Goal: Information Seeking & Learning: Learn about a topic

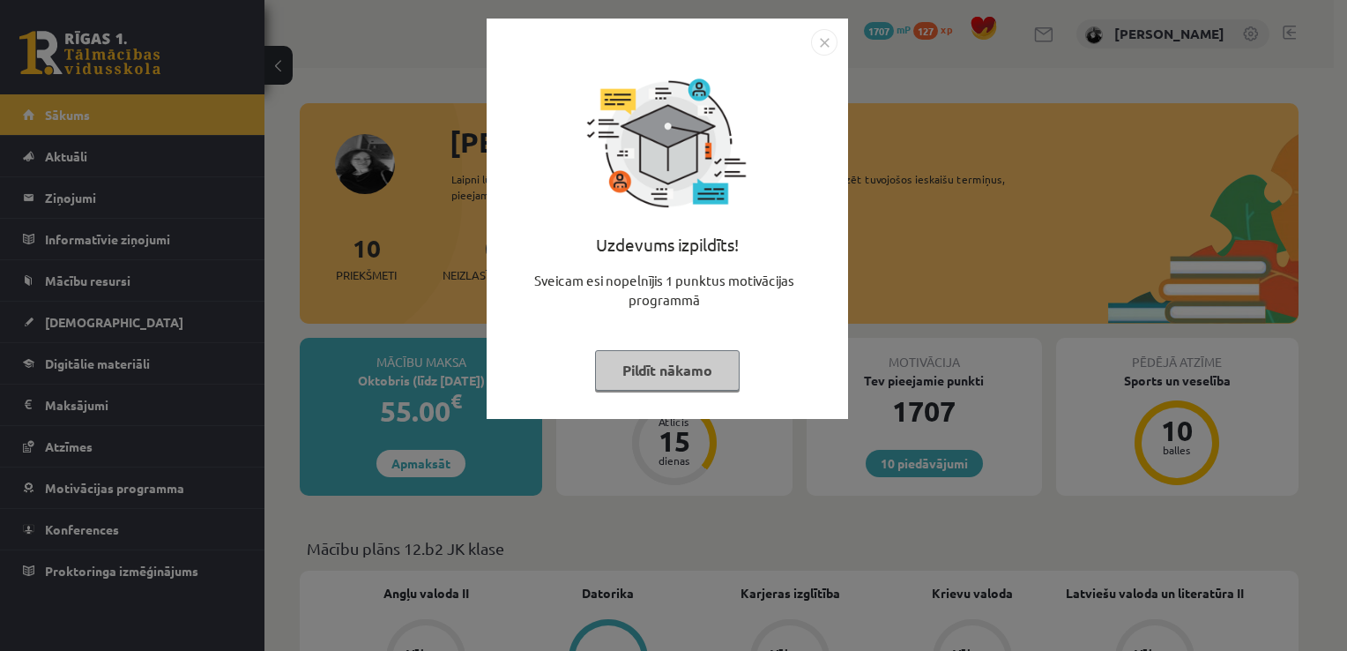
click at [654, 387] on button "Pildīt nākamo" at bounding box center [667, 370] width 145 height 41
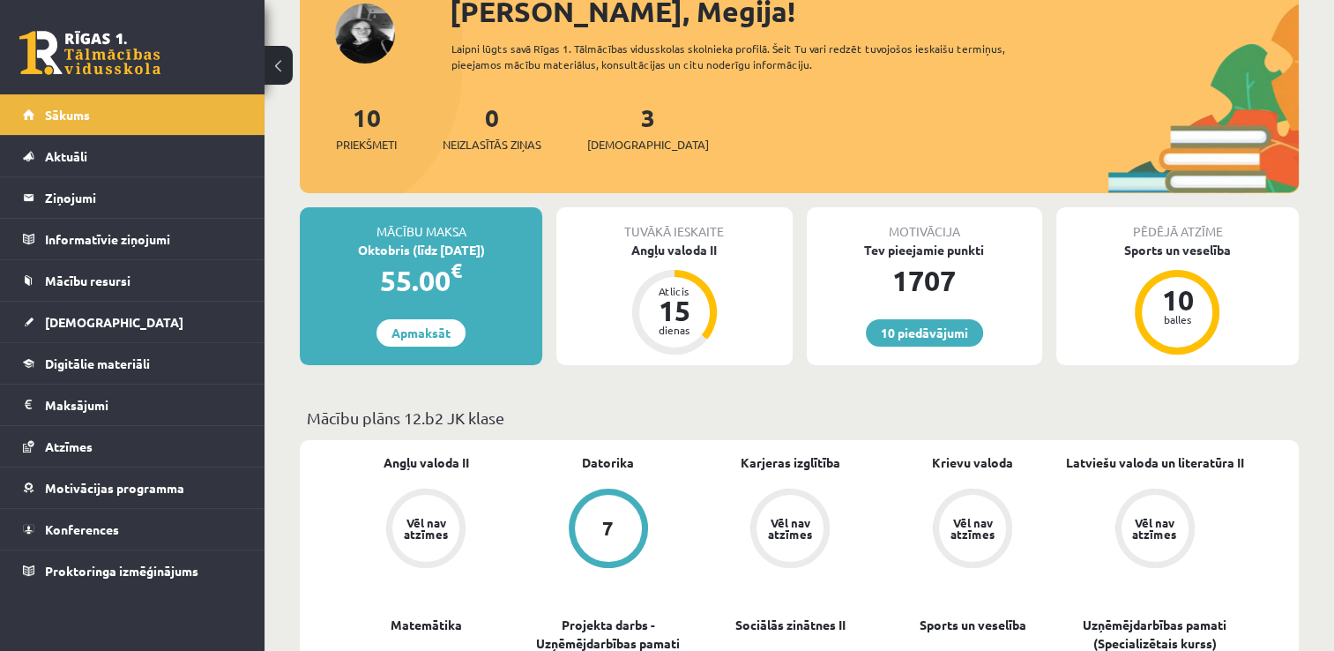
scroll to position [87, 0]
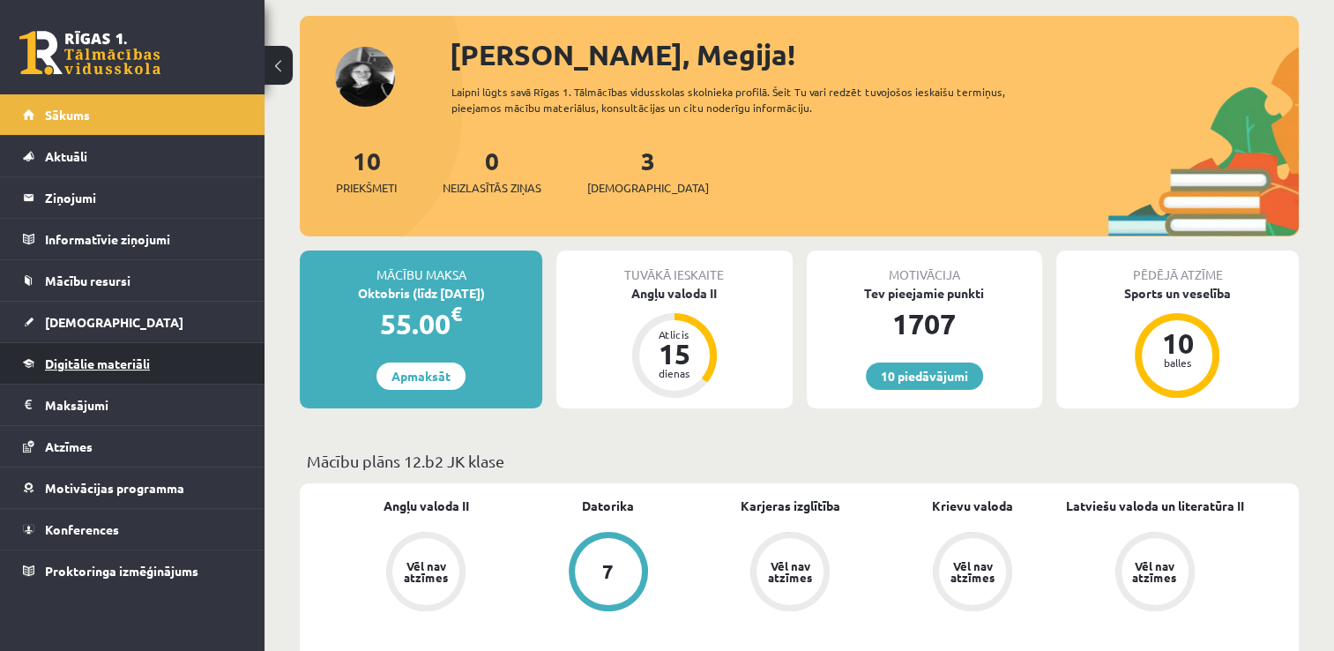
click at [116, 358] on span "Digitālie materiāli" at bounding box center [97, 363] width 105 height 16
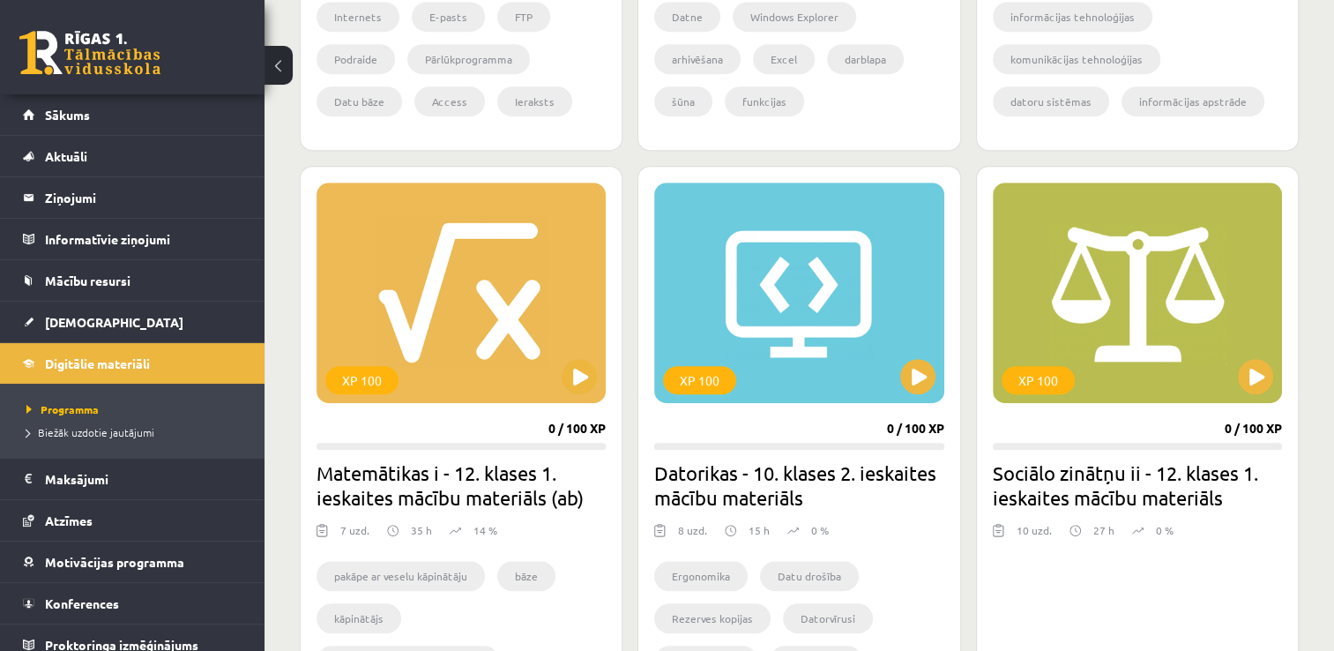
scroll to position [897, 0]
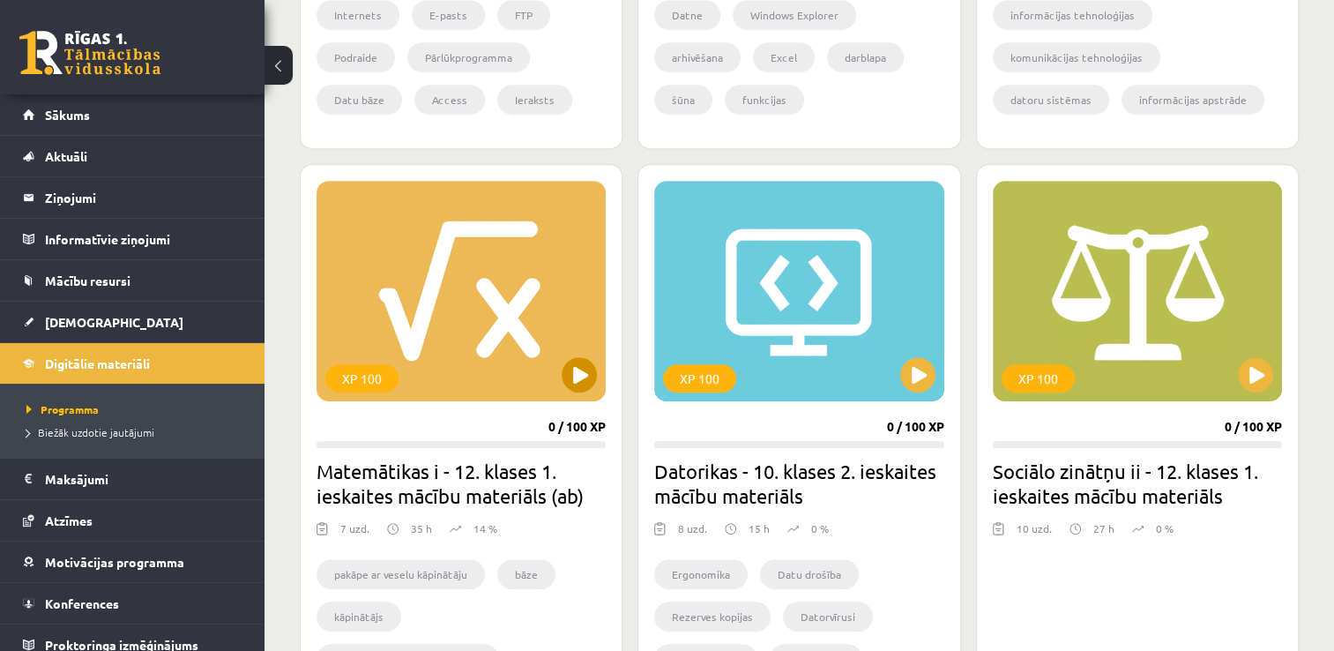
click at [572, 355] on div "XP 100" at bounding box center [460, 291] width 289 height 220
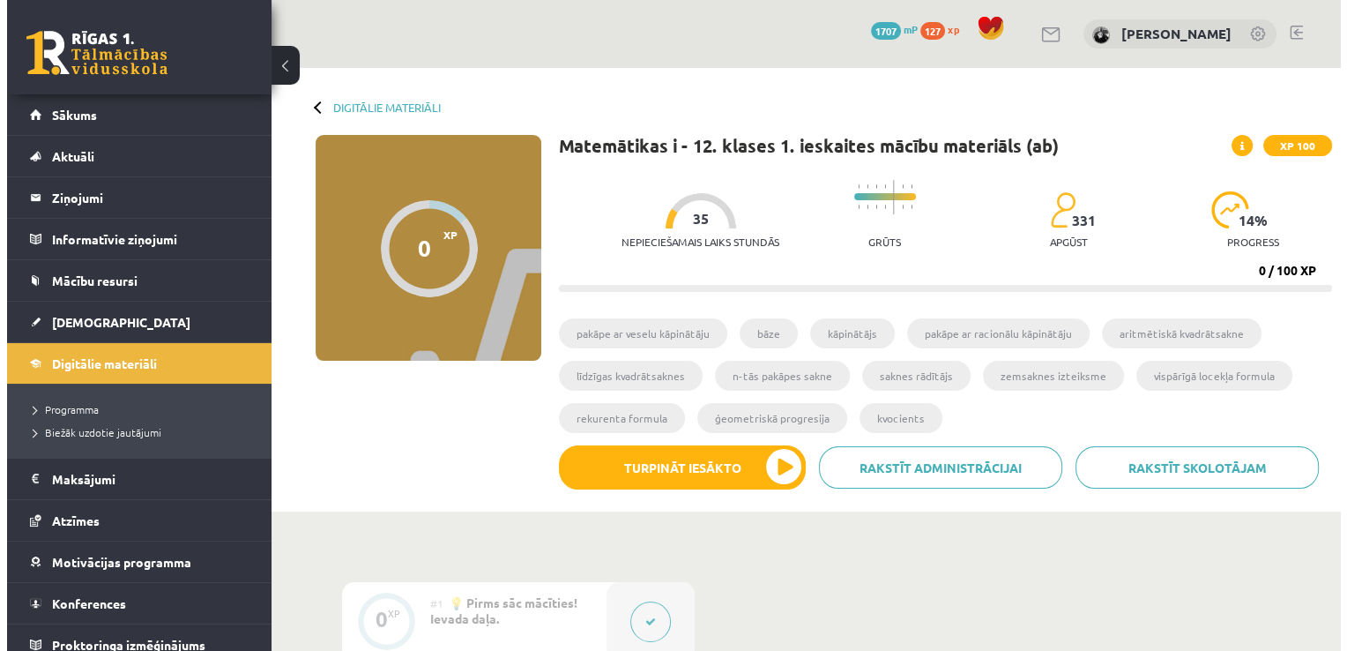
scroll to position [201, 0]
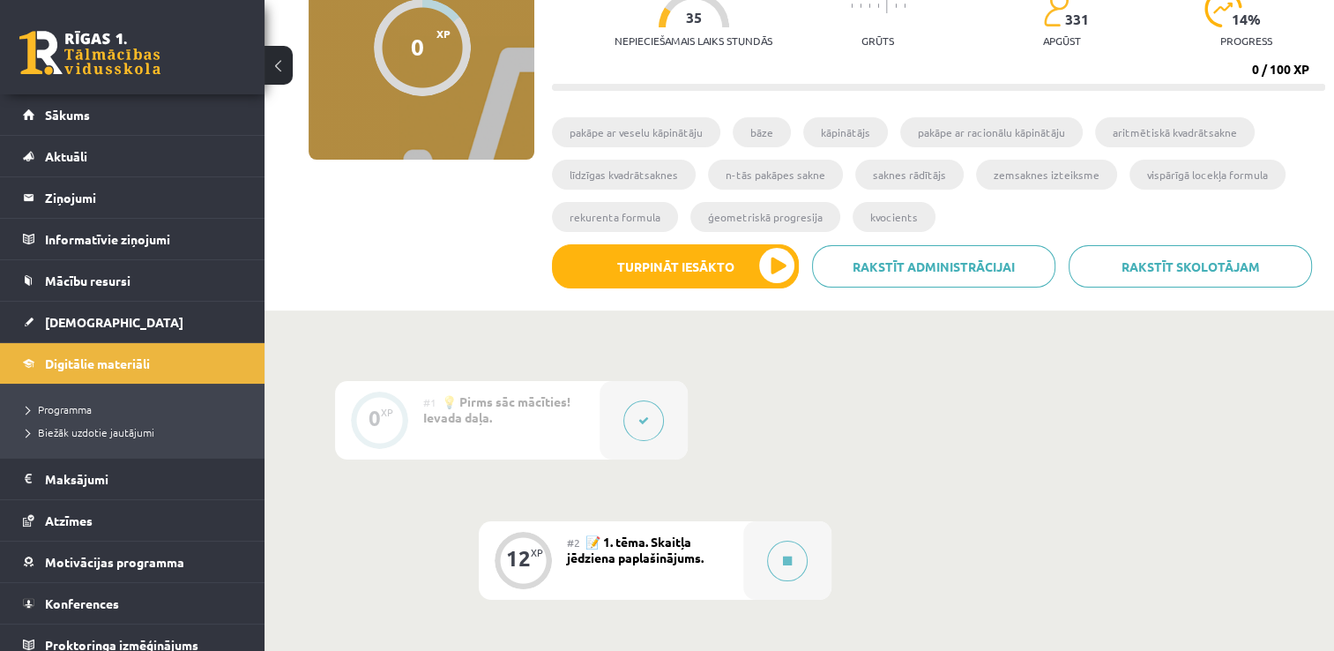
click at [718, 291] on div "Rakstīt skolotājam Rakstīt administrācijai Turpināt iesākto" at bounding box center [938, 272] width 773 height 57
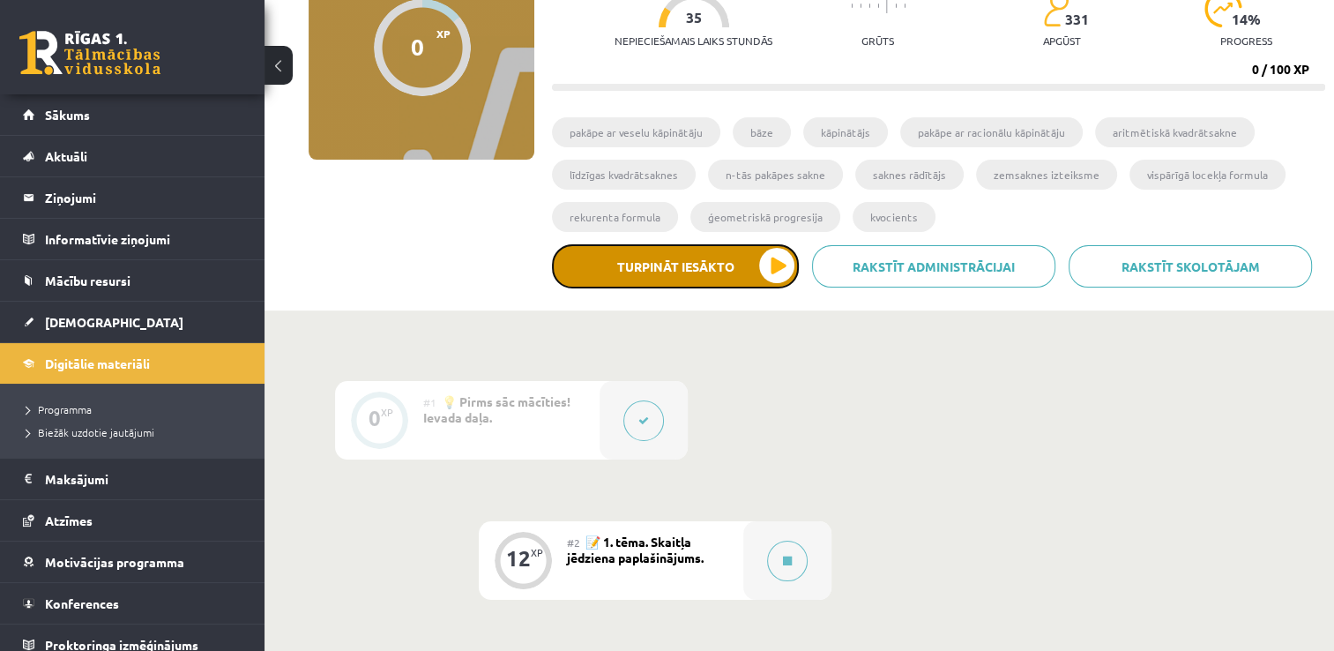
click at [779, 255] on button "Turpināt iesākto" at bounding box center [675, 266] width 247 height 44
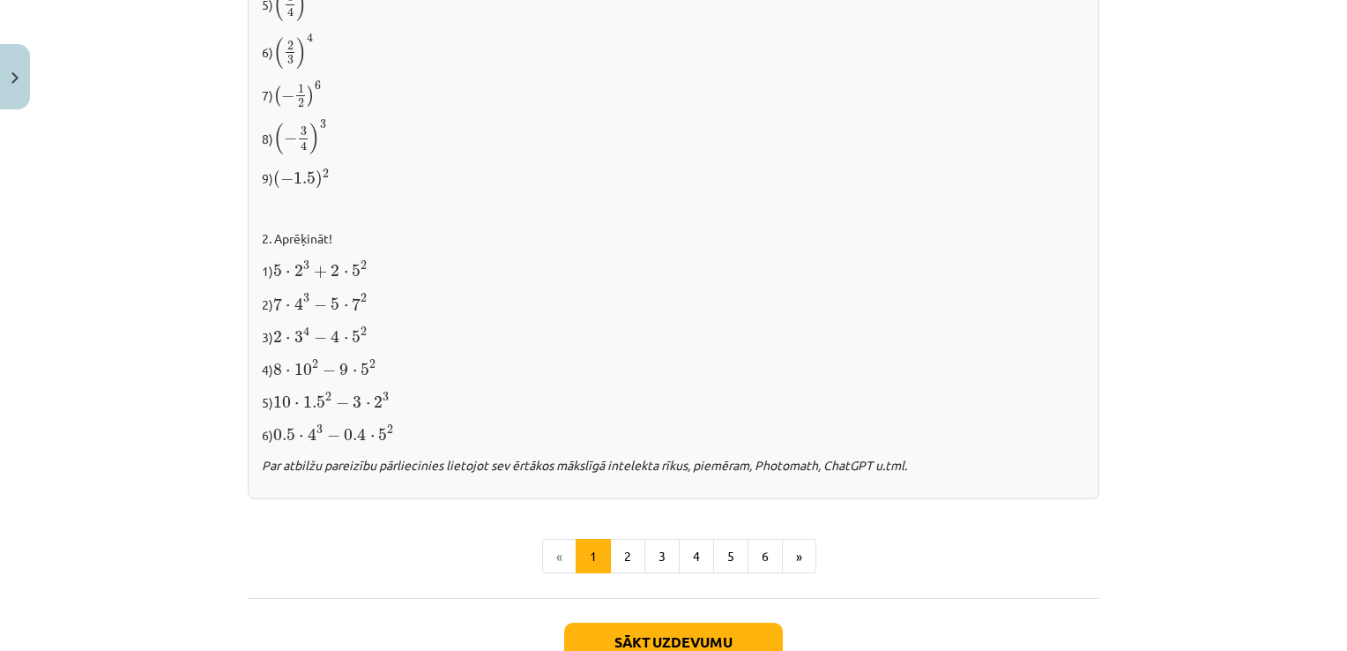
scroll to position [1852, 0]
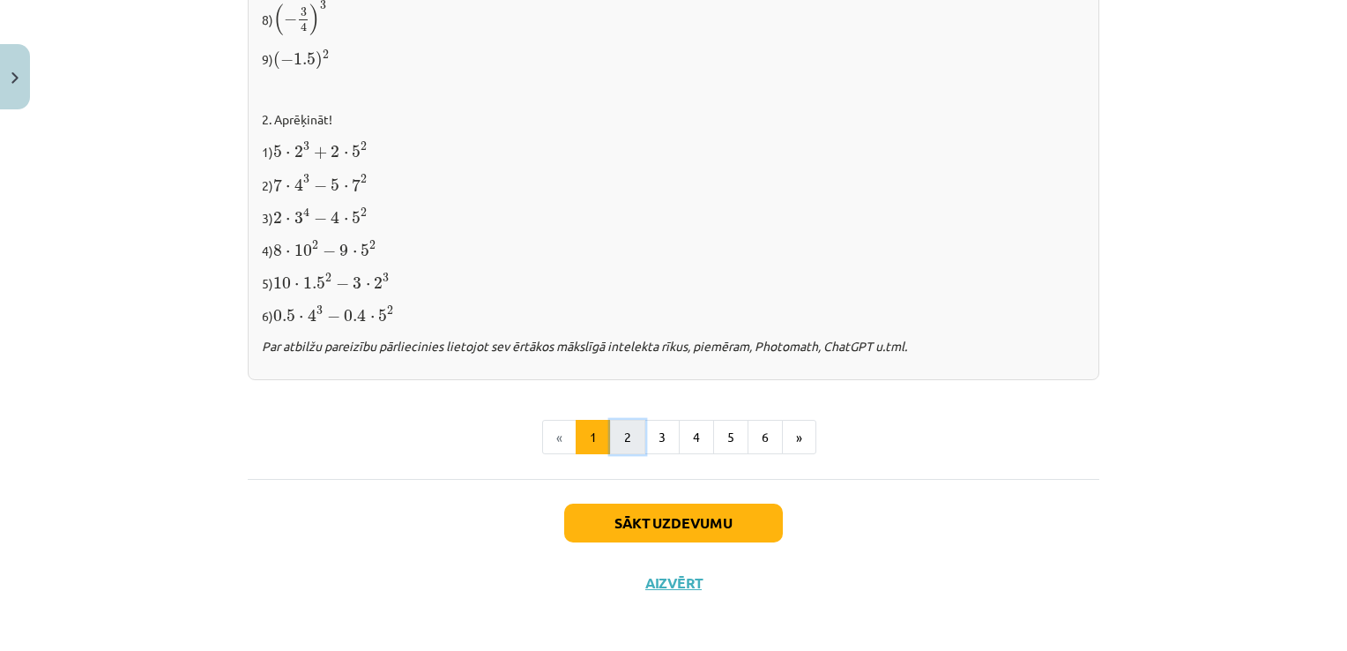
click at [629, 439] on button "2" at bounding box center [627, 437] width 35 height 35
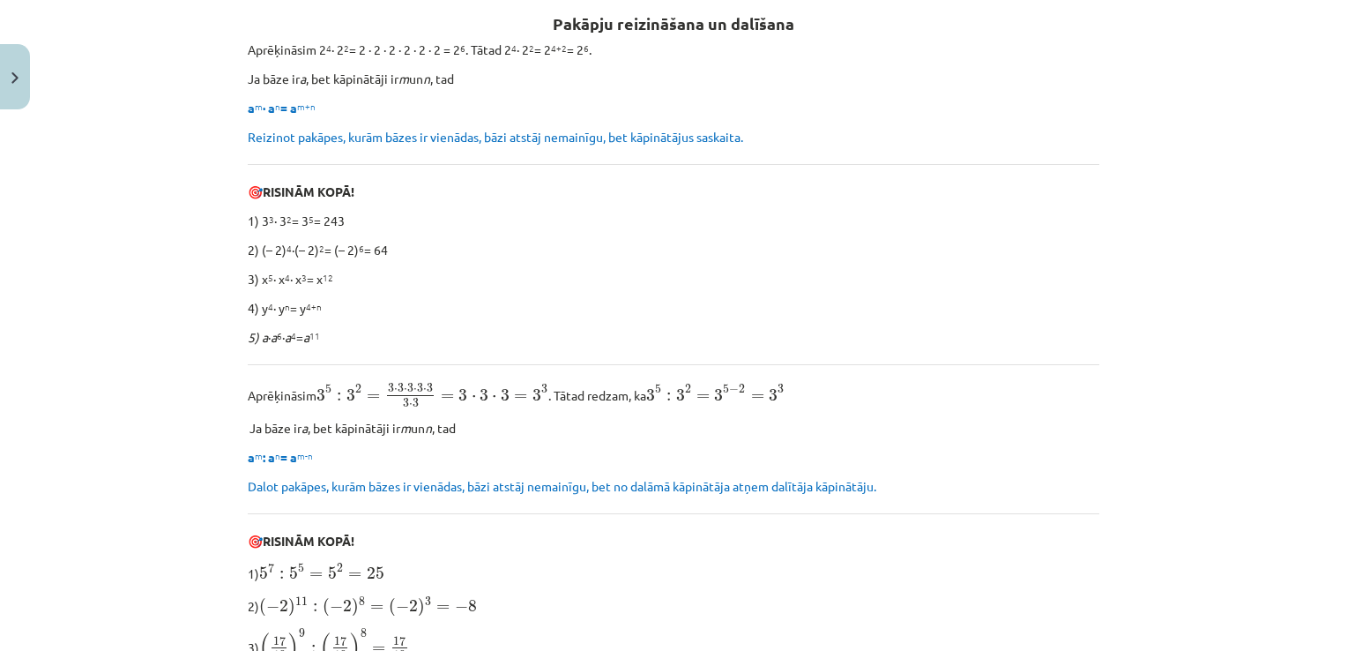
click at [629, 439] on div "Pakāpju reizināšana un dalīšana Aprēķināsim 2 4 ∙ 2 2 = 2 ∙ 2 ∙ 2 ∙ 2 ∙ 2 ∙ 2 =…" at bounding box center [674, 631] width 852 height 1279
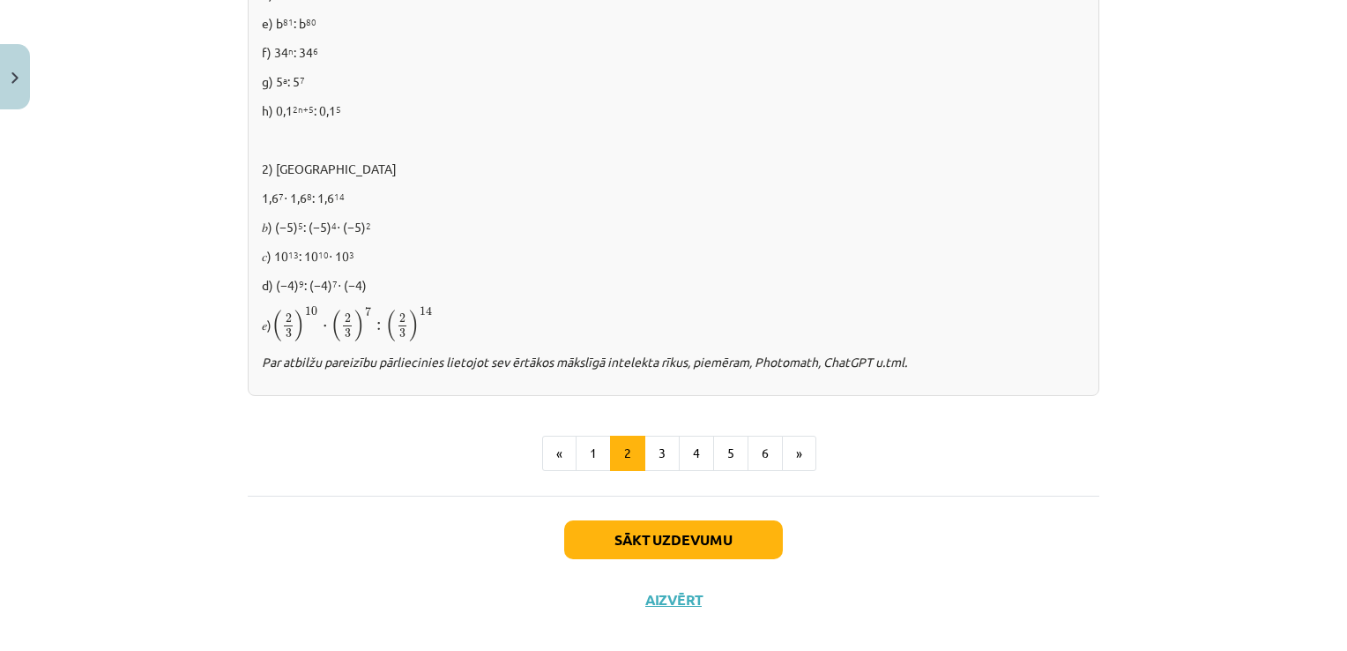
scroll to position [1218, 0]
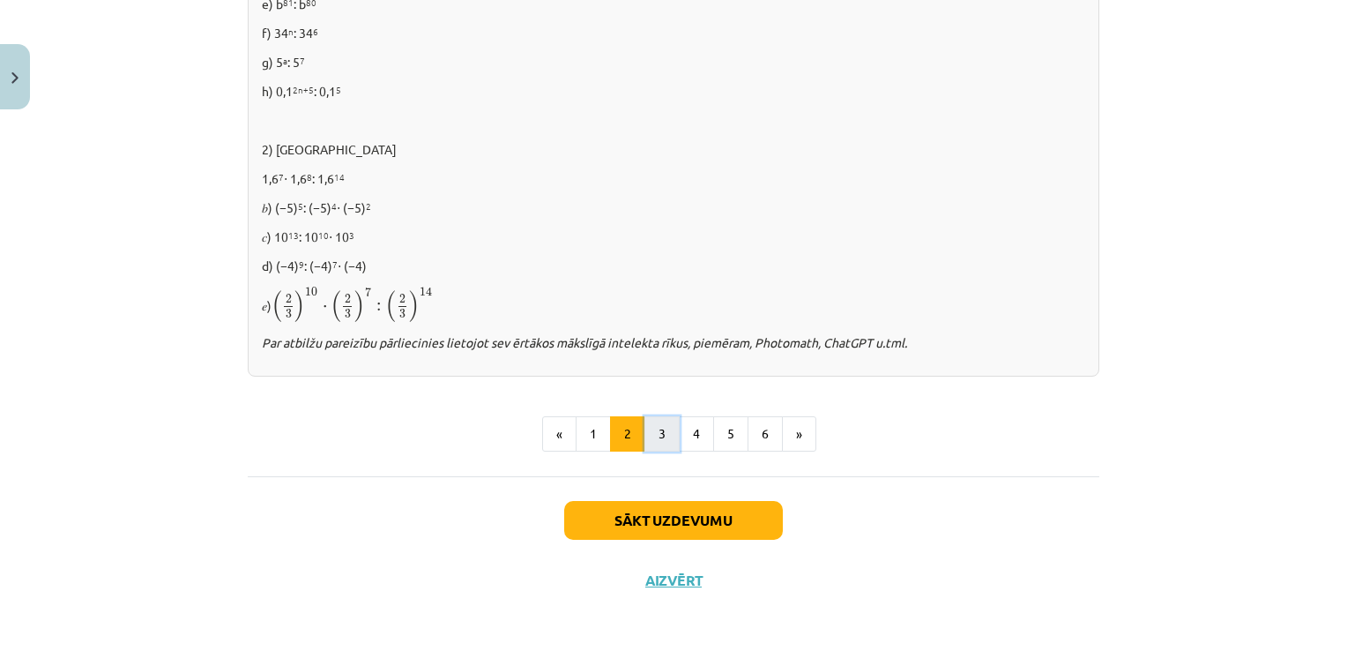
click at [649, 428] on button "3" at bounding box center [661, 433] width 35 height 35
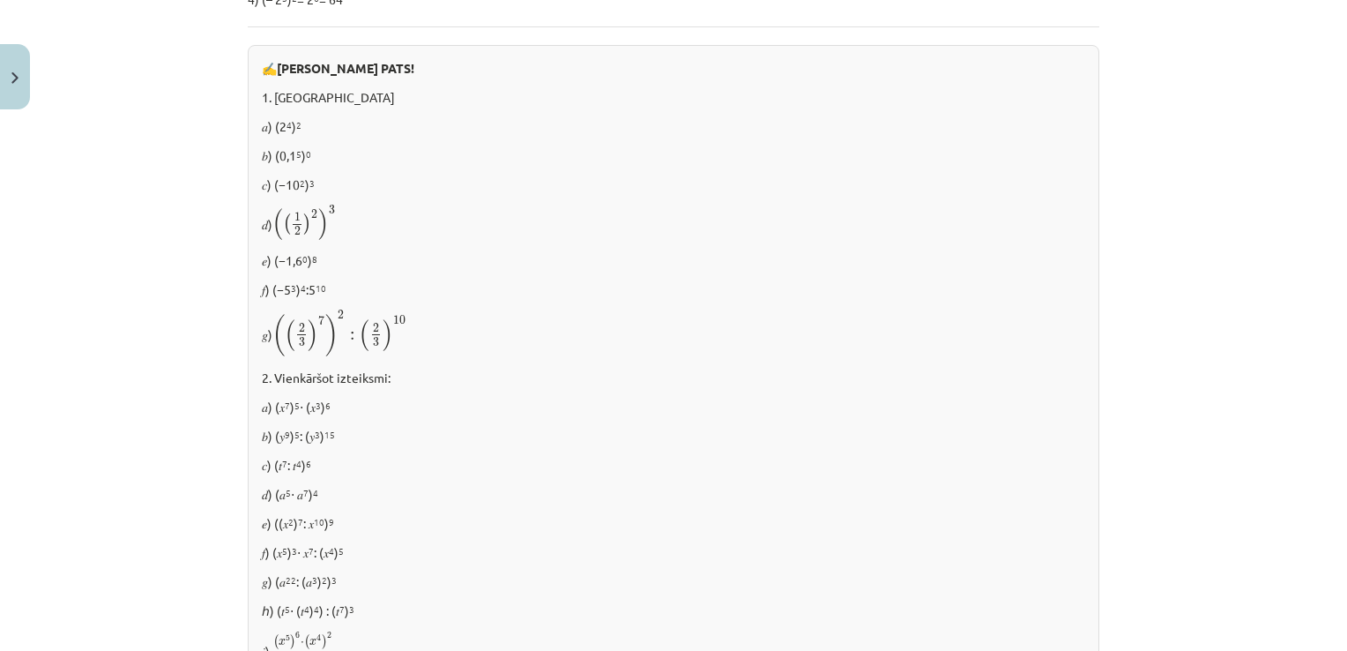
scroll to position [663, 0]
click at [263, 405] on p "𝑎) (𝑥 7 ) 5 ⋅ (𝑥 3 ) 6" at bounding box center [673, 405] width 823 height 19
click at [271, 372] on p "2. Vienkāršot izteiksmi:" at bounding box center [673, 376] width 823 height 19
drag, startPoint x: 267, startPoint y: 372, endPoint x: 331, endPoint y: 400, distance: 70.3
click at [331, 400] on div "✍️ RISINI PATS! 1. Aprēķināt 𝑎) (2 4 ) 2 𝑏) (0,1 5 ) 0 𝑐) (−10 2 ) 3 𝑑) ( ( 1 2…" at bounding box center [674, 383] width 852 height 681
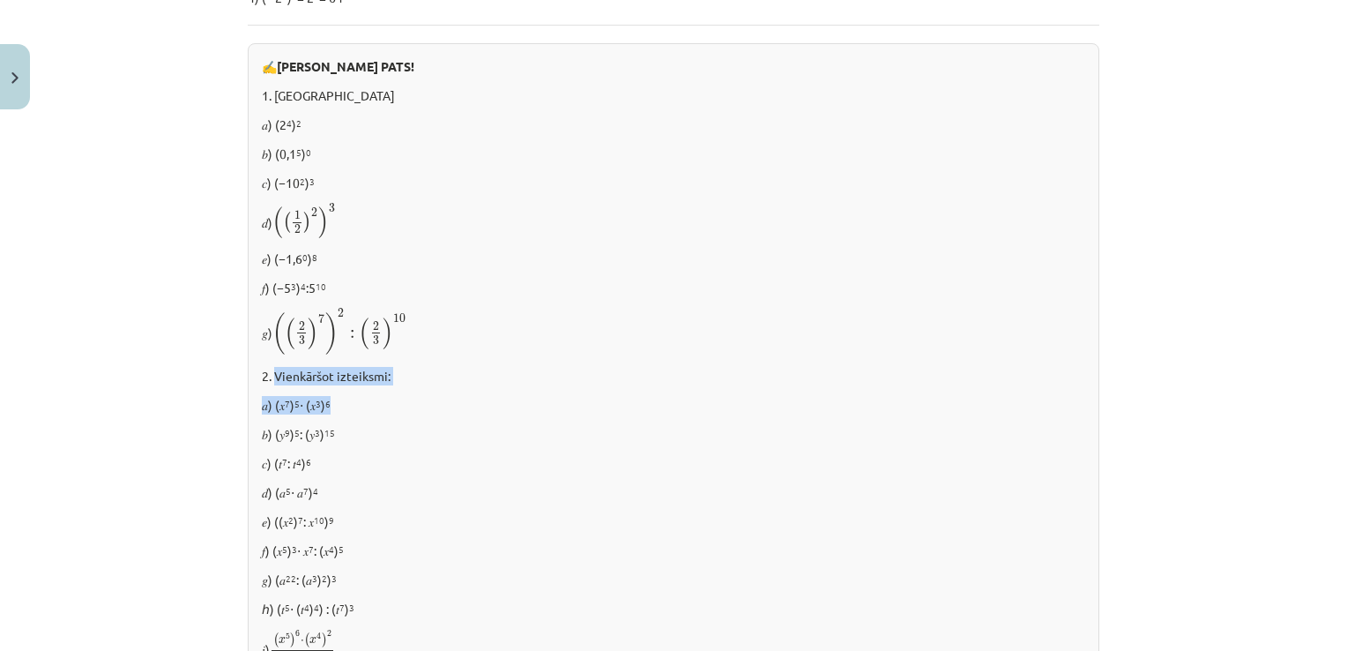
copy div "Vienkāršot izteiksmi: 𝑎) (𝑥 7 ) 5 ⋅ (𝑥 3 ) 6"
click at [540, 353] on p "𝑔) ( ( 2 3 ) 7 ) 2 : ( 2 3 ) 10 ( ( 2 3 ) 7 ) 2 : ( 2 3 ) 10" at bounding box center [673, 332] width 823 height 48
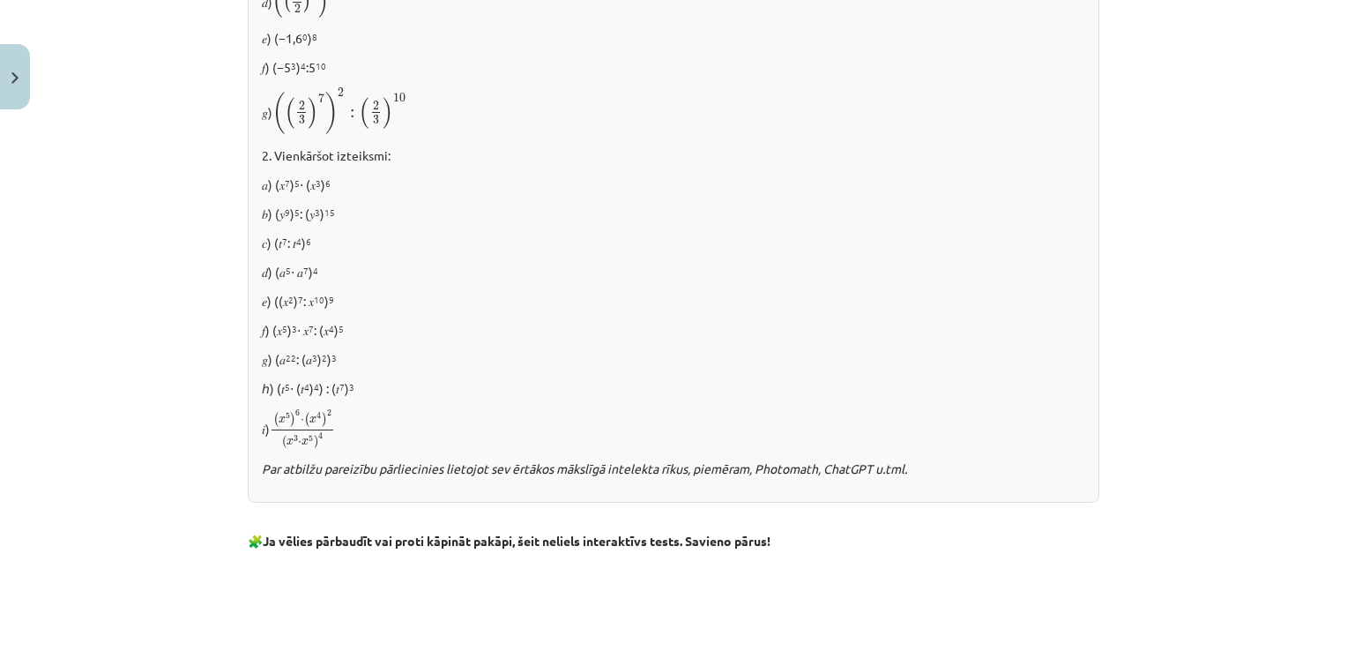
scroll to position [881, 0]
drag, startPoint x: 271, startPoint y: 206, endPoint x: 328, endPoint y: 210, distance: 56.5
click at [328, 210] on p "𝑏) (𝑦 9 ) 5 : (𝑦 3 ) 15" at bounding box center [673, 215] width 823 height 19
drag, startPoint x: 328, startPoint y: 210, endPoint x: 316, endPoint y: 243, distance: 35.7
click at [316, 243] on p "𝑐) (𝑡 7 : 𝑡 4 ) 6" at bounding box center [673, 244] width 823 height 19
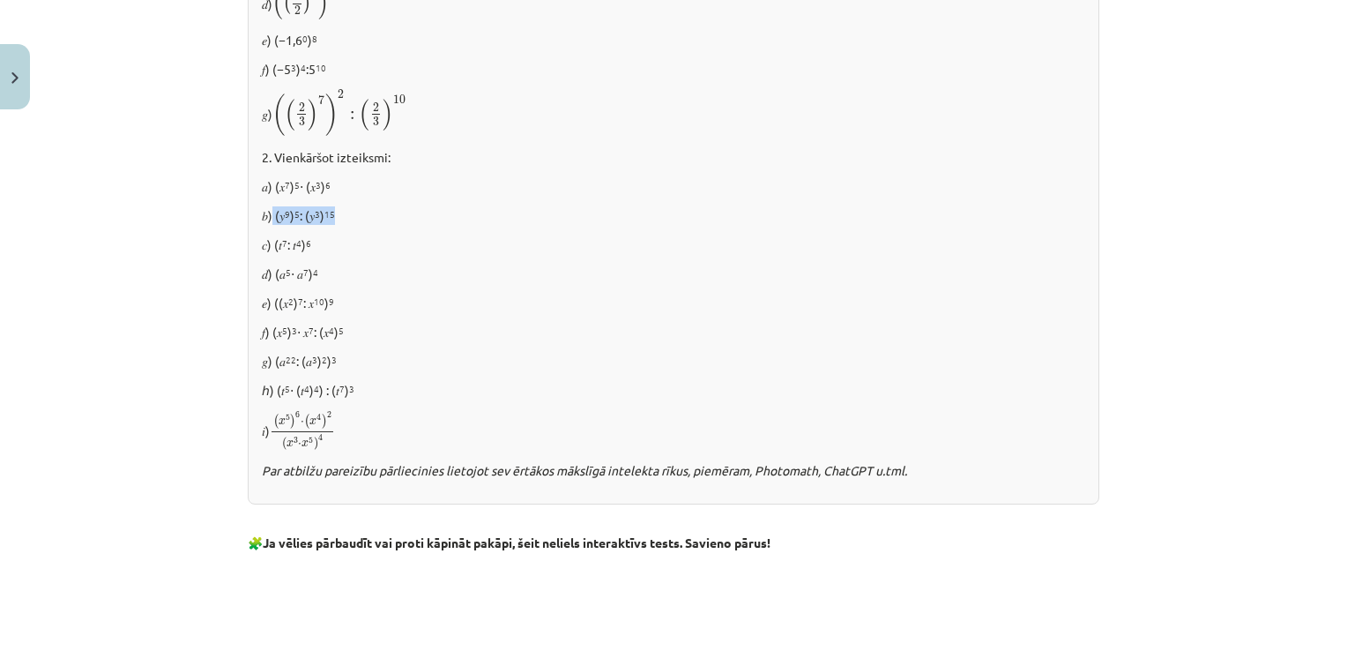
drag, startPoint x: 331, startPoint y: 208, endPoint x: 264, endPoint y: 216, distance: 67.5
click at [264, 216] on p "𝑏) (𝑦 9 ) 5 : (𝑦 3 ) 15" at bounding box center [673, 215] width 823 height 19
copy p "(𝑦 9 ) 5 : (𝑦 3 ) 15"
click at [539, 171] on div "✍️ RISINI PATS! 1. Aprēķināt 𝑎) (2 4 ) 2 𝑏) (0,1 5 ) 0 𝑐) (−10 2 ) 3 𝑑) ( ( 1 2…" at bounding box center [674, 165] width 852 height 681
drag, startPoint x: 266, startPoint y: 238, endPoint x: 314, endPoint y: 243, distance: 47.9
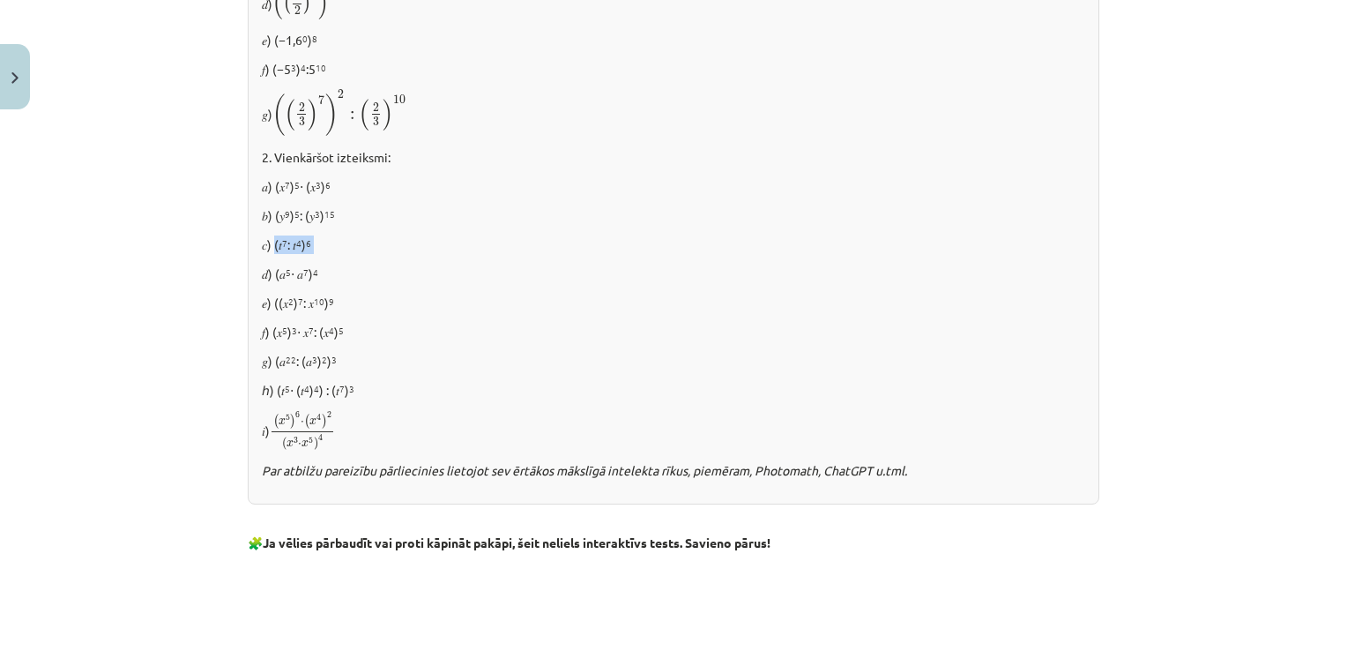
click at [314, 243] on p "𝑐) (𝑡 7 : 𝑡 4 ) 6" at bounding box center [673, 244] width 823 height 19
copy p "𝑡 7 : 𝑡 4 ) 6"
click at [395, 375] on div "✍️ RISINI PATS! 1. Aprēķināt 𝑎) (2 4 ) 2 𝑏) (0,1 5 ) 0 𝑐) (−10 2 ) 3 𝑑) ( ( 1 2…" at bounding box center [674, 165] width 852 height 681
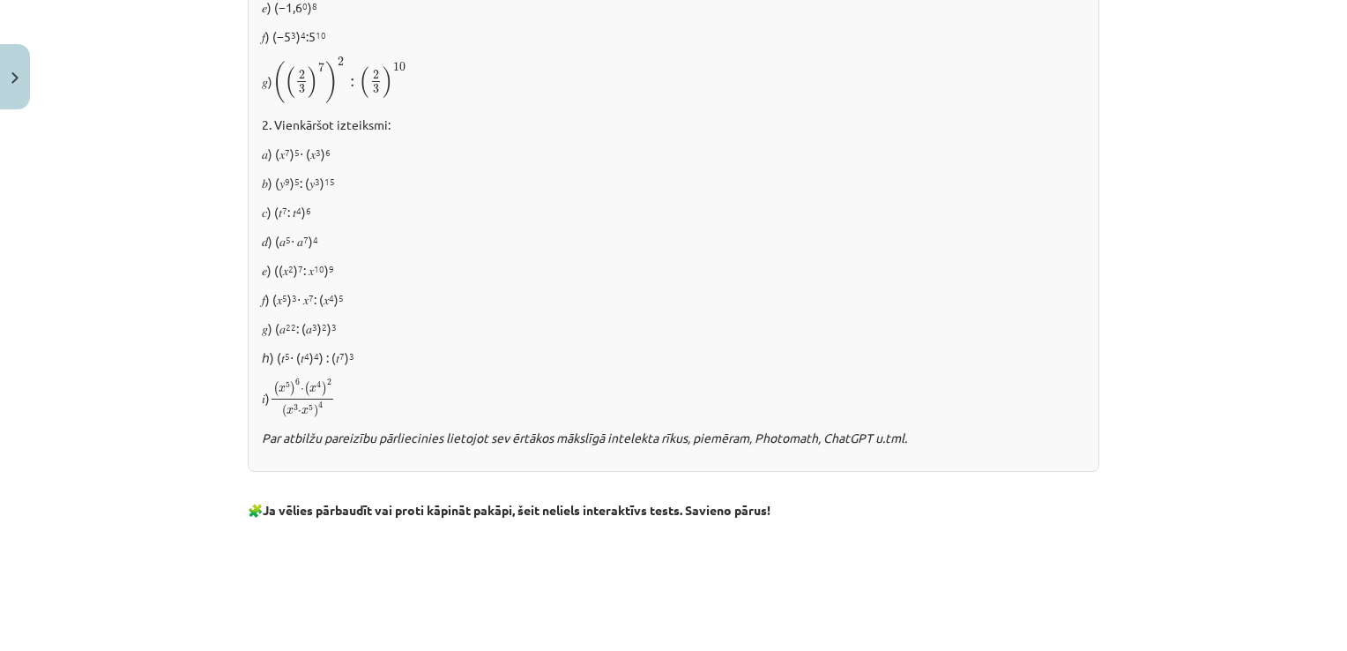
scroll to position [925, 0]
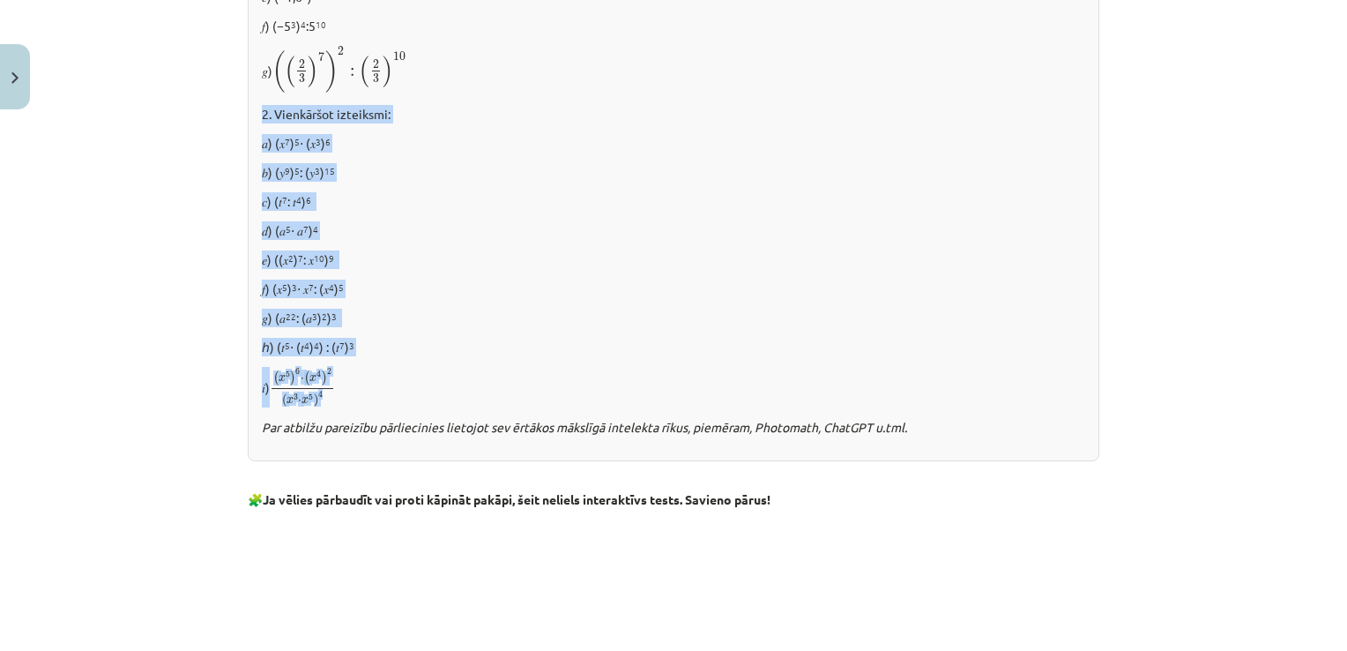
drag, startPoint x: 246, startPoint y: 104, endPoint x: 434, endPoint y: 398, distance: 348.4
click at [434, 398] on div "✍️ RISINI PATS! 1. Aprēķināt 𝑎) (2 4 ) 2 𝑏) (0,1 5 ) 0 𝑐) (−10 2 ) 3 𝑑) ( ( 1 2…" at bounding box center [674, 121] width 852 height 681
copy div "2. Vienkāršot izteiksmi: 𝑎) (𝑥 7 ) 5 ⋅ (𝑥 3 ) 6 𝑏) (𝑦 9 ) 5 : (𝑦 3 ) 15 𝑐) (𝑡 7…"
click at [580, 153] on div "✍️ RISINI PATS! 1. Aprēķināt 𝑎) (2 4 ) 2 𝑏) (0,1 5 ) 0 𝑐) (−10 2 ) 3 𝑑) ( ( 1 2…" at bounding box center [674, 121] width 852 height 681
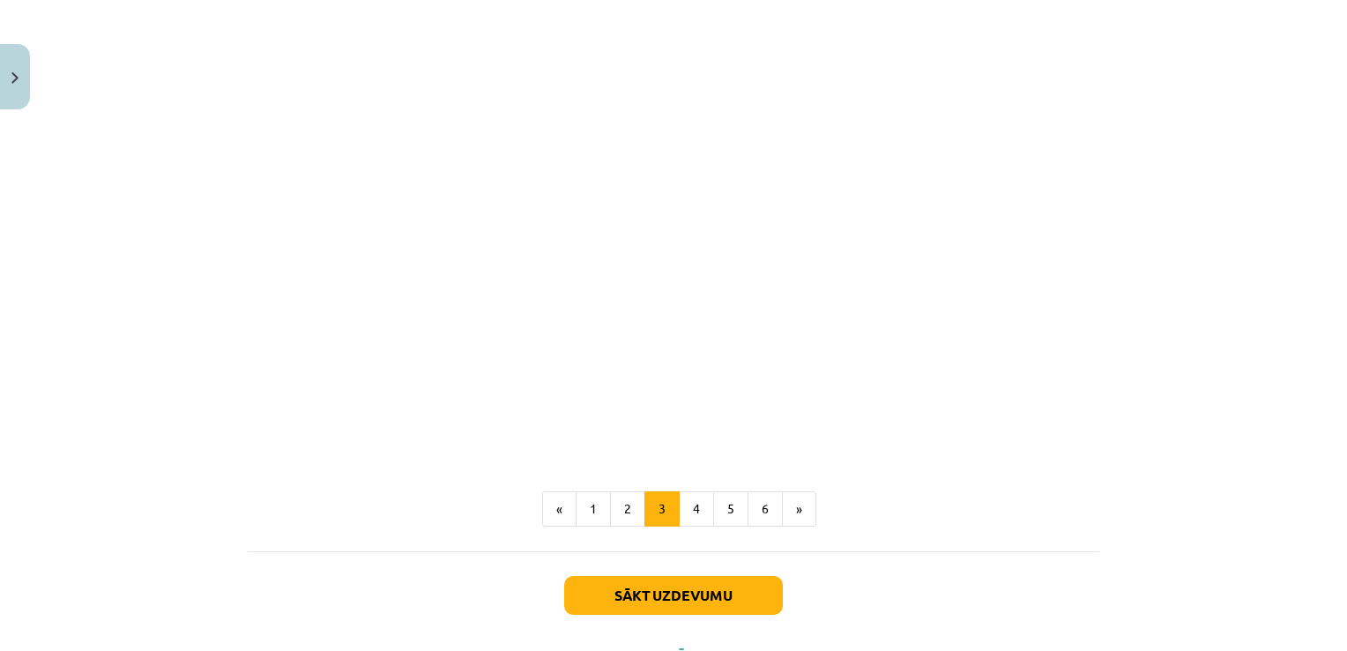
scroll to position [1570, 0]
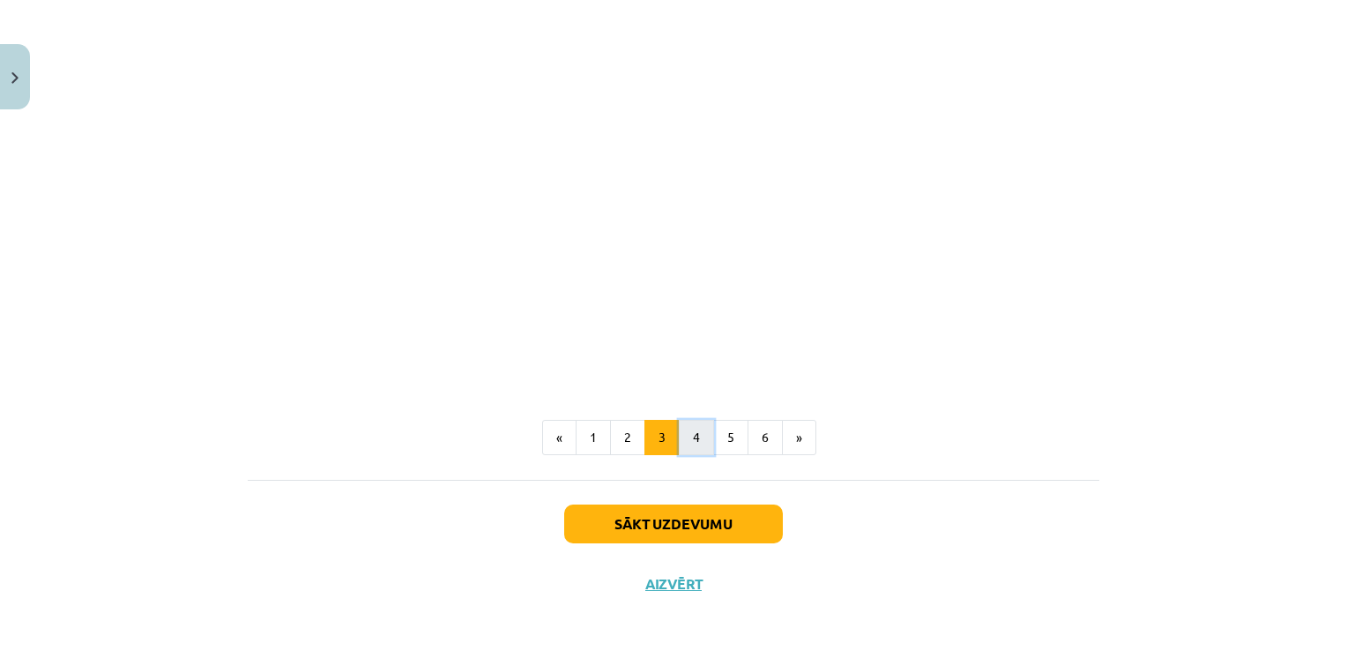
click at [691, 431] on button "4" at bounding box center [696, 437] width 35 height 35
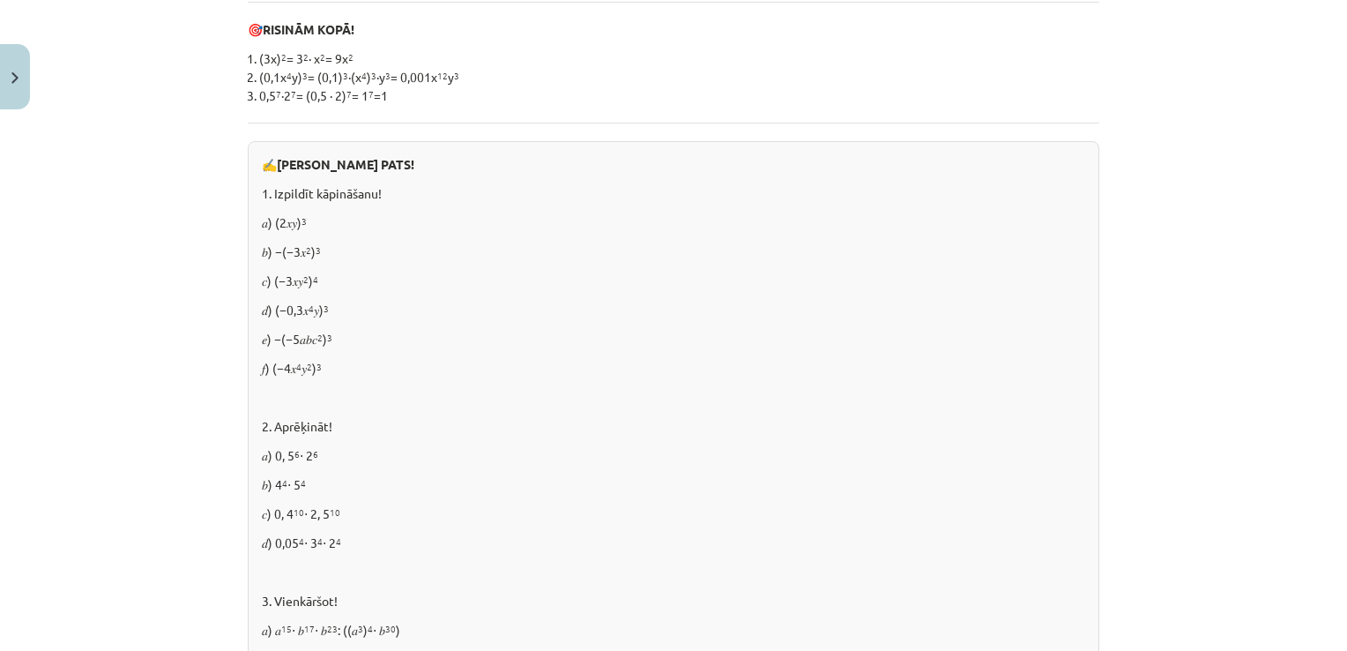
scroll to position [614, 0]
drag, startPoint x: 267, startPoint y: 211, endPoint x: 308, endPoint y: 213, distance: 40.6
click at [308, 213] on p "𝑎) (2𝑥𝑦) 3" at bounding box center [673, 221] width 823 height 19
copy p "(2𝑥𝑦) 3"
click at [740, 428] on p "2. Aprēķināt!" at bounding box center [673, 424] width 823 height 19
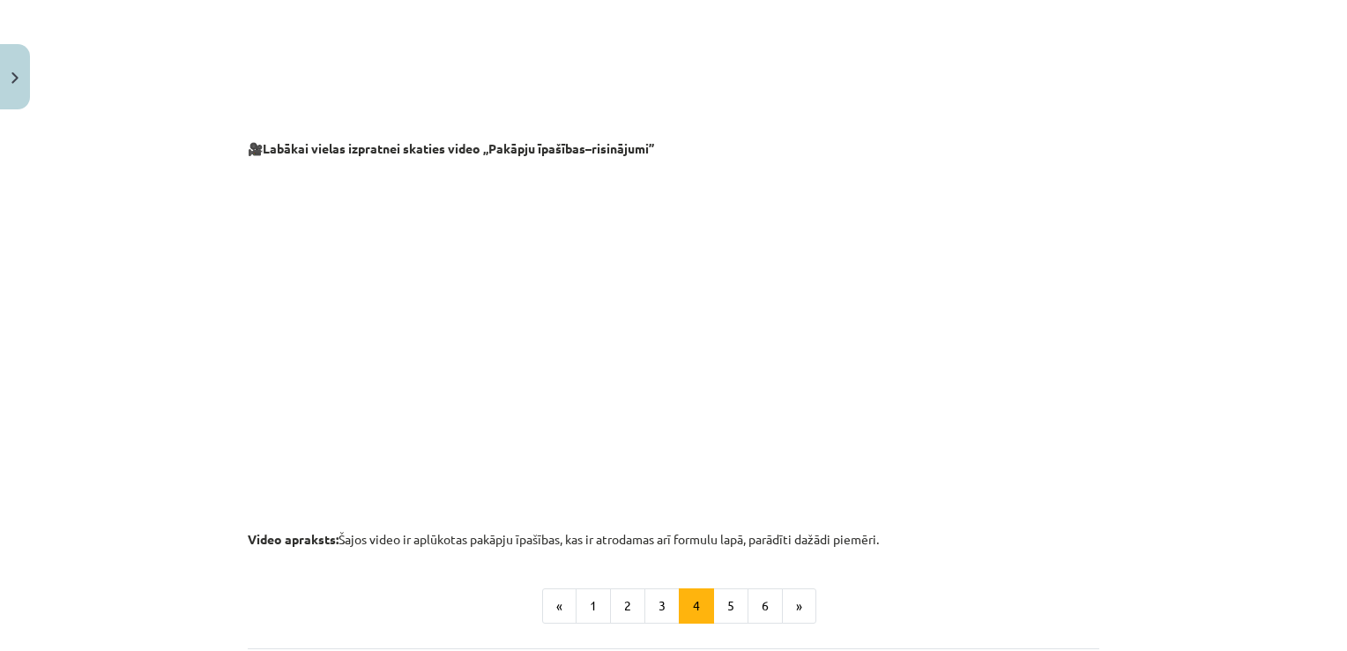
scroll to position [1846, 0]
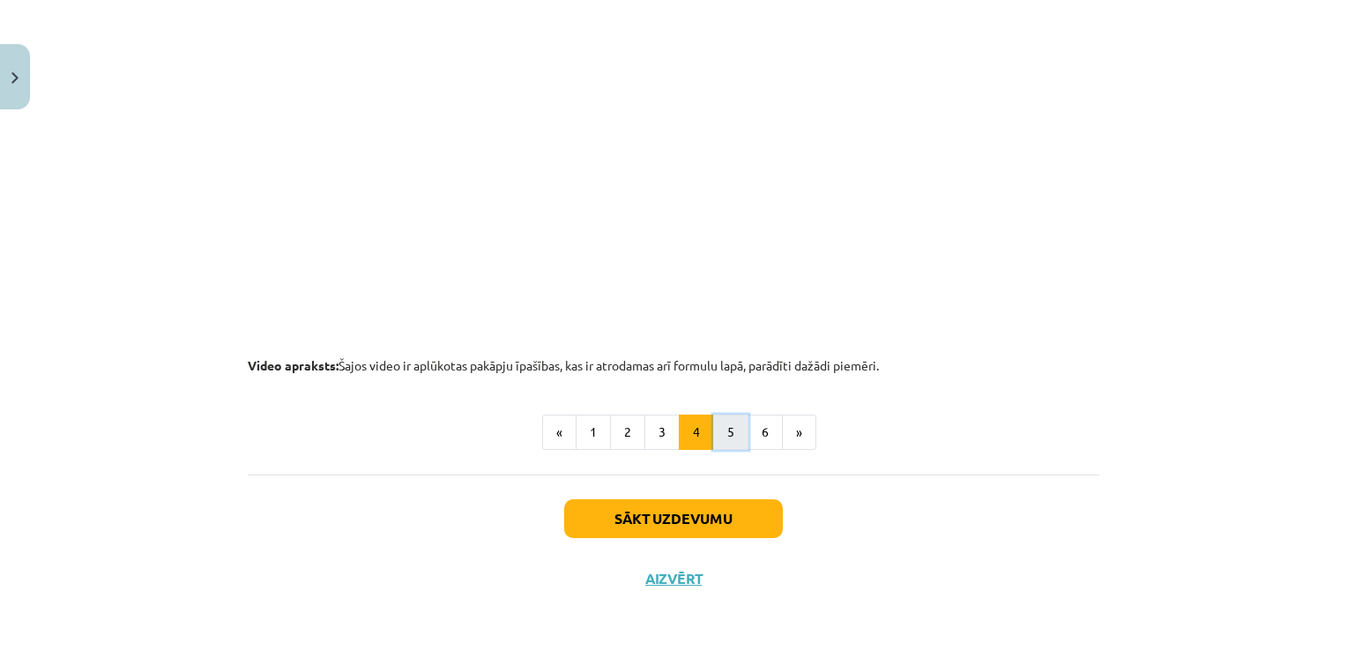
click at [724, 423] on button "5" at bounding box center [730, 431] width 35 height 35
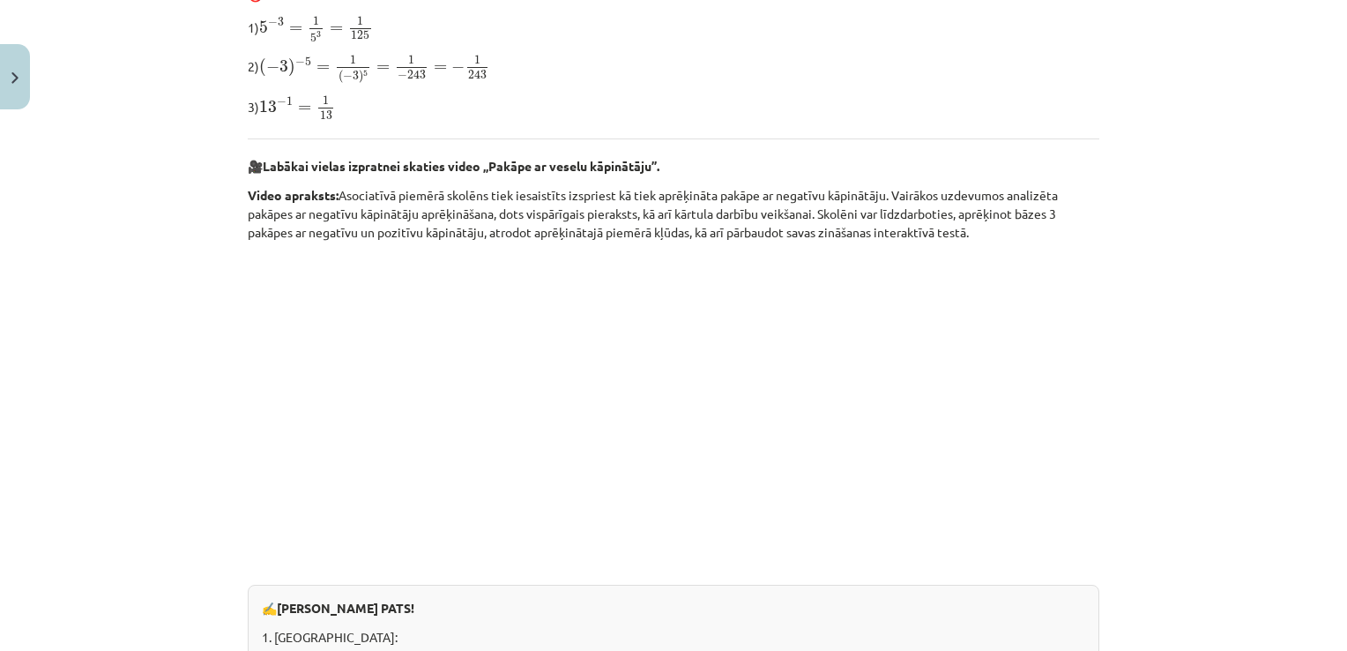
scroll to position [568, 0]
drag, startPoint x: 487, startPoint y: 152, endPoint x: 651, endPoint y: 151, distance: 164.0
click at [651, 156] on b "Labākai vielas izpratnei skaties video „Pakāpe ar veselu kāpinātāju”." at bounding box center [461, 164] width 397 height 16
copy b "Pakāpe ar veselu kāpinātāju"
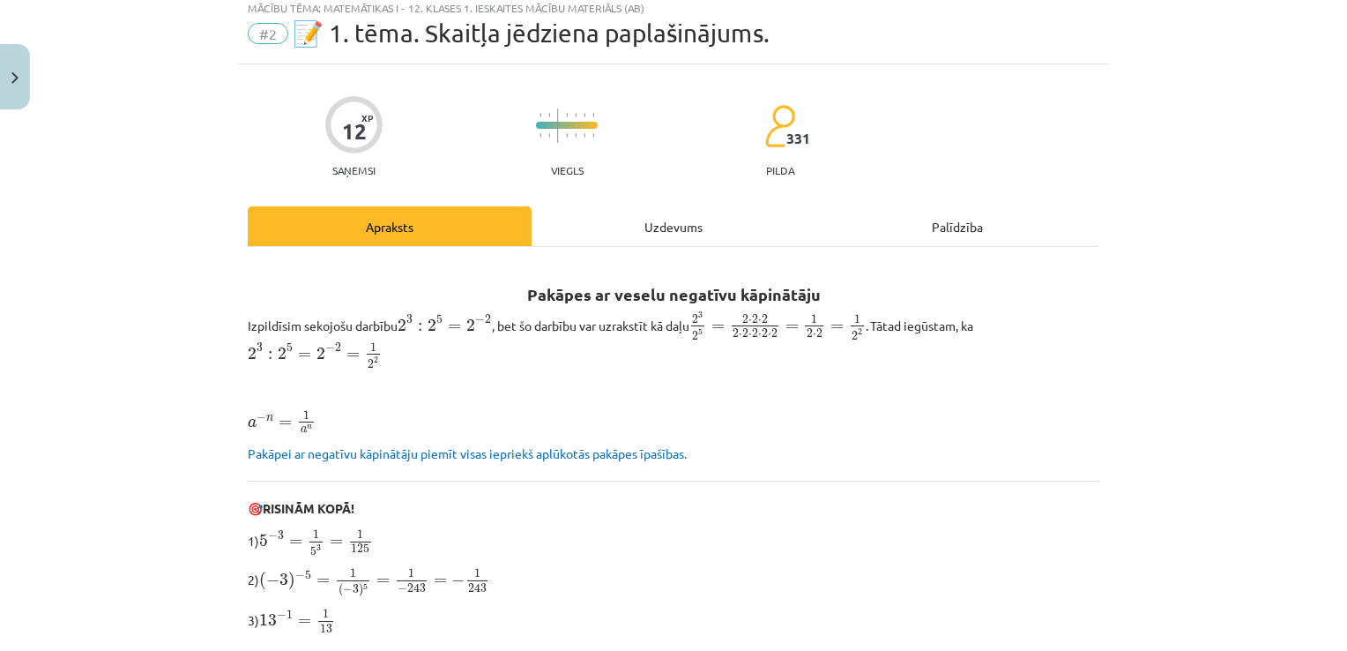
scroll to position [286, 0]
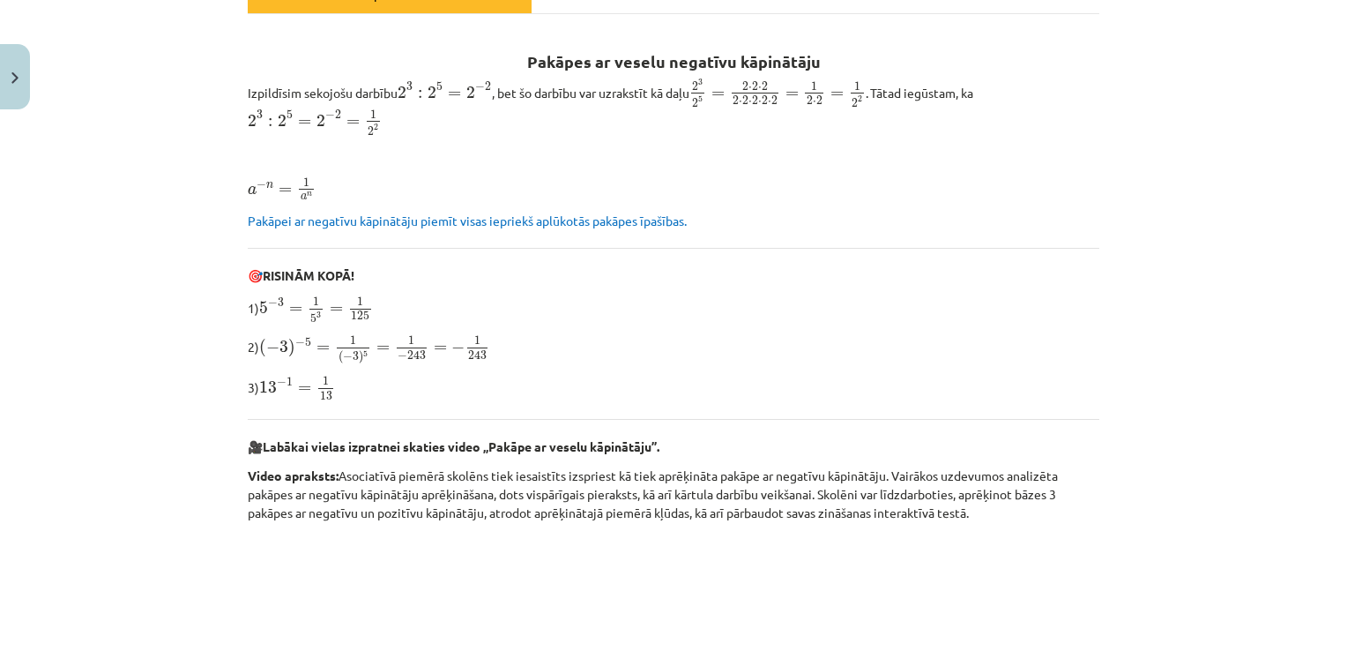
click at [515, 48] on h2 "Pakāpes ar veselu negatīvu kāpinātāju" at bounding box center [674, 51] width 852 height 43
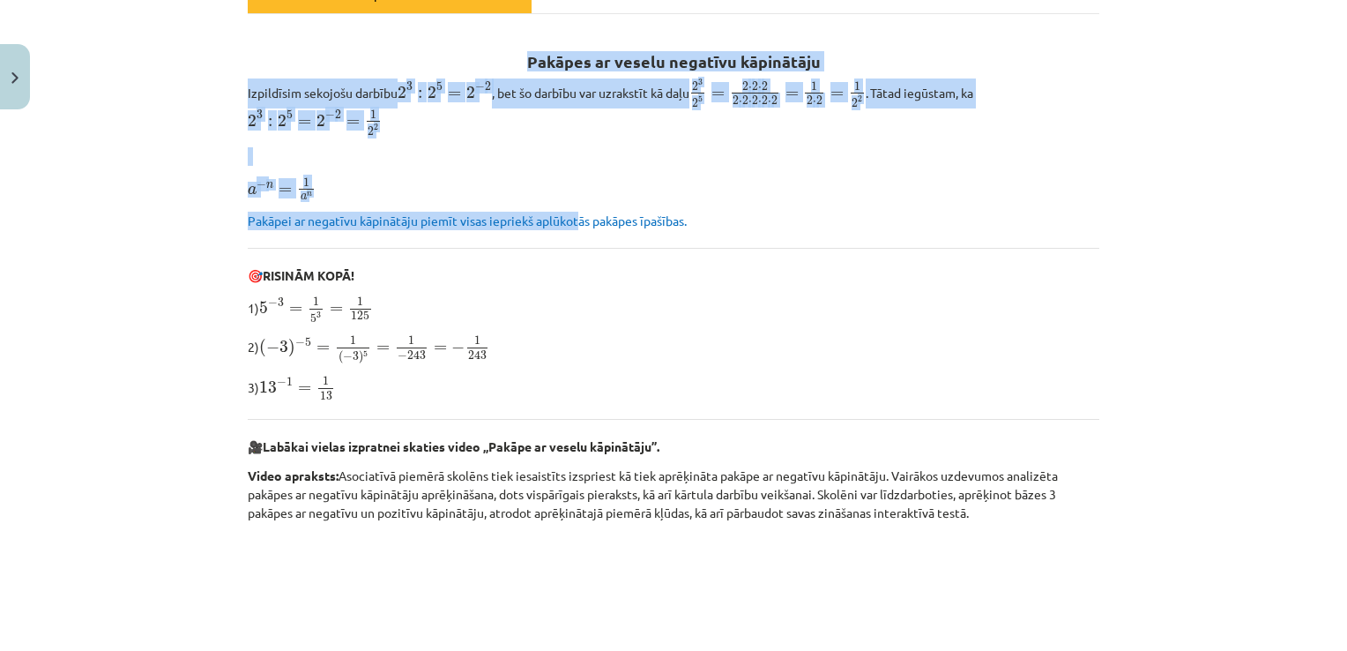
drag, startPoint x: 508, startPoint y: 57, endPoint x: 576, endPoint y: 212, distance: 168.5
drag, startPoint x: 576, startPoint y: 212, endPoint x: 498, endPoint y: 208, distance: 77.7
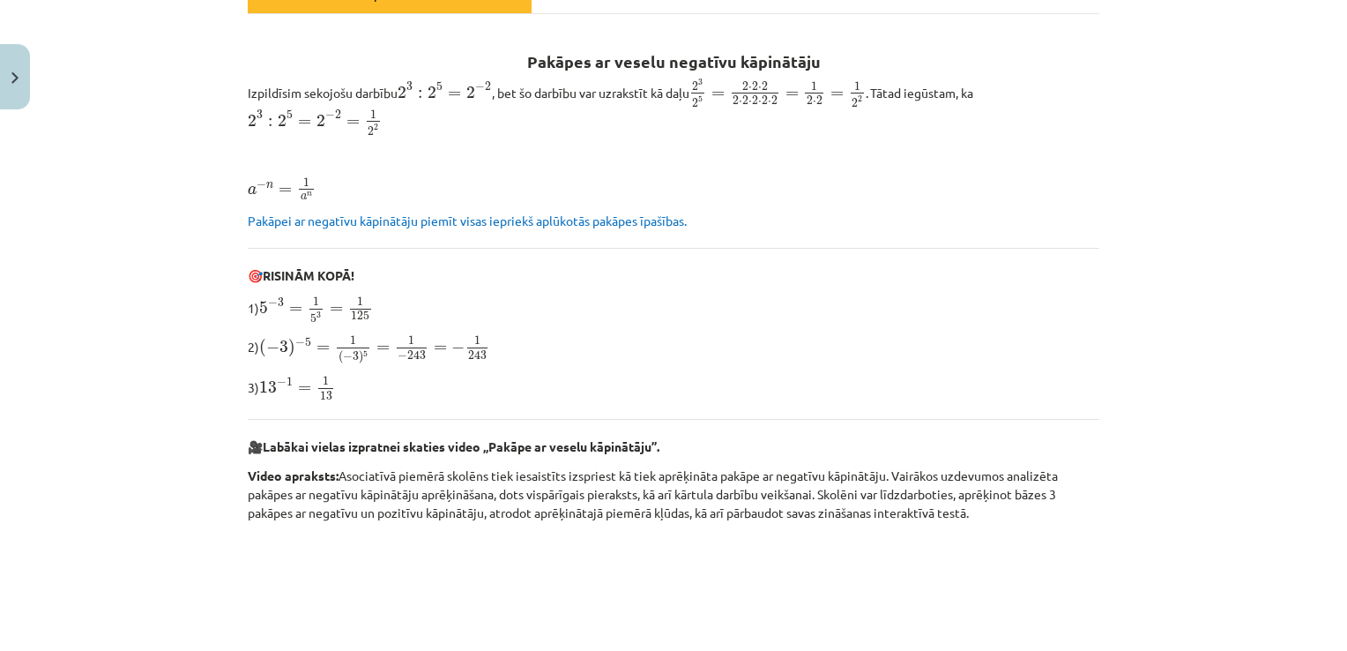
click at [987, 41] on h2 "Pakāpes ar veselu negatīvu kāpinātāju" at bounding box center [674, 51] width 852 height 43
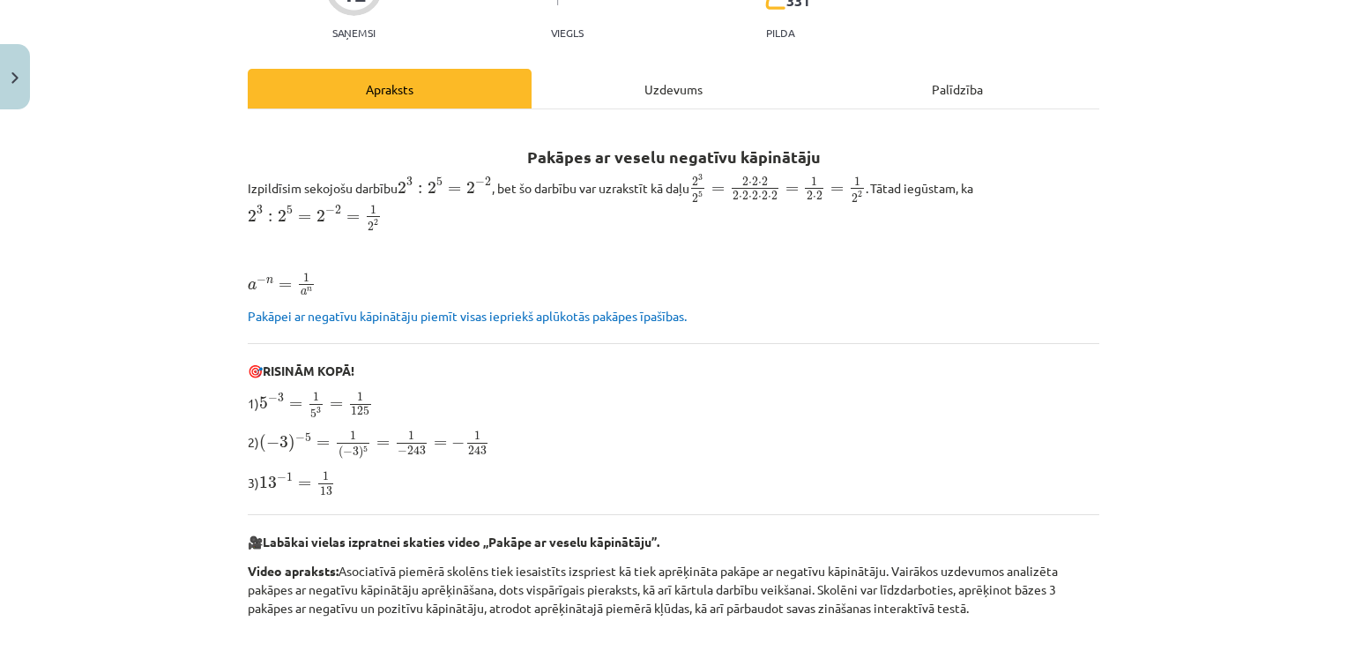
scroll to position [194, 0]
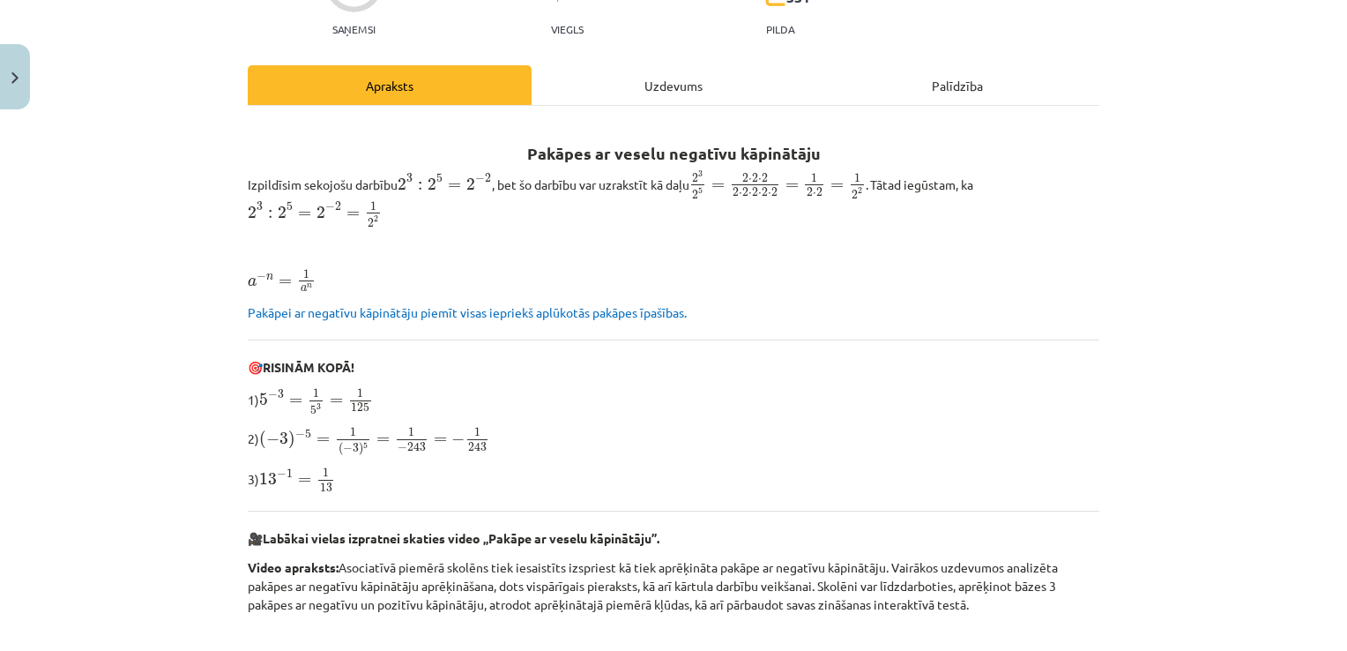
click at [560, 141] on h2 "Pakāpes ar veselu negatīvu kāpinātāju" at bounding box center [674, 143] width 852 height 43
copy div "Pakāpes ar veselu negatīvu kāpinātāju"
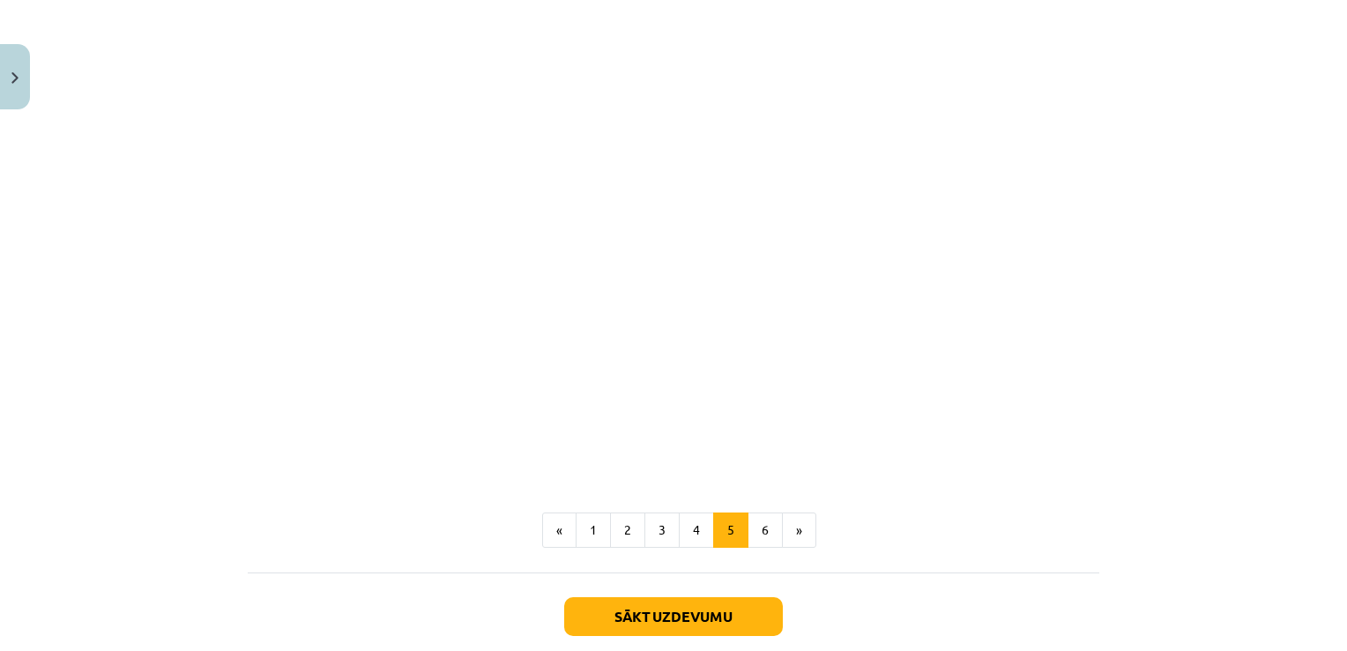
scroll to position [2087, 0]
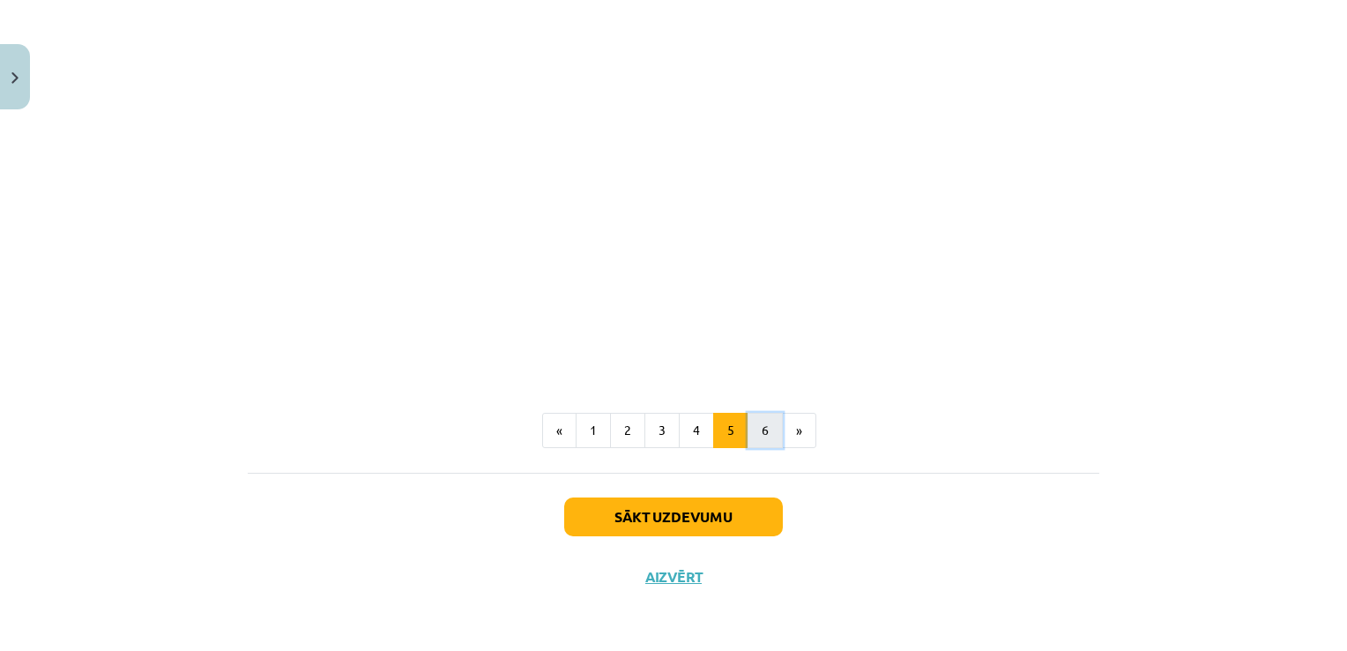
click at [750, 428] on button "6" at bounding box center [765, 430] width 35 height 35
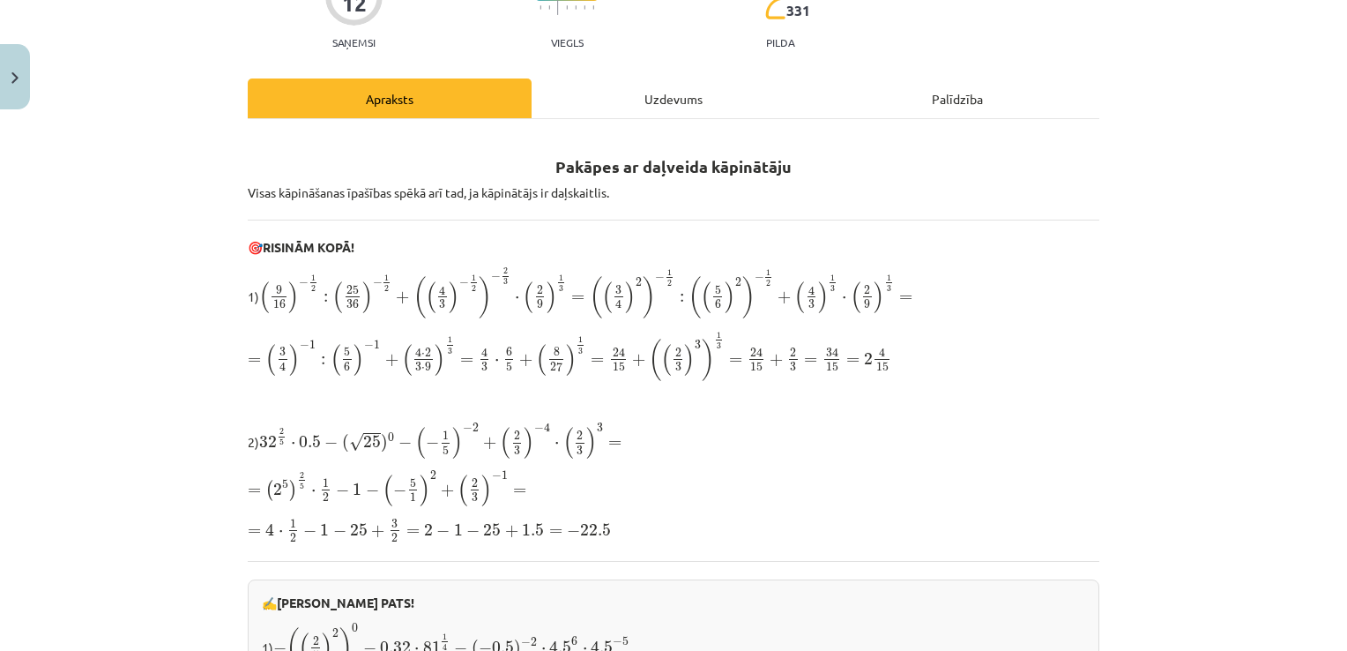
scroll to position [173, 0]
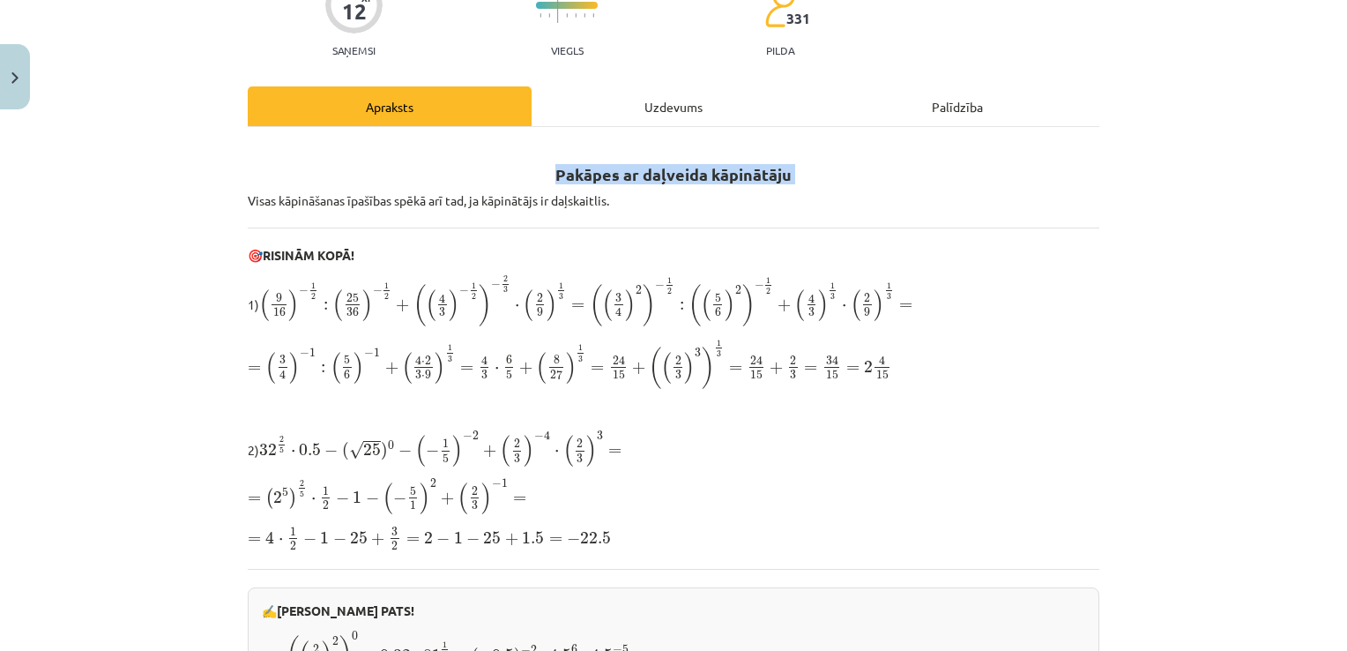
drag, startPoint x: 541, startPoint y: 161, endPoint x: 783, endPoint y: 162, distance: 241.5
click at [783, 162] on h2 "Pakāpes ar daļveida kāpinātāju" at bounding box center [674, 164] width 852 height 43
copy div "Pakāpes ar daļveida kāpinātāju"
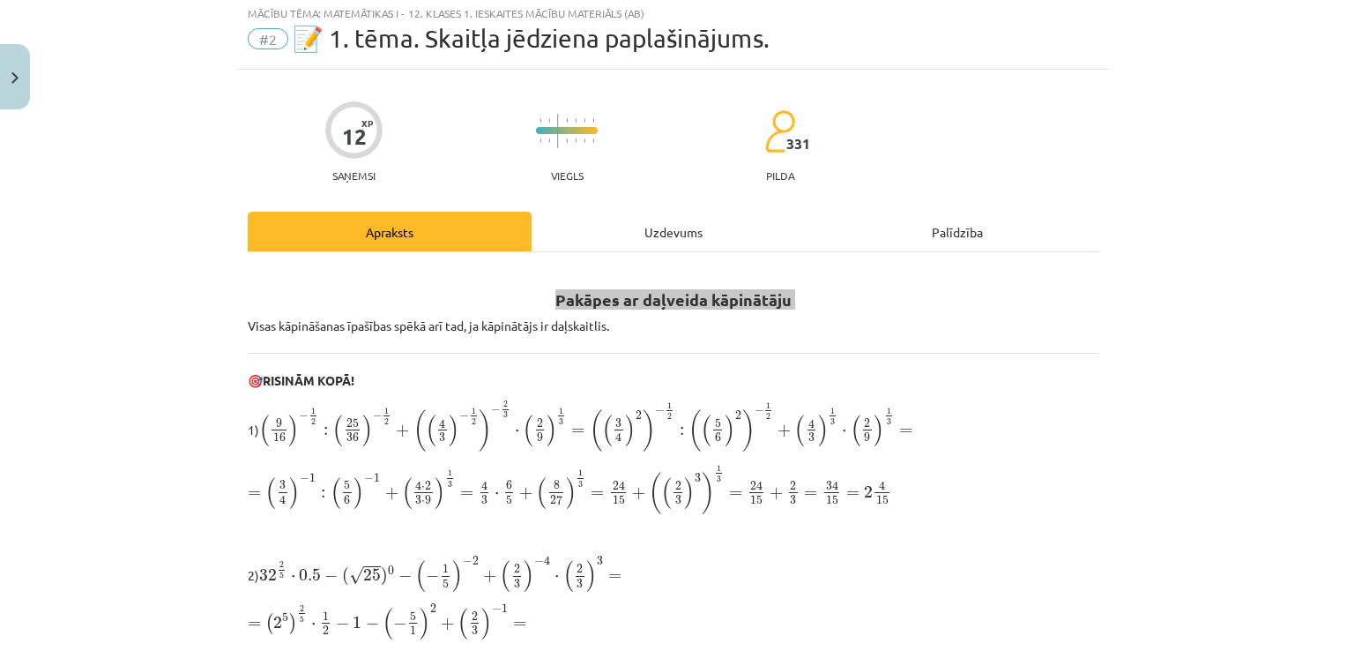
scroll to position [0, 0]
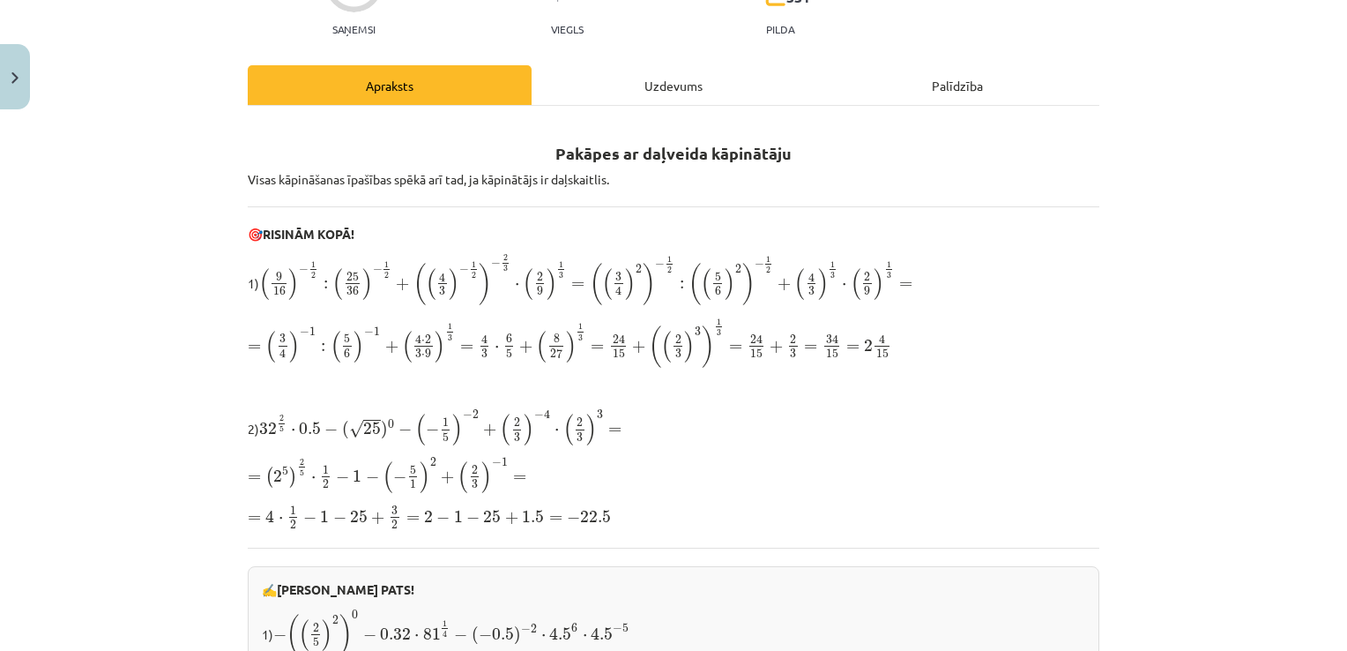
click at [1079, 337] on p "= ( 3 4 ) − 1 : ( 5 6 ) − 1 + ( 4 ⋅ 2 3 ⋅ 9 ) 1 3 = 4 3 ⋅ 6 5 + ( 8 27 ) 1 3 = …" at bounding box center [674, 343] width 852 height 52
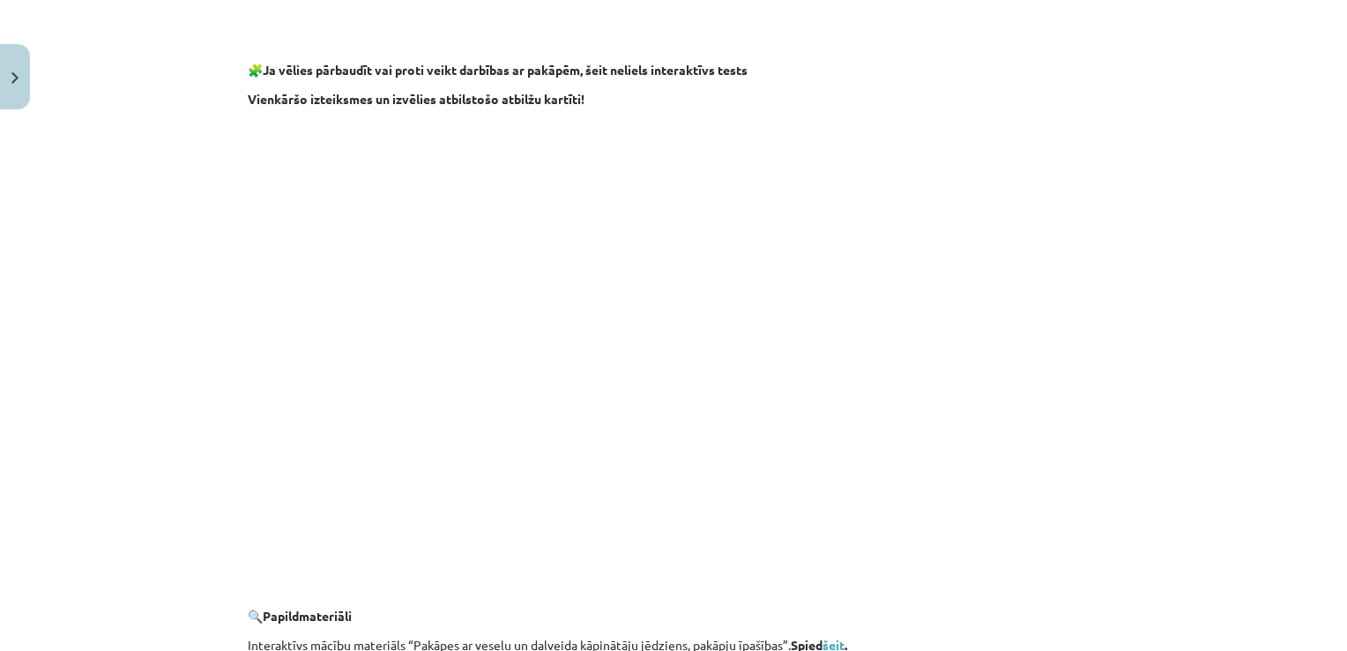
scroll to position [1685, 0]
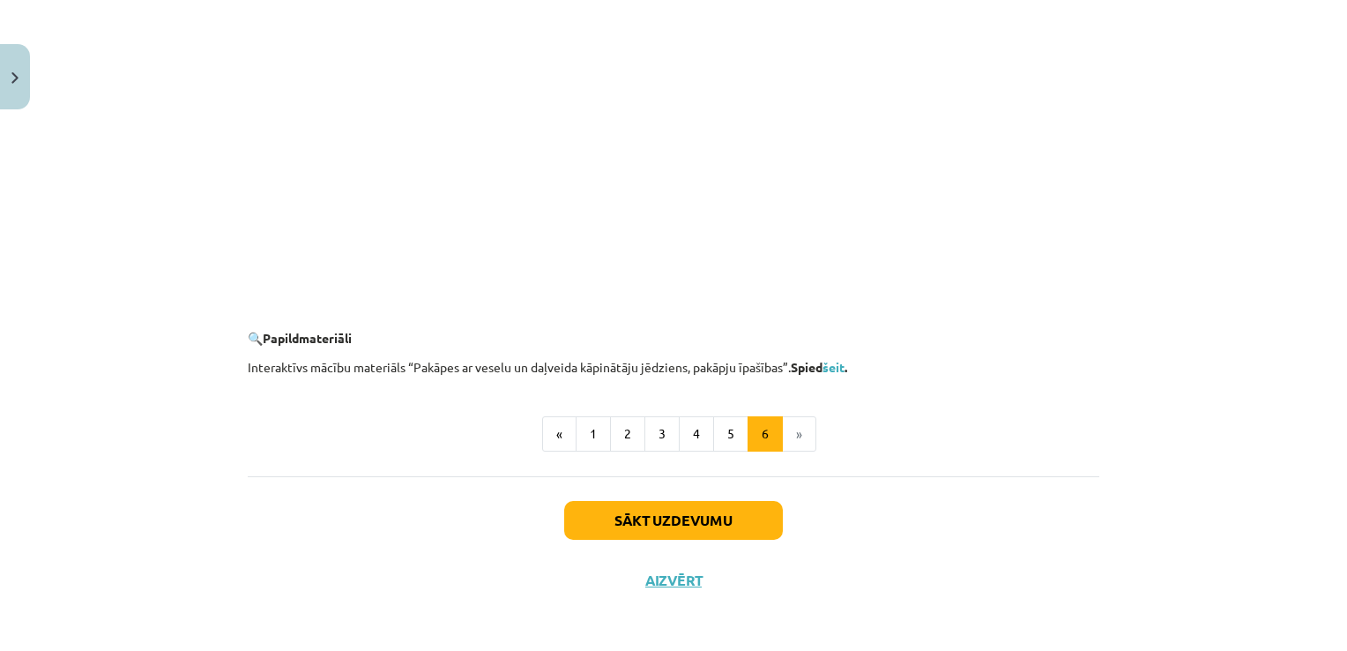
click at [755, 489] on div "Sākt uzdevumu Aizvērt" at bounding box center [674, 537] width 852 height 123
click at [718, 533] on button "Sākt uzdevumu" at bounding box center [673, 520] width 219 height 39
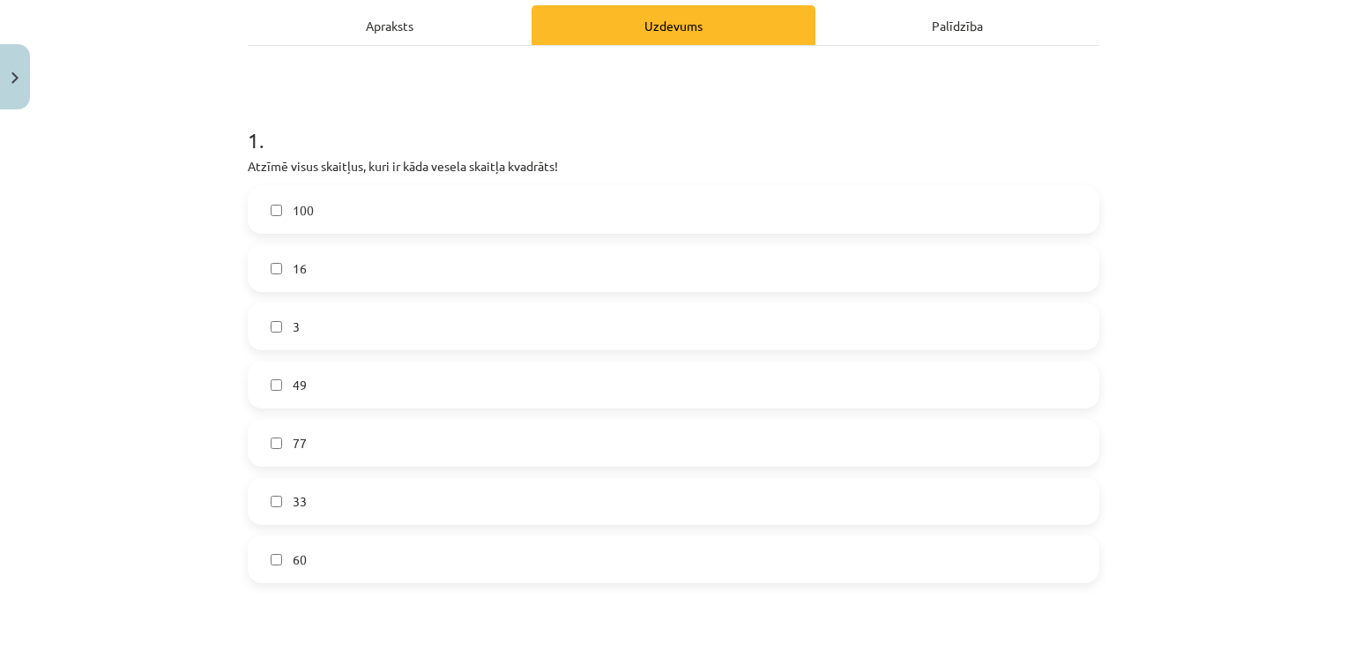
scroll to position [273, 0]
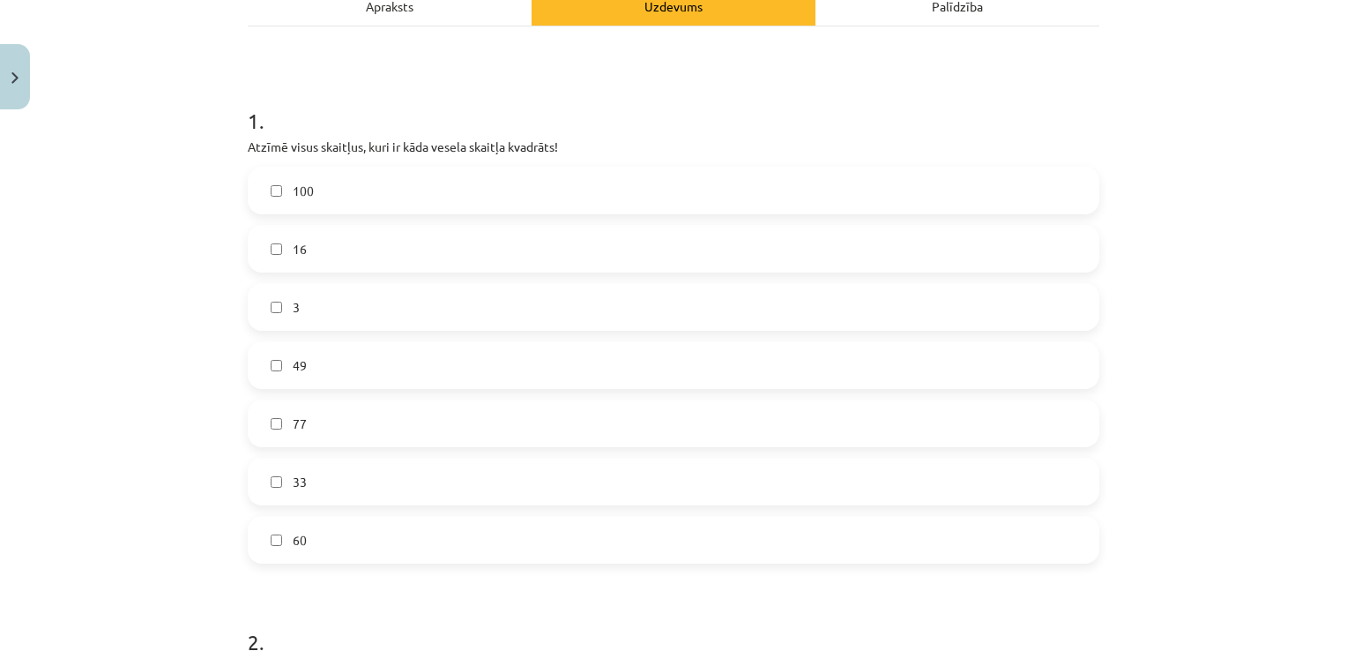
click at [349, 185] on label "100" at bounding box center [673, 190] width 848 height 44
click at [332, 234] on label "16" at bounding box center [673, 249] width 848 height 44
click at [353, 377] on label "49" at bounding box center [673, 365] width 848 height 44
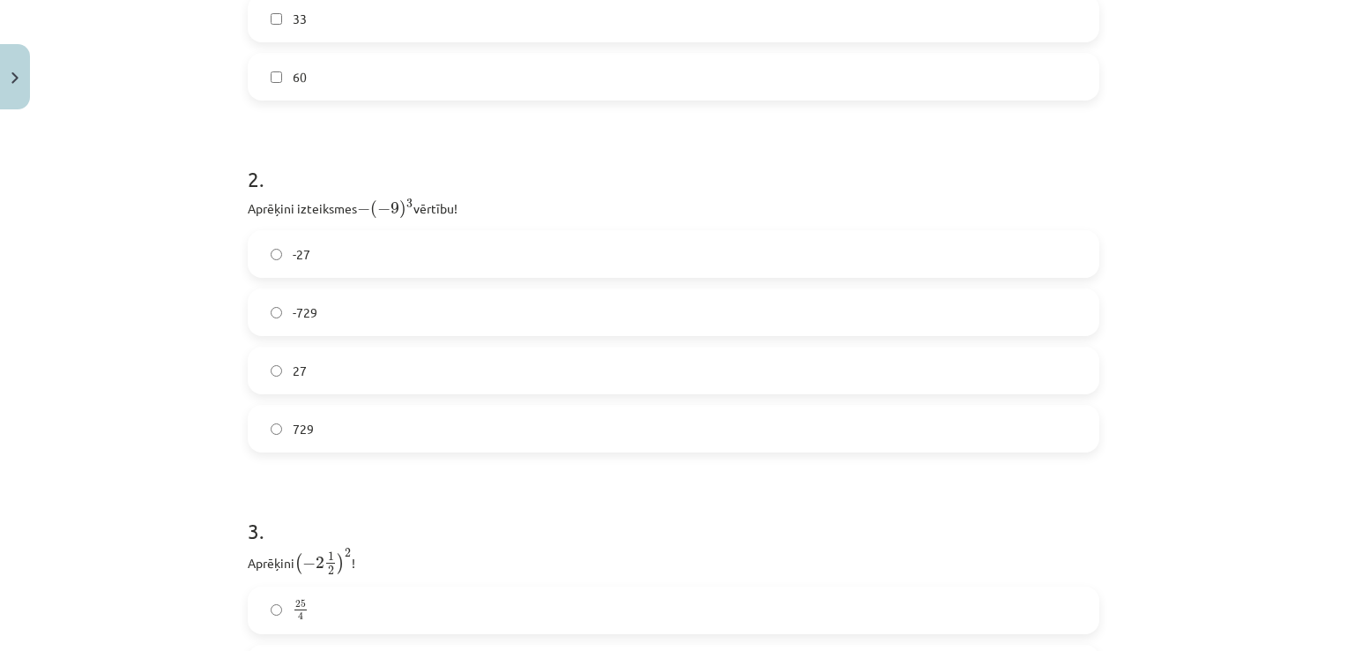
scroll to position [737, 0]
click at [413, 298] on label "-729" at bounding box center [673, 311] width 848 height 44
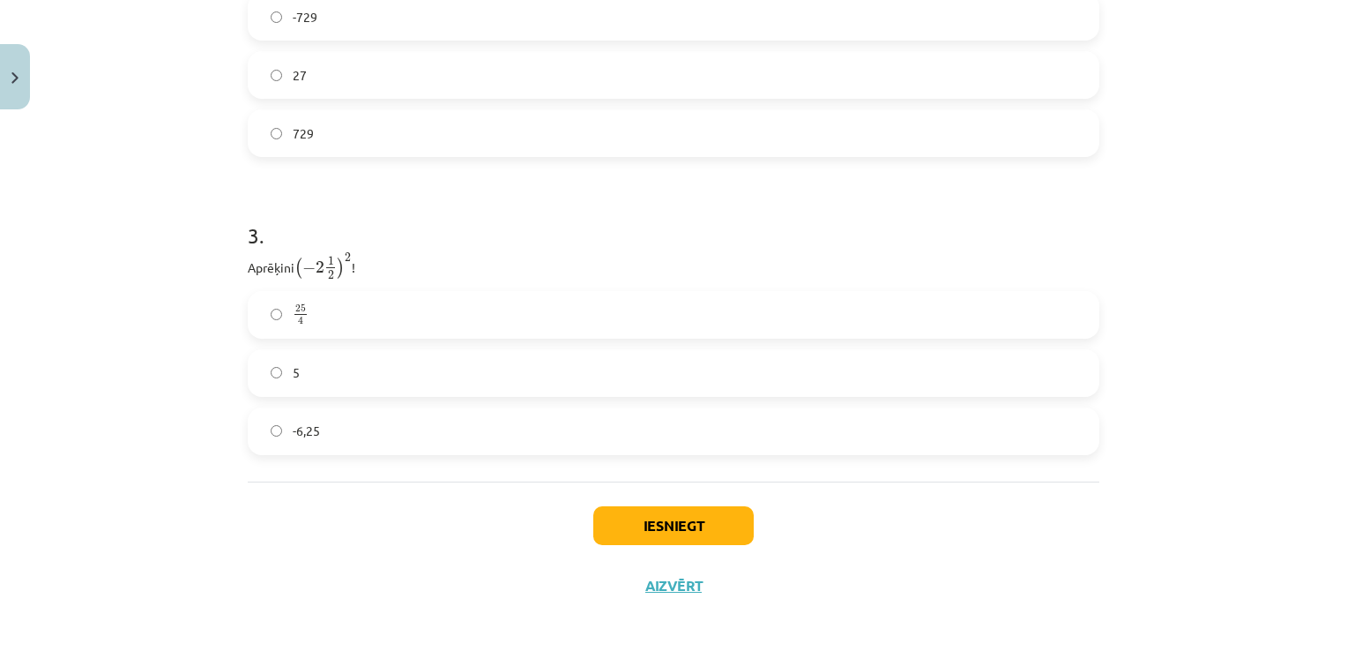
scroll to position [1032, 0]
click at [344, 378] on label "5" at bounding box center [673, 372] width 848 height 44
click at [383, 277] on p "Aprēķini ( − 2 1 2 ) 2 ( − 2 1 2 ) 2 !" at bounding box center [674, 265] width 852 height 28
click at [370, 302] on label "25 4 25 4" at bounding box center [673, 314] width 848 height 44
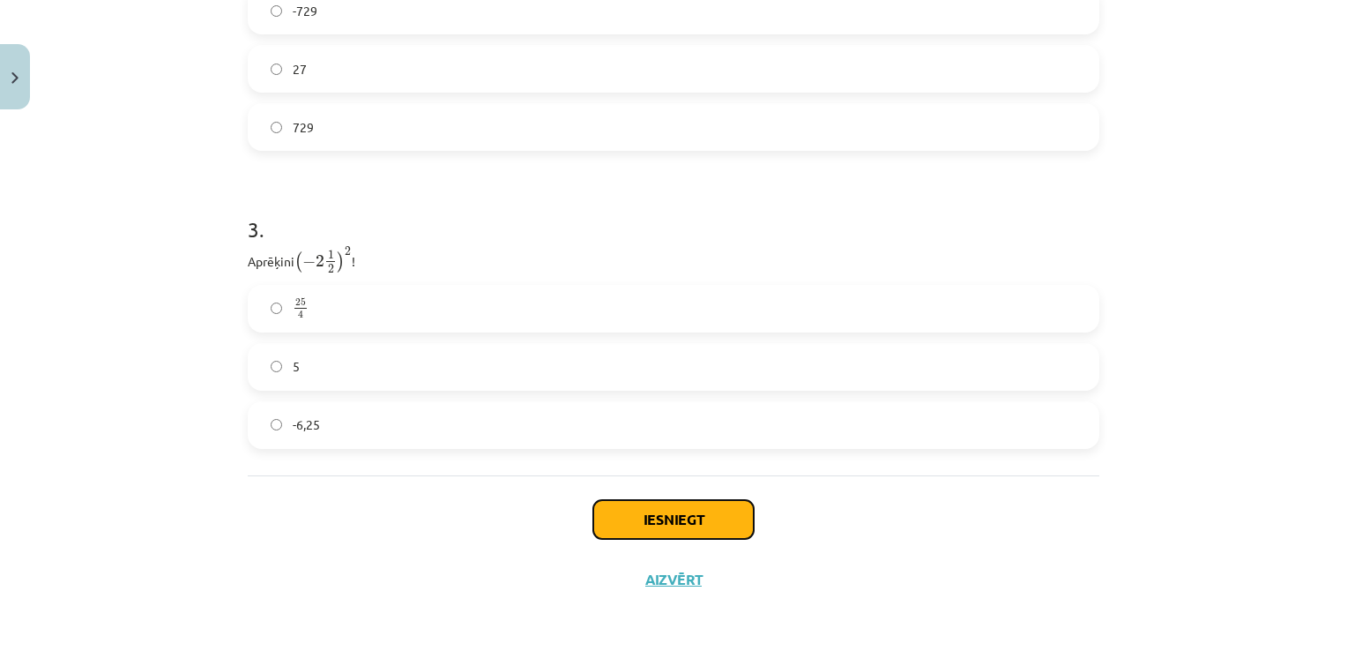
click at [617, 505] on button "Iesniegt" at bounding box center [673, 519] width 160 height 39
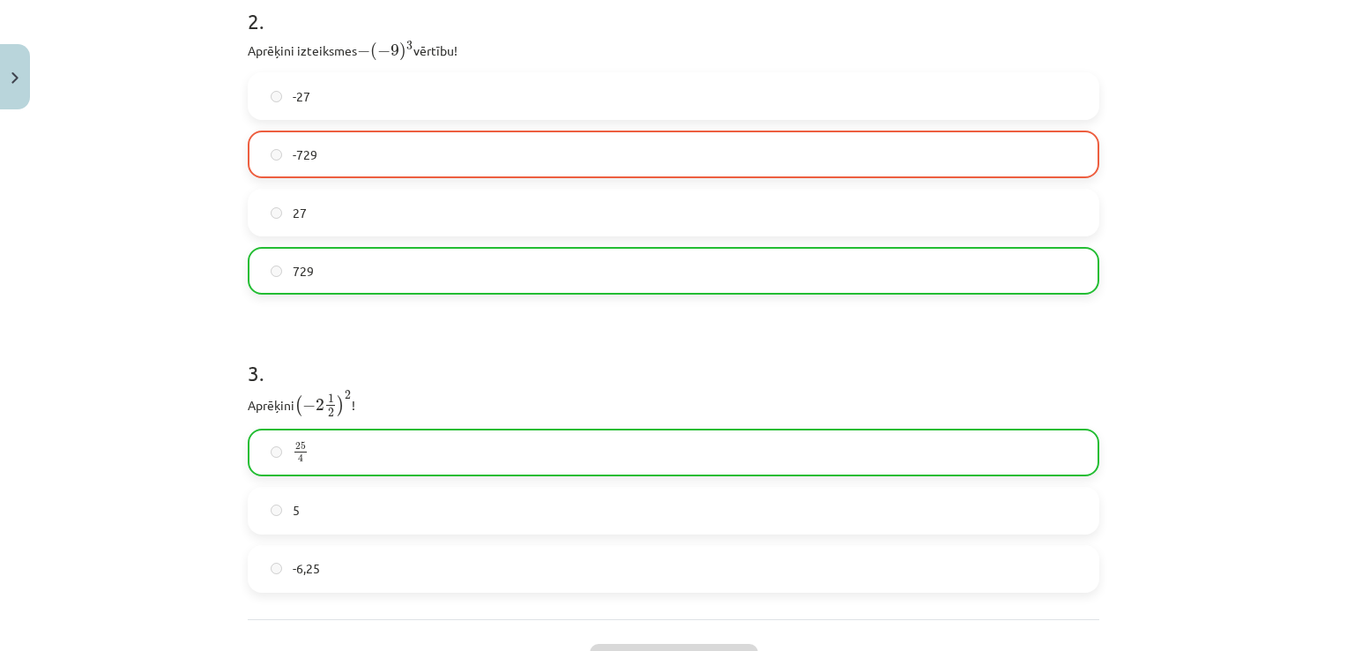
scroll to position [1074, 0]
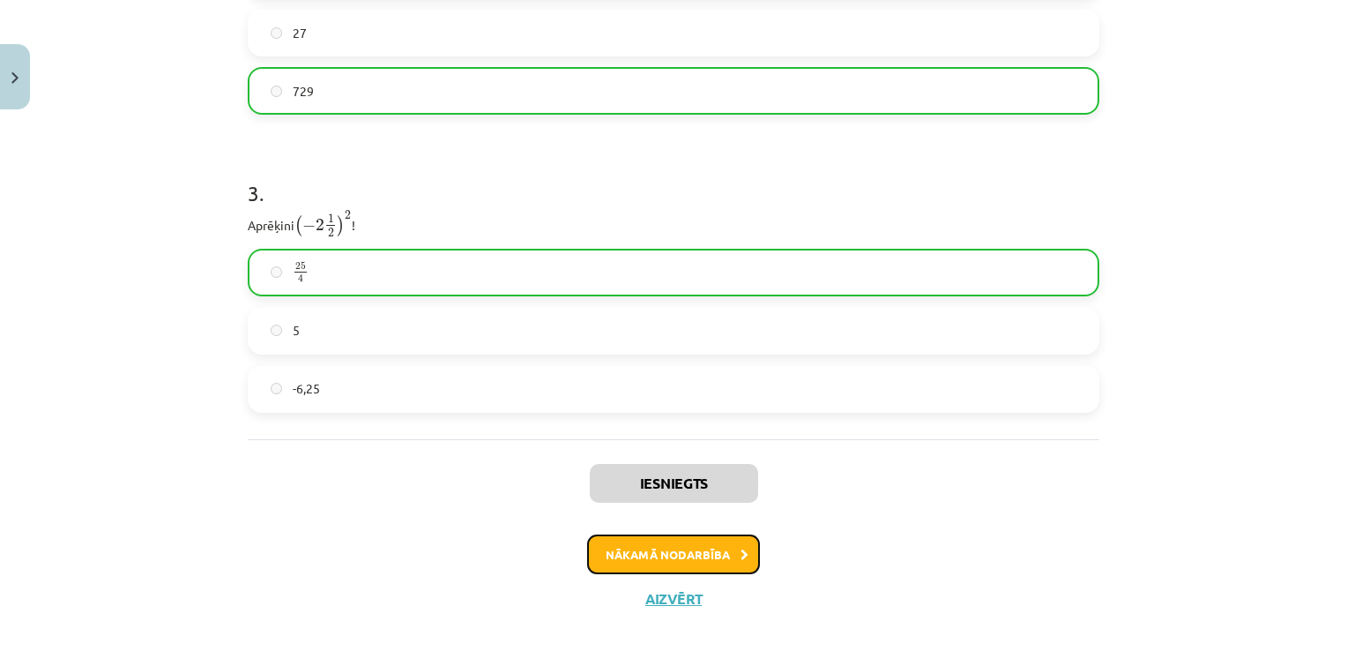
click at [658, 562] on button "Nākamā nodarbība" at bounding box center [673, 554] width 173 height 41
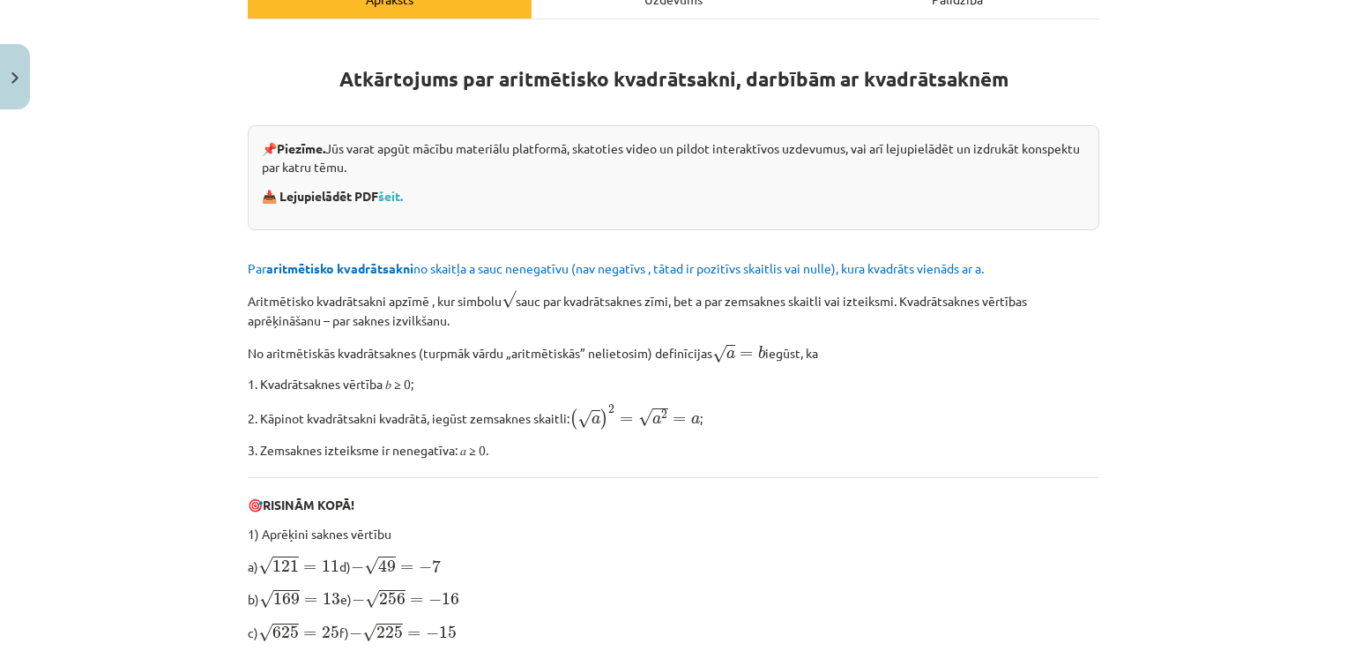
scroll to position [309, 0]
click at [466, 76] on strong "Atkārtojums par aritmētisko kvadrātsakni, darbībām ar kvadrātsaknēm" at bounding box center [673, 78] width 669 height 26
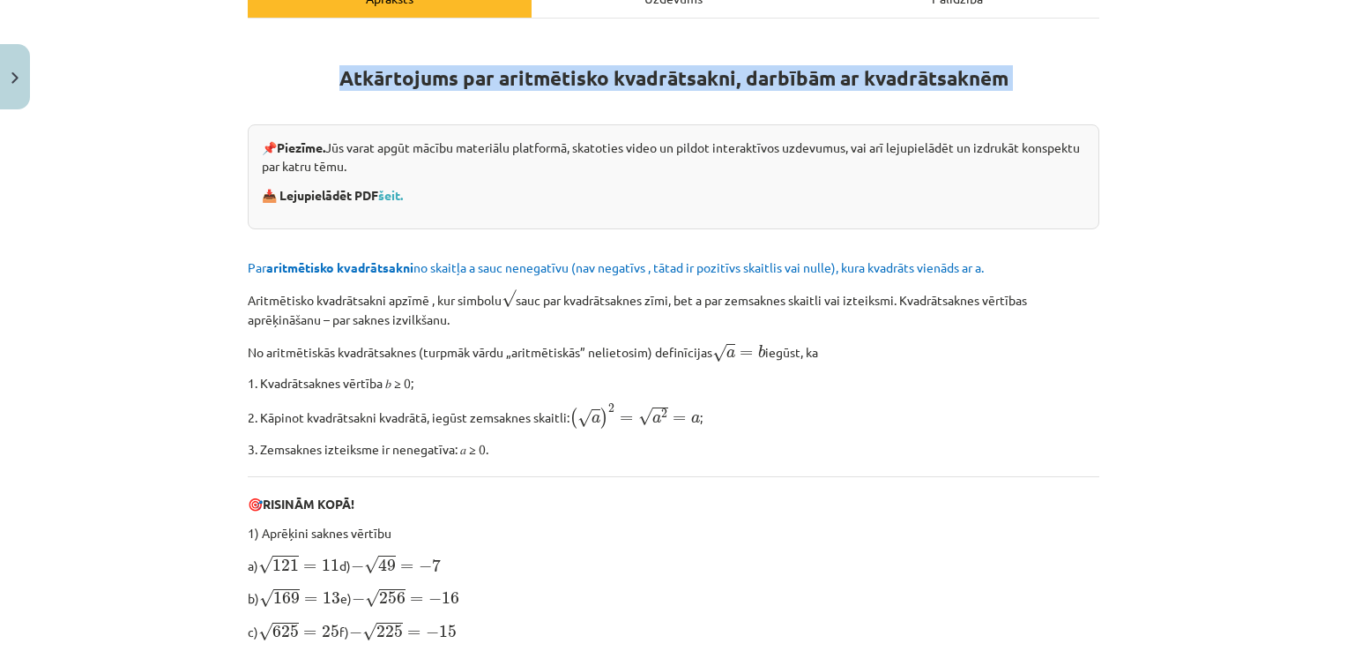
click at [466, 76] on strong "Atkārtojums par aritmētisko kvadrātsakni, darbībām ar kvadrātsaknēm" at bounding box center [673, 78] width 669 height 26
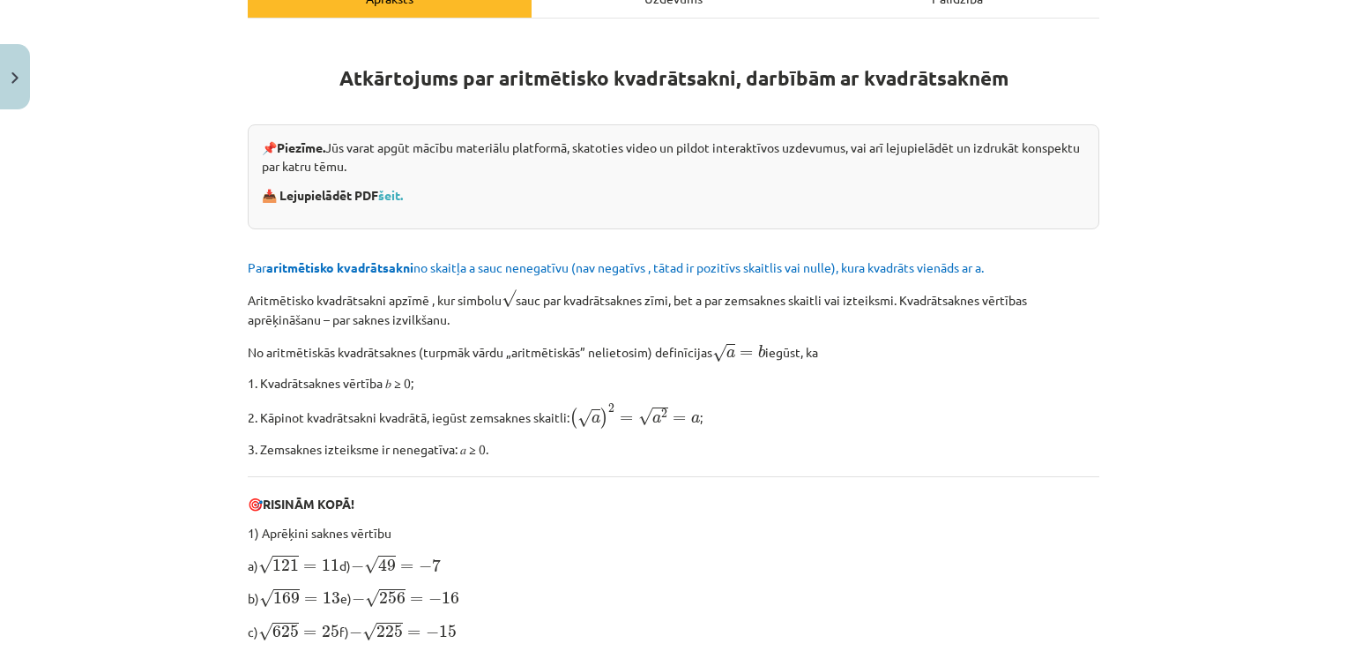
drag, startPoint x: 466, startPoint y: 76, endPoint x: 421, endPoint y: 93, distance: 48.3
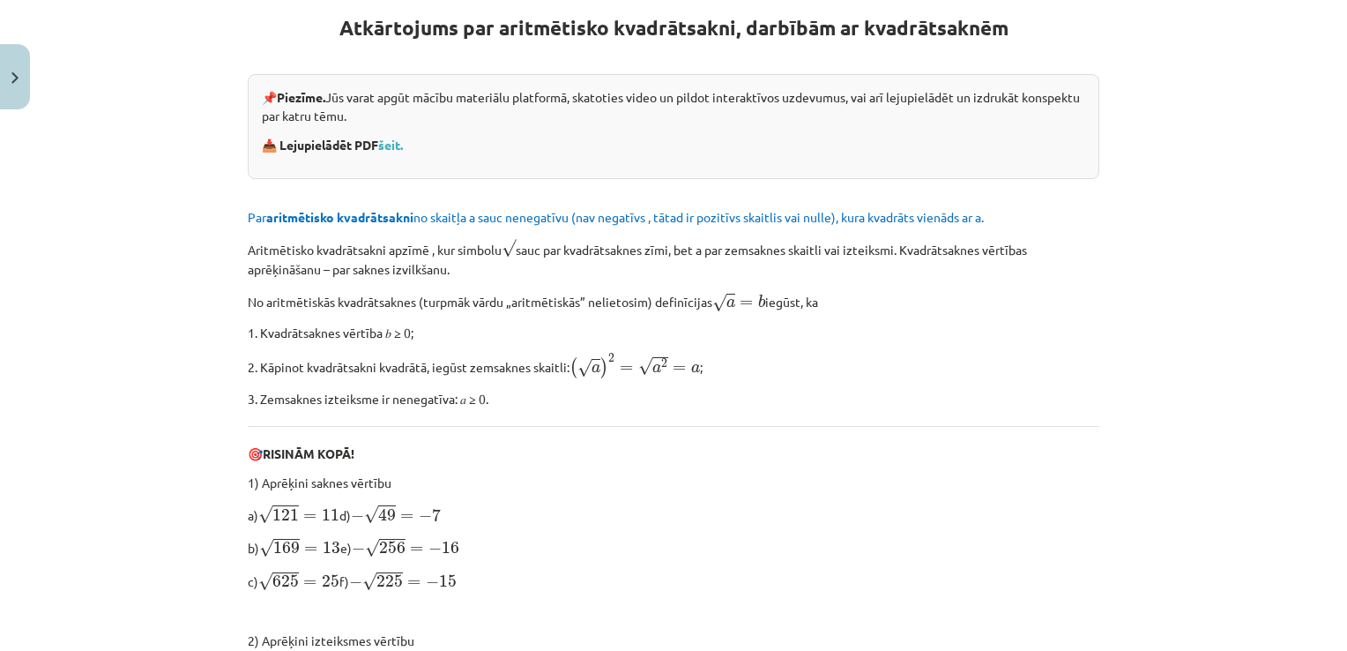
scroll to position [361, 0]
click at [386, 145] on link "šeit." at bounding box center [390, 143] width 25 height 16
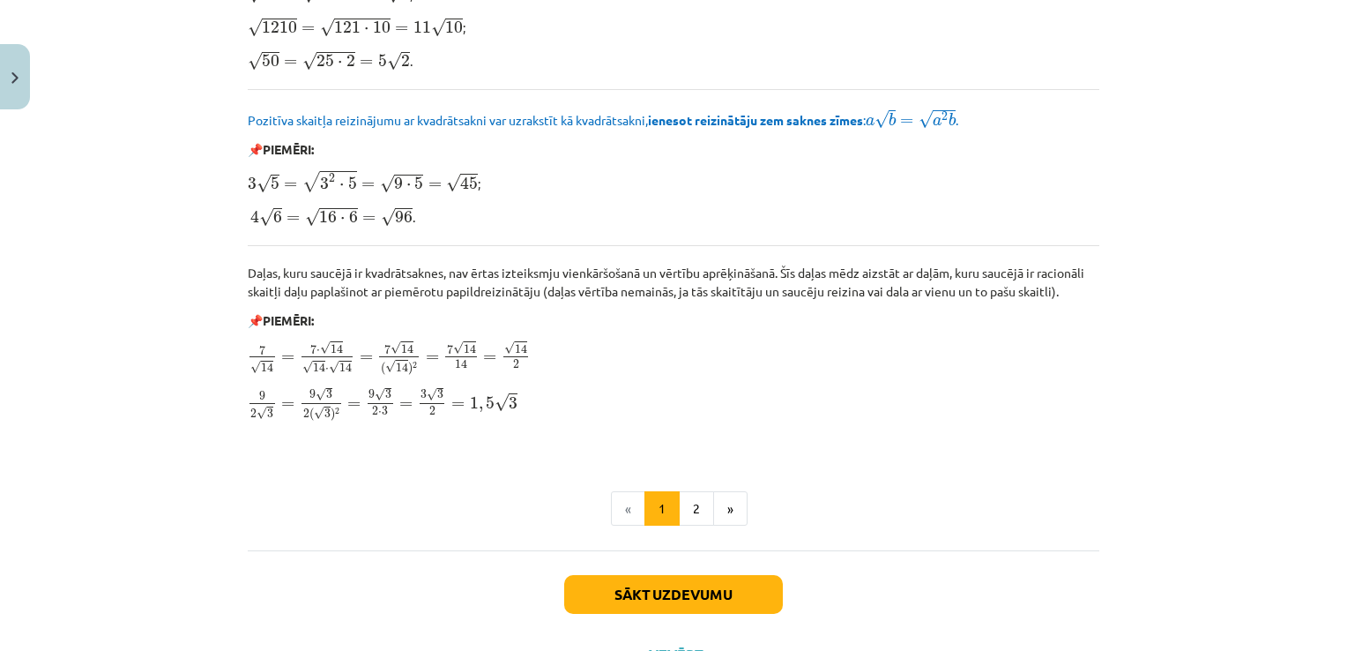
scroll to position [2109, 0]
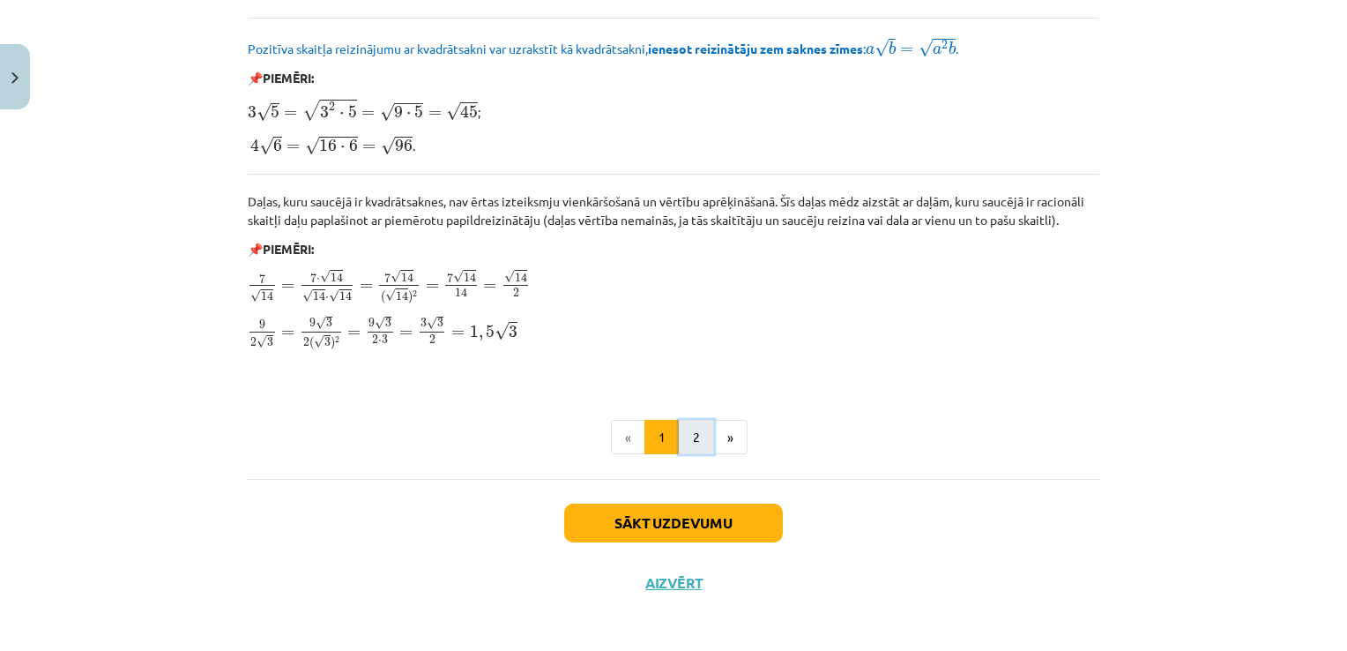
click at [685, 432] on button "2" at bounding box center [696, 437] width 35 height 35
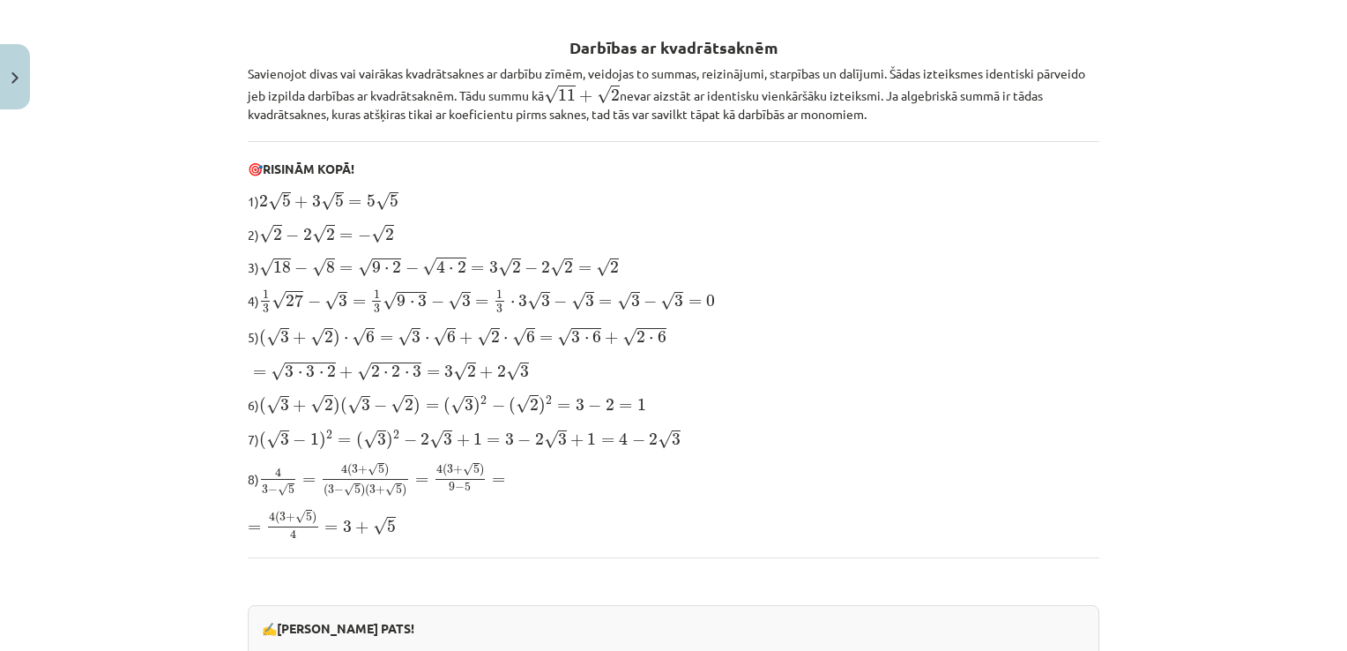
scroll to position [328, 0]
click at [627, 54] on b "Darbības ar kvadrātsaknēm" at bounding box center [673, 47] width 209 height 20
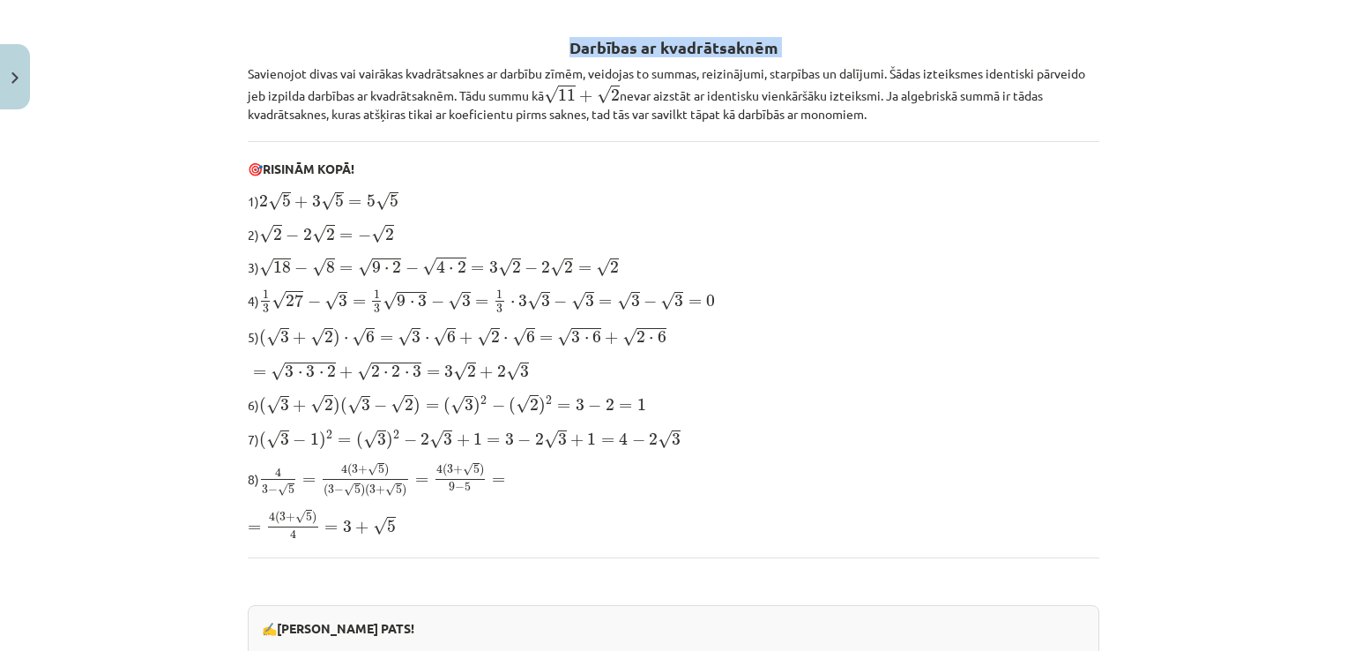
copy div "Darbības ar kvadrātsaknēm"
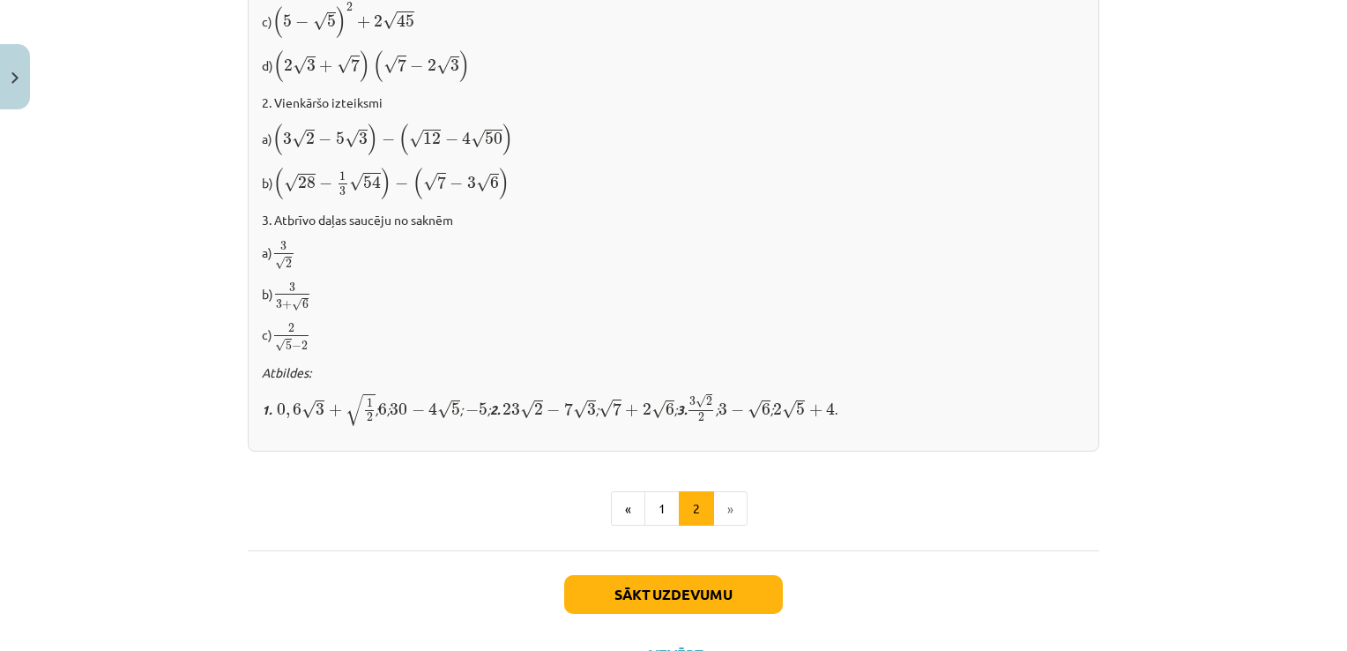
scroll to position [1149, 0]
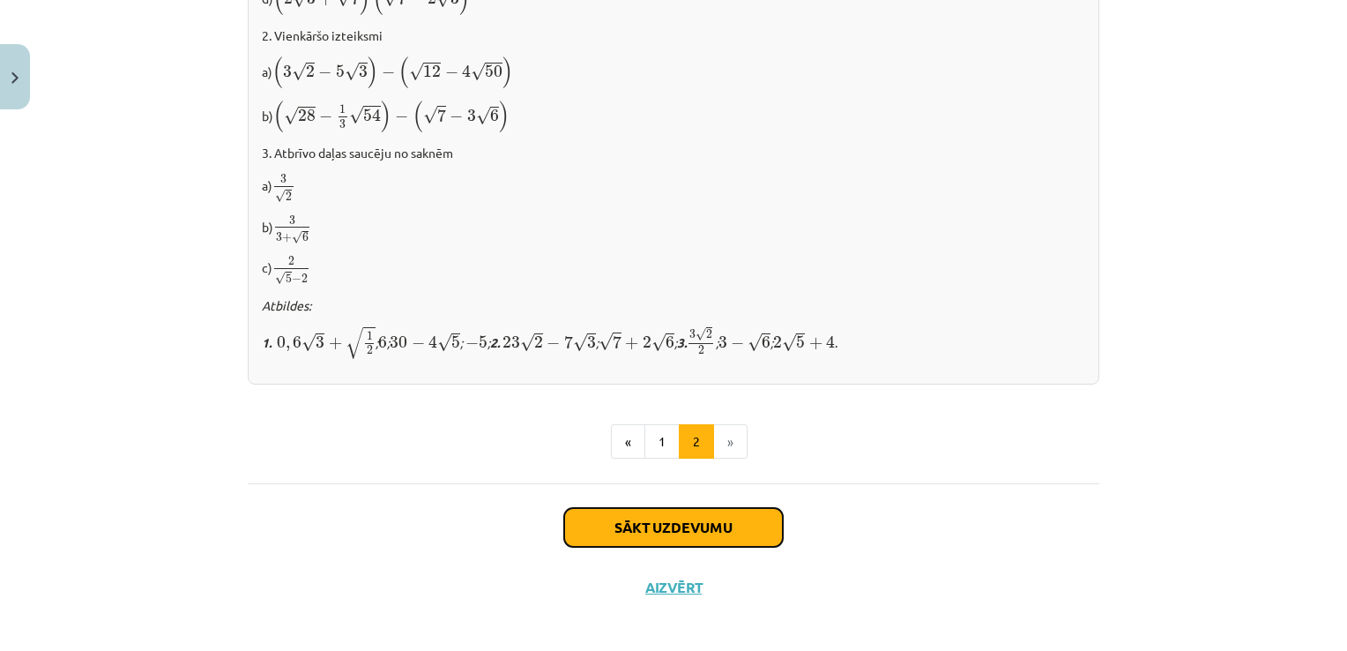
click at [659, 508] on button "Sākt uzdevumu" at bounding box center [673, 527] width 219 height 39
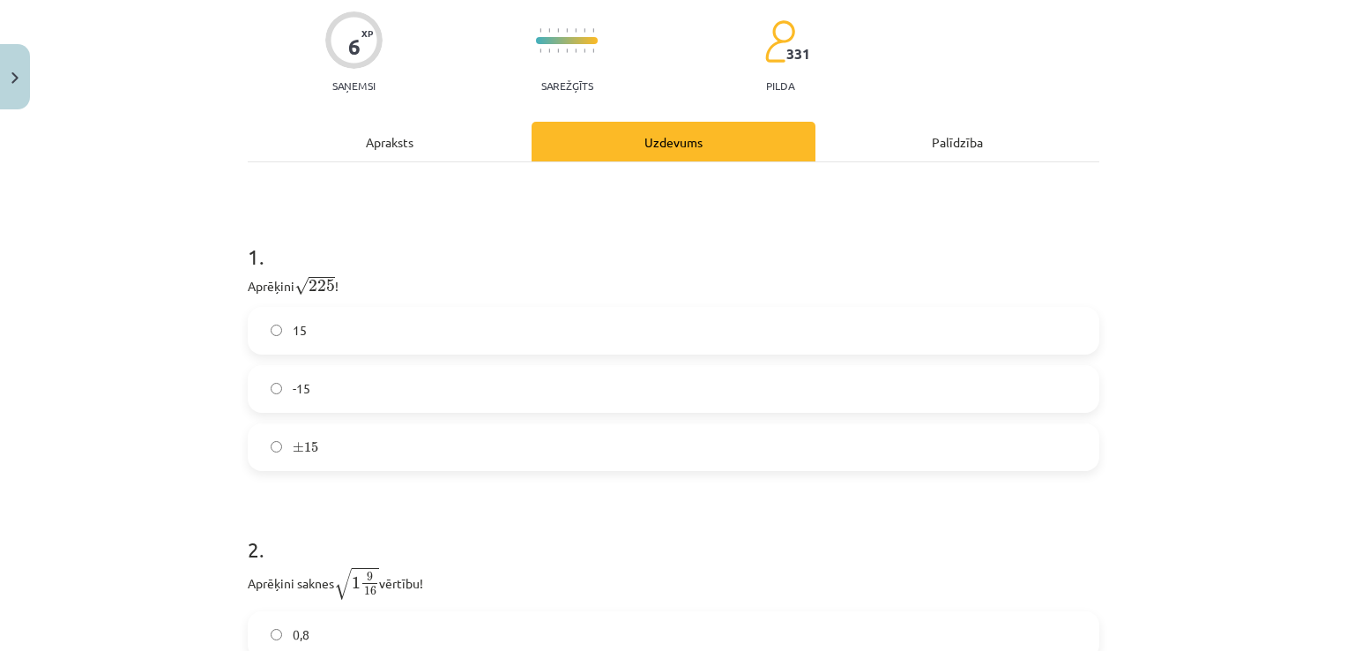
scroll to position [44, 0]
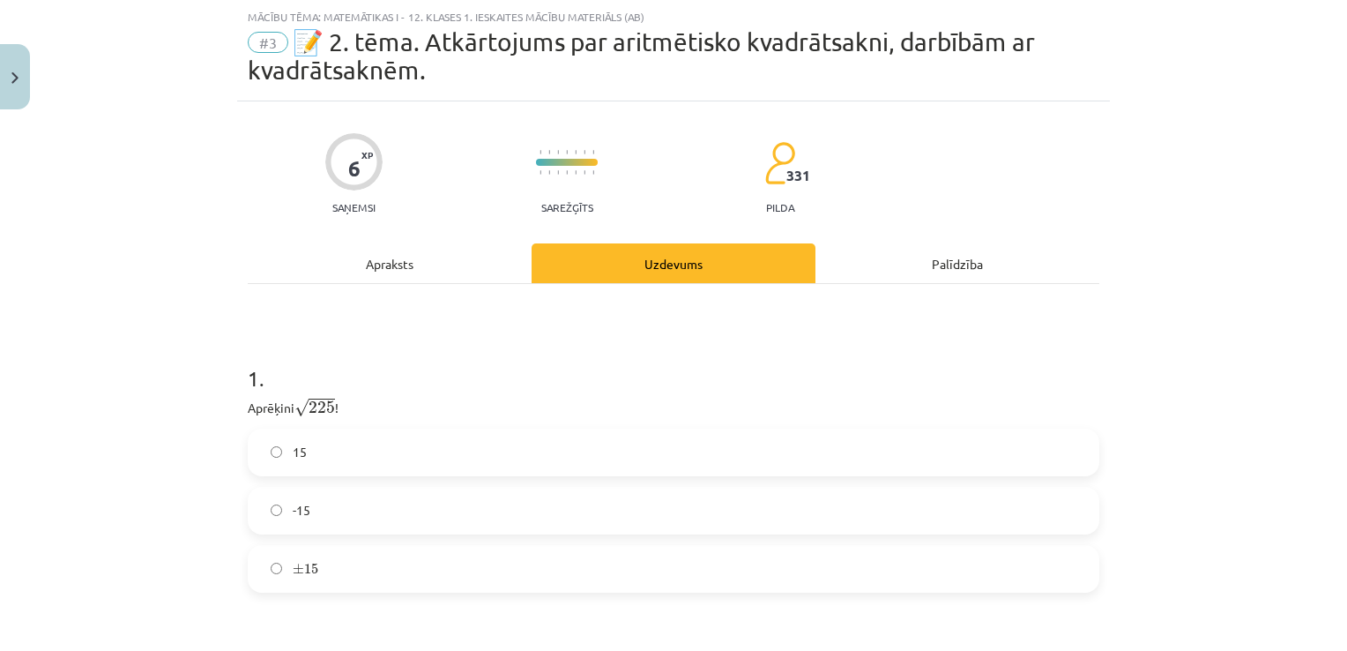
click at [479, 443] on label "15" at bounding box center [673, 452] width 848 height 44
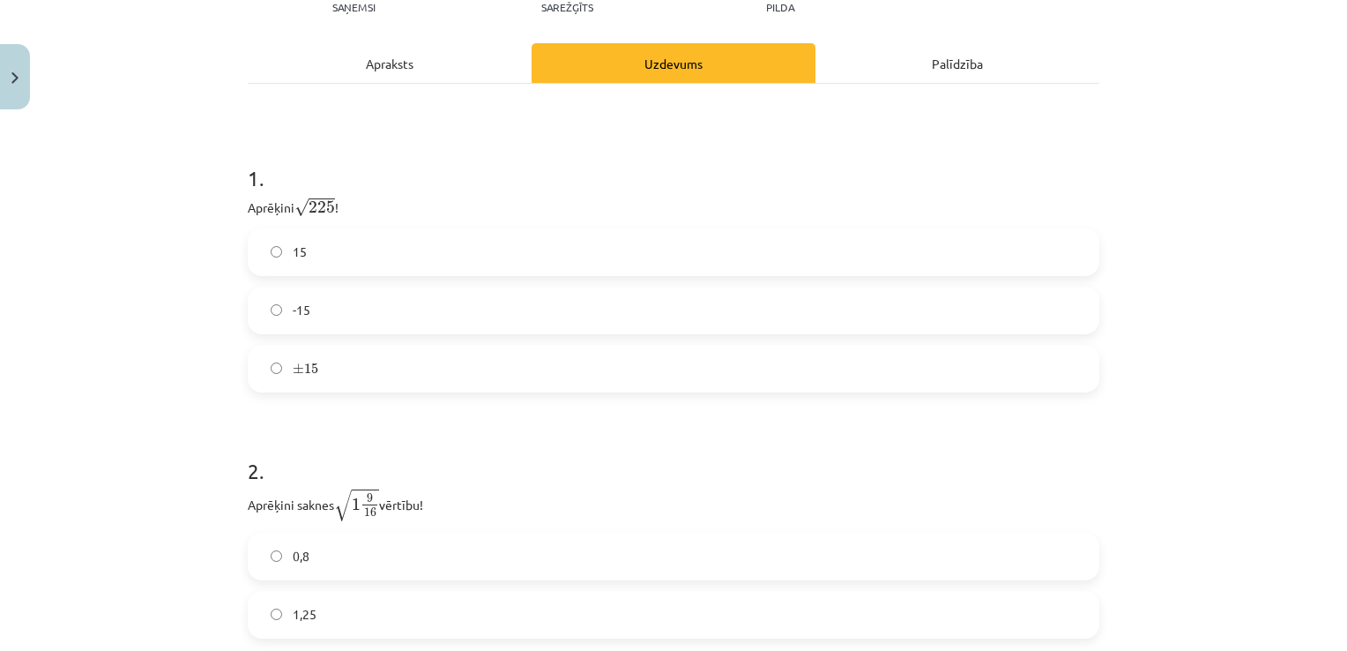
scroll to position [245, 0]
click at [451, 581] on div "0,8 1,25" at bounding box center [674, 585] width 852 height 106
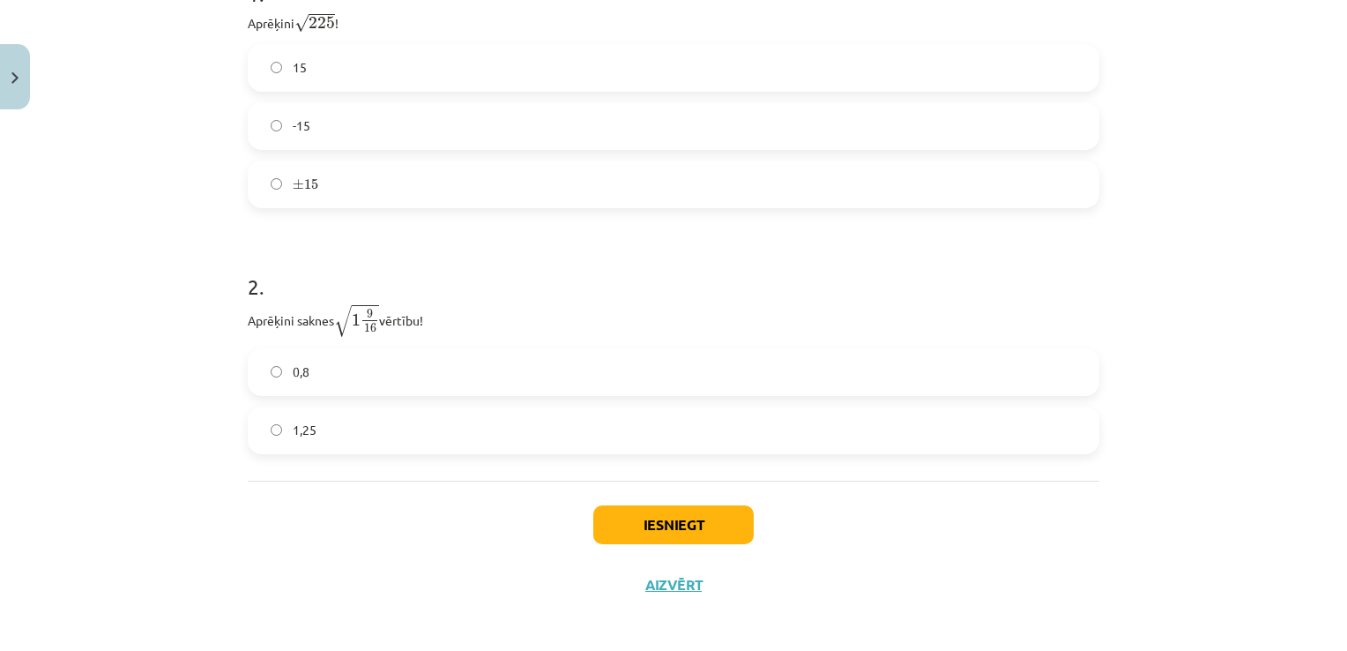
scroll to position [430, 0]
click at [292, 435] on label "1,25" at bounding box center [673, 428] width 848 height 44
click at [653, 537] on button "Iesniegt" at bounding box center [673, 522] width 160 height 39
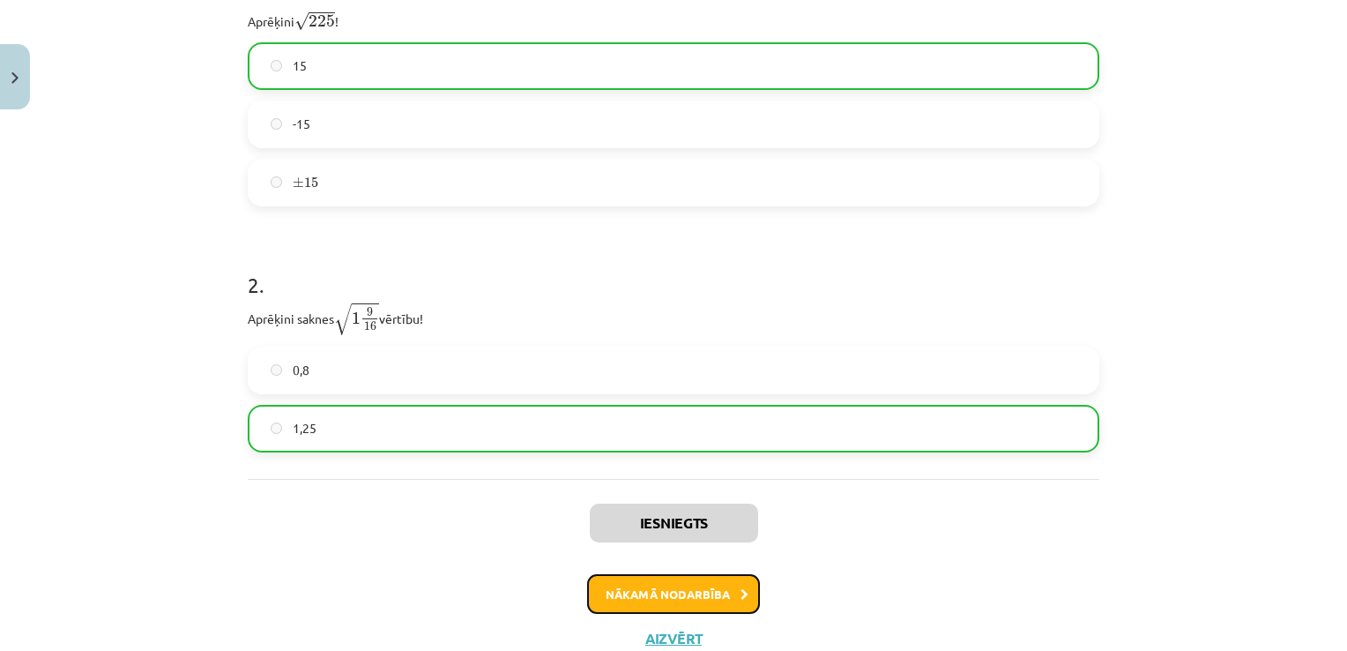
click at [702, 595] on button "Nākamā nodarbība" at bounding box center [673, 594] width 173 height 41
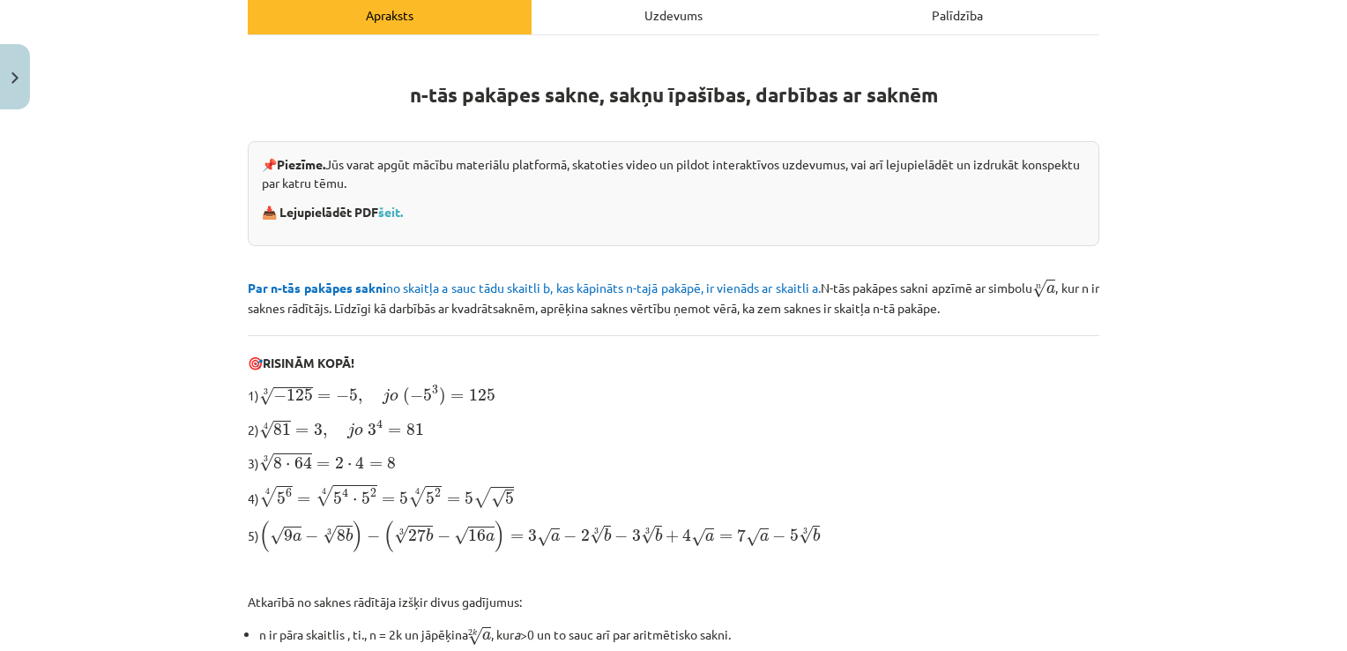
scroll to position [265, 0]
click at [680, 96] on strong "n-tās pakāpes sakne, sakņu īpašības, darbības ar saknēm" at bounding box center [674, 94] width 528 height 26
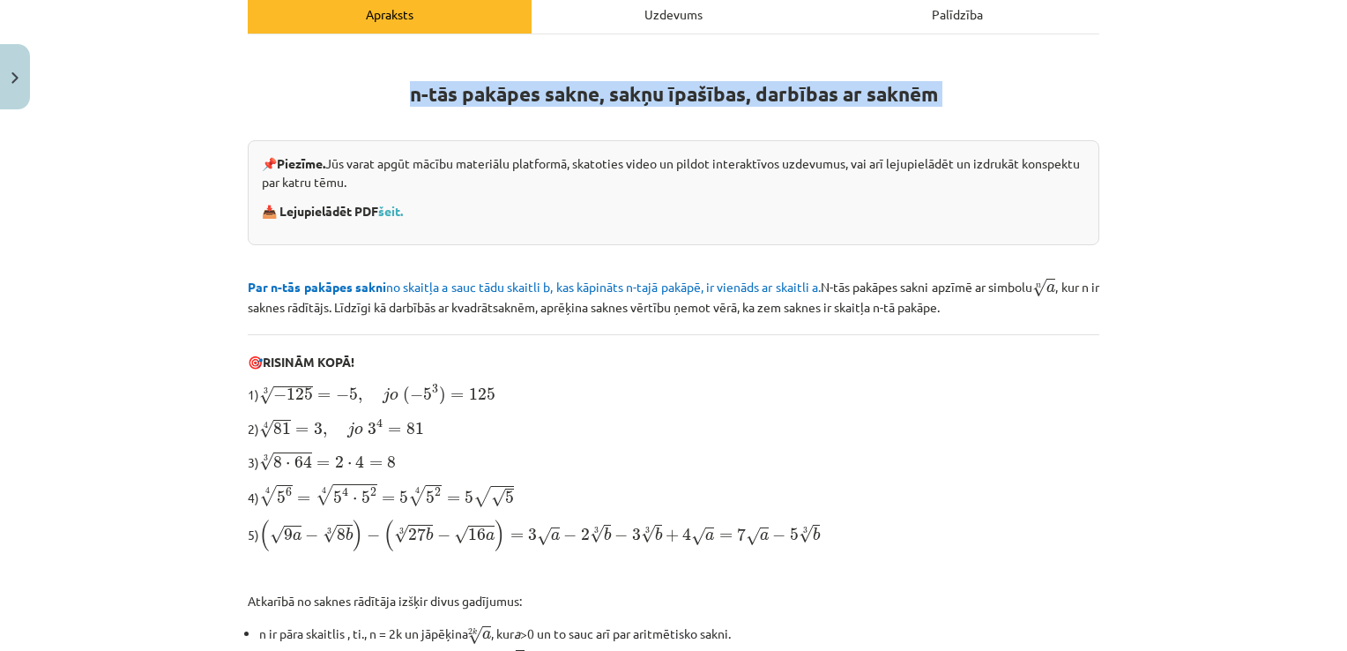
click at [680, 96] on strong "n-tās pakāpes sakne, sakņu īpašības, darbības ar saknēm" at bounding box center [674, 94] width 528 height 26
copy div "n-tās pakāpes sakne, sakņu īpašības, darbības ar saknēm"
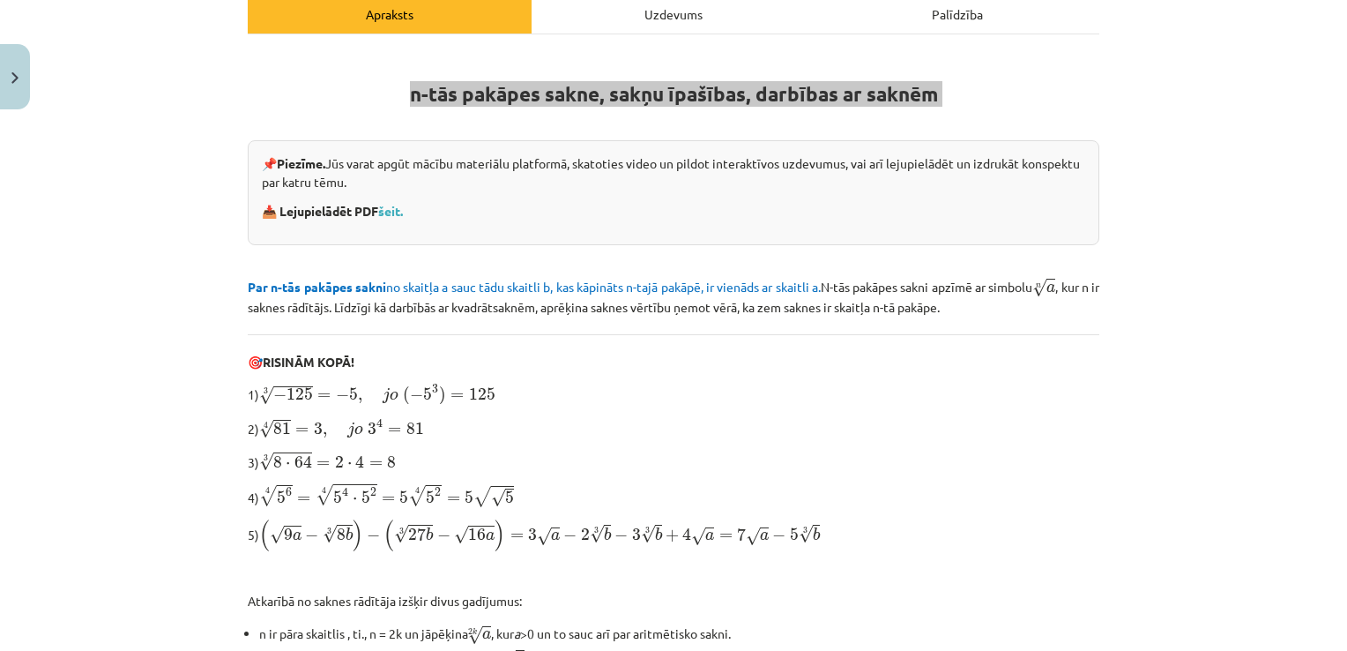
scroll to position [418, 0]
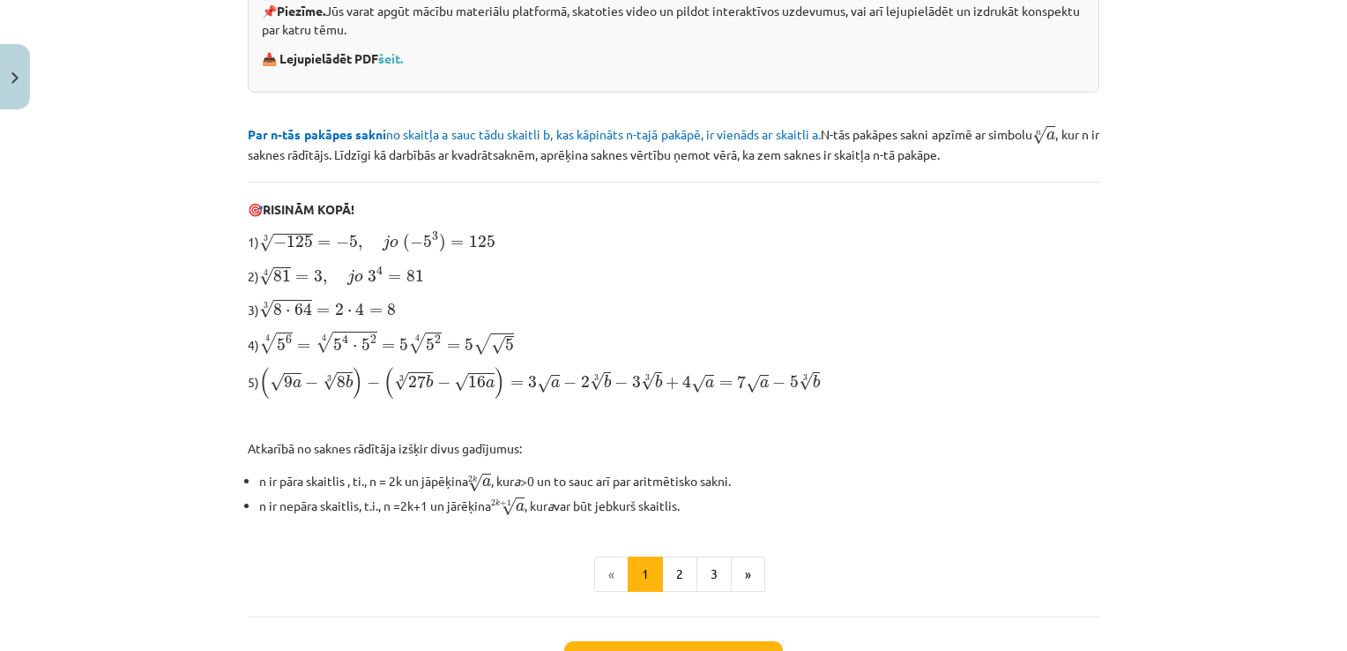
click at [399, 63] on p "📥 Lejupielādēt PDF šeit." at bounding box center [673, 58] width 823 height 19
click at [394, 63] on link "šeit." at bounding box center [390, 58] width 25 height 16
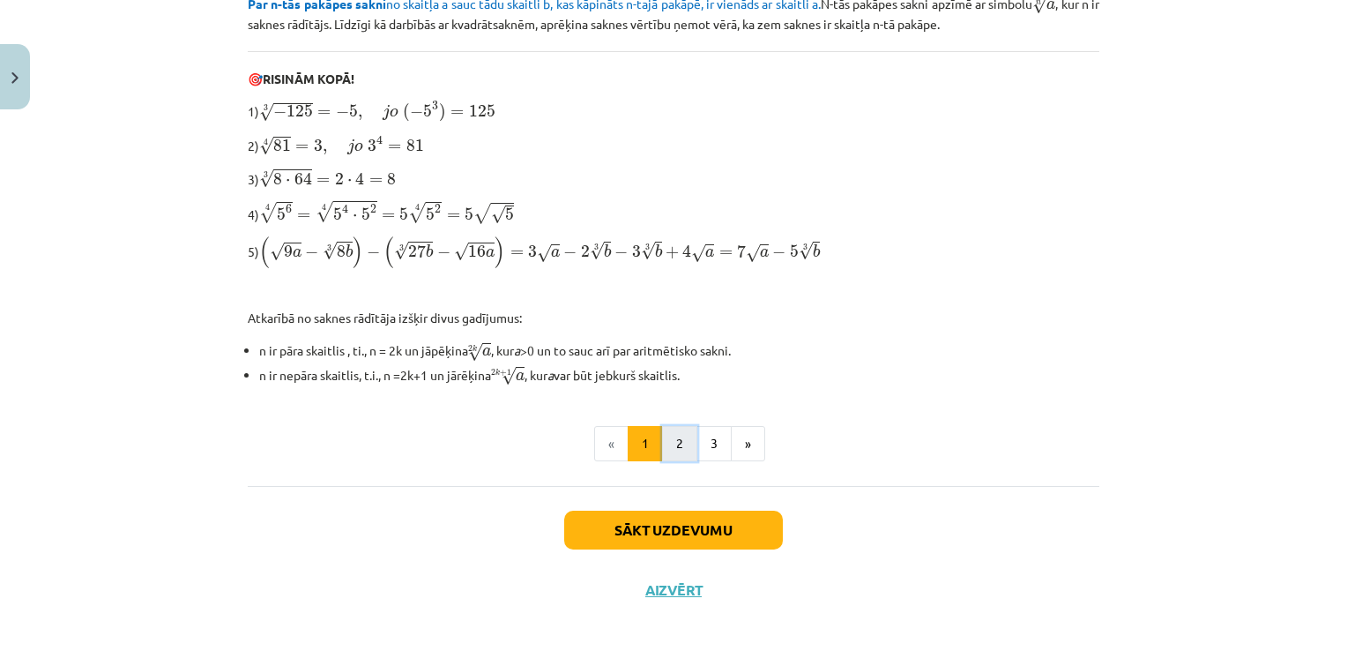
click at [665, 443] on button "2" at bounding box center [679, 443] width 35 height 35
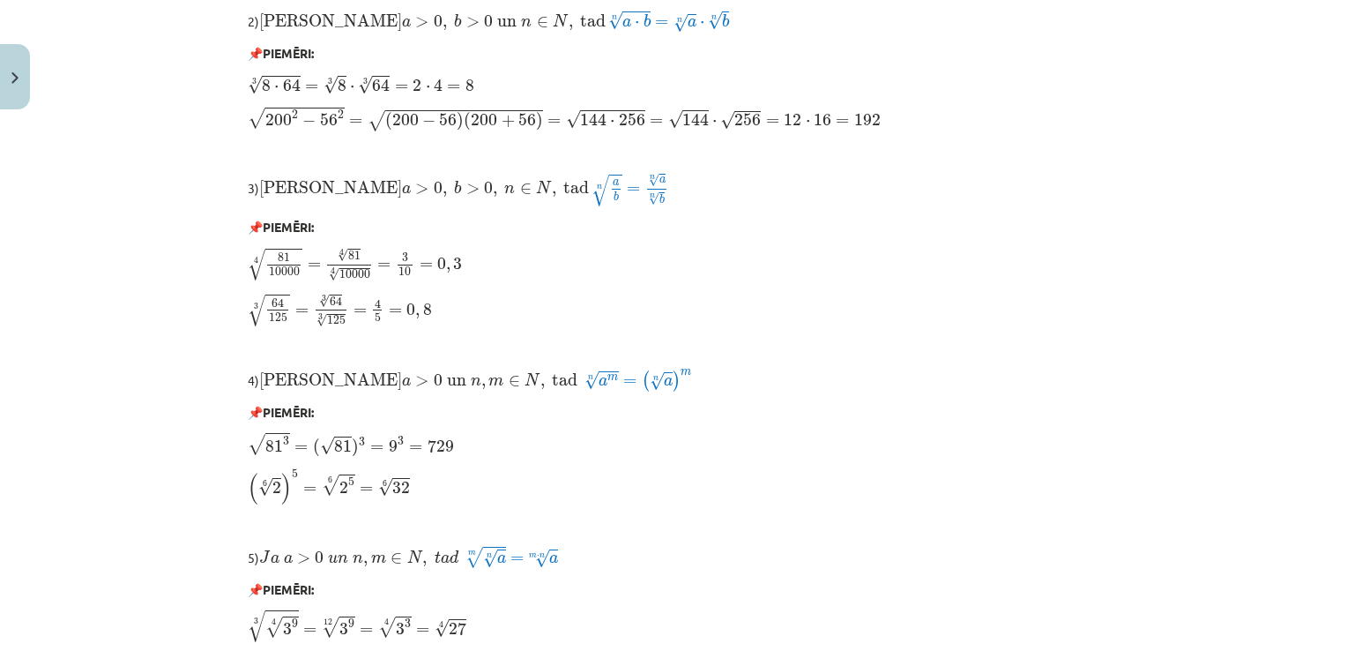
scroll to position [1492, 0]
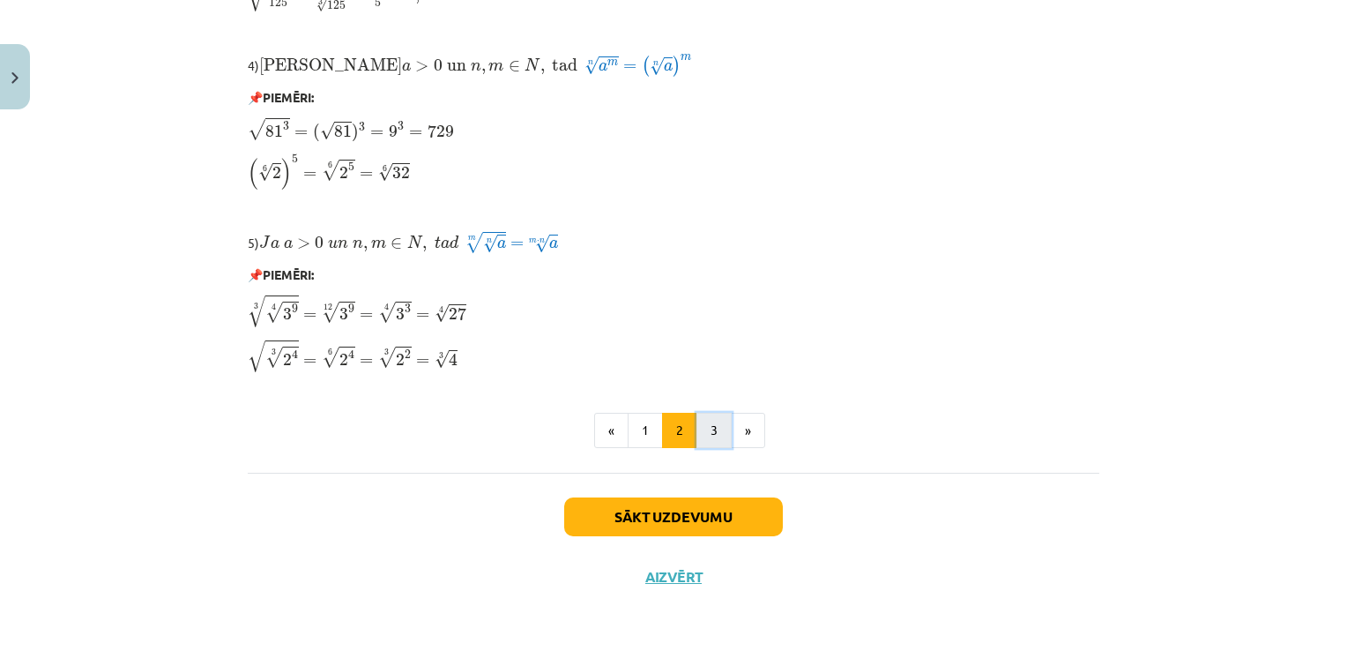
click at [714, 422] on button "3" at bounding box center [713, 430] width 35 height 35
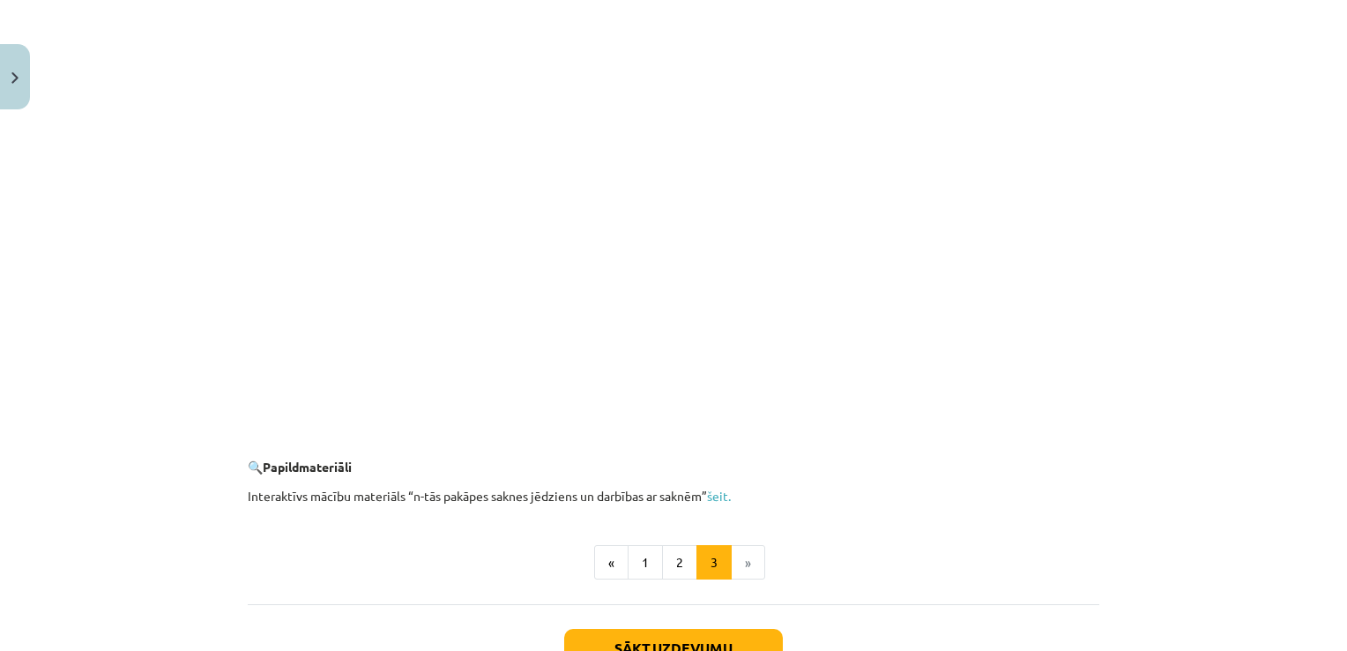
scroll to position [3063, 0]
click at [710, 628] on button "Sākt uzdevumu" at bounding box center [673, 647] width 219 height 39
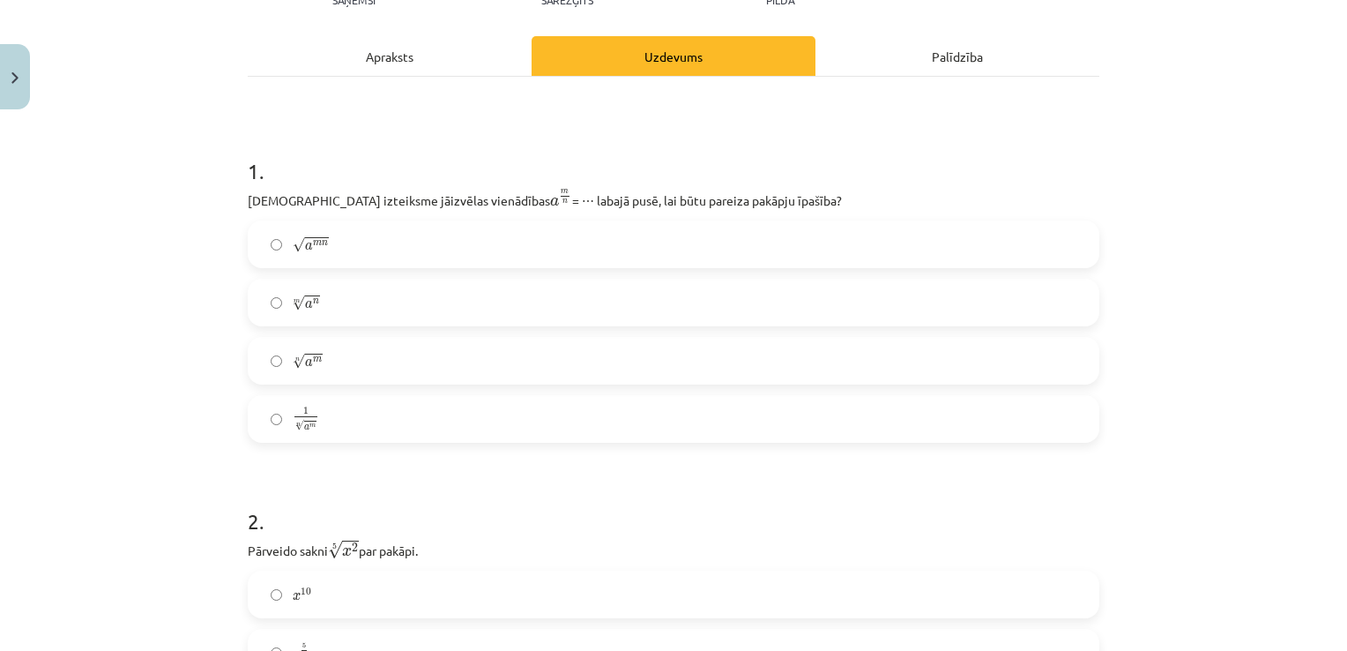
scroll to position [234, 0]
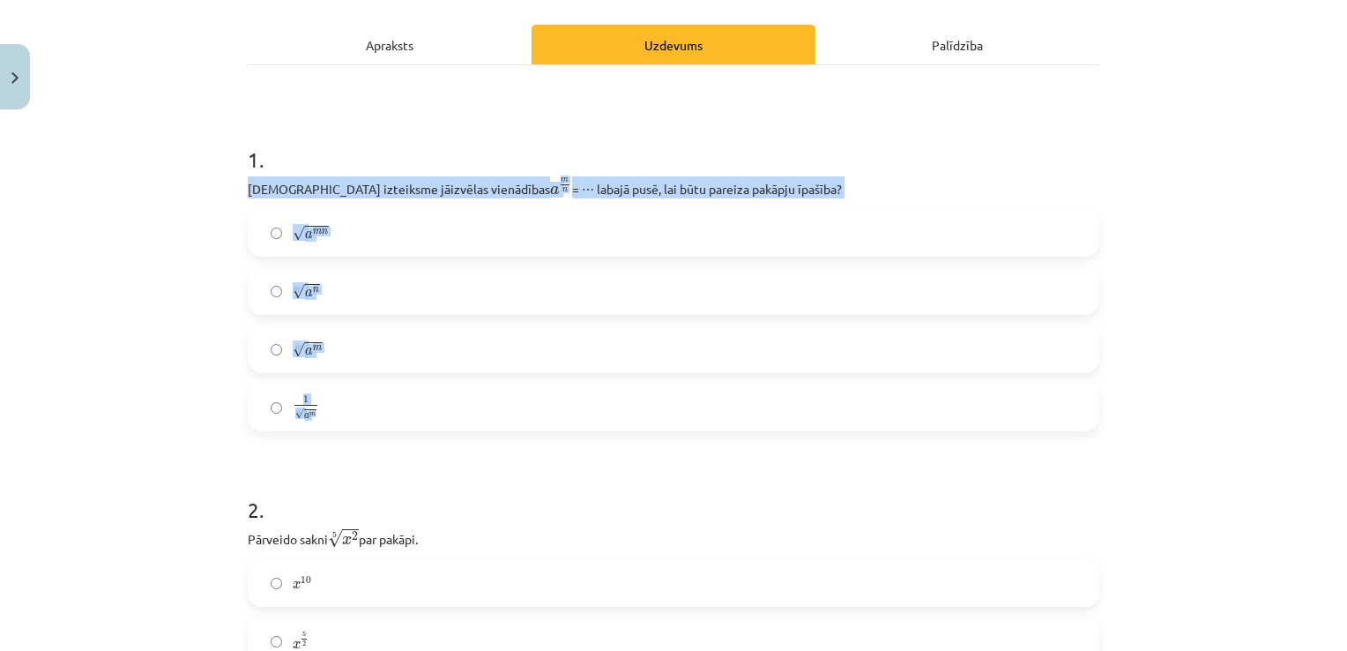
drag, startPoint x: 234, startPoint y: 189, endPoint x: 406, endPoint y: 392, distance: 266.5
click at [141, 209] on div "Mācību tēma: Matemātikas i - 12. klases 1. ieskaites mācību materiāls (ab) #4 📝…" at bounding box center [673, 325] width 1347 height 651
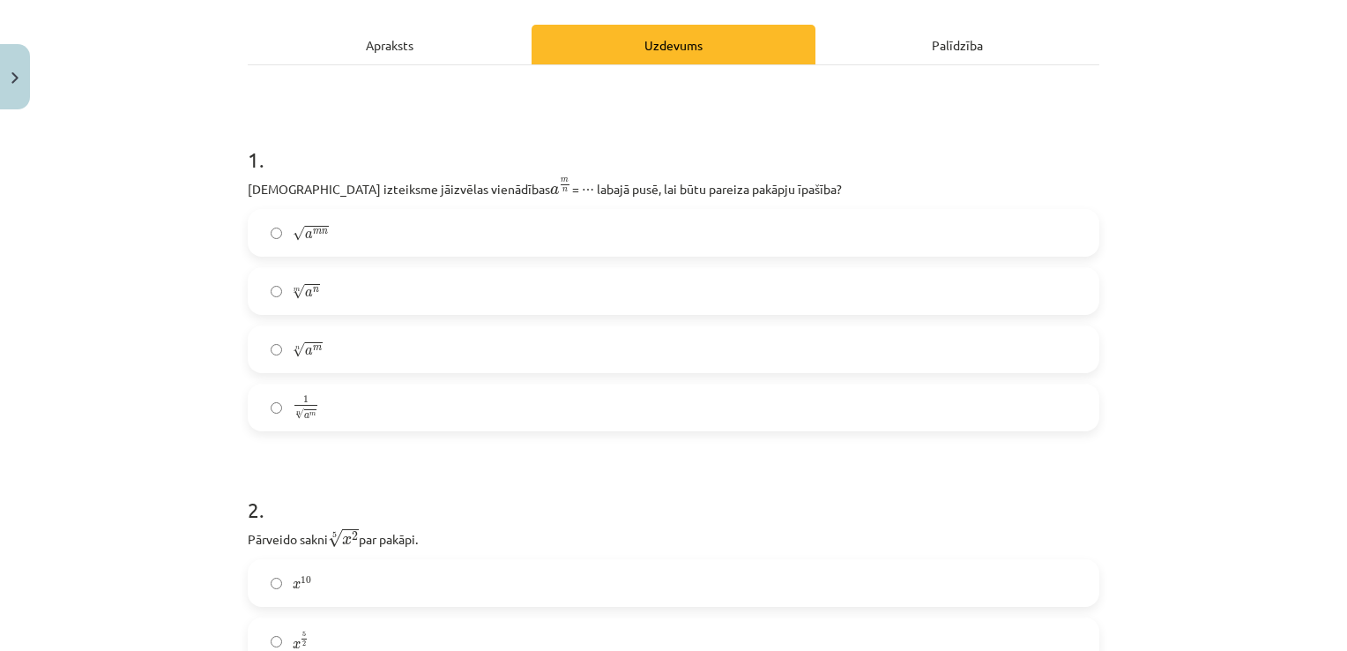
click at [324, 234] on label "√ a m n a m n" at bounding box center [673, 233] width 848 height 44
click at [296, 303] on label "m √ a n a n m" at bounding box center [673, 291] width 848 height 44
click at [314, 332] on label "n √ a m a m n" at bounding box center [673, 349] width 848 height 44
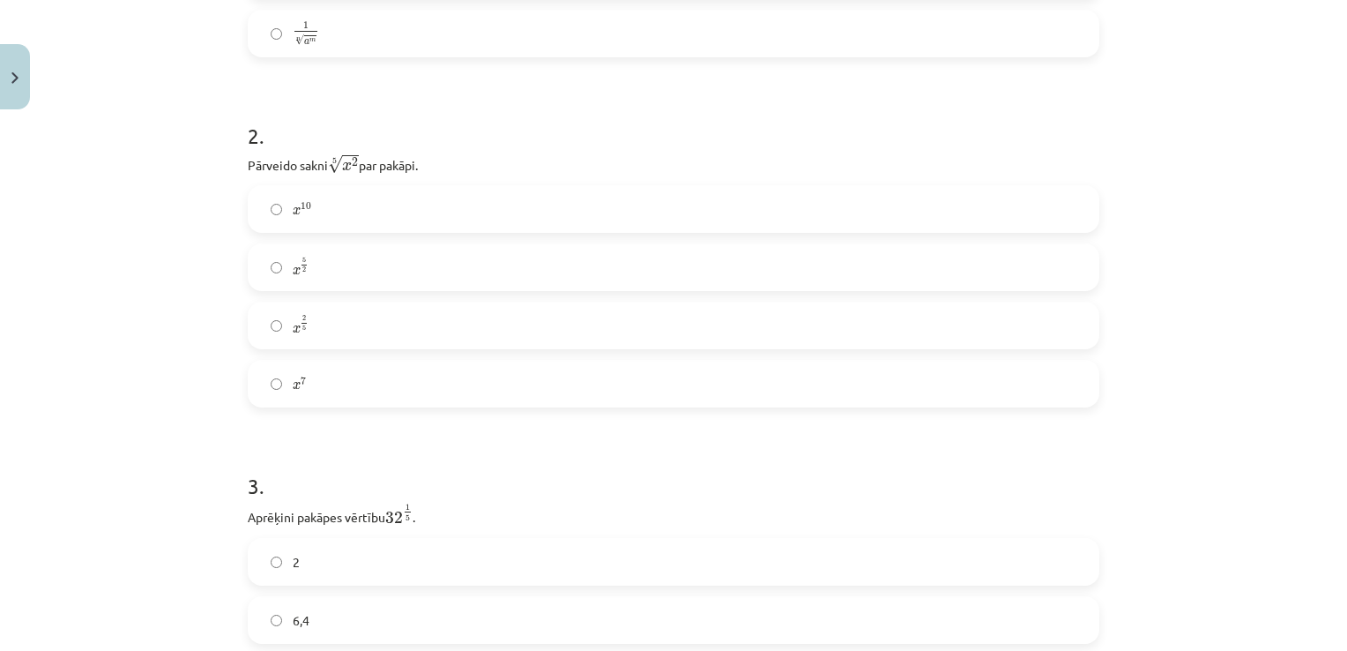
scroll to position [606, 0]
drag, startPoint x: 239, startPoint y: 163, endPoint x: 349, endPoint y: 360, distance: 225.3
click at [92, 217] on div "Mācību tēma: Matemātikas i - 12. klases 1. ieskaites mācību materiāls (ab) #4 📝…" at bounding box center [673, 325] width 1347 height 651
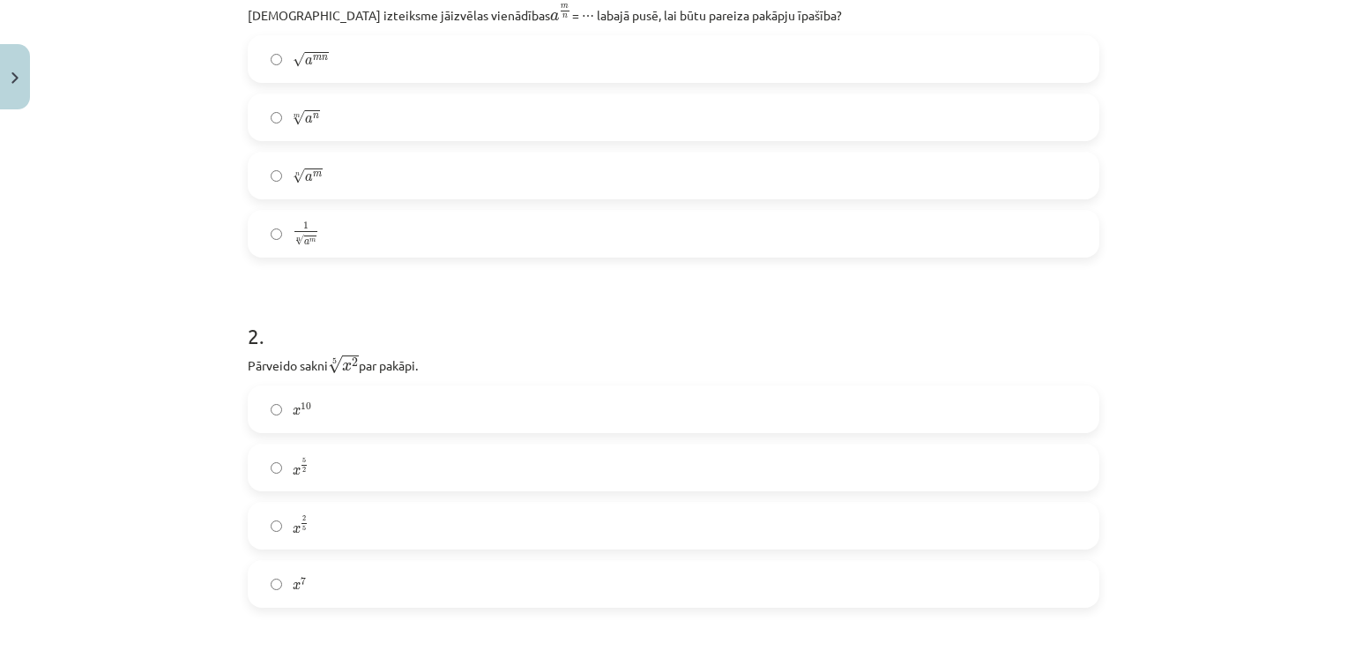
scroll to position [411, 0]
click at [263, 513] on label "x 2 5 x 2 5" at bounding box center [673, 523] width 848 height 44
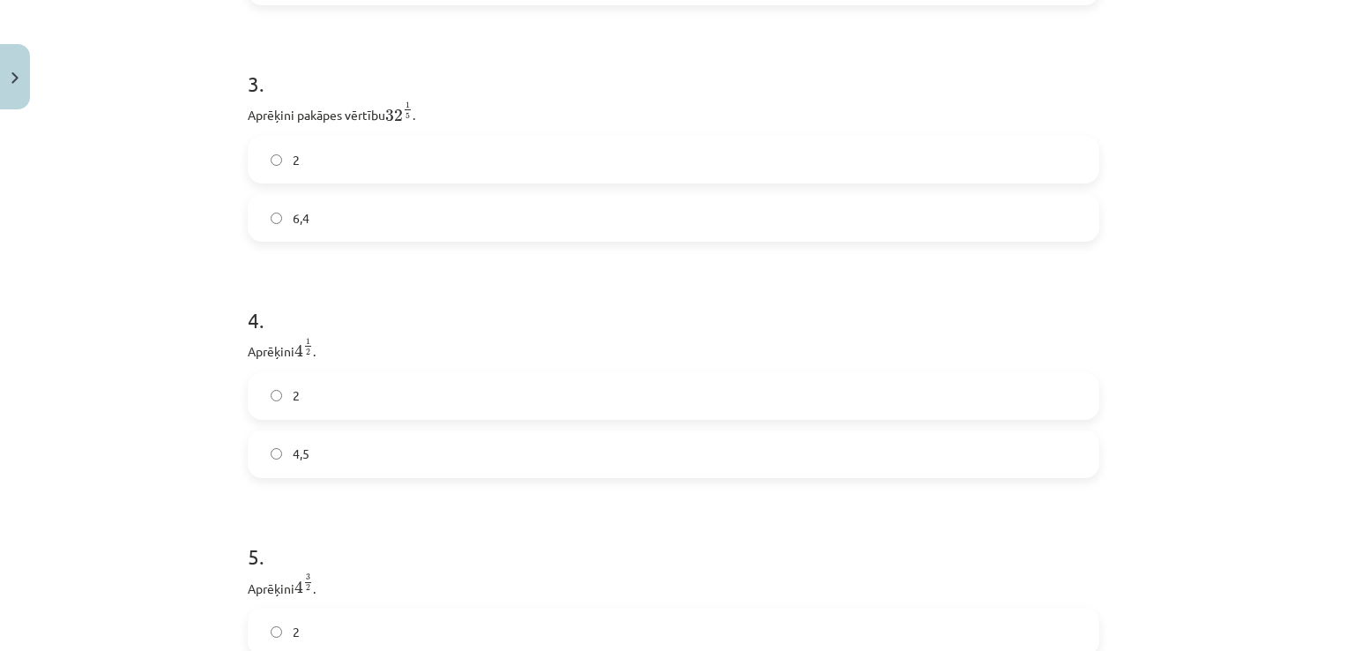
scroll to position [1016, 0]
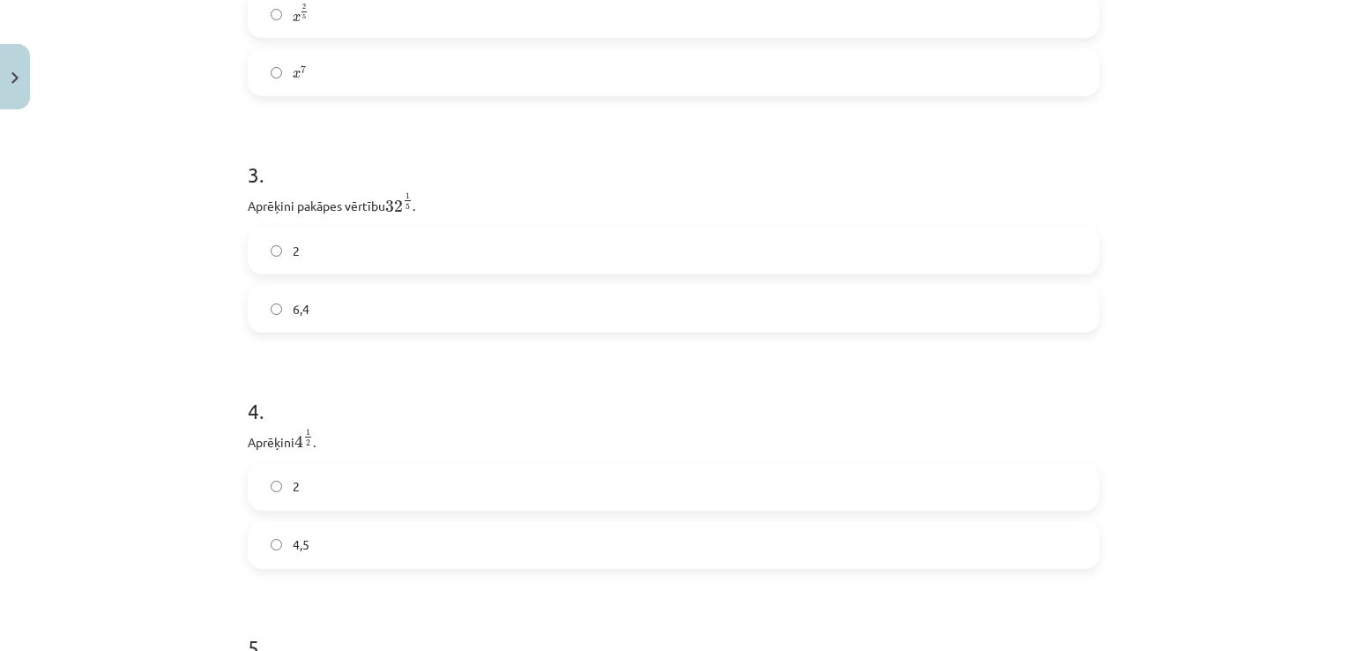
scroll to position [918, 0]
drag, startPoint x: 242, startPoint y: 206, endPoint x: 335, endPoint y: 326, distance: 152.0
click at [335, 326] on div "3 . Aprēķini pakāpes vērtību 32 1 5 32 1 5 . 2 6,4" at bounding box center [674, 233] width 852 height 201
click at [368, 220] on div "3 . Aprēķini pakāpes vērtību 32 1 5 32 1 5 . 2 6,4" at bounding box center [674, 233] width 852 height 201
click at [323, 314] on label "6,4" at bounding box center [673, 310] width 848 height 44
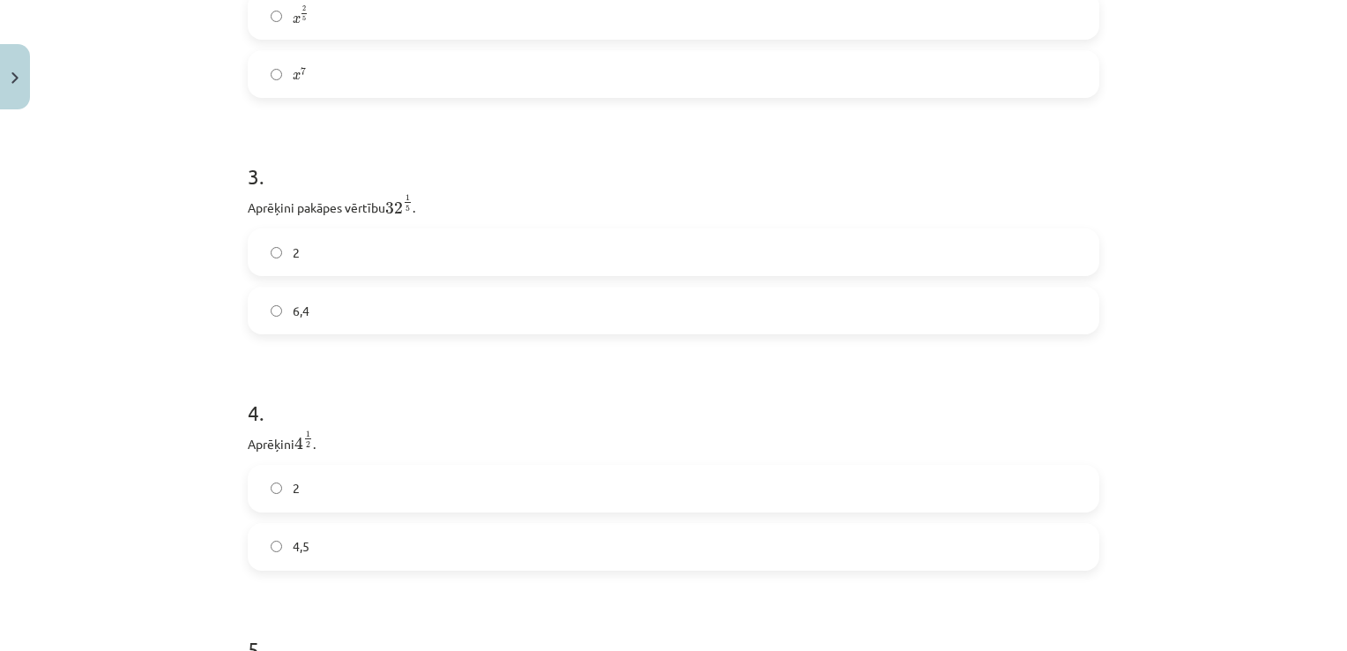
click at [370, 269] on label "2" at bounding box center [673, 252] width 848 height 44
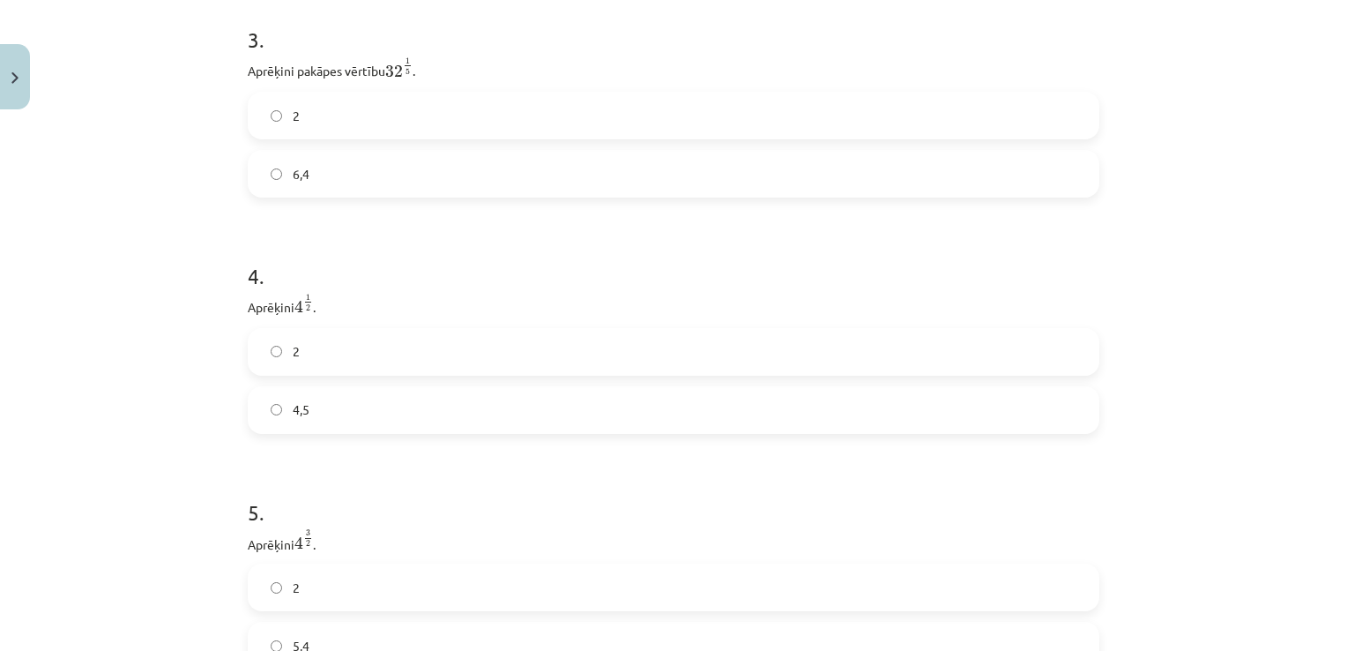
scroll to position [1055, 0]
drag, startPoint x: 244, startPoint y: 309, endPoint x: 324, endPoint y: 405, distance: 125.8
click at [324, 405] on div "4 . Aprēķini 4 1 2 4 1 2 . 2 4,5" at bounding box center [674, 332] width 852 height 201
click at [358, 261] on h1 "4 ." at bounding box center [674, 259] width 852 height 55
click at [285, 353] on label "2" at bounding box center [673, 351] width 848 height 44
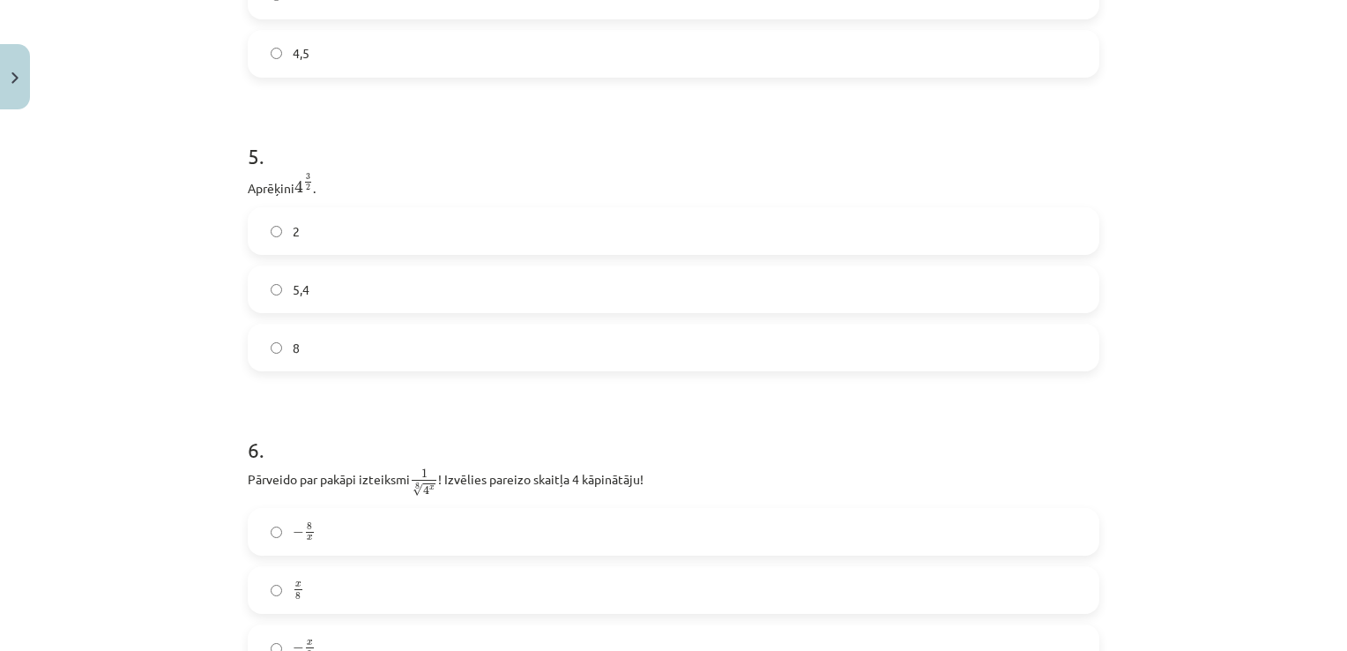
scroll to position [1417, 0]
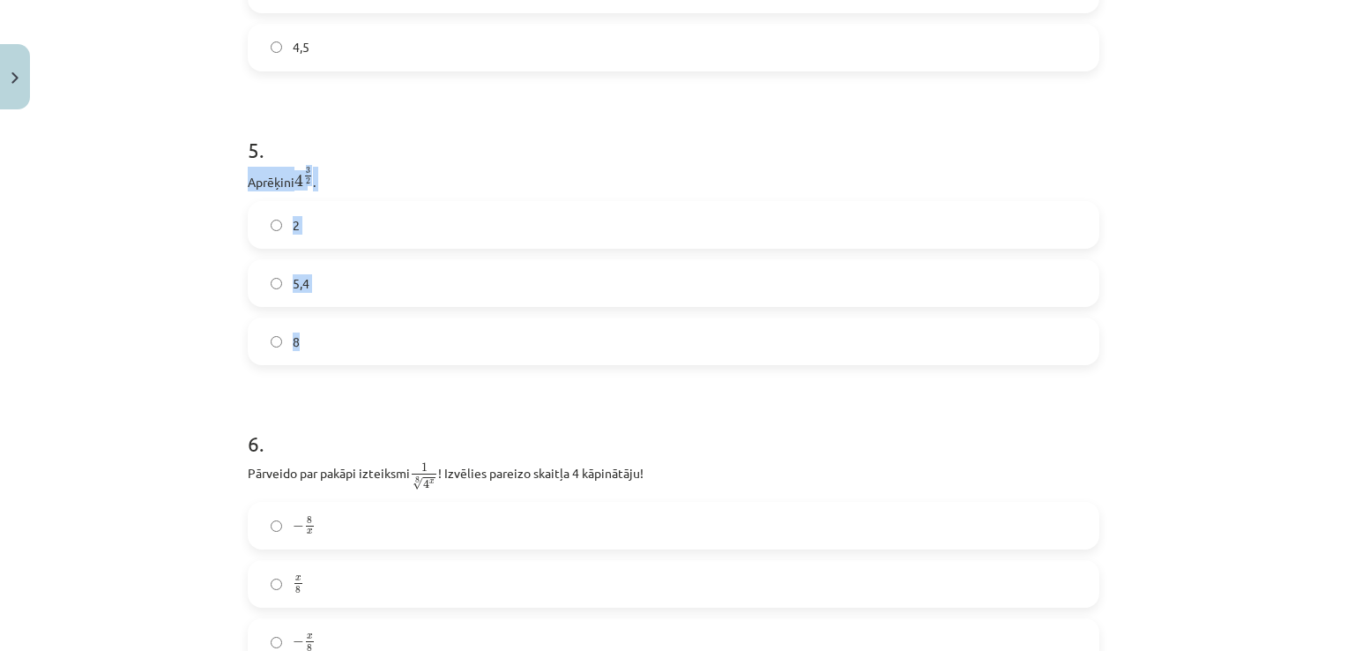
drag, startPoint x: 235, startPoint y: 180, endPoint x: 334, endPoint y: 339, distance: 187.6
click at [367, 327] on label "8" at bounding box center [673, 341] width 848 height 44
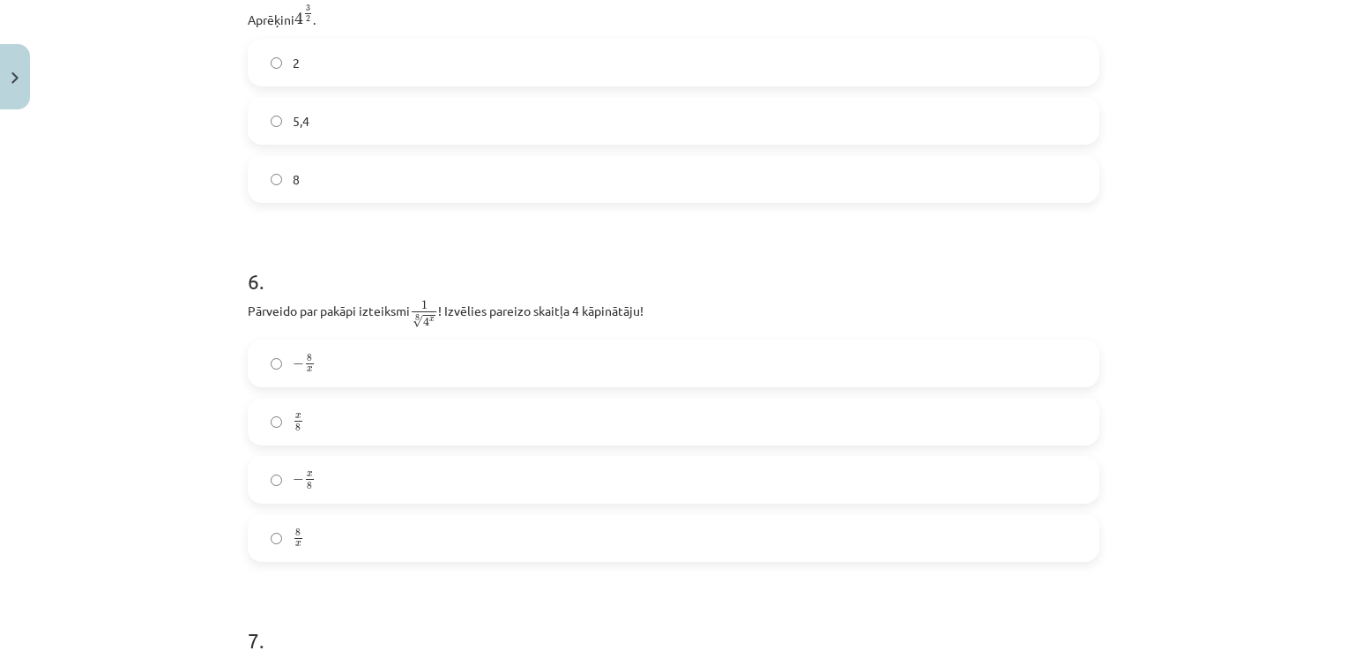
scroll to position [1594, 0]
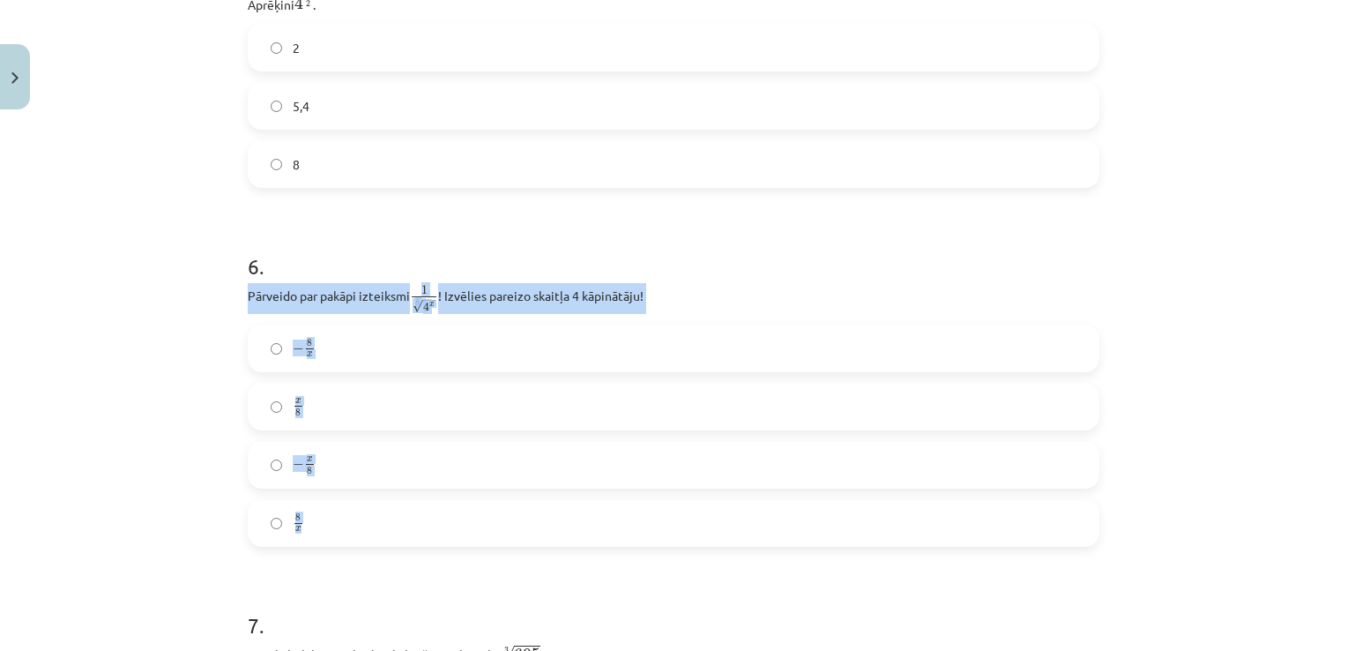
drag, startPoint x: 235, startPoint y: 295, endPoint x: 332, endPoint y: 534, distance: 257.8
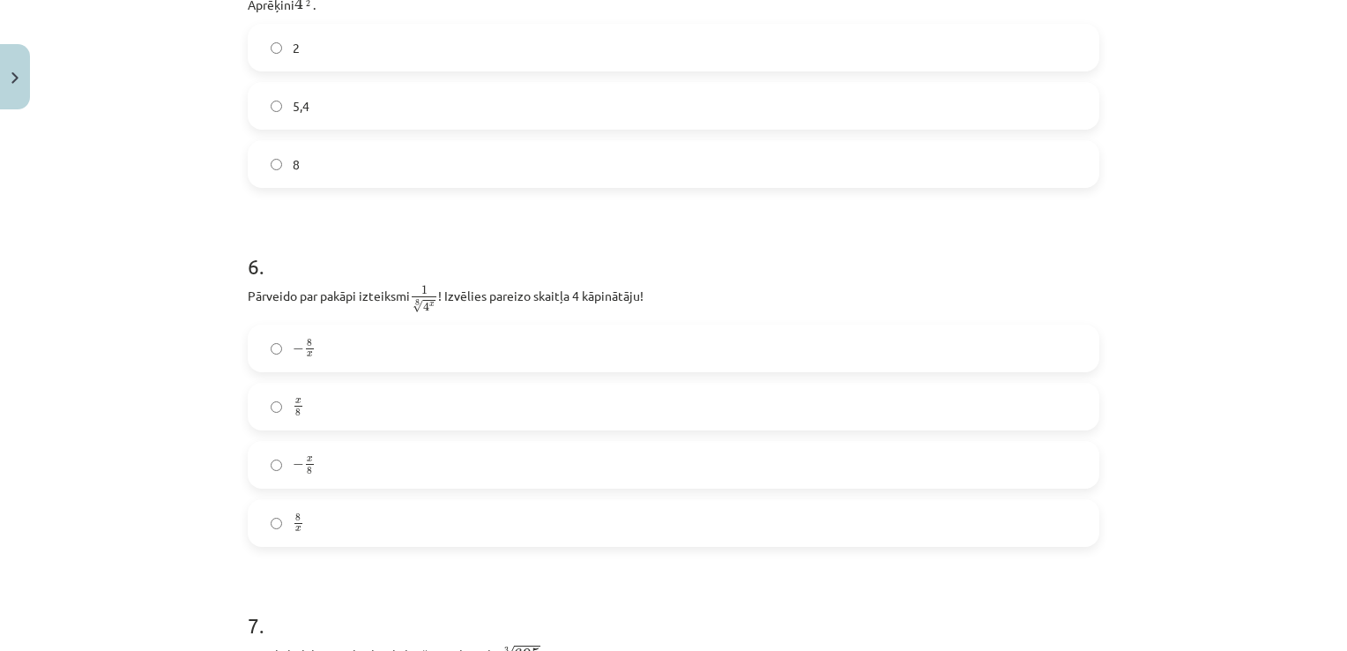
click at [444, 257] on h1 "6 ." at bounding box center [674, 250] width 852 height 55
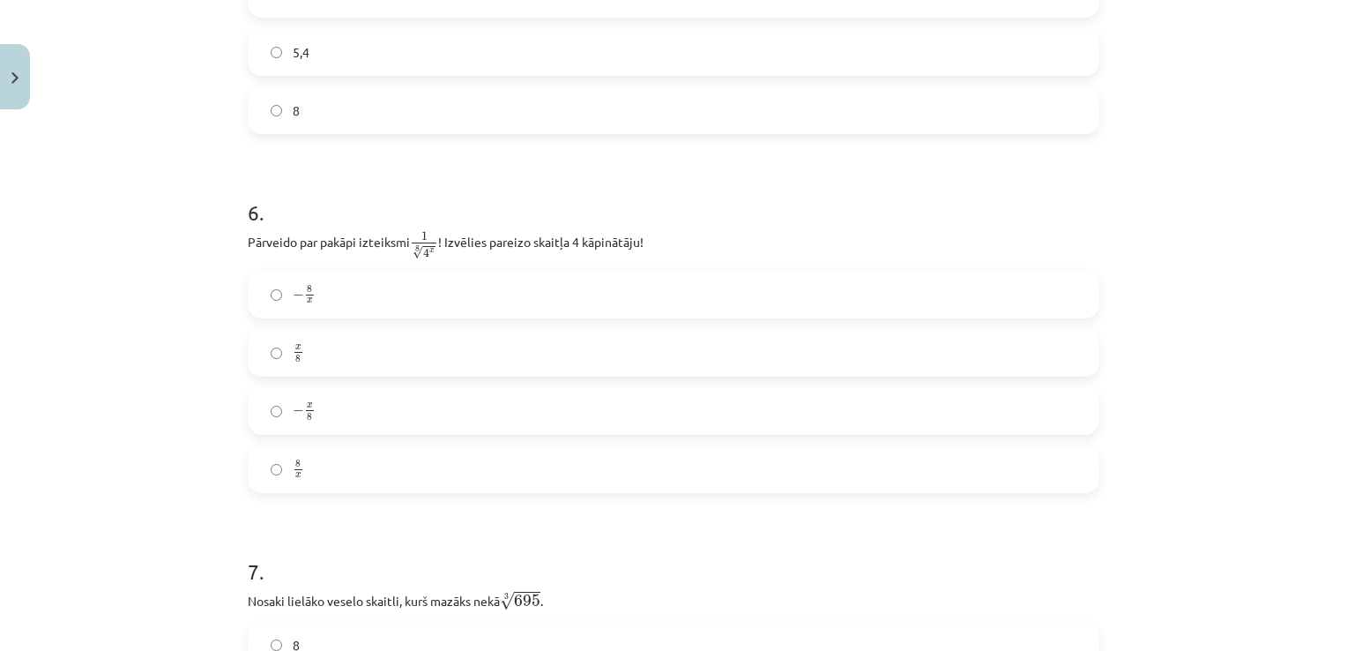
click at [250, 350] on label "x 8 x 8" at bounding box center [673, 353] width 848 height 44
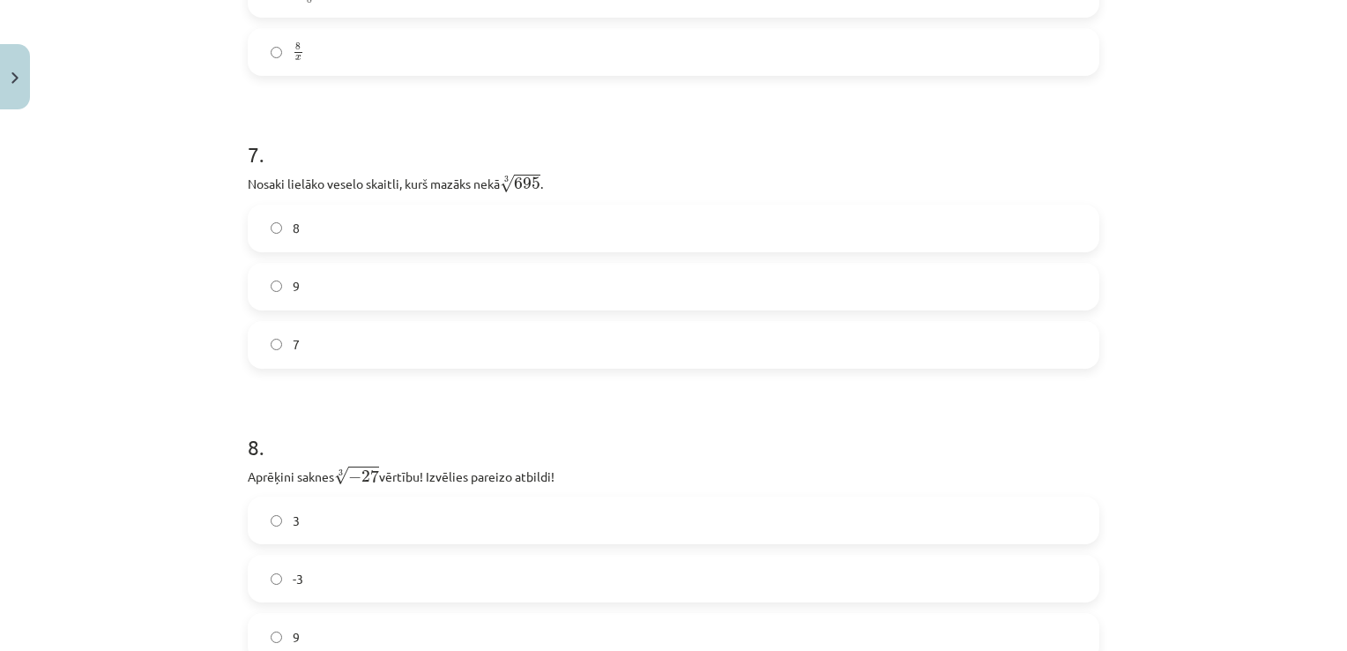
scroll to position [2065, 0]
drag, startPoint x: 234, startPoint y: 188, endPoint x: 361, endPoint y: 331, distance: 191.6
click at [361, 331] on div "52 XP Saņemsi Sarežģīts 331 pilda Apraksts Uzdevums Palīdzība 1 . Kura izteiksm…" at bounding box center [673, 264] width 873 height 4424
click at [368, 222] on label "8" at bounding box center [673, 227] width 848 height 44
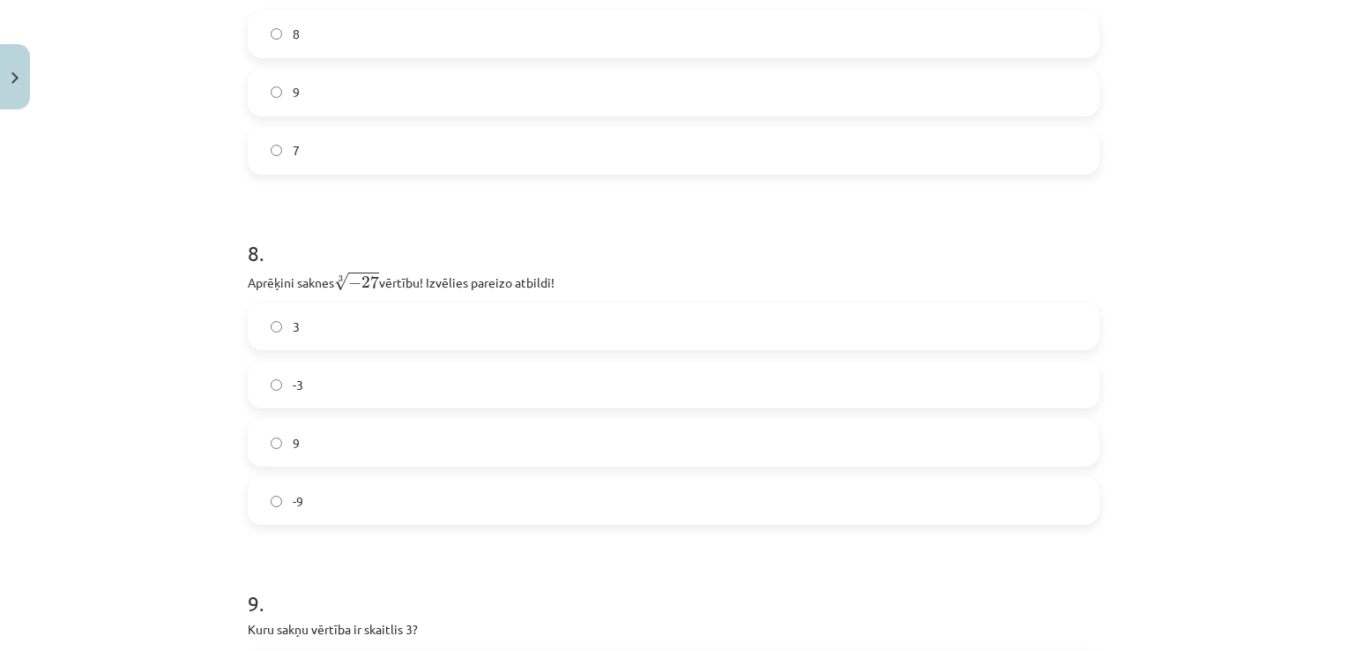
scroll to position [2259, 0]
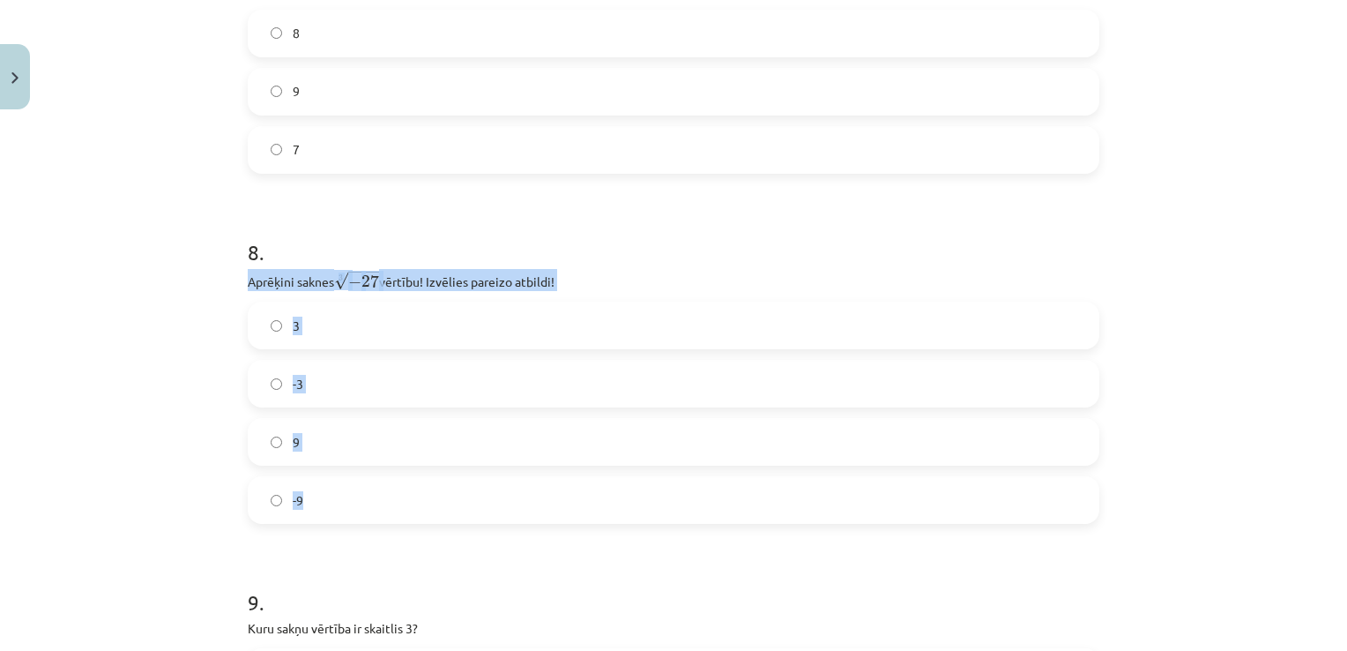
drag, startPoint x: 239, startPoint y: 281, endPoint x: 344, endPoint y: 492, distance: 235.3
click at [344, 492] on div "52 XP Saņemsi Sarežģīts 331 pilda Apraksts Uzdevums Palīdzība 1 . Kura izteiksm…" at bounding box center [673, 70] width 873 height 4424
click at [338, 361] on div "3 -3 9 -9" at bounding box center [674, 412] width 852 height 222
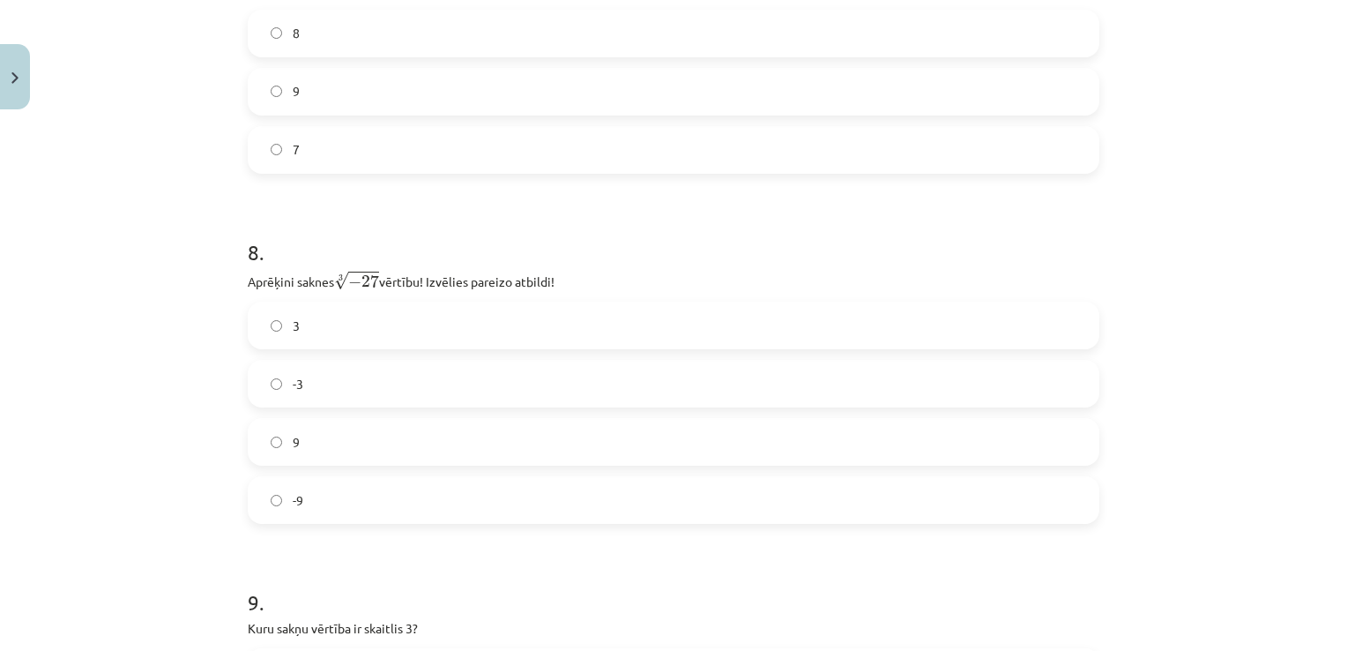
click at [338, 382] on label "-3" at bounding box center [673, 383] width 848 height 44
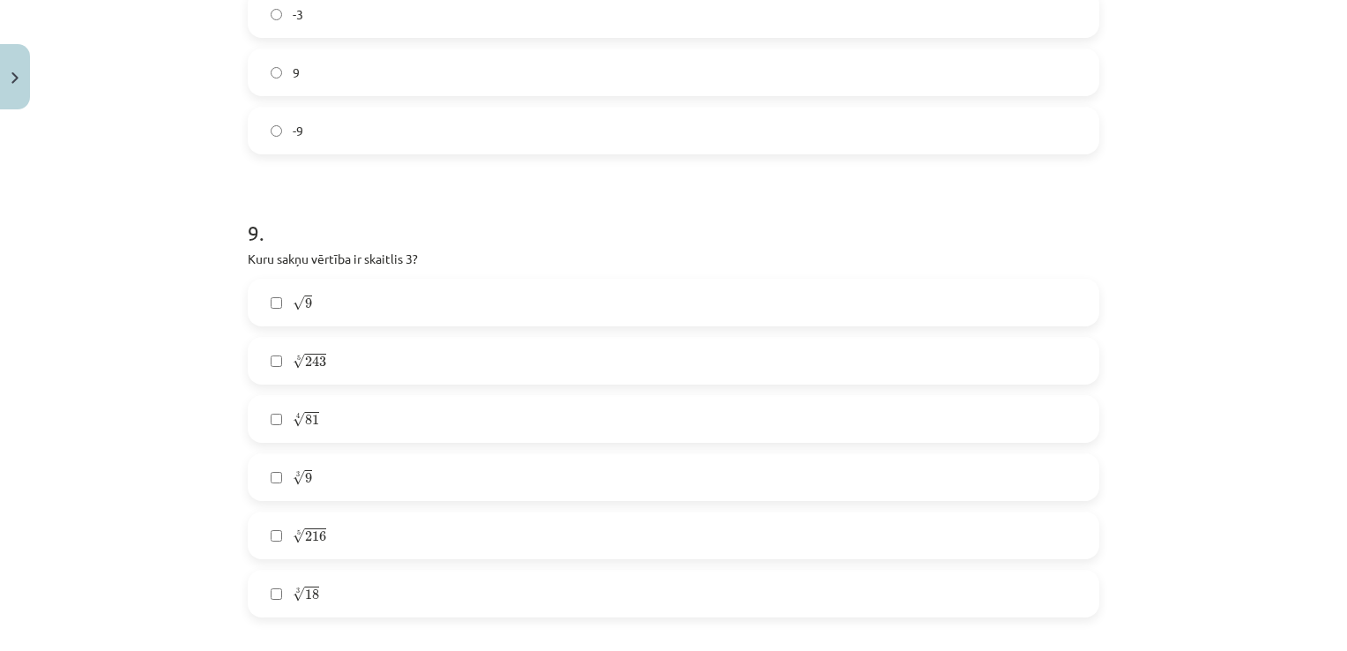
scroll to position [2728, 0]
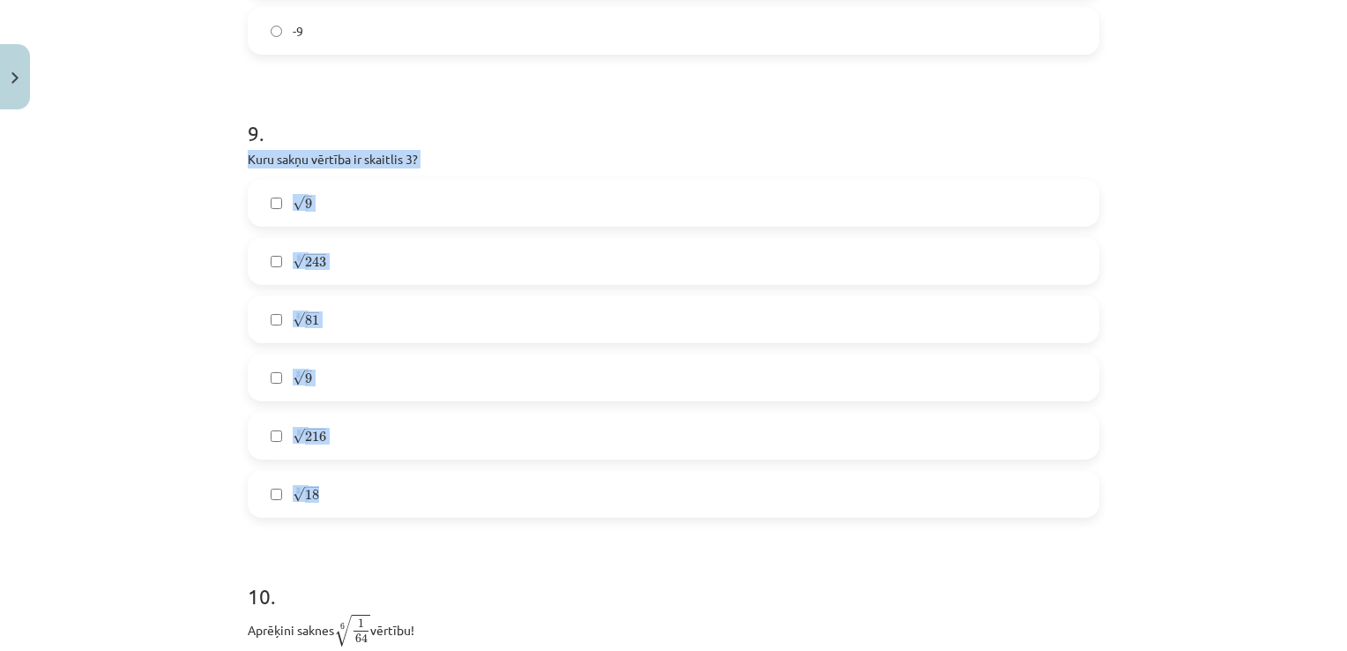
drag, startPoint x: 238, startPoint y: 162, endPoint x: 347, endPoint y: 488, distance: 344.0
click at [137, 224] on div "Mācību tēma: Matemātikas i - 12. klases 1. ieskaites mācību materiāls (ab) #4 📝…" at bounding box center [673, 325] width 1347 height 651
click at [282, 197] on label "√ 9 9" at bounding box center [673, 203] width 848 height 44
click at [316, 377] on label "3 √ 9 9 3" at bounding box center [673, 377] width 848 height 44
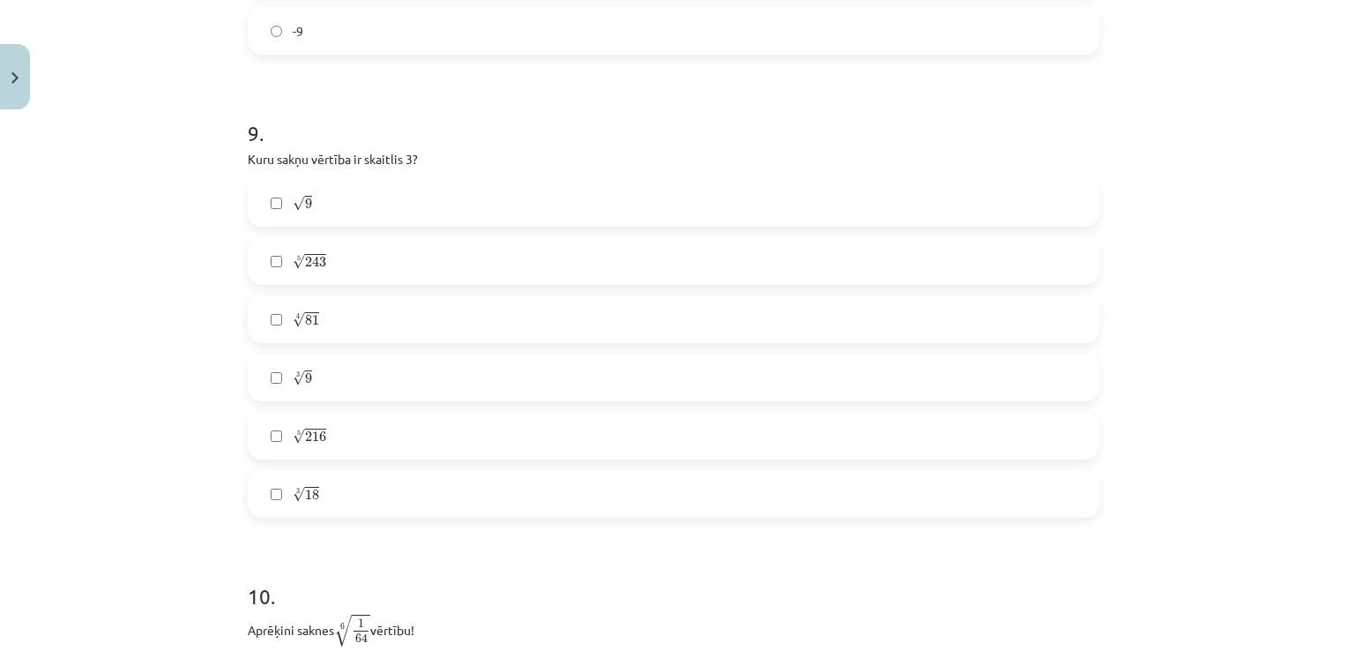
click at [358, 231] on div "√ 9 9 5 √ 243 243 5 4 √ 81 81 4 3 √ 9 9 3 5 √ 216 216 5 3 √ 18 18 3" at bounding box center [674, 348] width 852 height 338
click at [326, 323] on label "4 √ 81 81 4" at bounding box center [673, 319] width 848 height 44
click at [309, 251] on label "5 √ 243 243 5" at bounding box center [673, 261] width 848 height 44
click at [279, 390] on label "3 √ 9 9 3" at bounding box center [673, 377] width 848 height 44
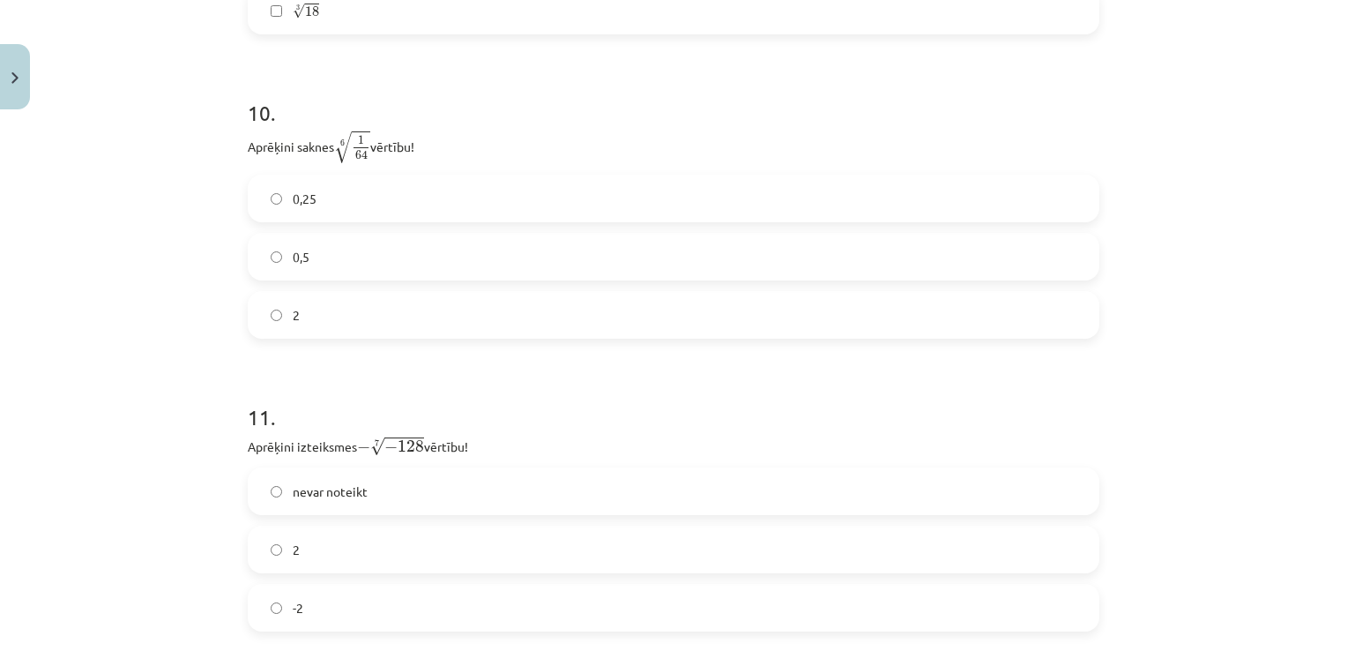
scroll to position [3214, 0]
drag, startPoint x: 235, startPoint y: 146, endPoint x: 342, endPoint y: 298, distance: 185.4
click at [524, 100] on h1 "10 ." at bounding box center [674, 94] width 852 height 55
click at [304, 247] on label "0,5" at bounding box center [673, 254] width 848 height 44
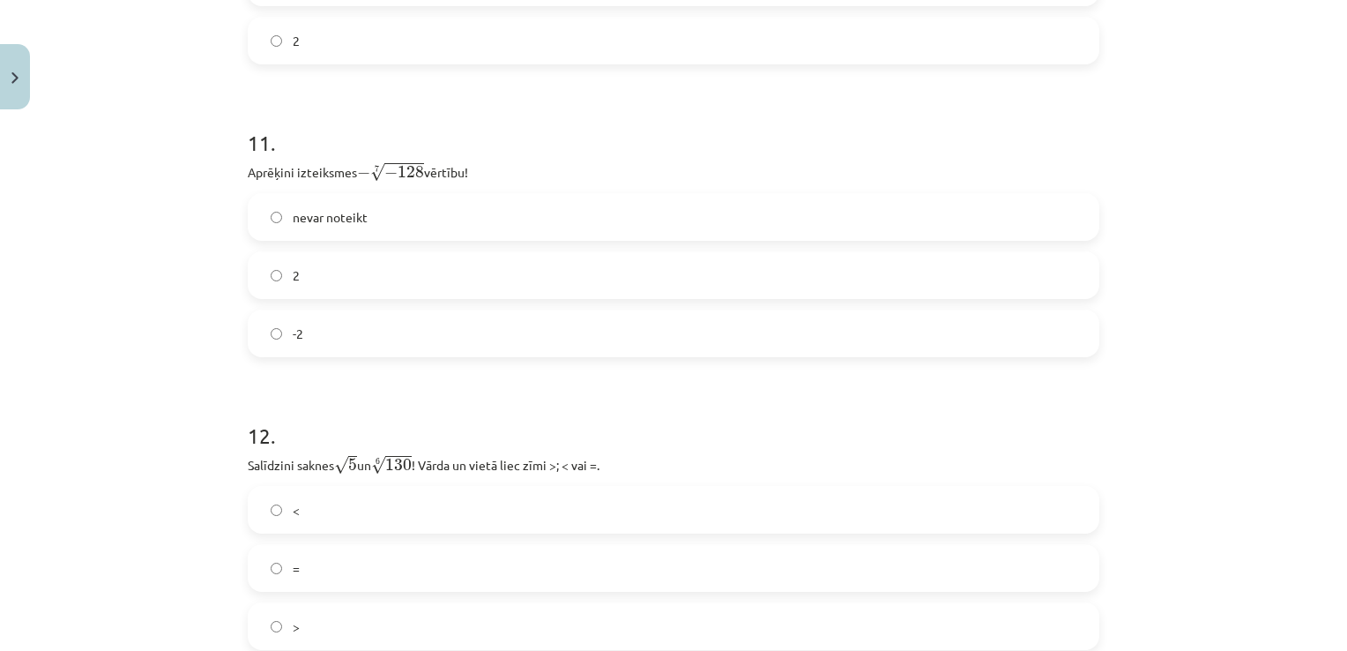
scroll to position [3489, 0]
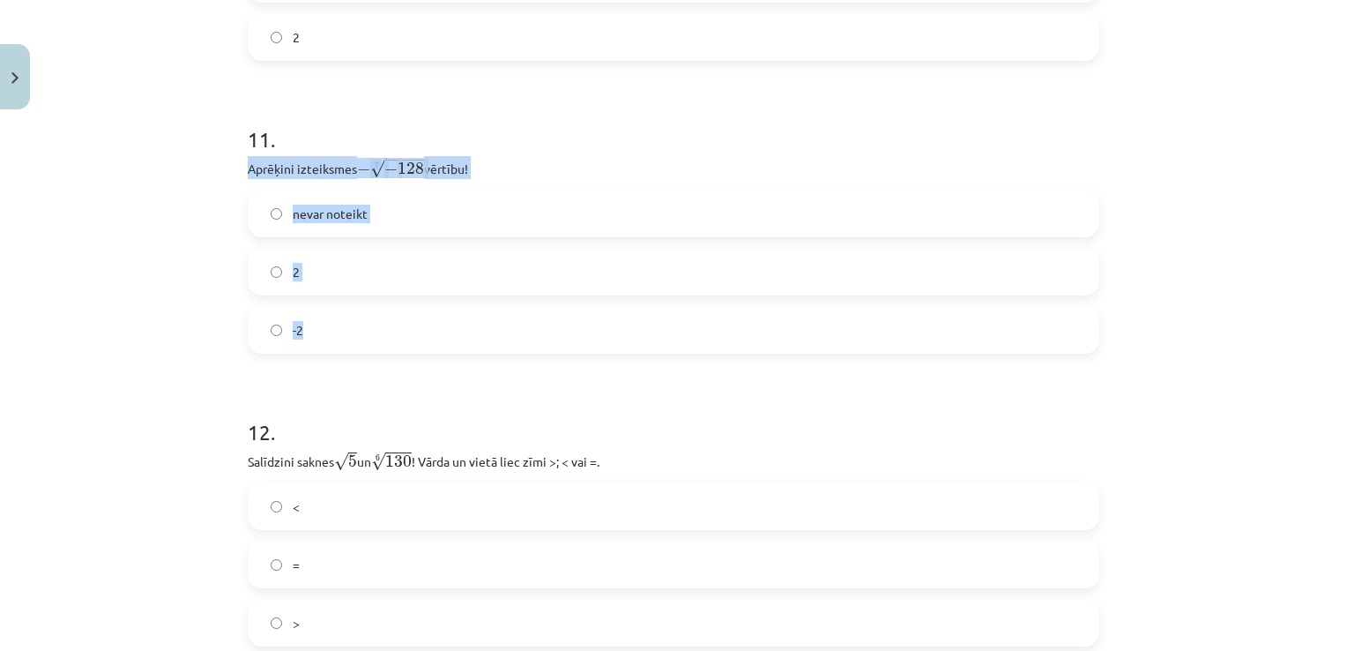
drag, startPoint x: 242, startPoint y: 175, endPoint x: 334, endPoint y: 320, distance: 172.4
click at [334, 320] on div "11 . Aprēķini izteiksmes − 7 √ − 128 − − 128 7 vērtību! nevar noteikt 2 -2" at bounding box center [674, 224] width 852 height 257
click at [375, 210] on label "nevar noteikt" at bounding box center [673, 213] width 848 height 44
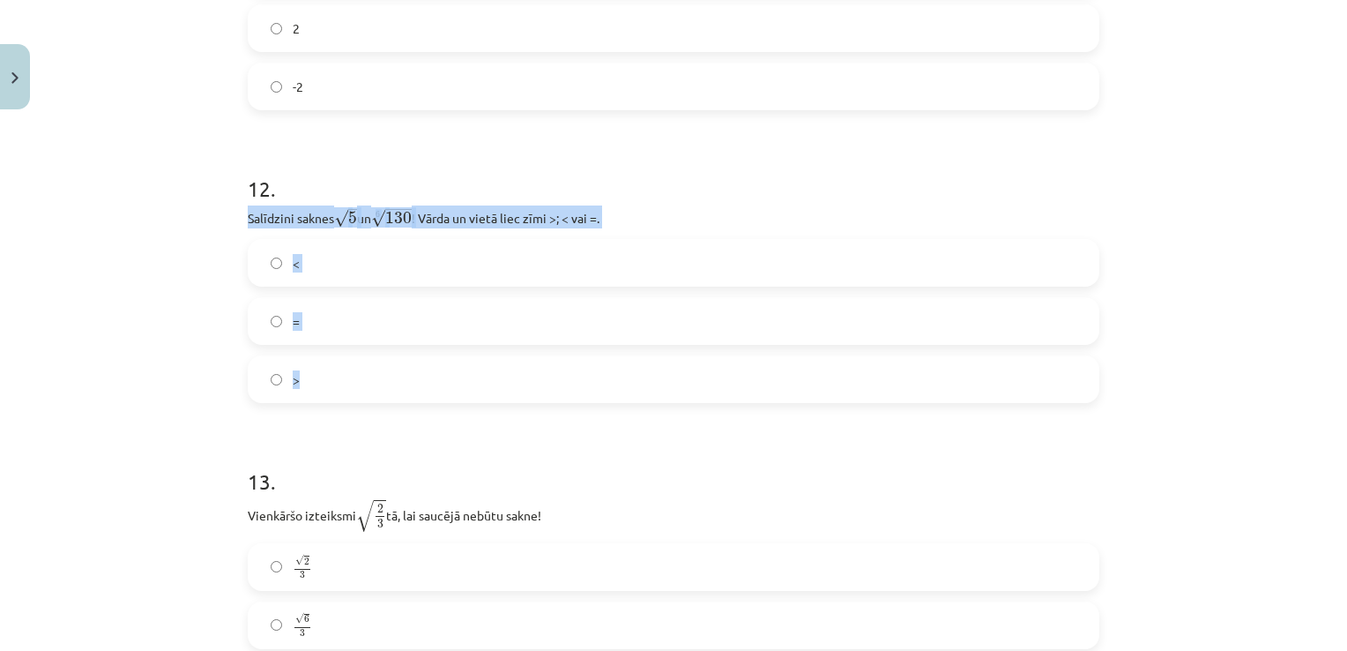
drag, startPoint x: 243, startPoint y: 218, endPoint x: 338, endPoint y: 394, distance: 200.4
click at [338, 394] on div "12 . Salīdzini saknes √ 5 5 un 6 √ 130 130 6 ! Vārda un vietā liec zīmi >; < va…" at bounding box center [674, 273] width 852 height 257
click at [304, 378] on label ">" at bounding box center [673, 379] width 848 height 44
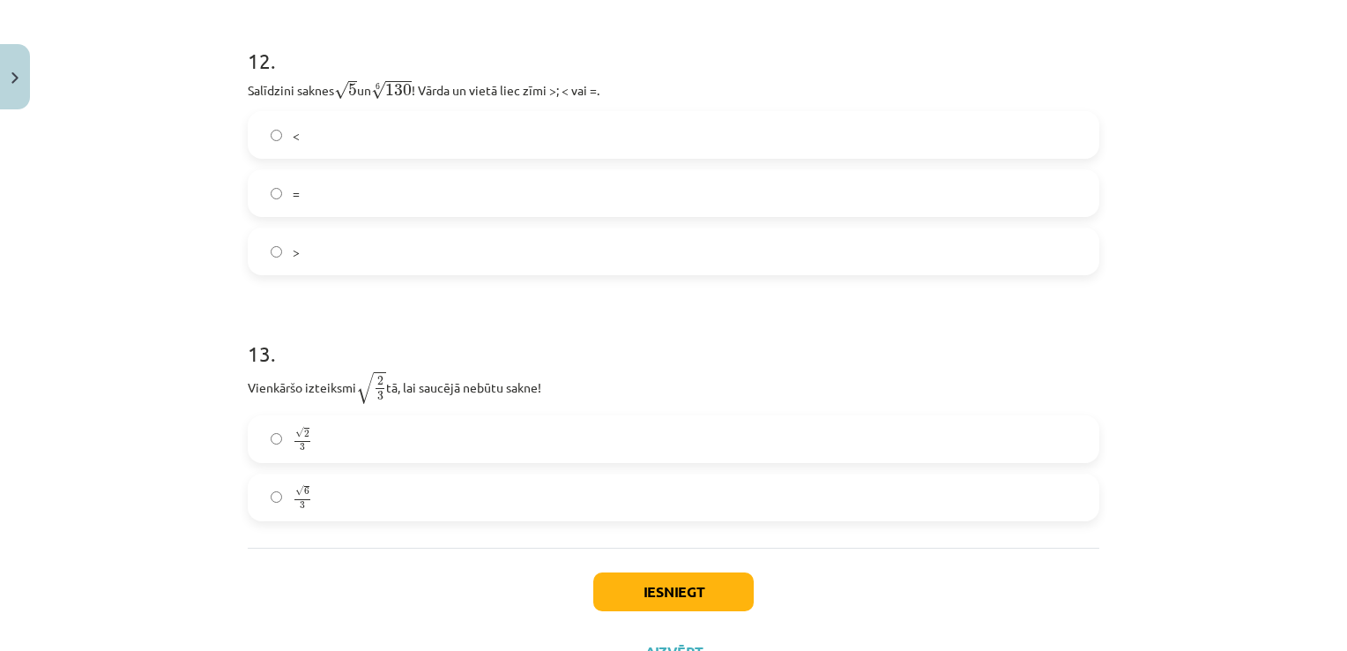
scroll to position [3937, 0]
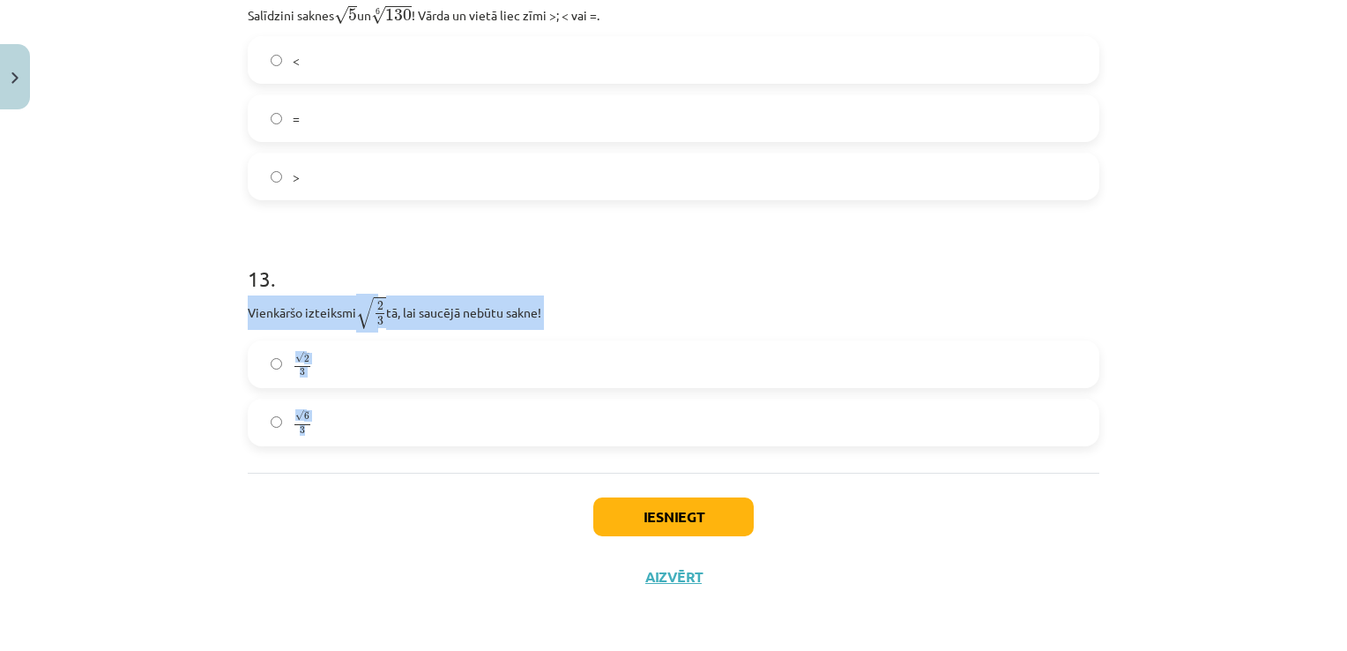
drag, startPoint x: 243, startPoint y: 311, endPoint x: 317, endPoint y: 453, distance: 160.1
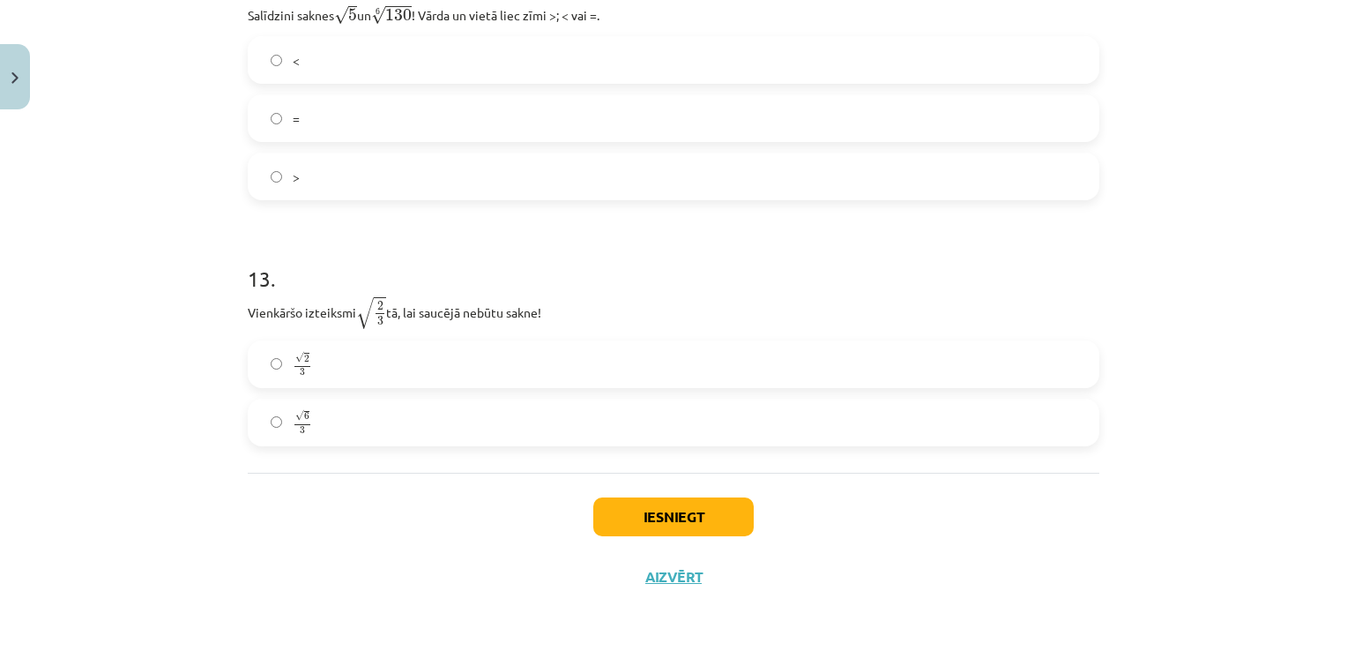
click at [398, 427] on label "√ 6 3 6 3" at bounding box center [673, 422] width 848 height 44
click at [651, 501] on button "Iesniegt" at bounding box center [673, 516] width 160 height 39
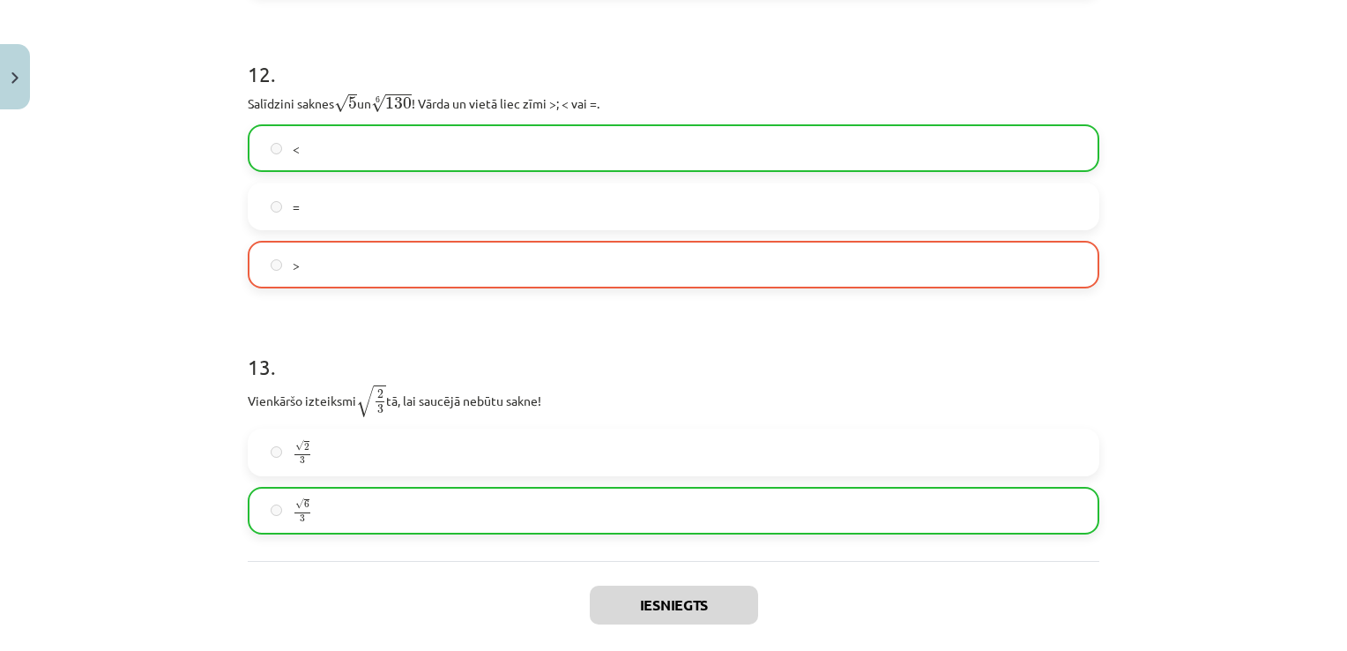
scroll to position [3991, 0]
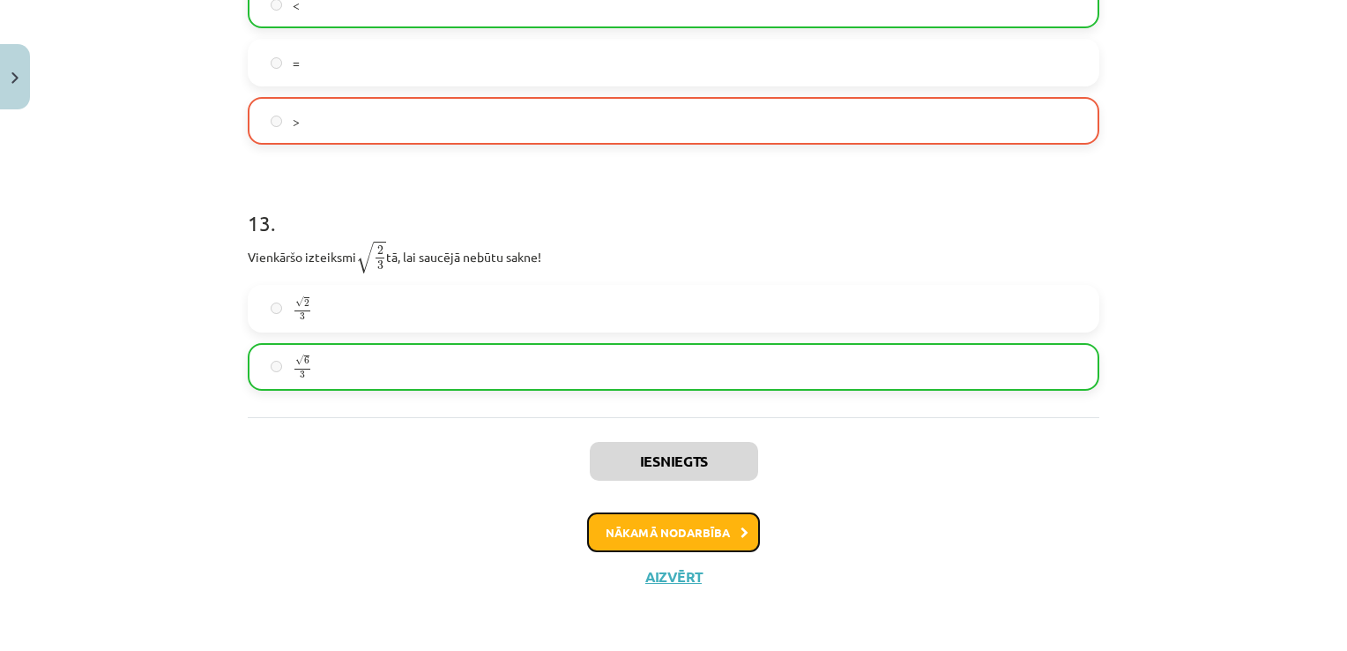
click at [646, 536] on button "Nākamā nodarbība" at bounding box center [673, 532] width 173 height 41
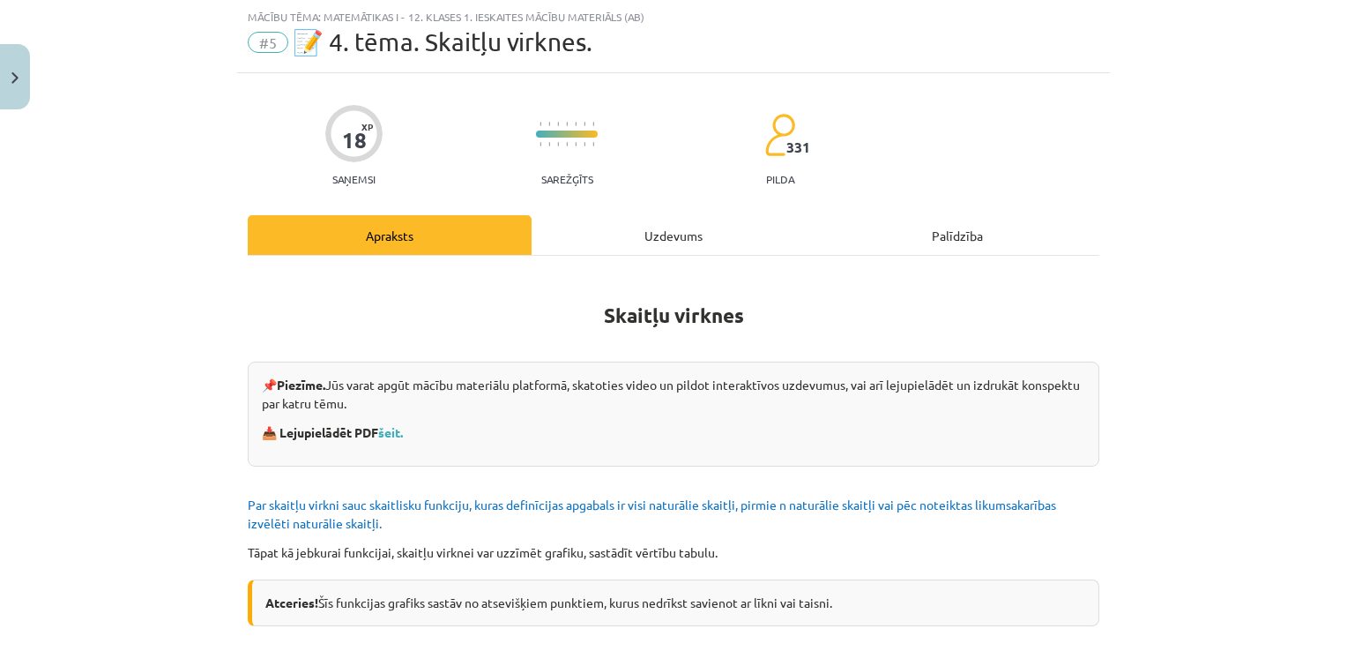
scroll to position [187, 0]
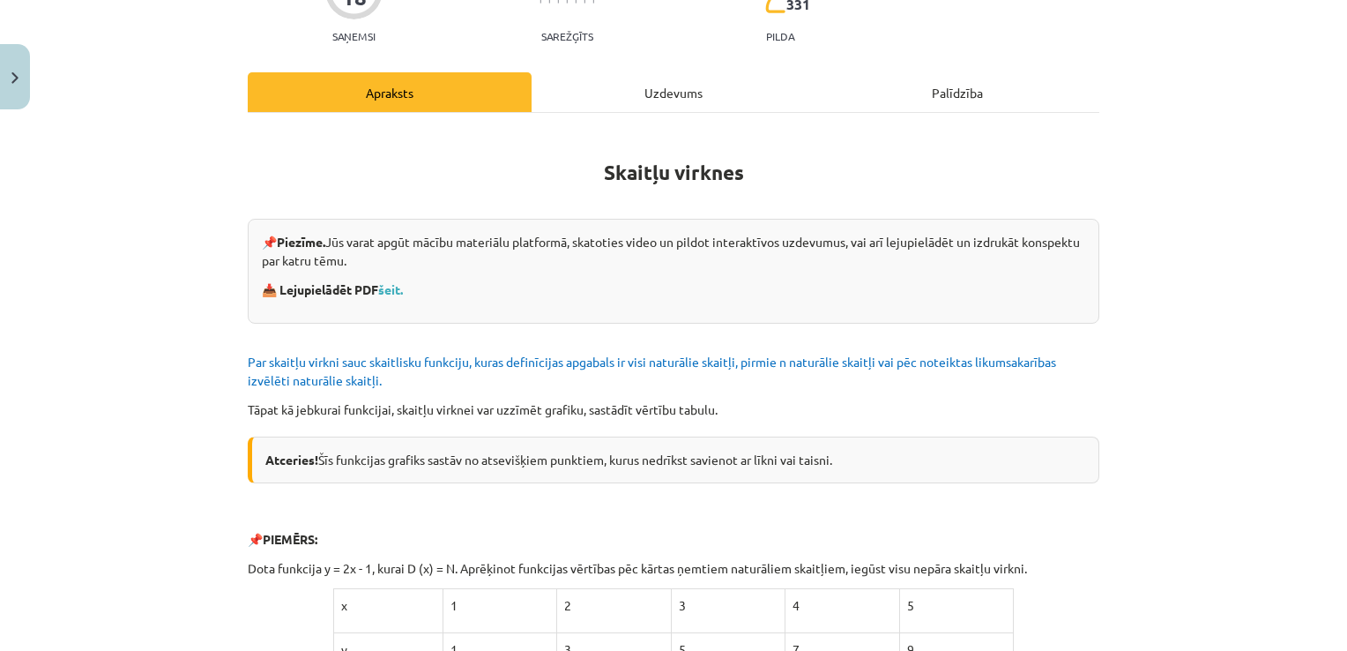
click at [618, 167] on b "Skaitļu virknes" at bounding box center [674, 173] width 140 height 26
drag, startPoint x: 618, startPoint y: 167, endPoint x: 634, endPoint y: 153, distance: 21.2
click at [634, 153] on h1 "Skaitļu virknes" at bounding box center [674, 157] width 852 height 56
click at [628, 160] on b "Skaitļu virknes" at bounding box center [674, 173] width 140 height 26
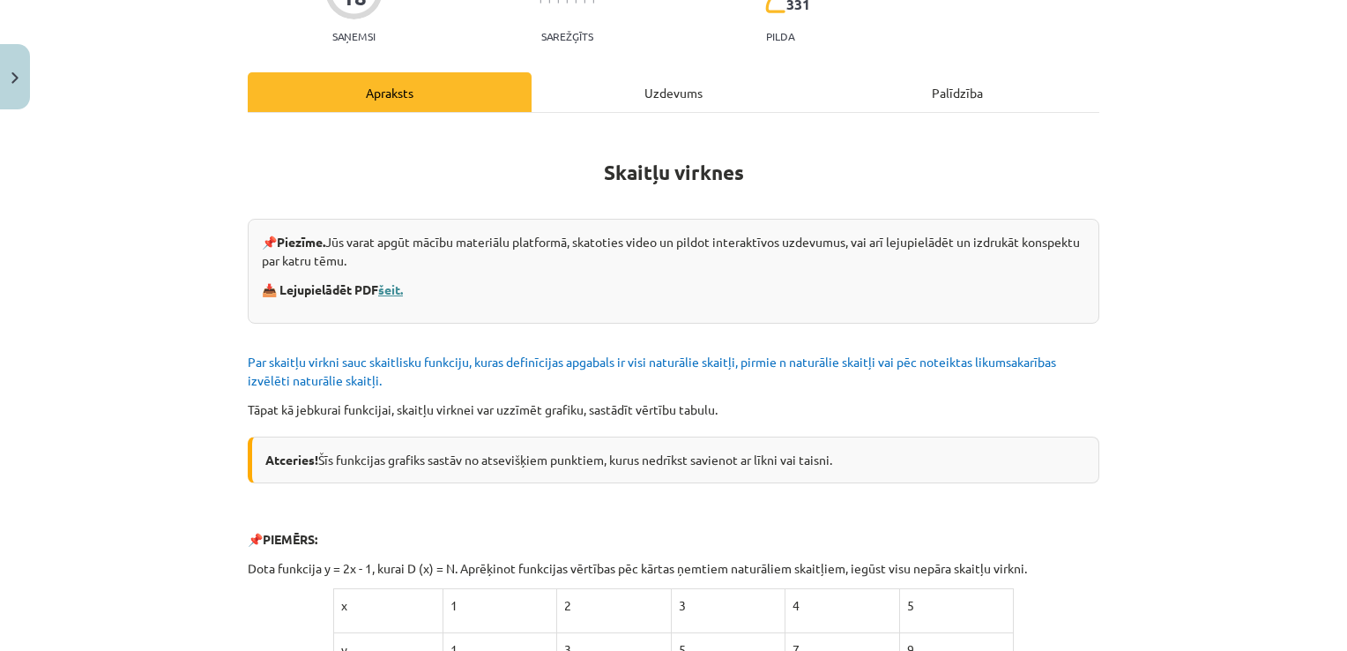
click at [391, 286] on link "šeit." at bounding box center [390, 289] width 25 height 16
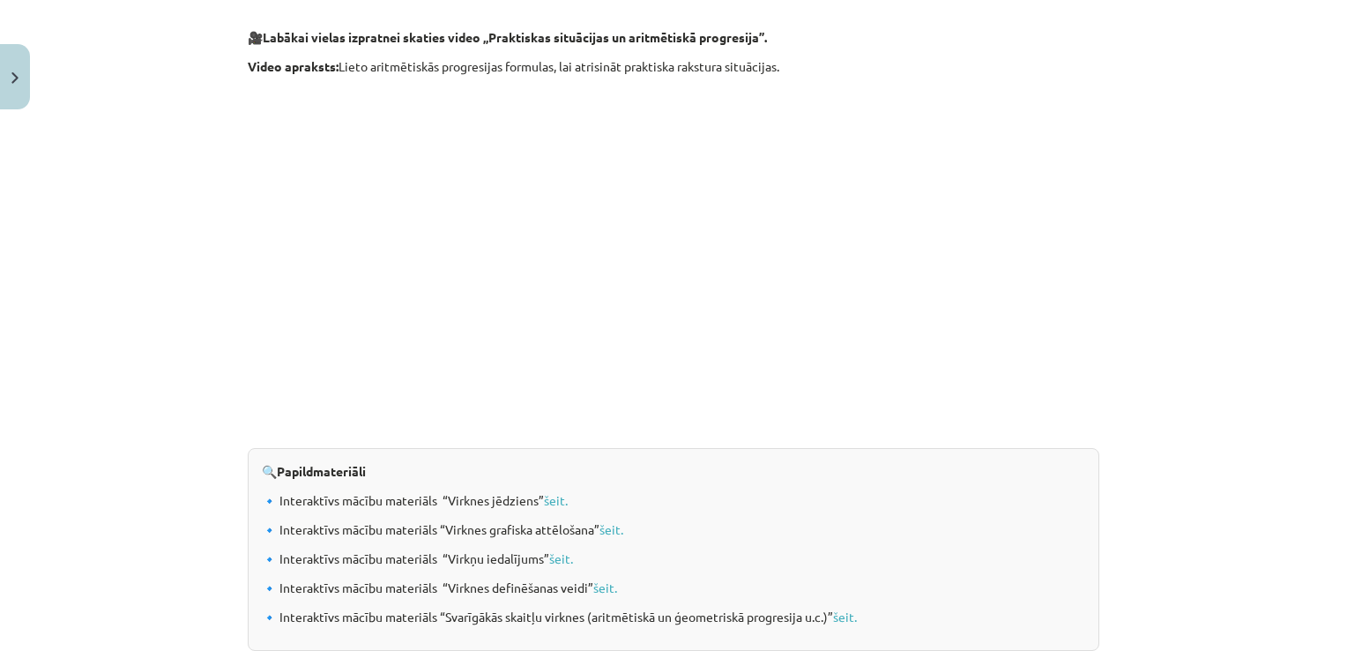
scroll to position [1819, 0]
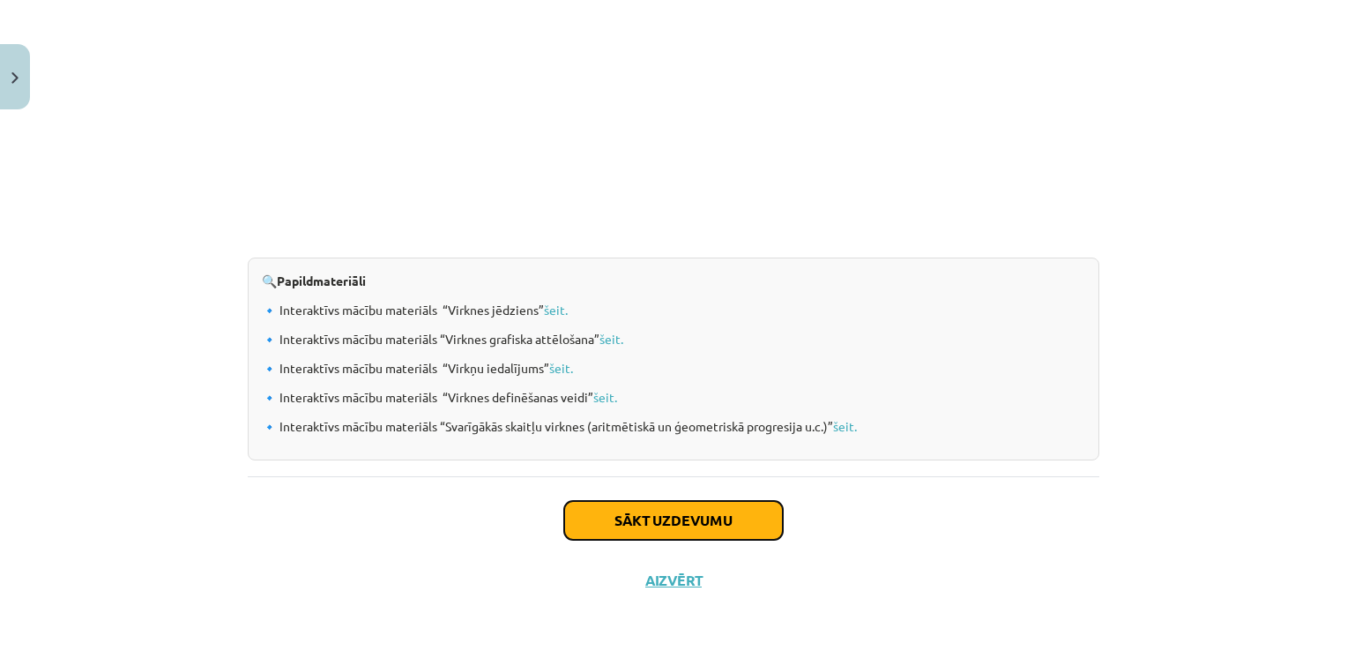
click at [613, 515] on button "Sākt uzdevumu" at bounding box center [673, 520] width 219 height 39
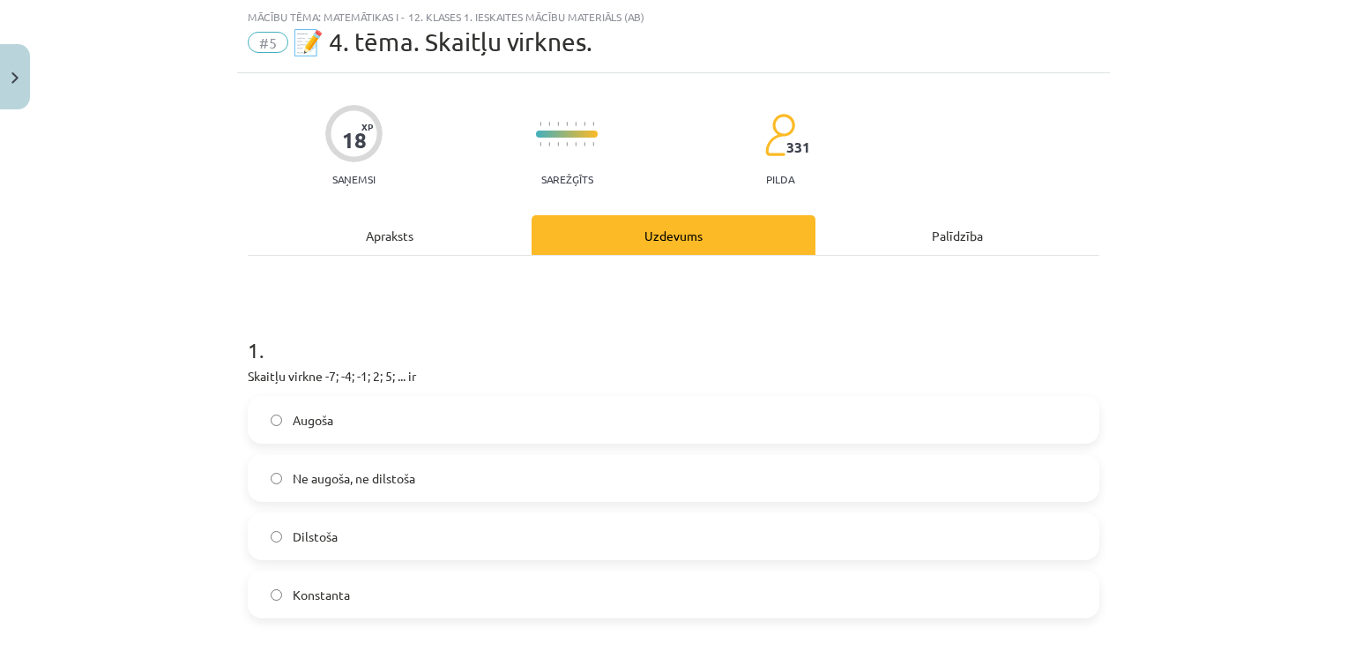
scroll to position [113, 0]
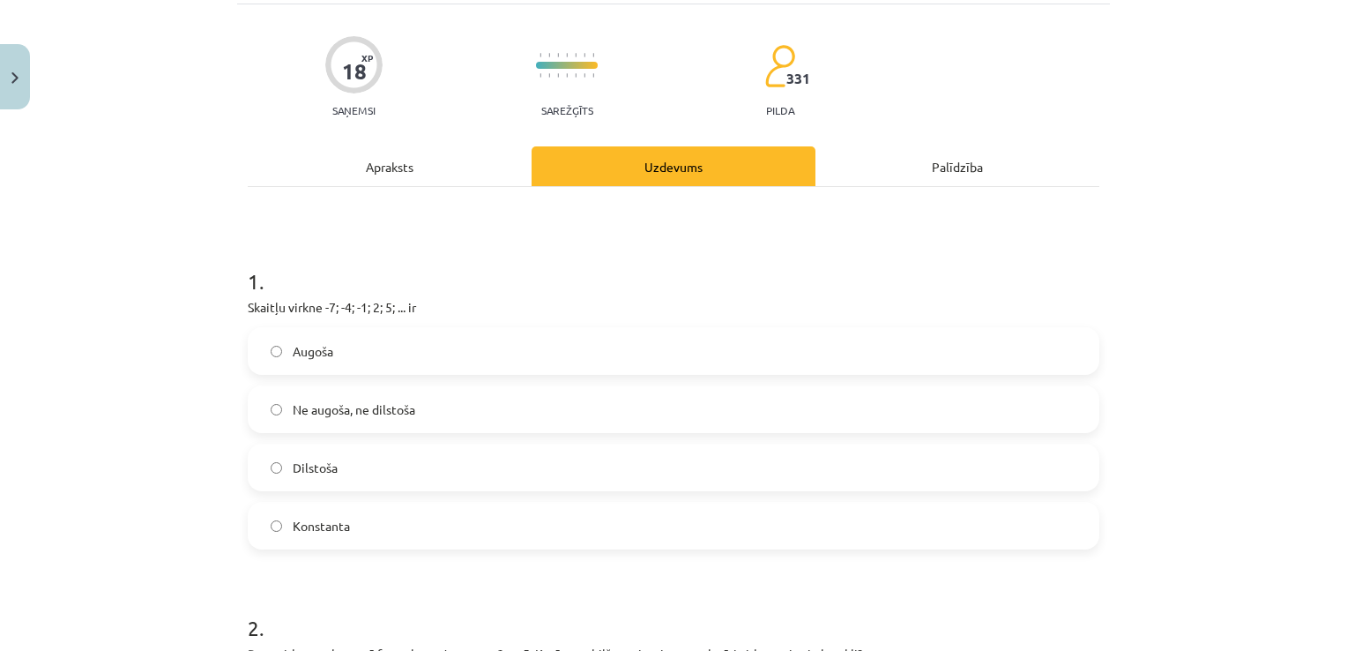
click at [331, 302] on p "Skaitļu virkne -7; -4; -1; 2; 5; ... ir" at bounding box center [674, 307] width 852 height 19
click at [324, 320] on div "1 . Skaitļu virkne -7; -4; -1; 2; 5; ... ir Augoša Ne augoša, ne dilstoša Dilst…" at bounding box center [674, 393] width 852 height 311
click at [324, 360] on label "Augoša" at bounding box center [673, 351] width 848 height 44
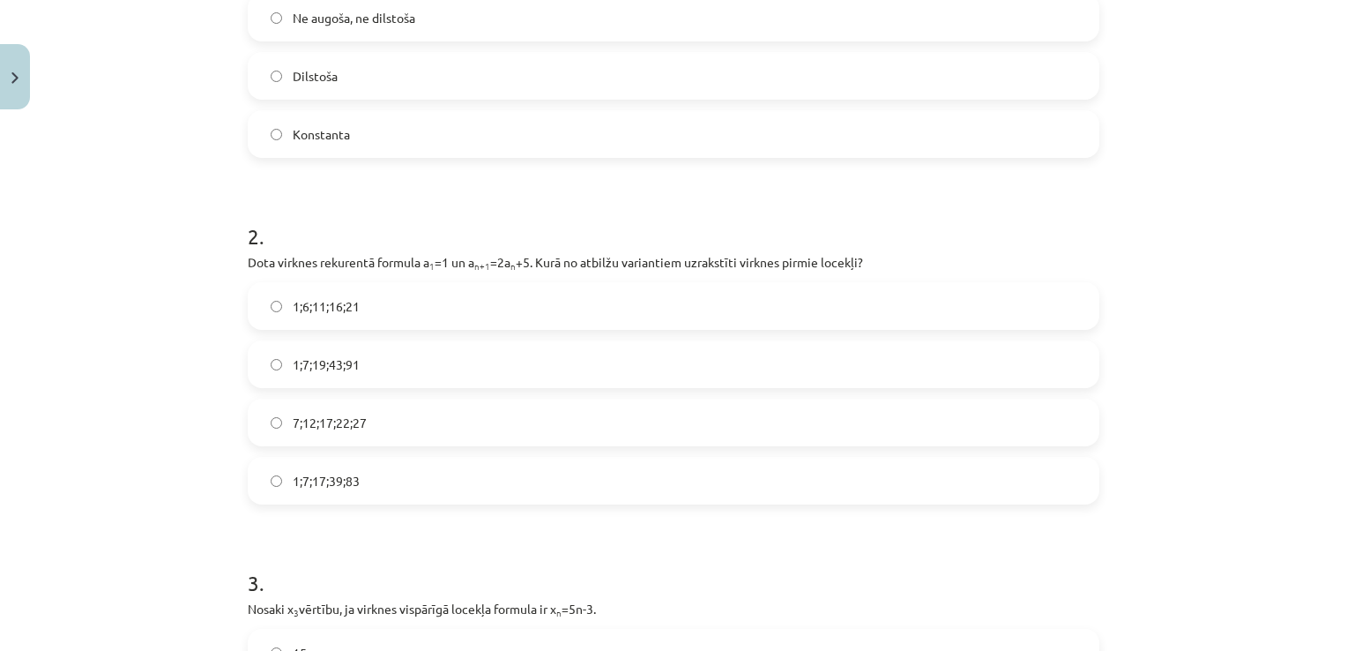
scroll to position [557, 0]
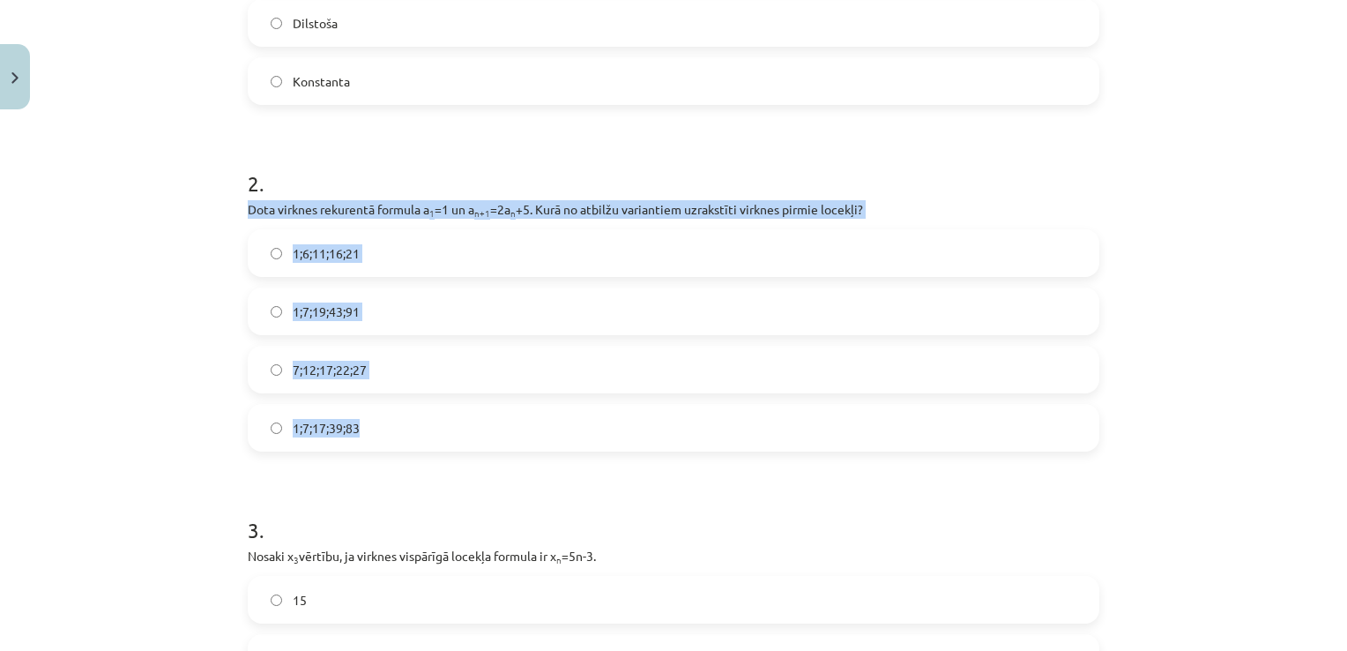
drag, startPoint x: 238, startPoint y: 212, endPoint x: 387, endPoint y: 429, distance: 263.8
click at [421, 316] on label "1;7;19;43;91" at bounding box center [673, 311] width 848 height 44
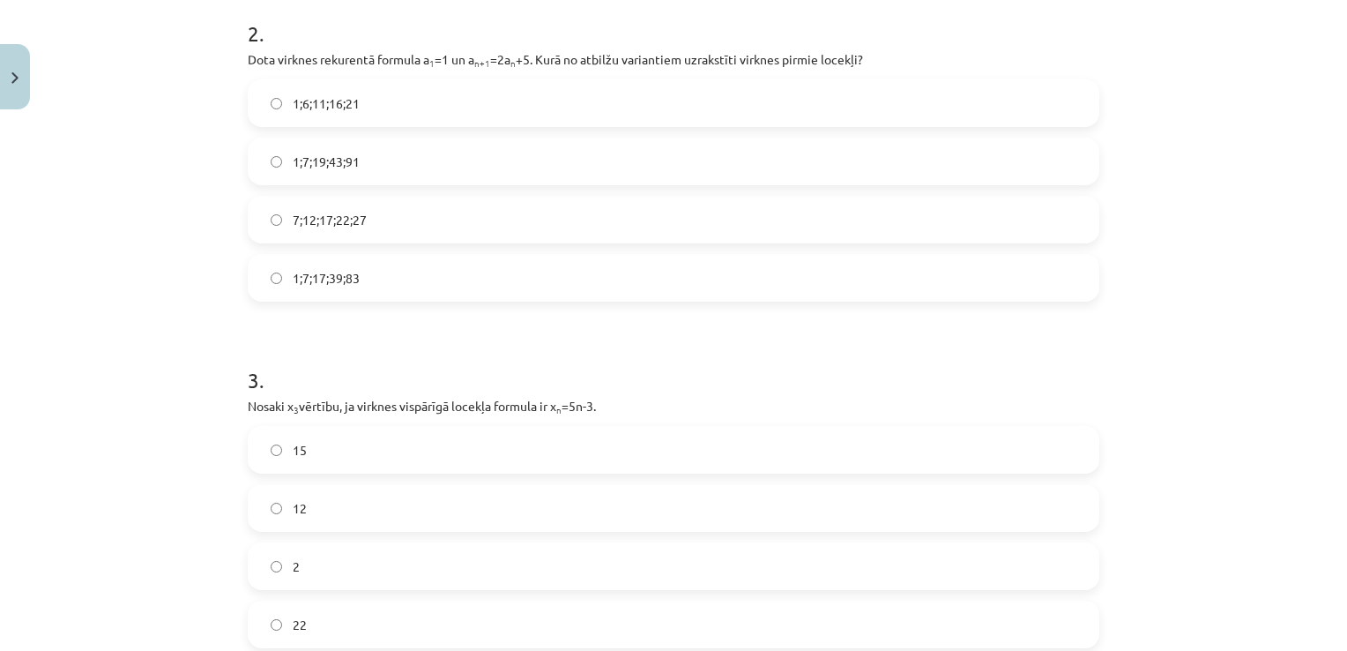
scroll to position [893, 0]
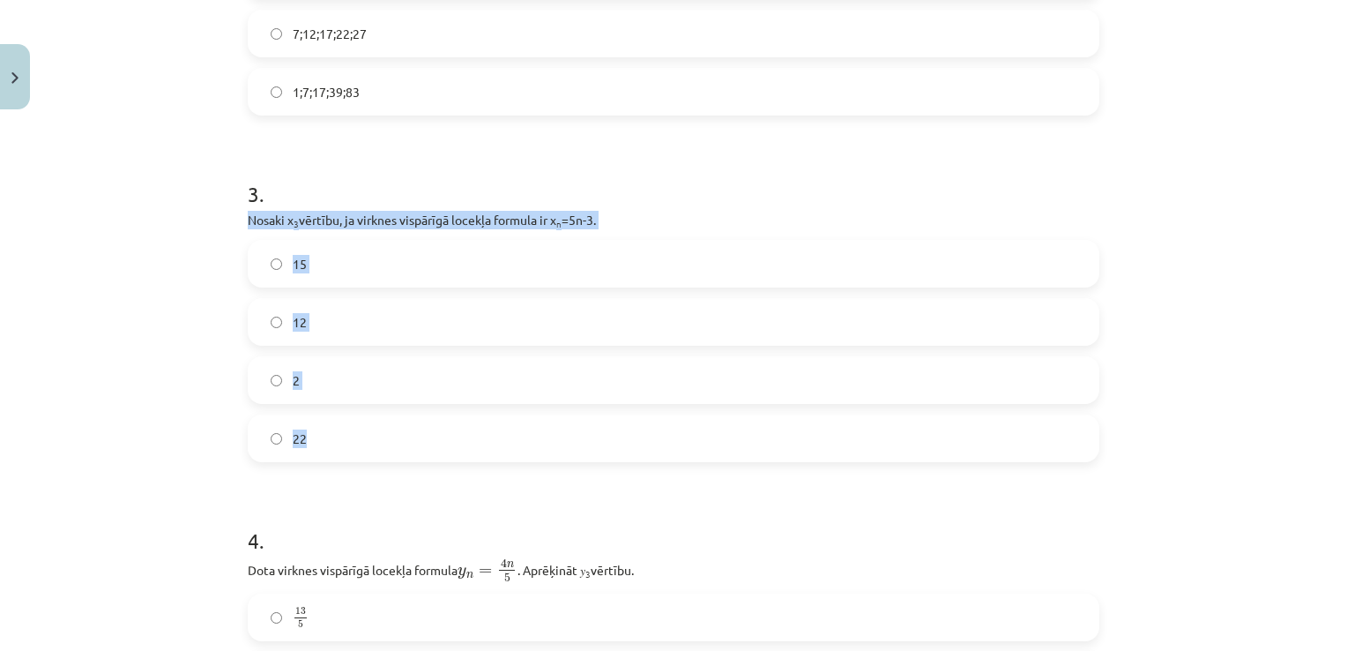
drag, startPoint x: 236, startPoint y: 217, endPoint x: 391, endPoint y: 440, distance: 271.7
click at [391, 440] on div "18 XP Saņemsi Sarežģīts 331 pilda Apraksts Uzdevums Palīdzība 1 . Skaitļu virkn…" at bounding box center [673, 446] width 873 height 2444
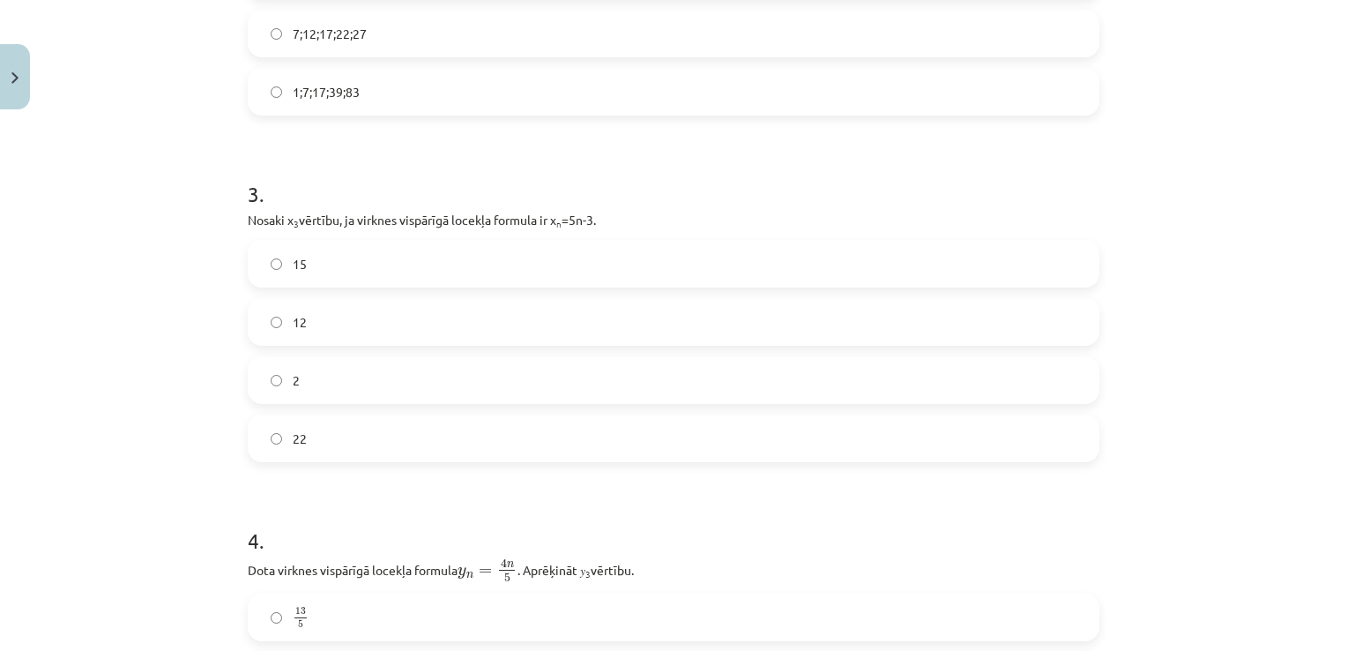
click at [478, 162] on h1 "3 ." at bounding box center [674, 178] width 852 height 55
click at [467, 287] on div "15 12 2 22" at bounding box center [674, 351] width 852 height 222
click at [465, 259] on label "15" at bounding box center [673, 264] width 848 height 44
click at [371, 313] on label "12" at bounding box center [673, 322] width 848 height 44
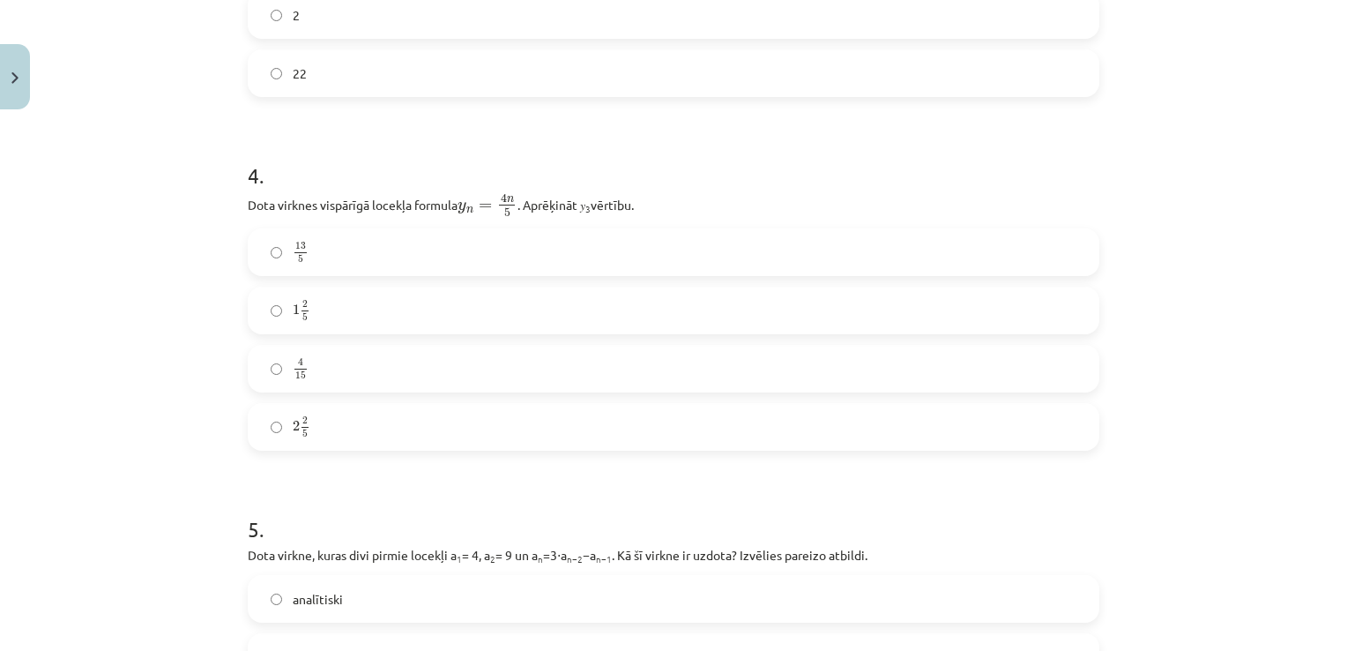
scroll to position [1328, 0]
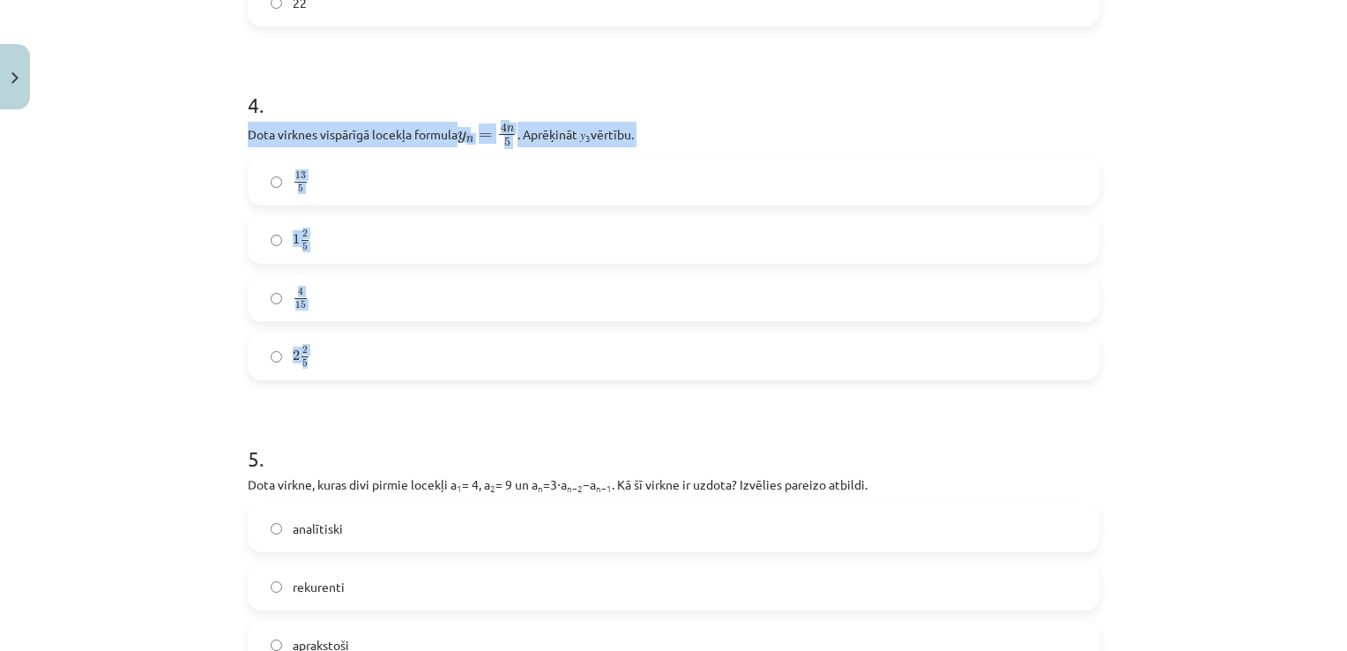
drag, startPoint x: 242, startPoint y: 140, endPoint x: 359, endPoint y: 353, distance: 243.4
click at [359, 353] on div "4 . Dota virknes vispārīgā locekļa formula y n = 4 n 5 y n = 4 n 5 . Aprēķināt …" at bounding box center [674, 221] width 852 height 318
click at [184, 251] on div "Mācību tēma: Matemātikas i - 12. klases 1. ieskaites mācību materiāls (ab) #5 📝…" at bounding box center [673, 325] width 1347 height 651
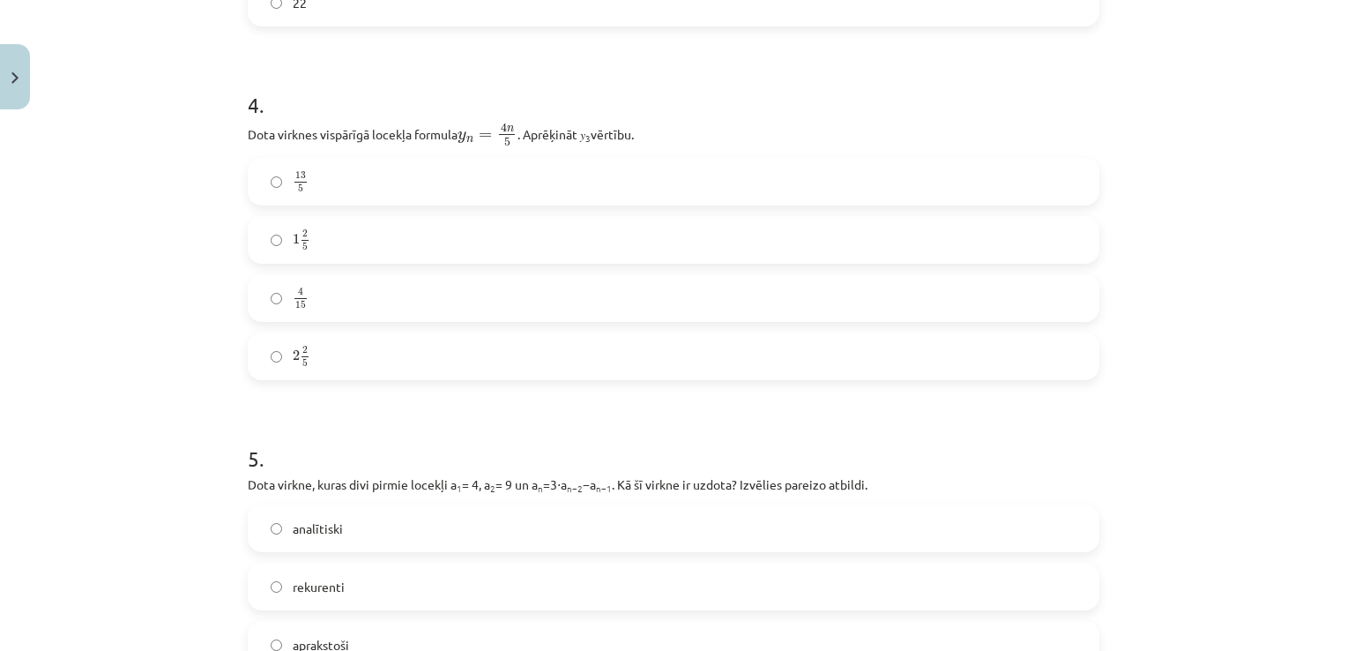
click at [405, 325] on div "13 5 13 5 1 2 5 1 2 5 4 15 4 15 2 2 5 2 2 5" at bounding box center [674, 269] width 852 height 222
click at [408, 348] on label "2 2 5 2 2 5" at bounding box center [673, 356] width 848 height 44
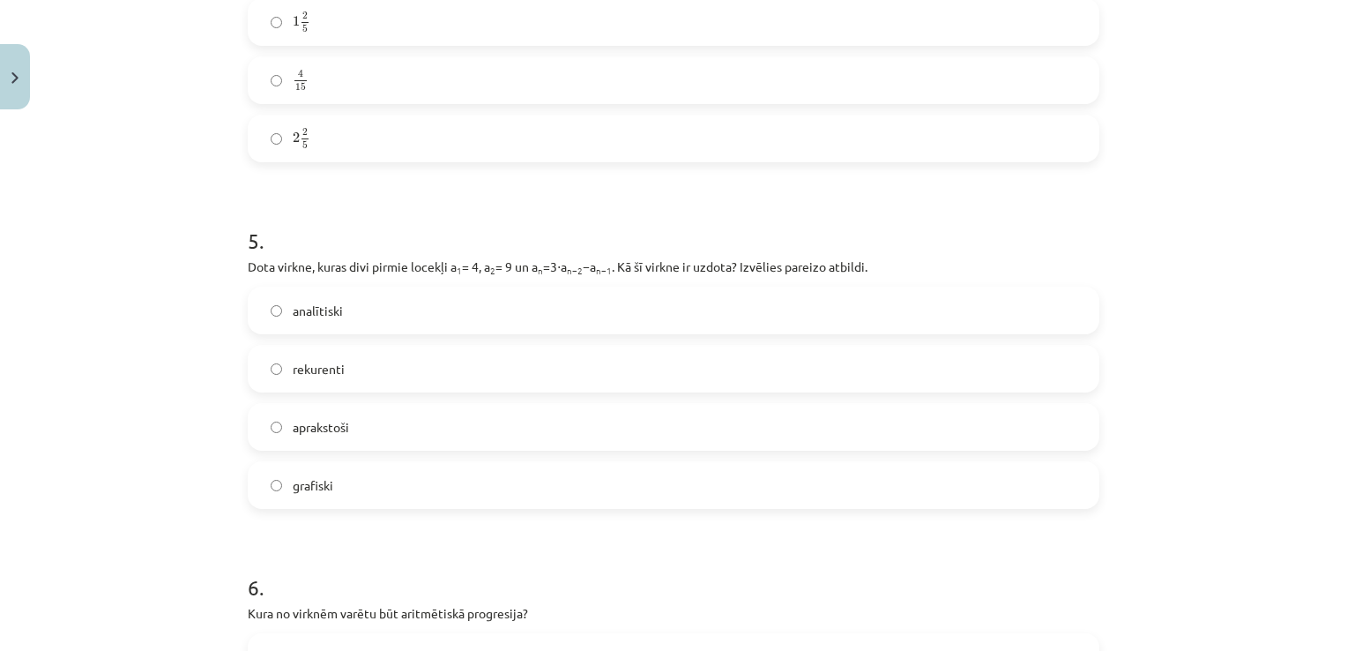
scroll to position [1548, 0]
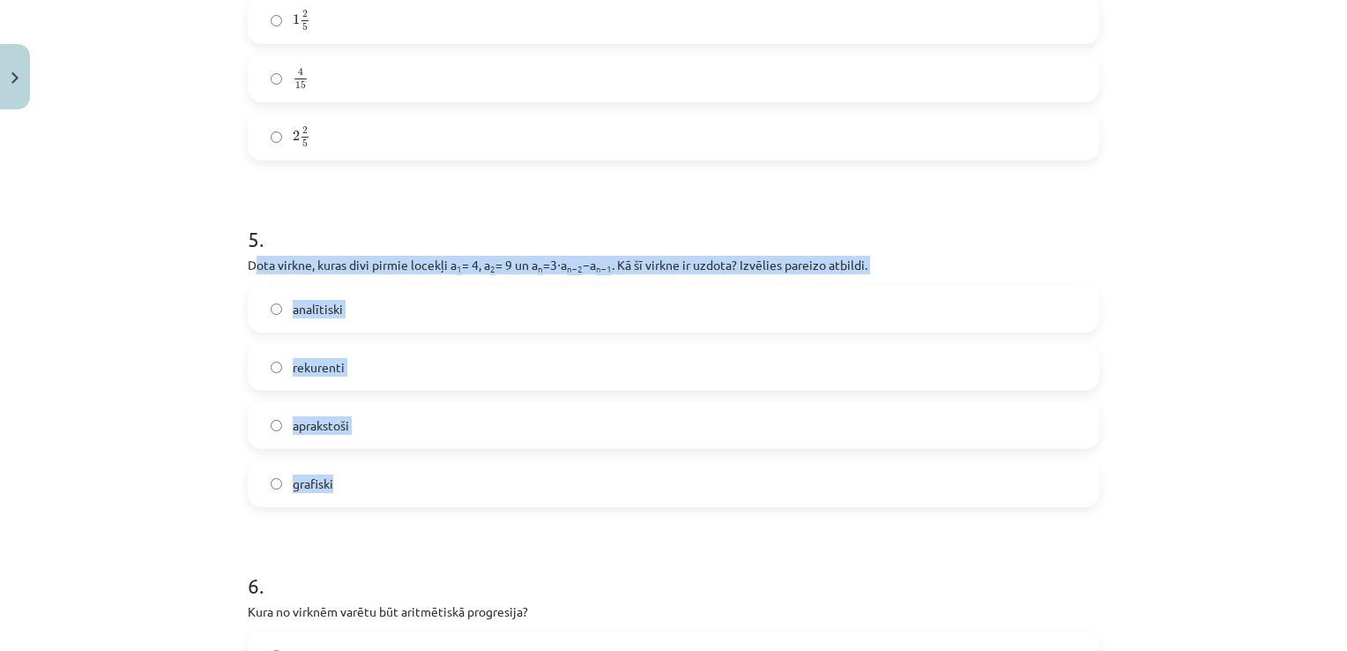
drag, startPoint x: 246, startPoint y: 267, endPoint x: 360, endPoint y: 488, distance: 248.8
click at [360, 488] on div "5 . Dota virkne, kuras divi pirmie locekļi a 1 = 4, a 2 = 9 un a n =3⋅a n−2 −a …" at bounding box center [674, 351] width 852 height 311
click at [378, 366] on label "rekurenti" at bounding box center [673, 367] width 848 height 44
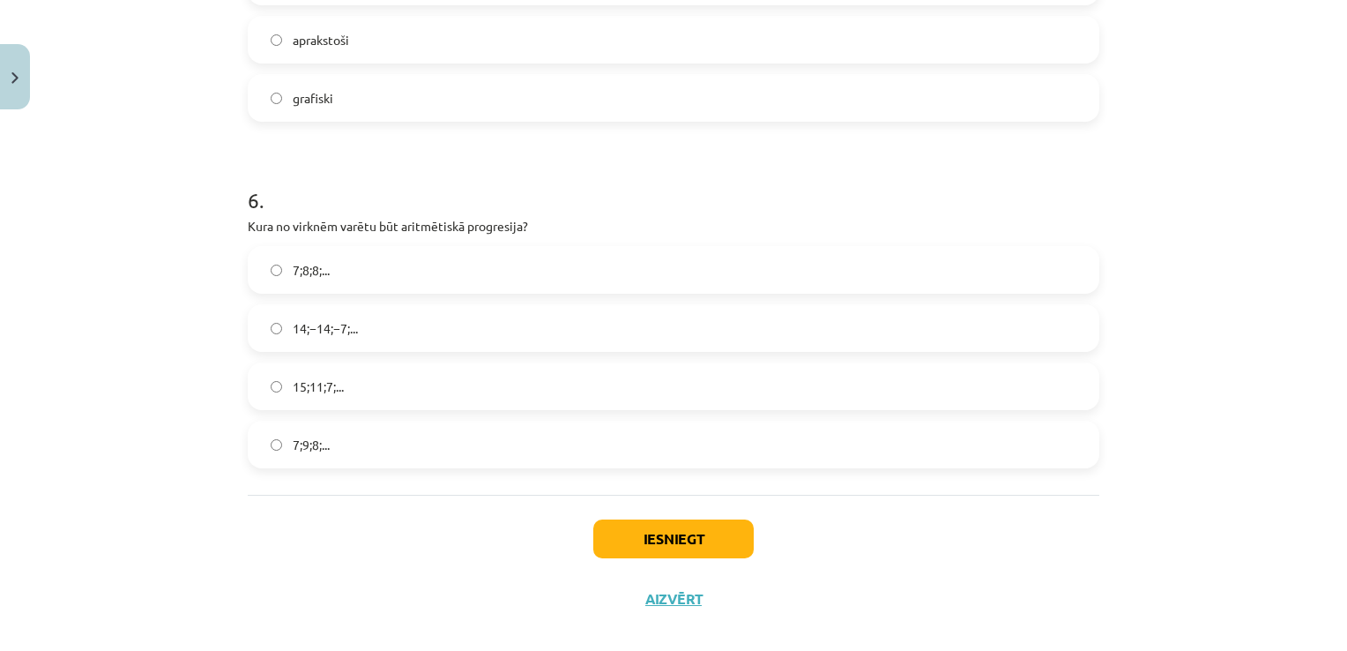
scroll to position [1953, 0]
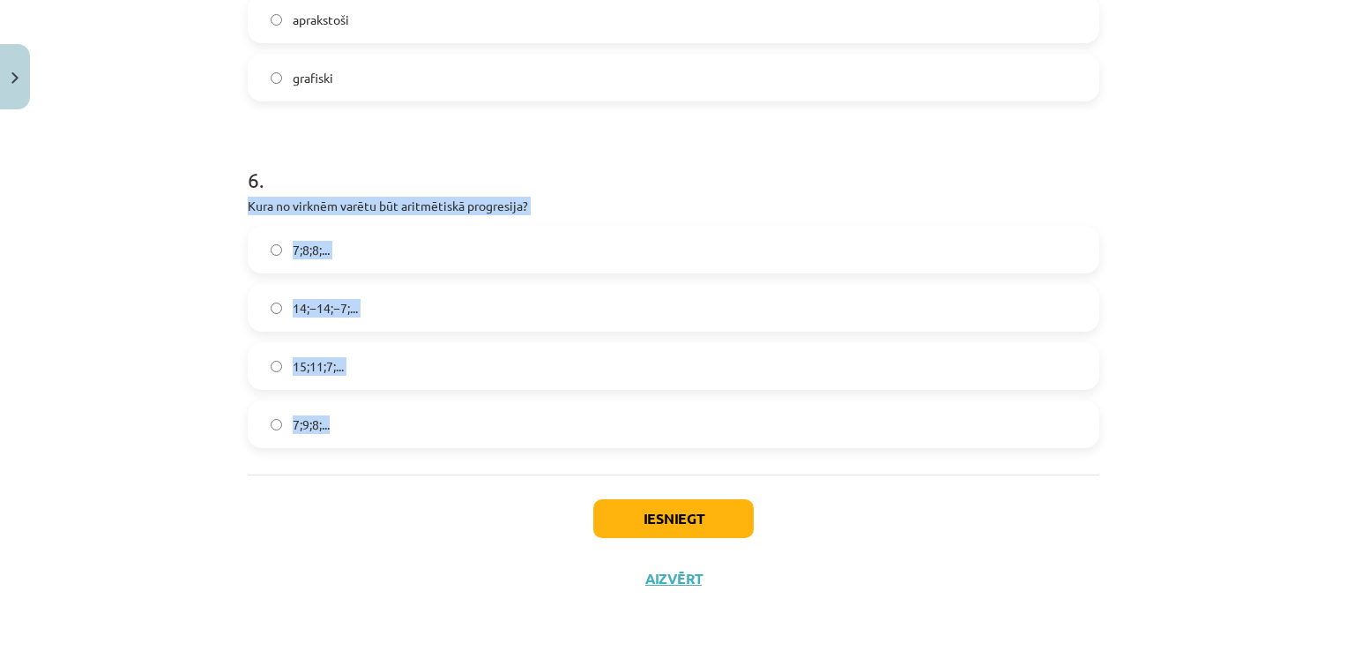
drag, startPoint x: 236, startPoint y: 206, endPoint x: 380, endPoint y: 419, distance: 256.5
click at [81, 319] on div "Mācību tēma: Matemātikas i - 12. klases 1. ieskaites mācību materiāls (ab) #5 📝…" at bounding box center [673, 325] width 1347 height 651
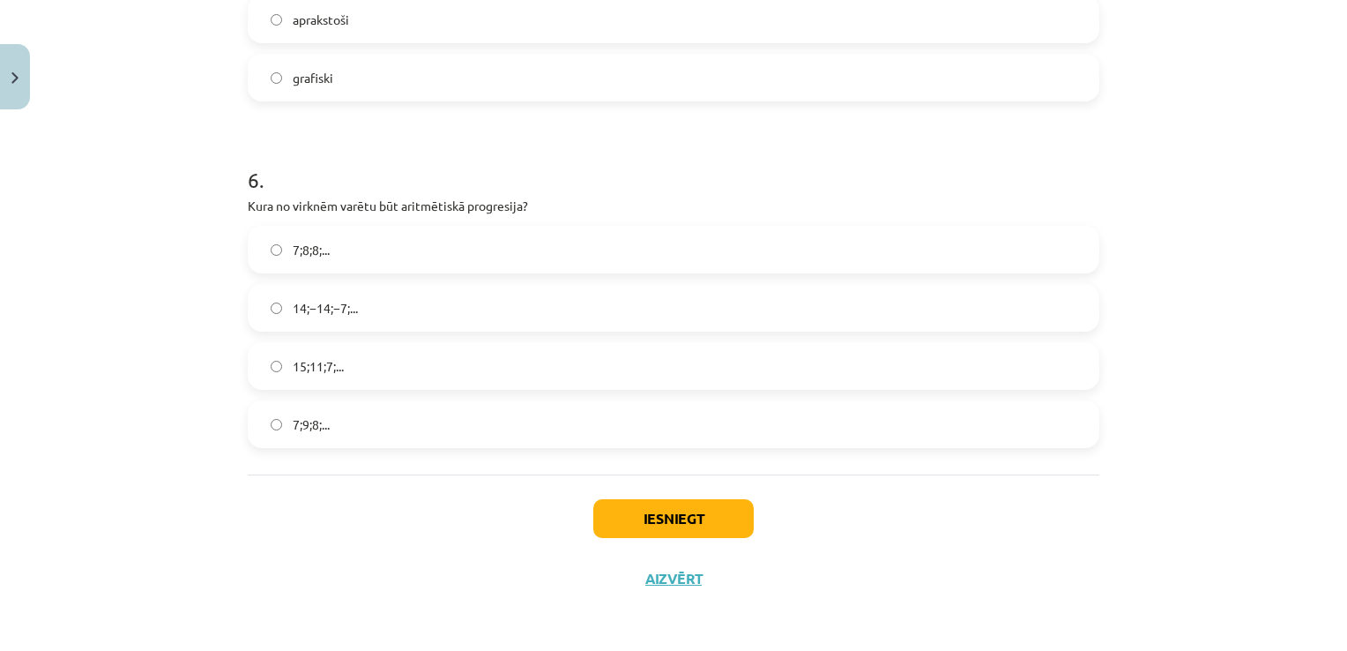
click at [283, 361] on label "15;11;7;..." at bounding box center [673, 366] width 848 height 44
click at [689, 521] on button "Iesniegt" at bounding box center [673, 518] width 160 height 39
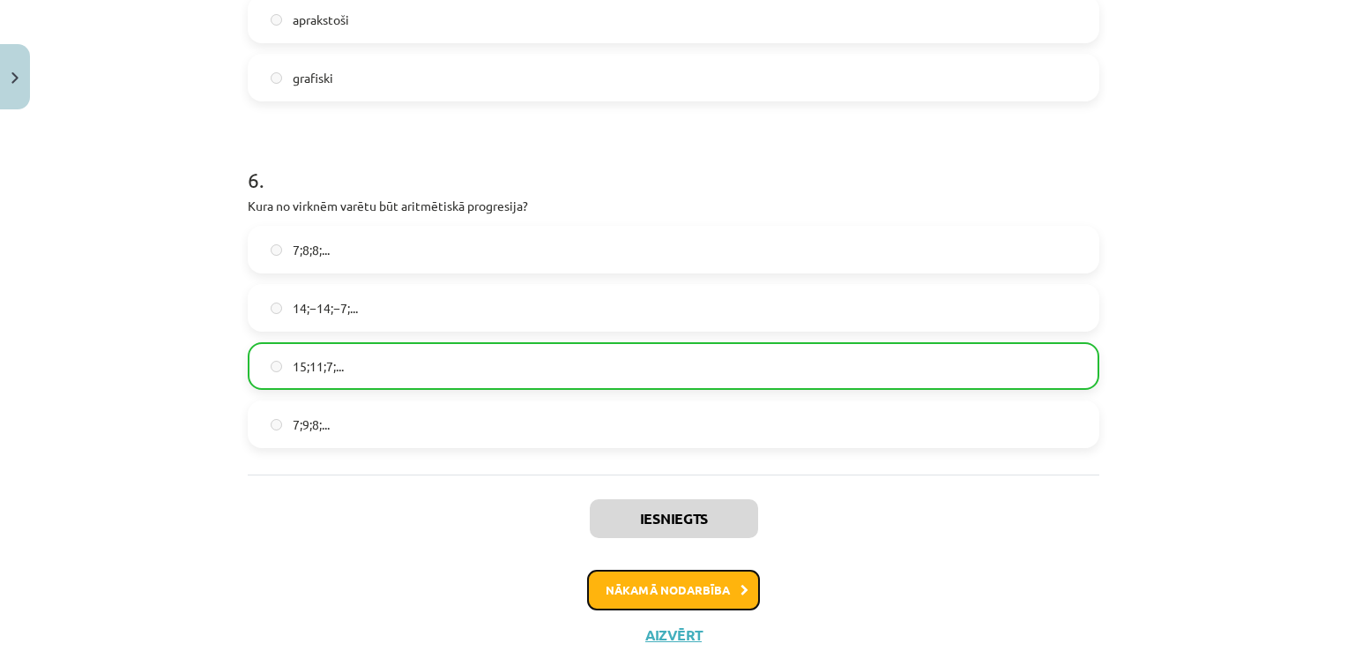
click at [637, 589] on button "Nākamā nodarbība" at bounding box center [673, 589] width 173 height 41
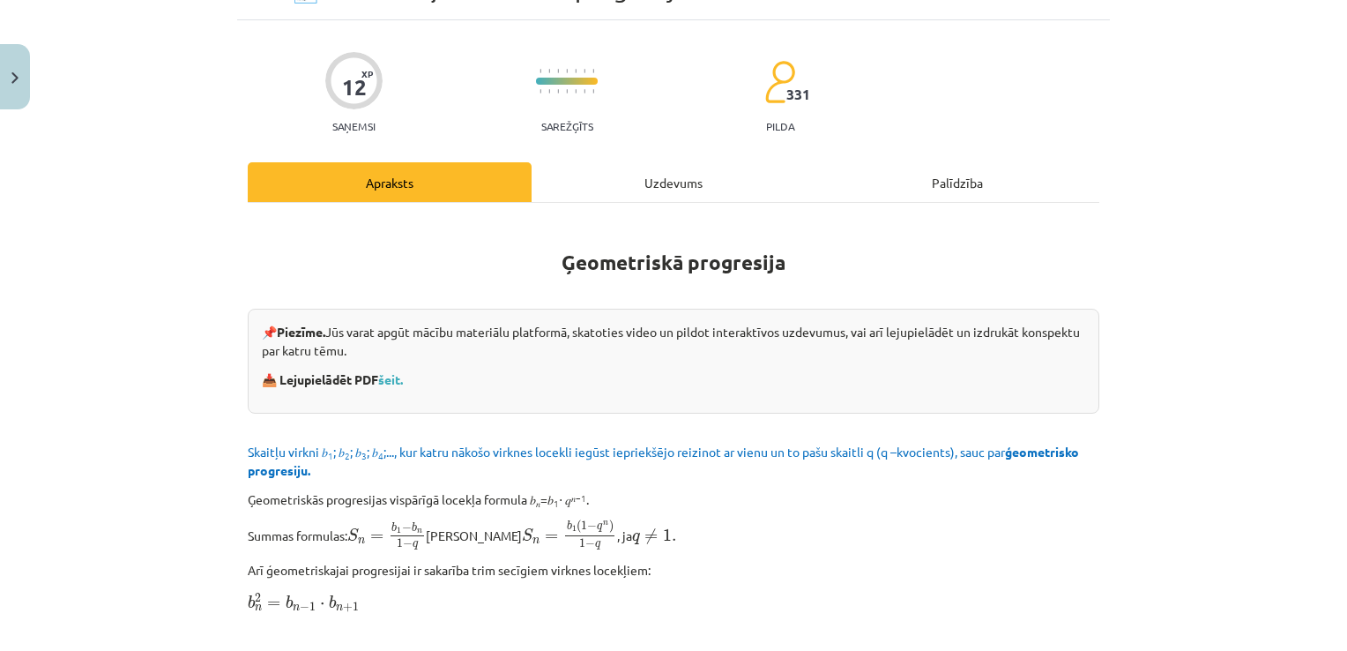
scroll to position [44, 0]
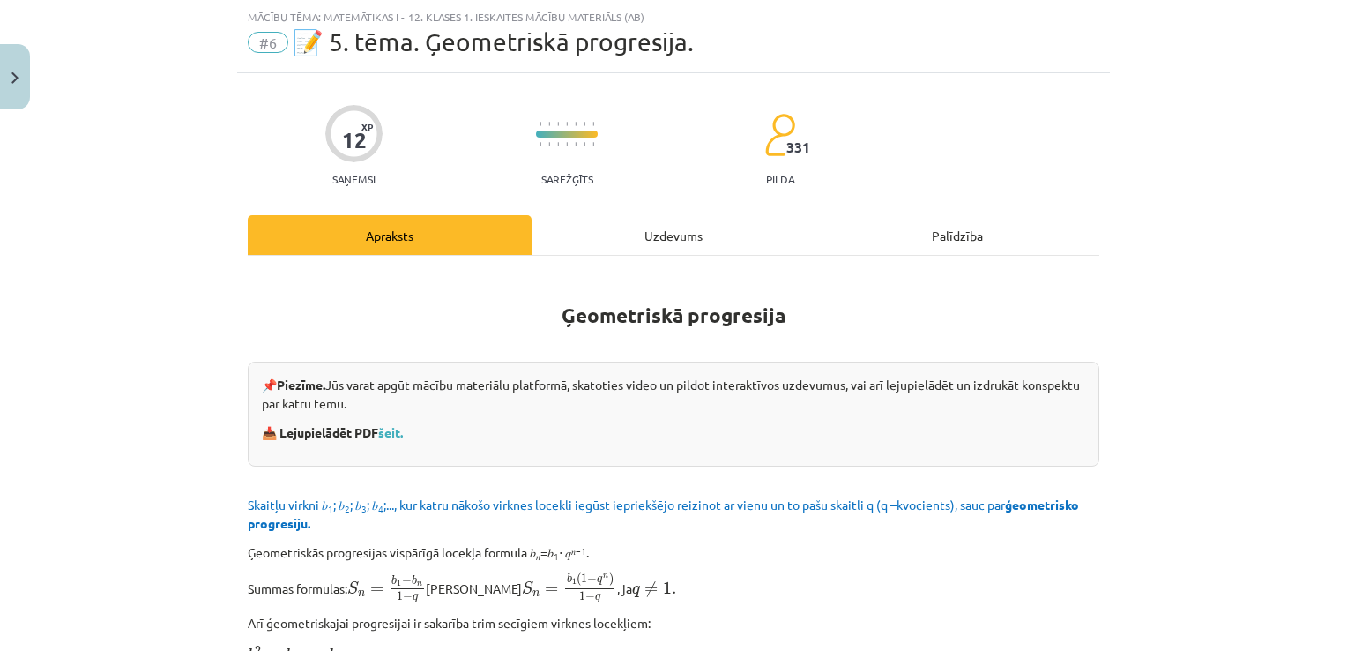
click at [618, 312] on b "Ģeometriskā progresija" at bounding box center [674, 315] width 224 height 26
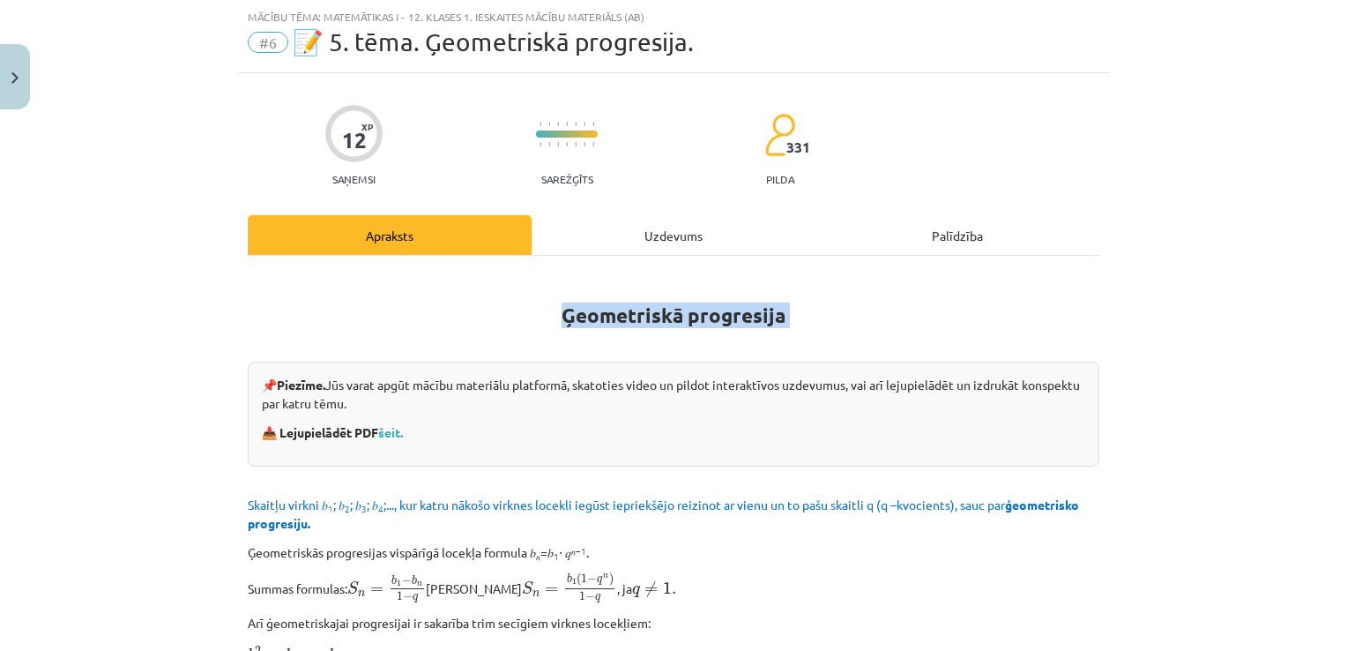
click at [618, 312] on b "Ģeometriskā progresija" at bounding box center [674, 315] width 224 height 26
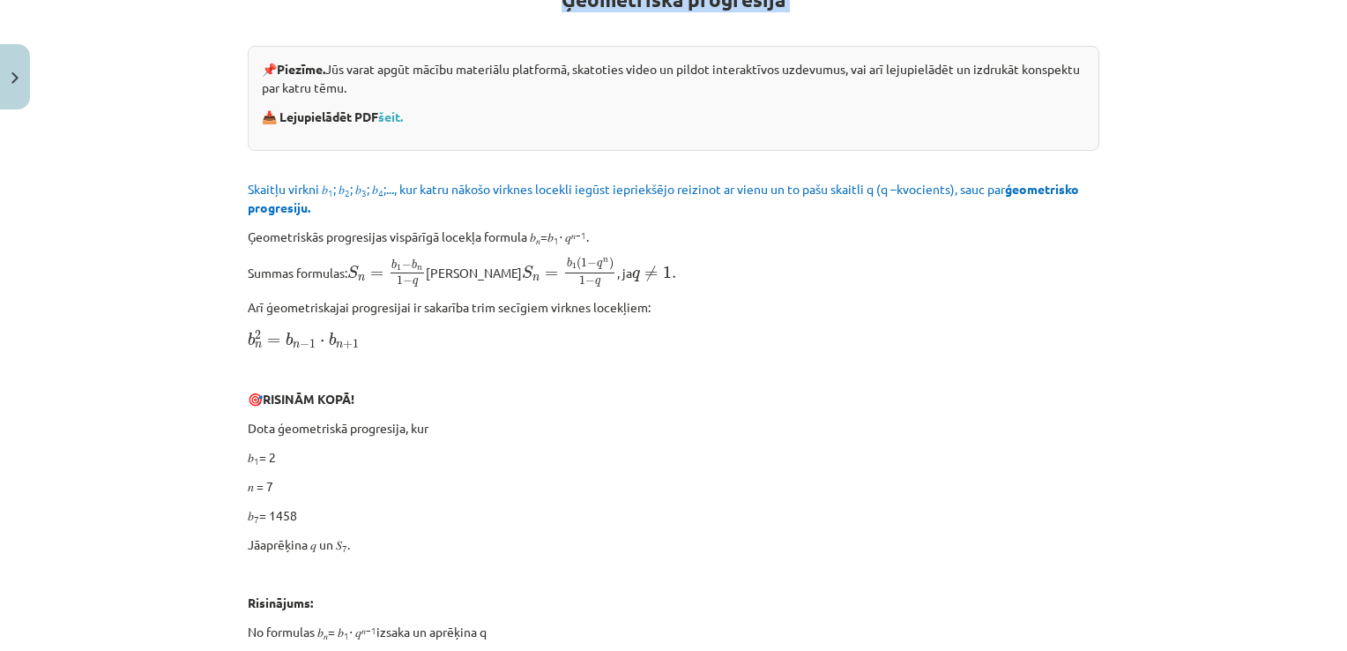
scroll to position [375, 0]
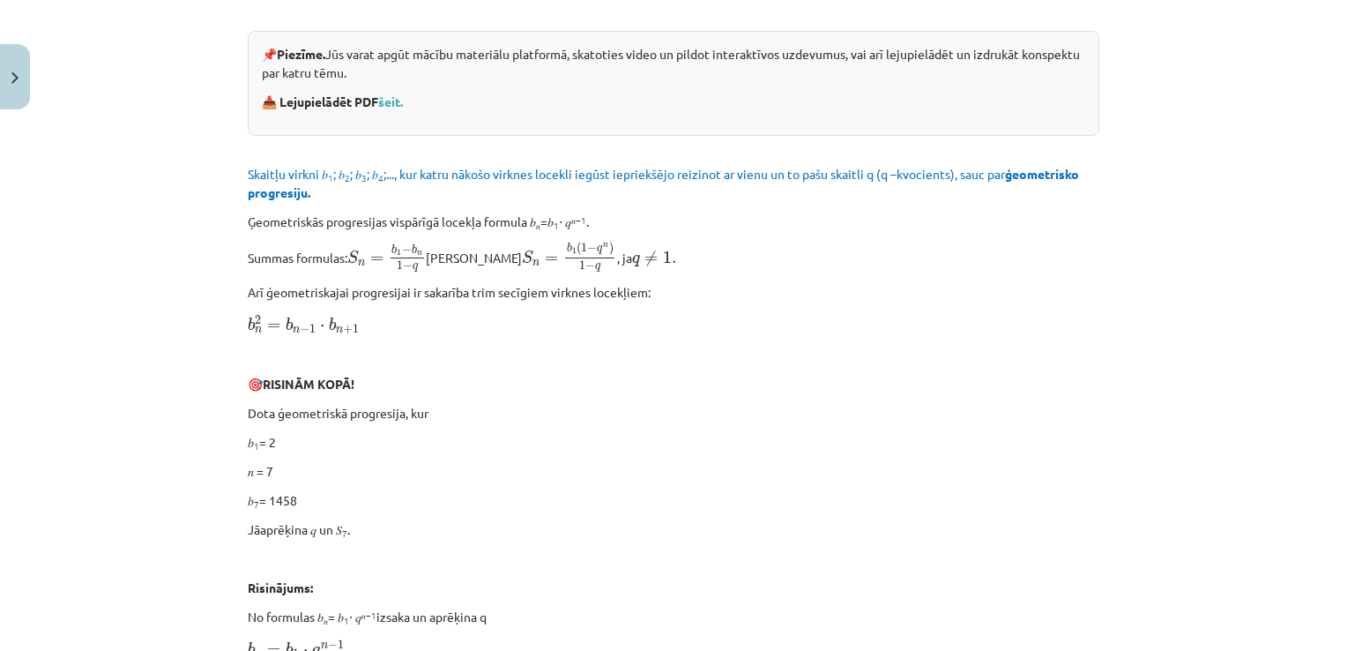
click at [395, 95] on link "šeit." at bounding box center [390, 101] width 25 height 16
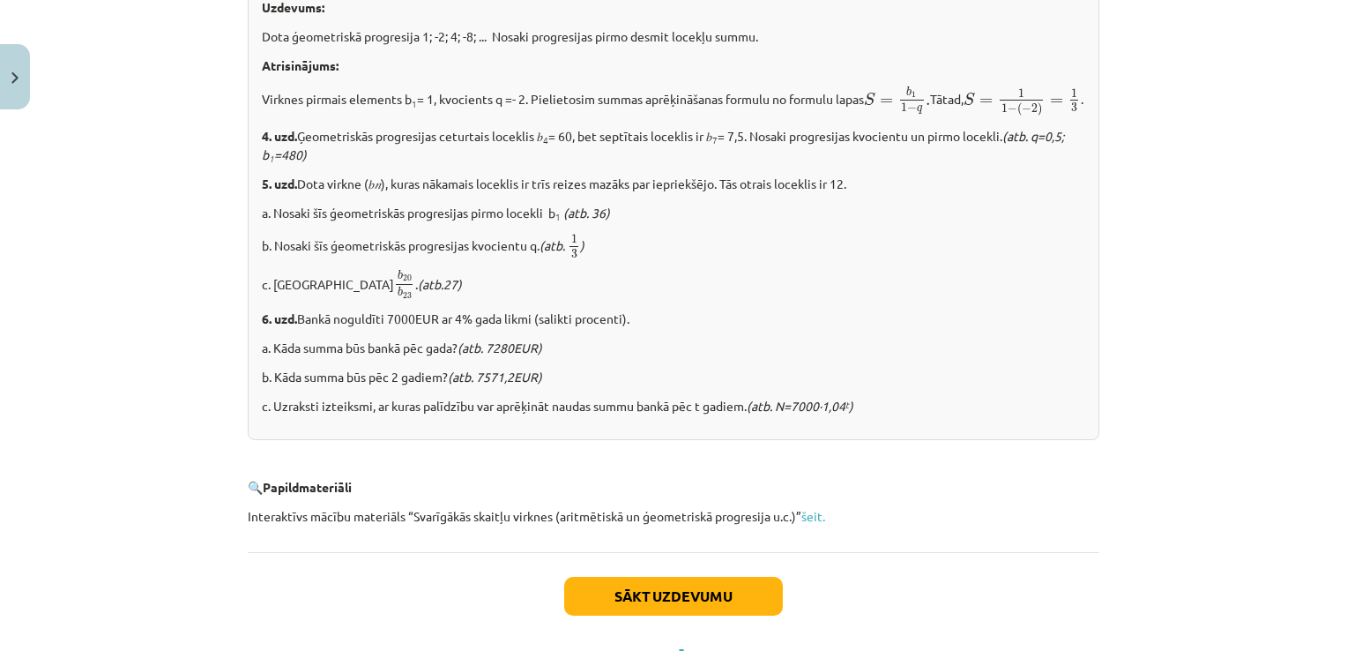
scroll to position [2205, 0]
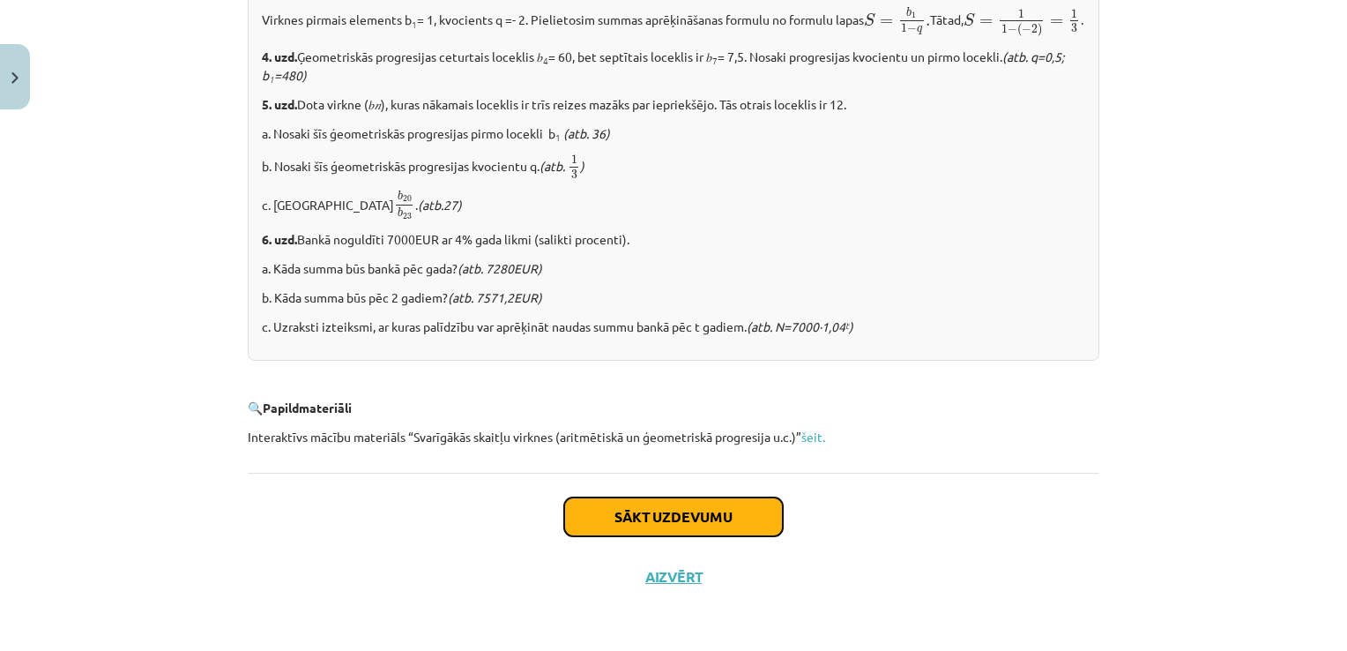
click at [653, 502] on button "Sākt uzdevumu" at bounding box center [673, 516] width 219 height 39
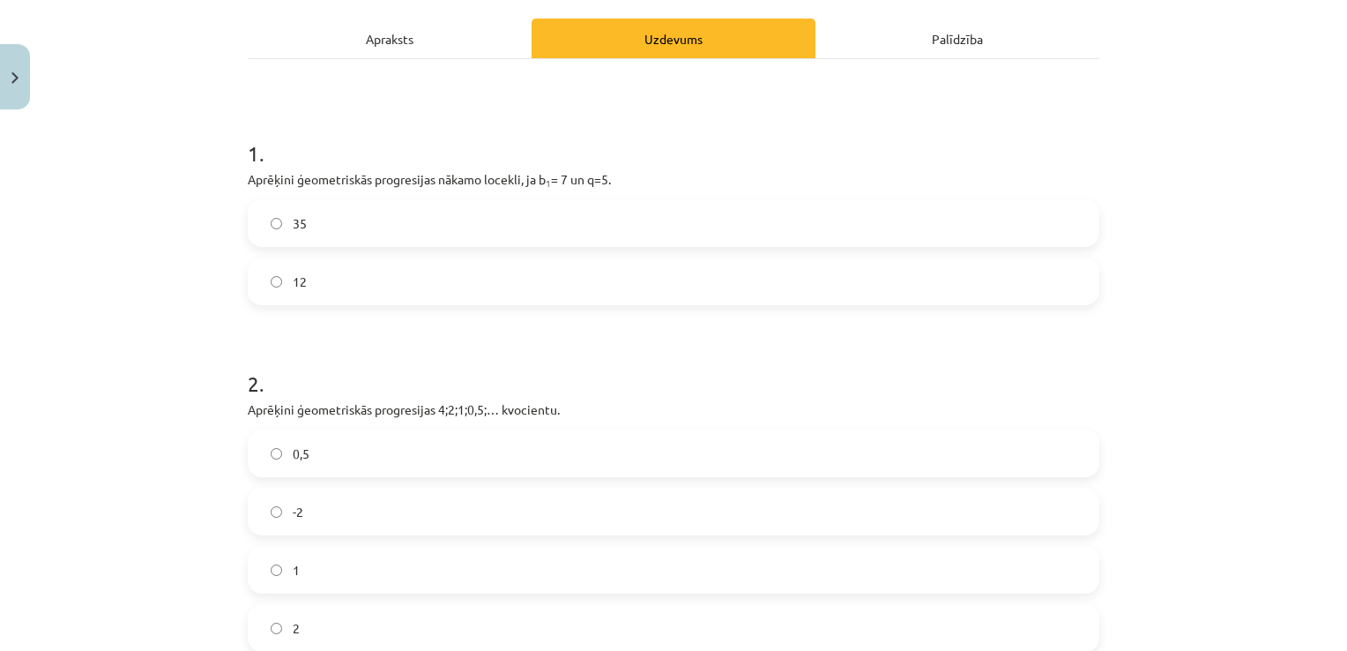
scroll to position [242, 0]
click at [248, 178] on p "Aprēķini ģeometriskās progresijas nākamo locekli, ja b 1 = 7 un q=5." at bounding box center [674, 178] width 852 height 19
click at [296, 238] on label "35" at bounding box center [673, 222] width 848 height 44
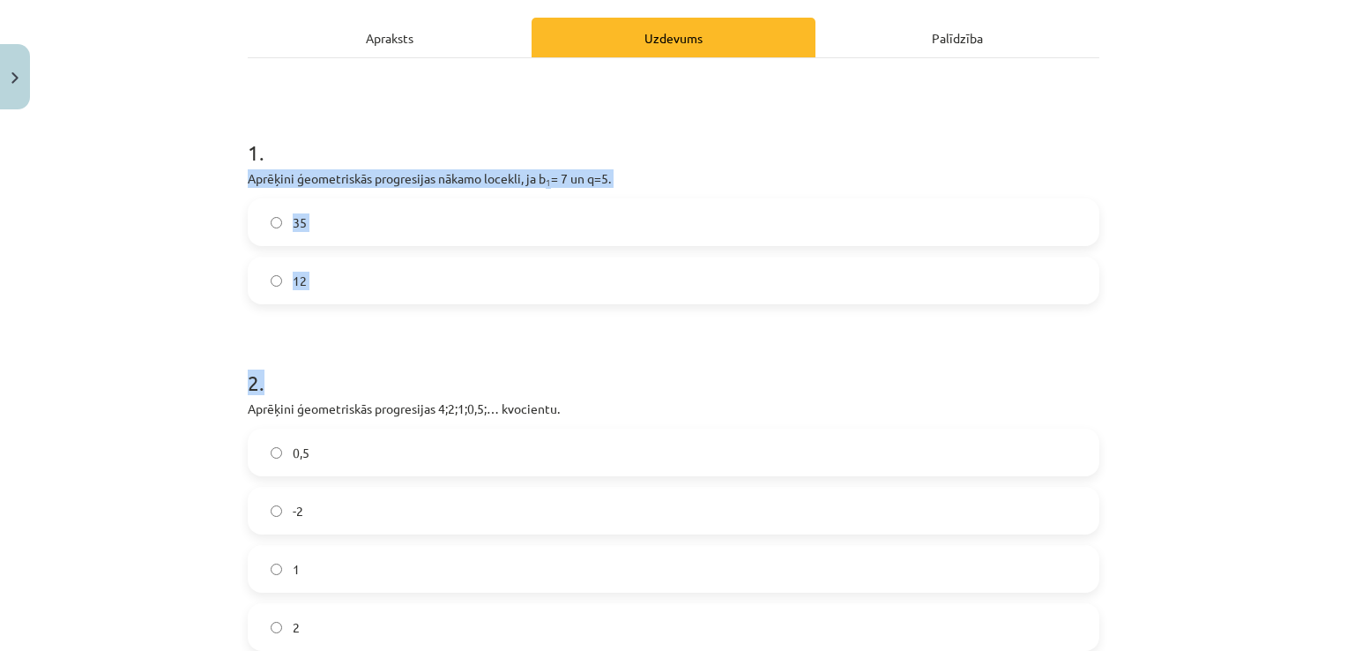
drag, startPoint x: 239, startPoint y: 175, endPoint x: 354, endPoint y: 312, distance: 179.6
click at [354, 312] on div "12 XP Saņemsi Sarežģīts 331 pilda Apraksts Uzdevums Palīdzība 1 . Aprēķini ģeom…" at bounding box center [673, 517] width 873 height 1282
click at [418, 358] on h1 "2 ." at bounding box center [674, 366] width 852 height 55
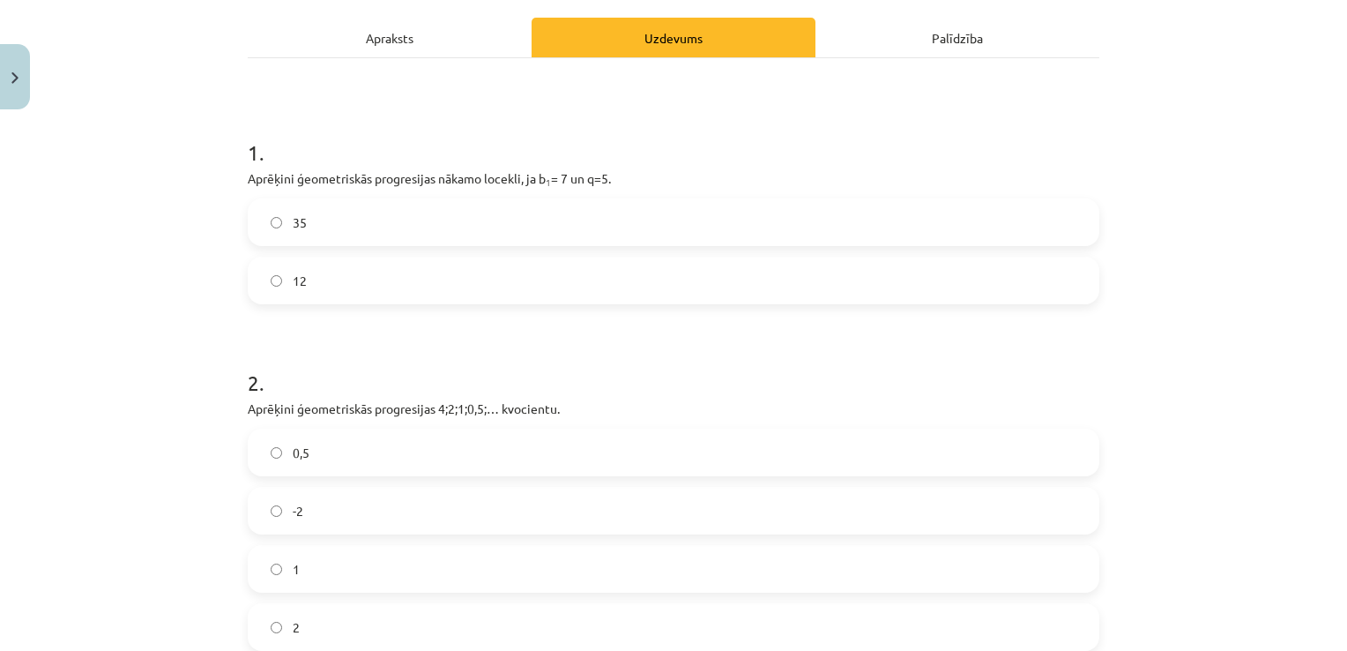
click at [418, 358] on h1 "2 ." at bounding box center [674, 366] width 852 height 55
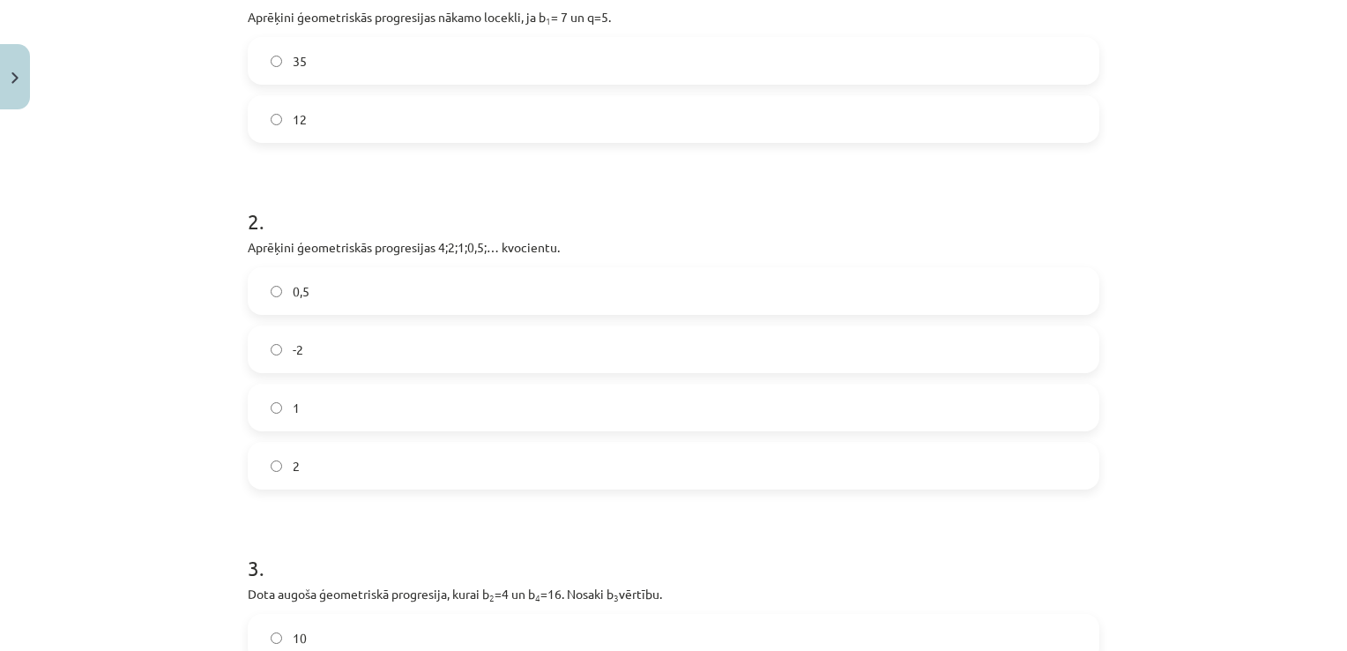
scroll to position [402, 0]
click at [248, 252] on p "Aprēķini ģeometriskās progresijas 4;2;1;0,5;… kvocientu." at bounding box center [674, 248] width 852 height 19
click at [249, 296] on label "0,5" at bounding box center [673, 292] width 848 height 44
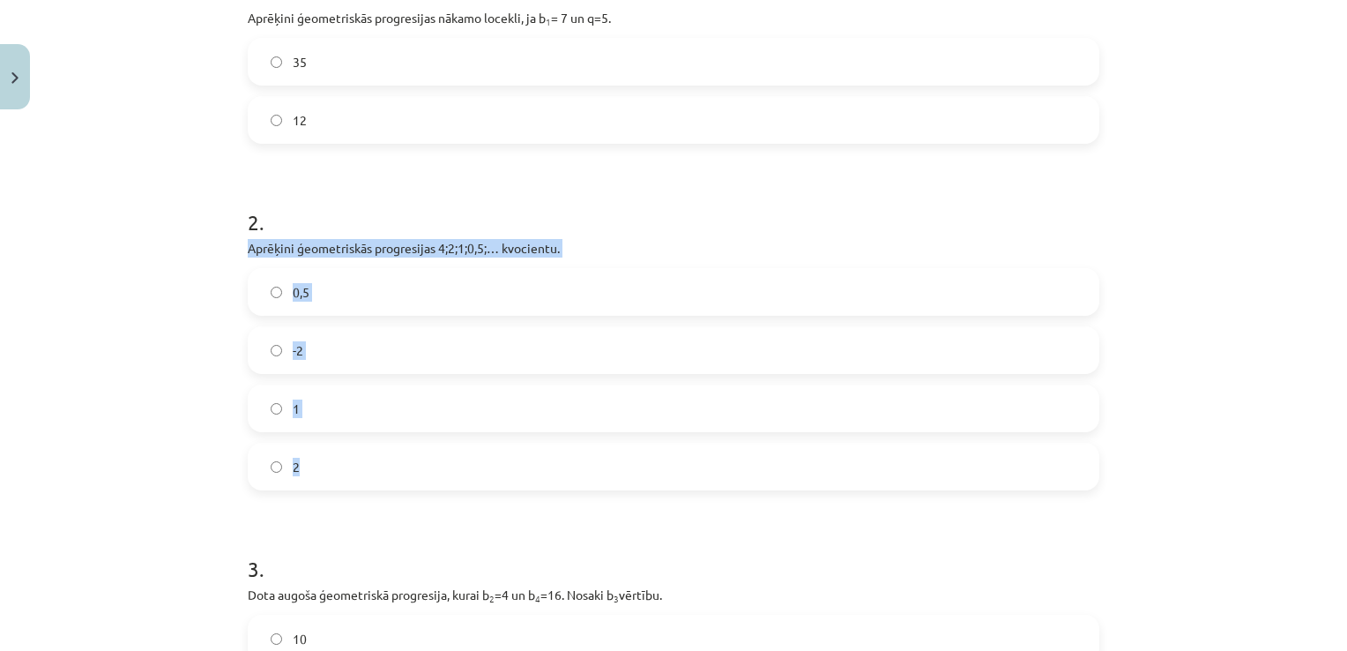
drag, startPoint x: 233, startPoint y: 247, endPoint x: 360, endPoint y: 455, distance: 243.7
click at [360, 455] on div "12 XP Saņemsi Sarežģīts 331 pilda Apraksts Uzdevums Palīdzība 1 . Aprēķini ģeom…" at bounding box center [673, 356] width 873 height 1282
click at [200, 325] on div "Mācību tēma: Matemātikas i - 12. klases 1. ieskaites mācību materiāls (ab) #6 📝…" at bounding box center [673, 325] width 1347 height 651
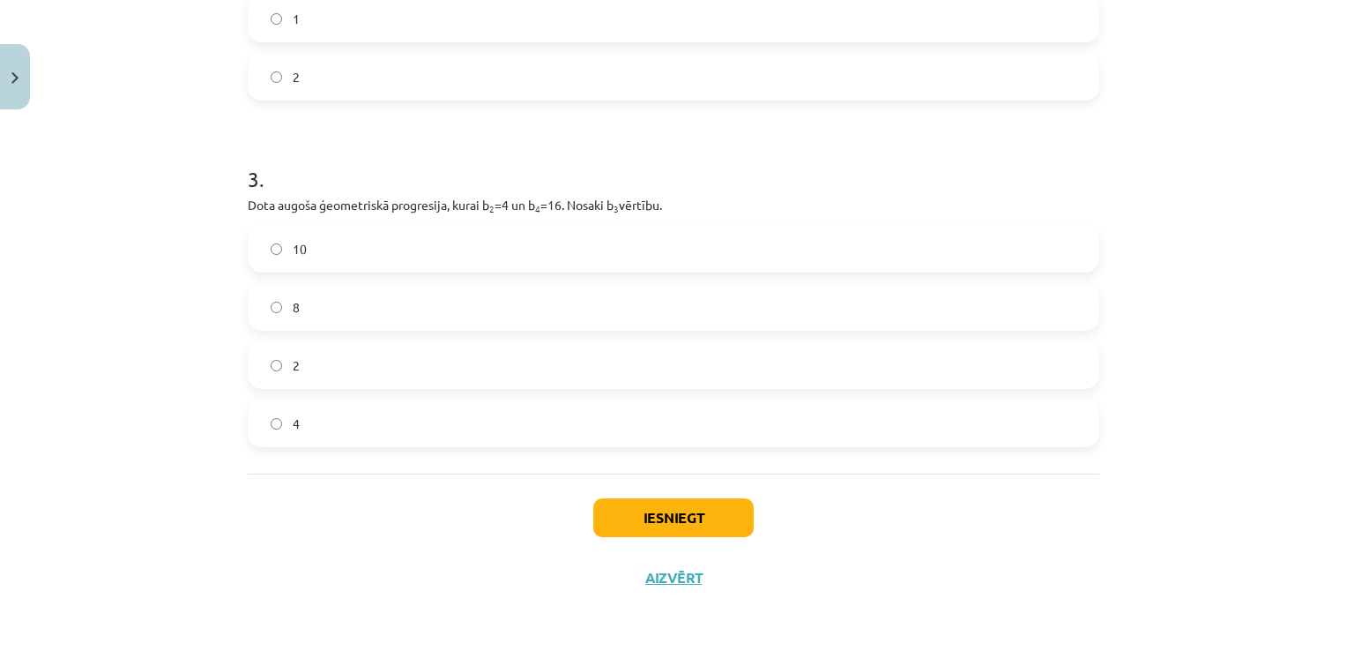
scroll to position [791, 0]
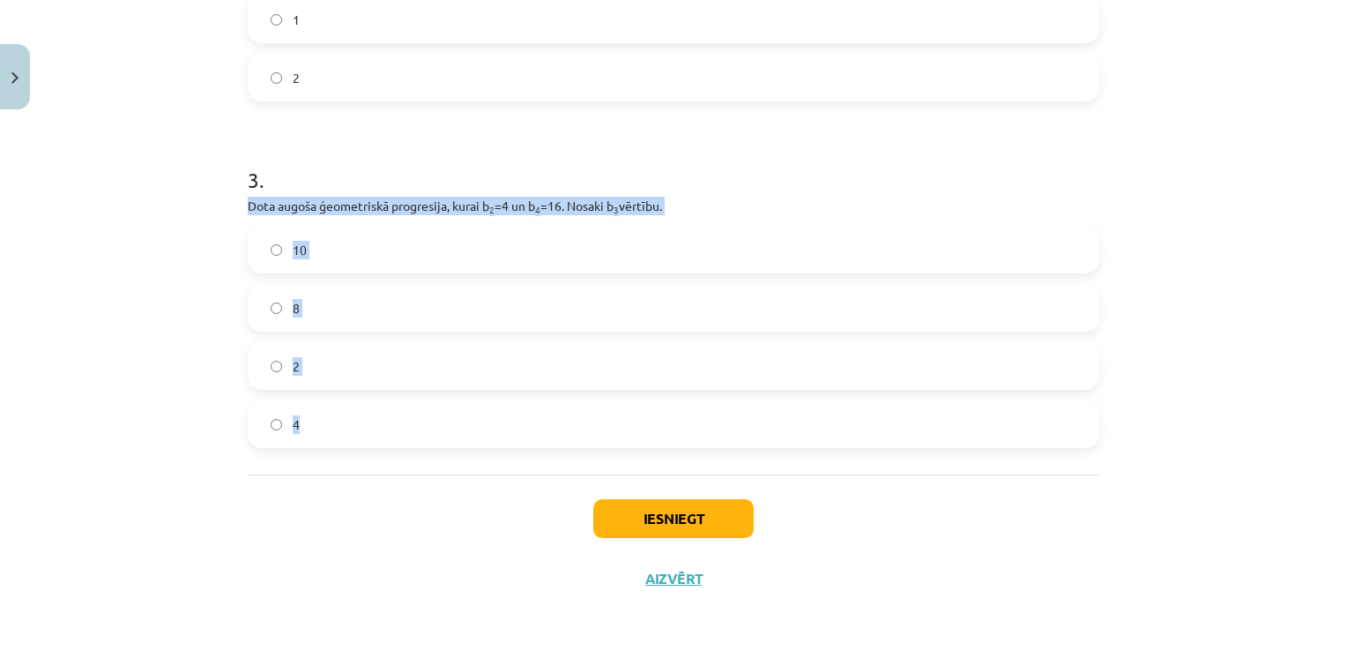
drag, startPoint x: 239, startPoint y: 208, endPoint x: 347, endPoint y: 432, distance: 248.8
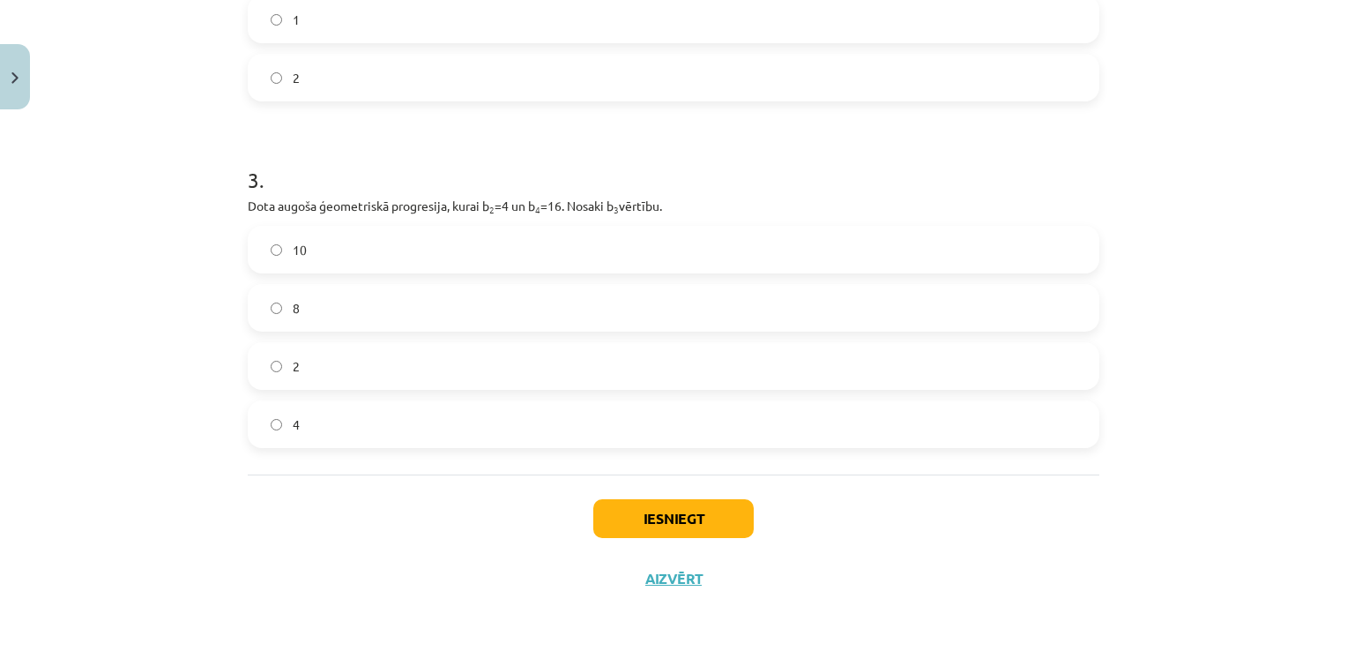
click at [558, 129] on form "1 . Aprēķini ģeometriskās progresijas nākamo locekli, ja b 1 = 7 un q=5. 35 12 …" at bounding box center [674, 4] width 852 height 888
click at [346, 368] on label "2" at bounding box center [673, 366] width 848 height 44
click at [353, 303] on label "8" at bounding box center [673, 308] width 848 height 44
click at [728, 502] on button "Iesniegt" at bounding box center [673, 518] width 160 height 39
click at [722, 517] on button "Iesniegt" at bounding box center [673, 518] width 160 height 39
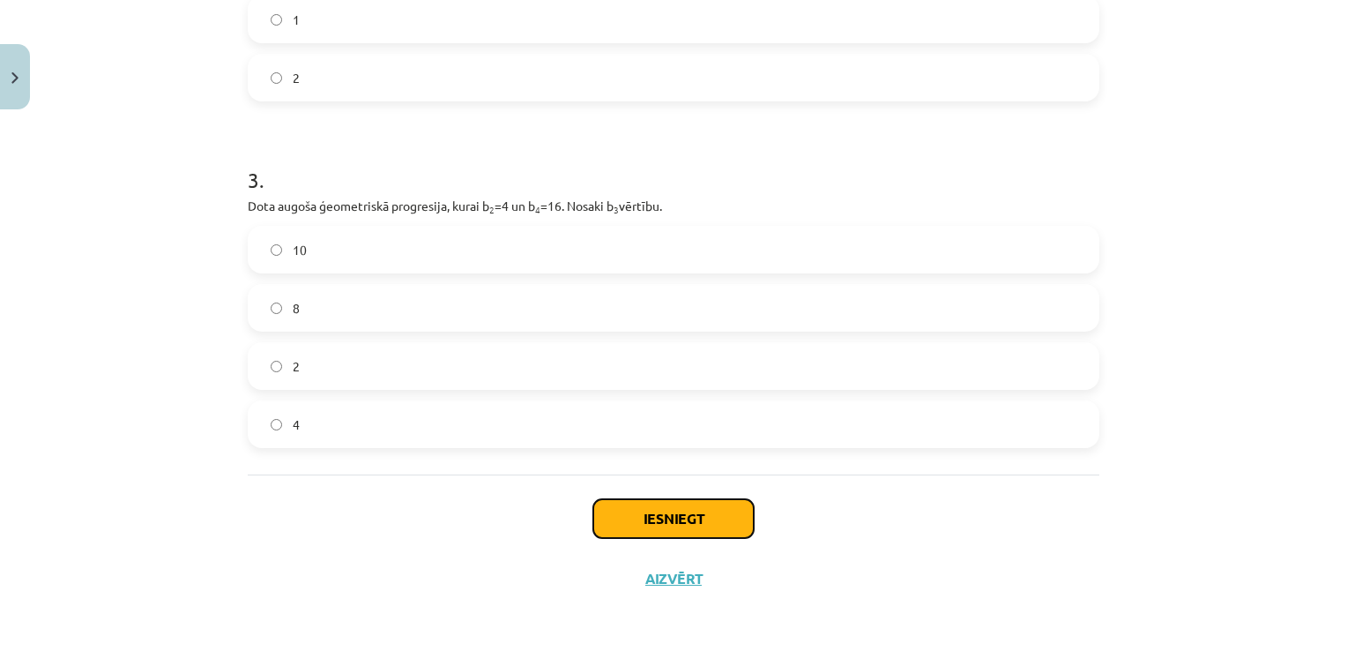
click at [658, 514] on button "Iesniegt" at bounding box center [673, 518] width 160 height 39
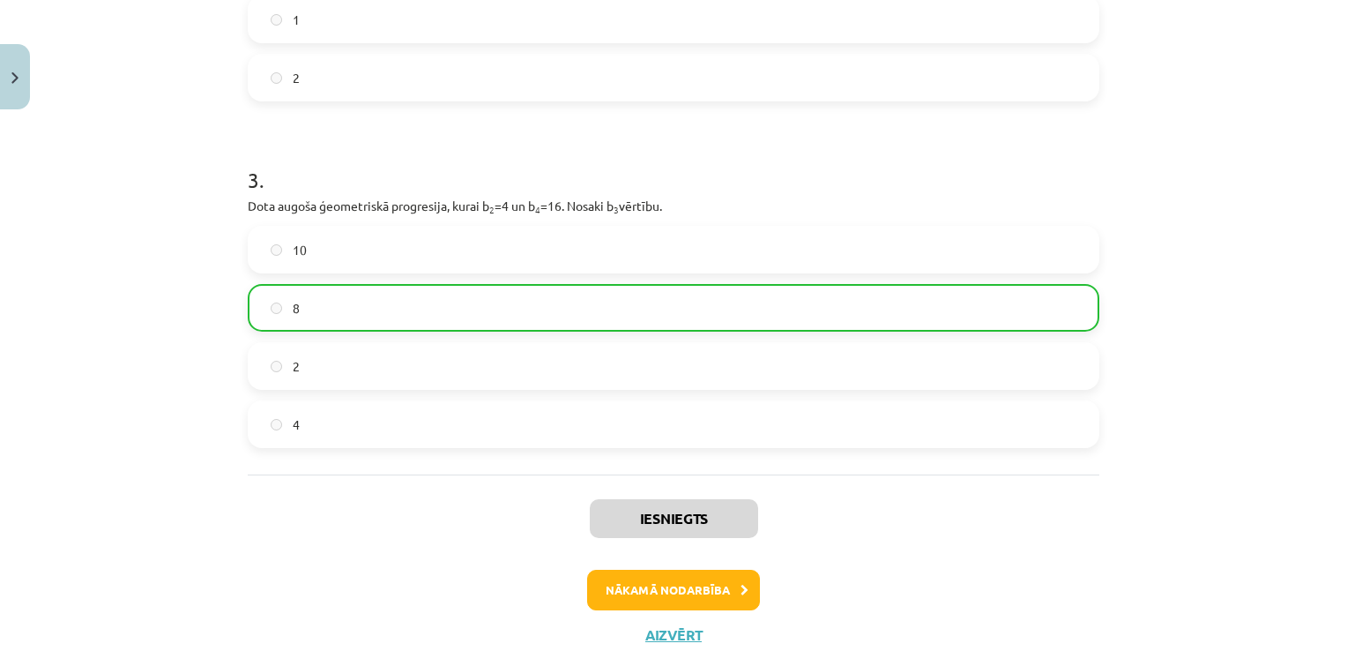
click at [723, 562] on div "Iesniegts Nākamā nodarbība Aizvērt" at bounding box center [674, 564] width 852 height 180
click at [719, 592] on button "Nākamā nodarbība" at bounding box center [673, 589] width 173 height 41
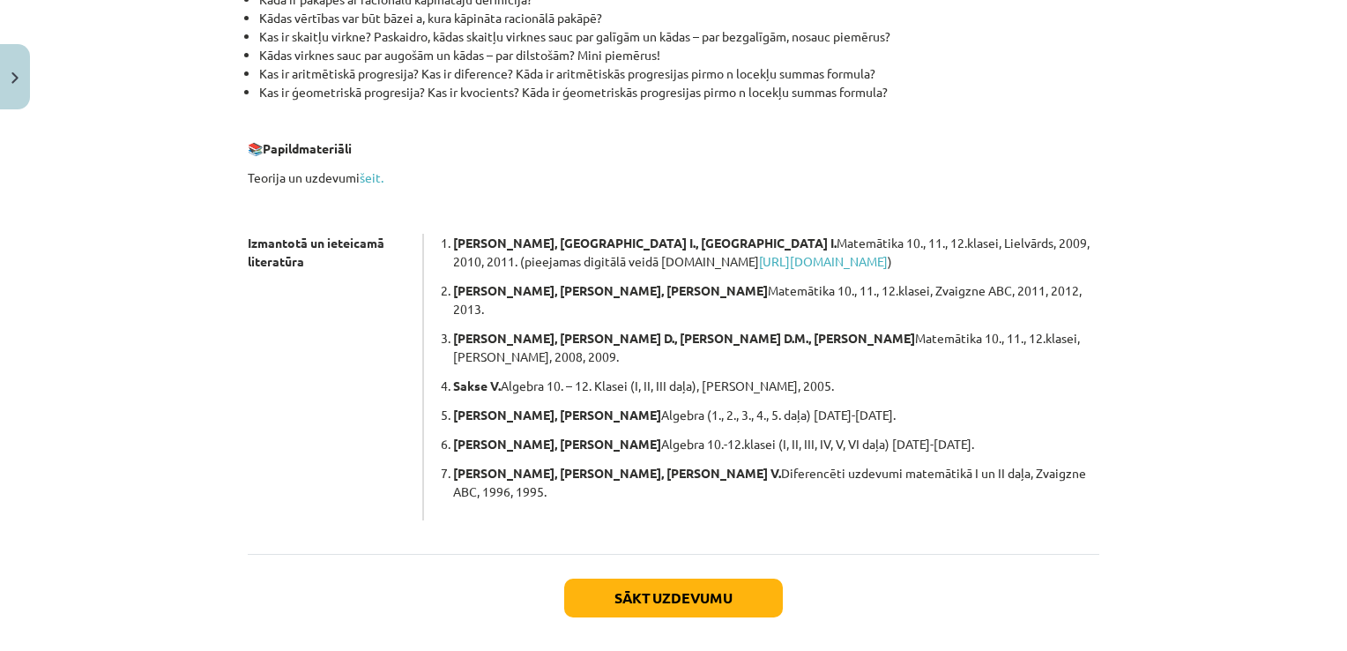
scroll to position [464, 0]
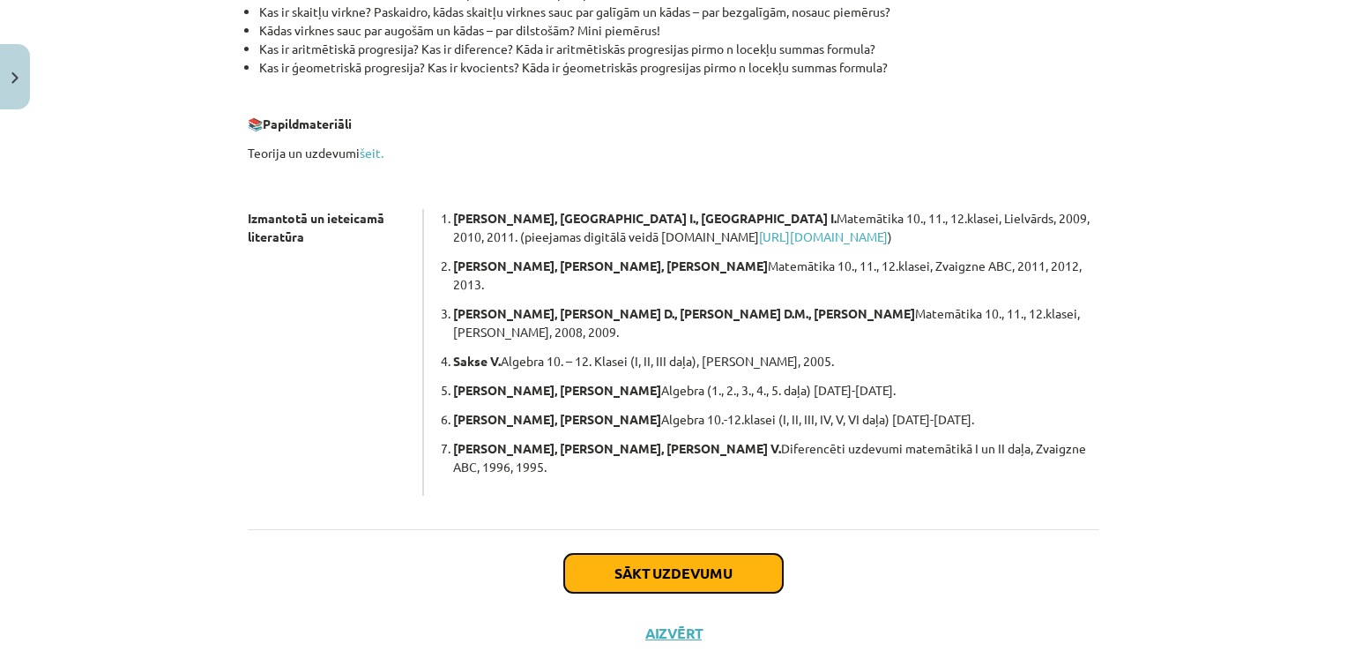
click at [606, 554] on button "Sākt uzdevumu" at bounding box center [673, 573] width 219 height 39
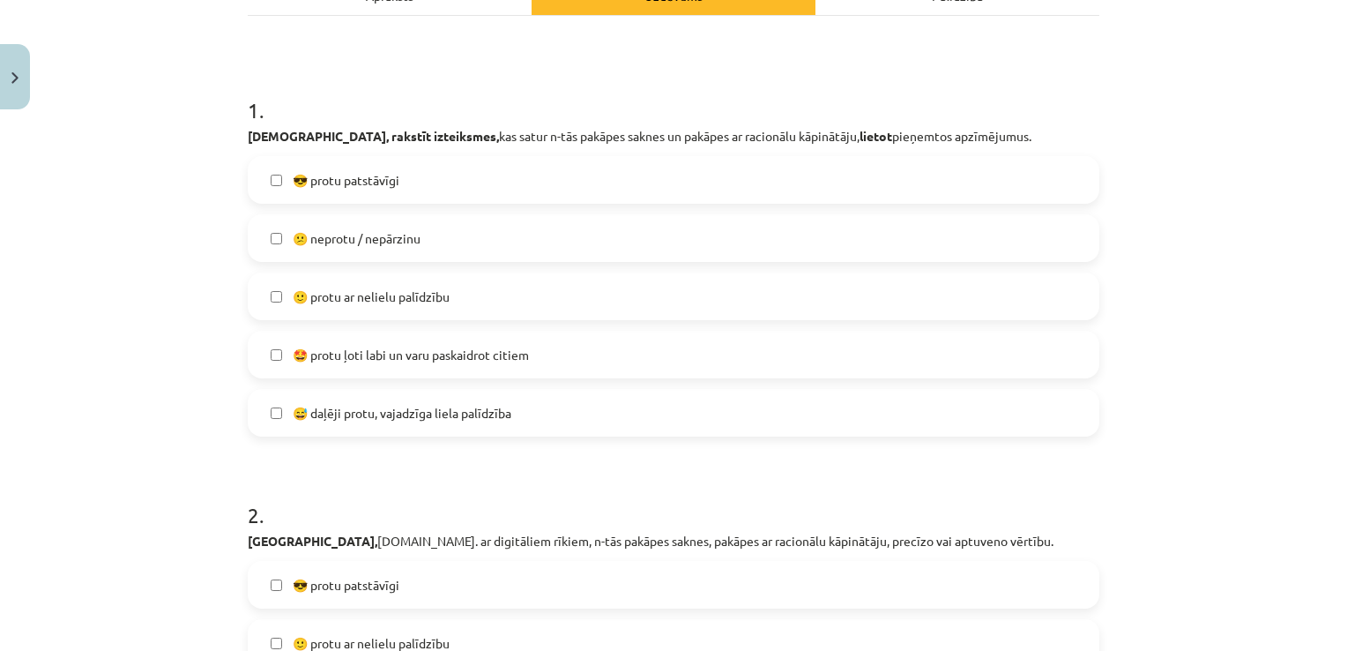
scroll to position [286, 0]
click at [420, 299] on span "🙂 protu ar nelielu palīdzību" at bounding box center [371, 295] width 157 height 19
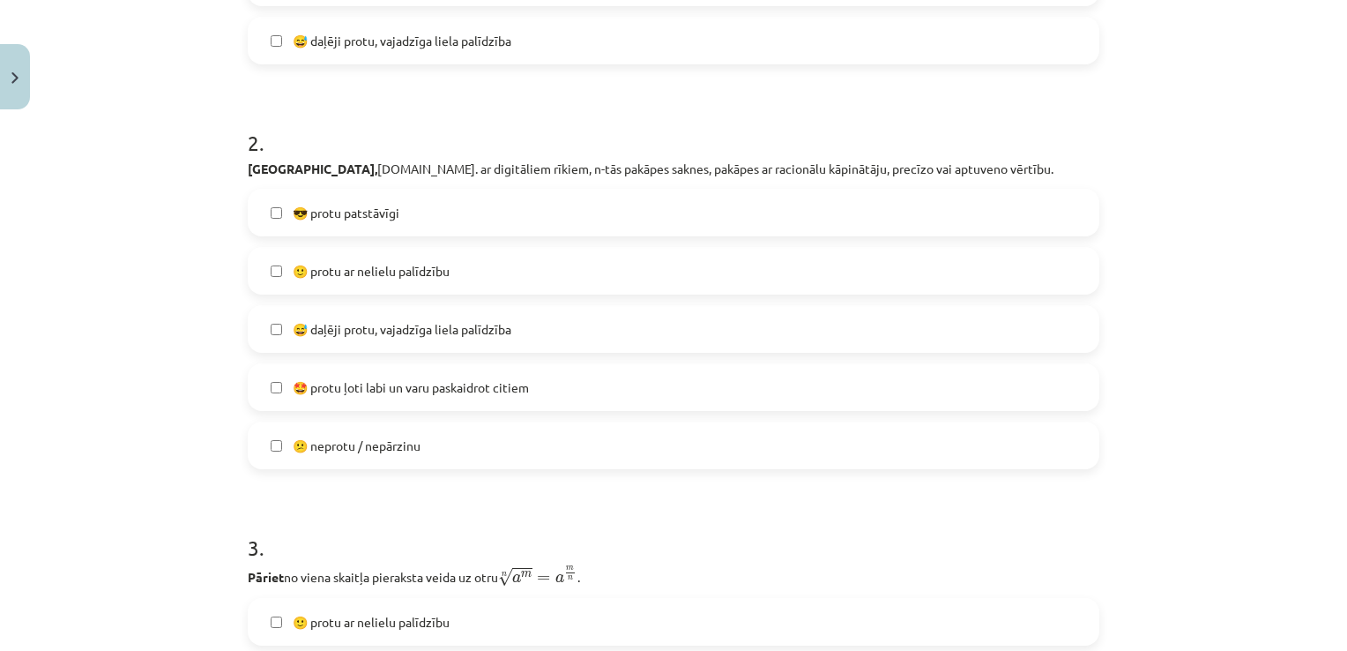
scroll to position [654, 0]
click at [403, 219] on label "😎 protu patstāvīgi" at bounding box center [673, 214] width 848 height 44
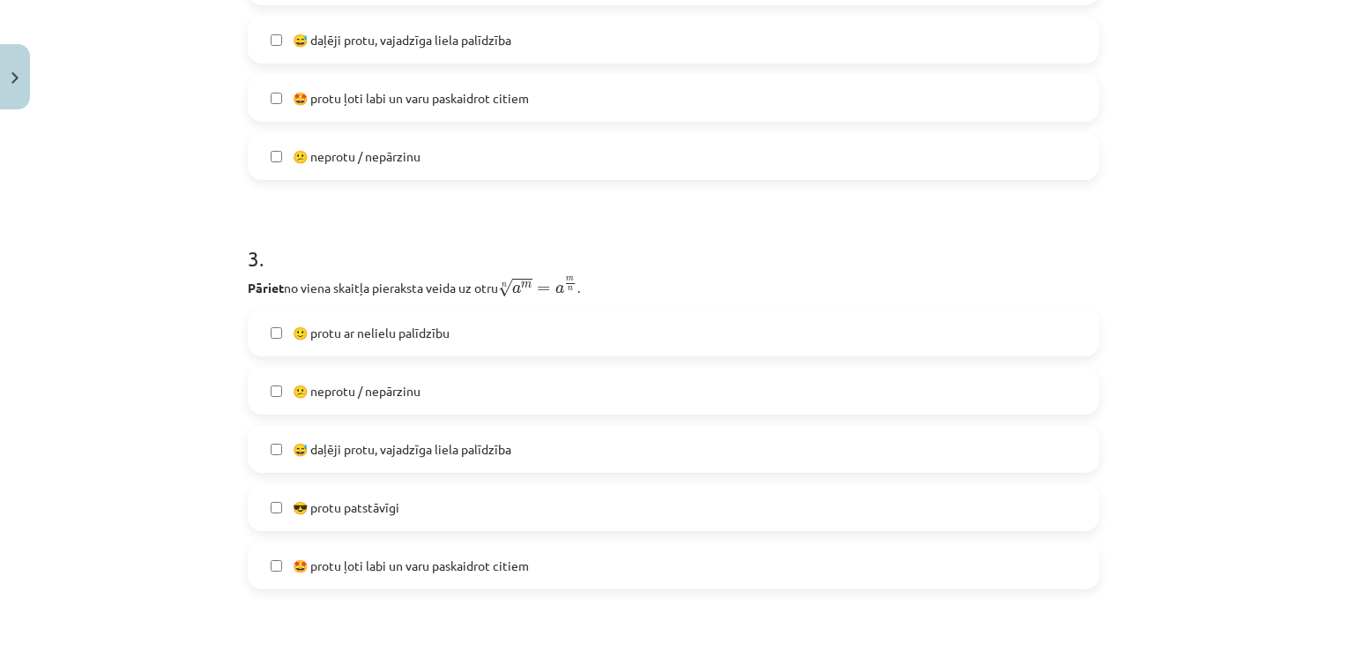
scroll to position [1067, 0]
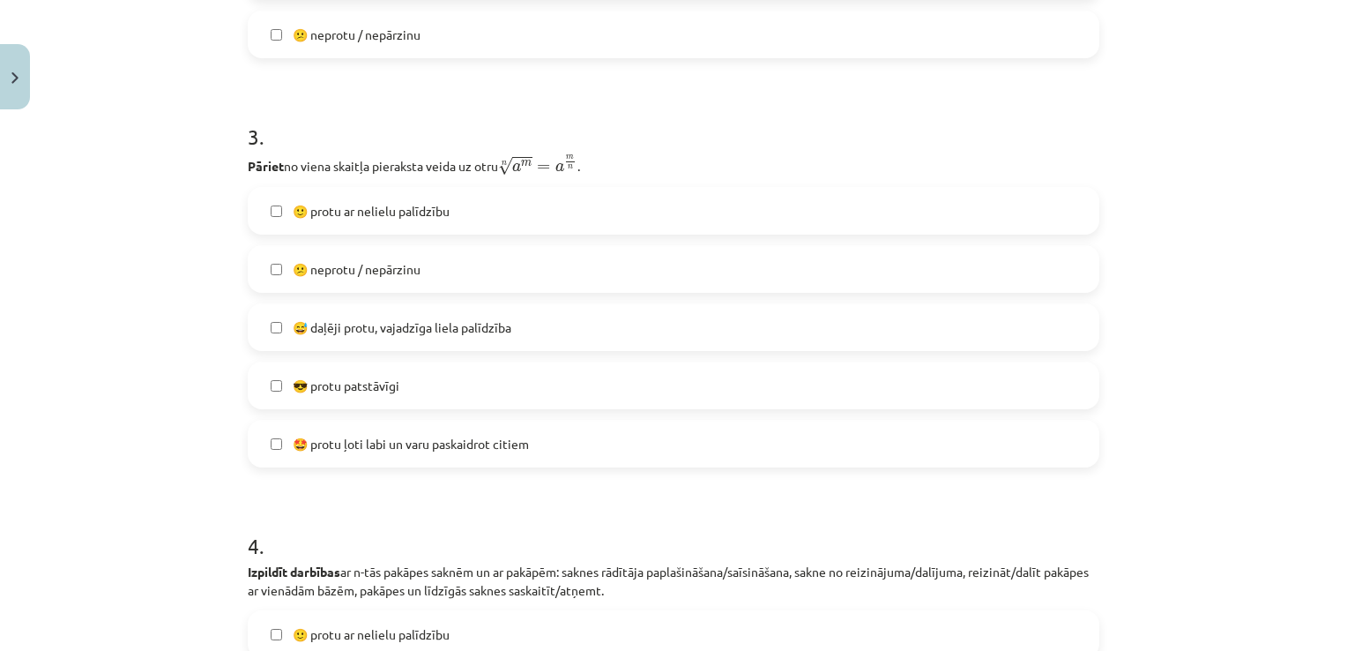
click at [489, 198] on label "🙂 protu ar nelielu palīdzību" at bounding box center [673, 211] width 848 height 44
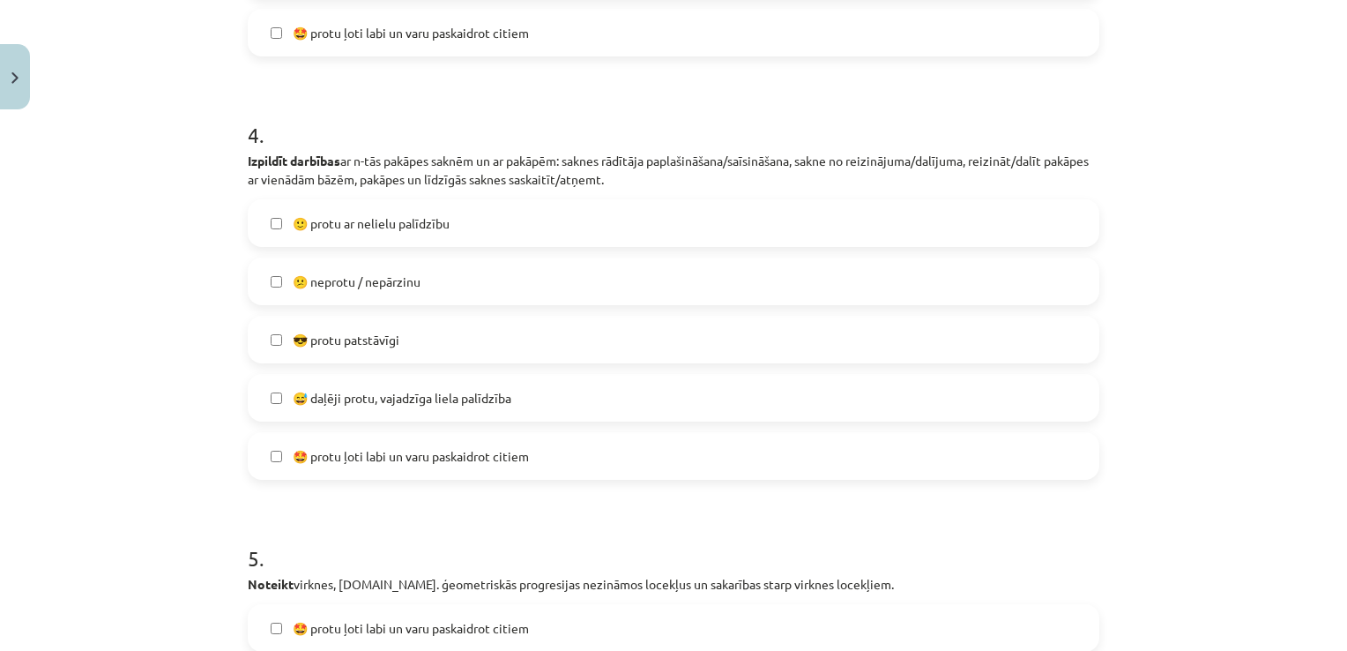
scroll to position [1610, 0]
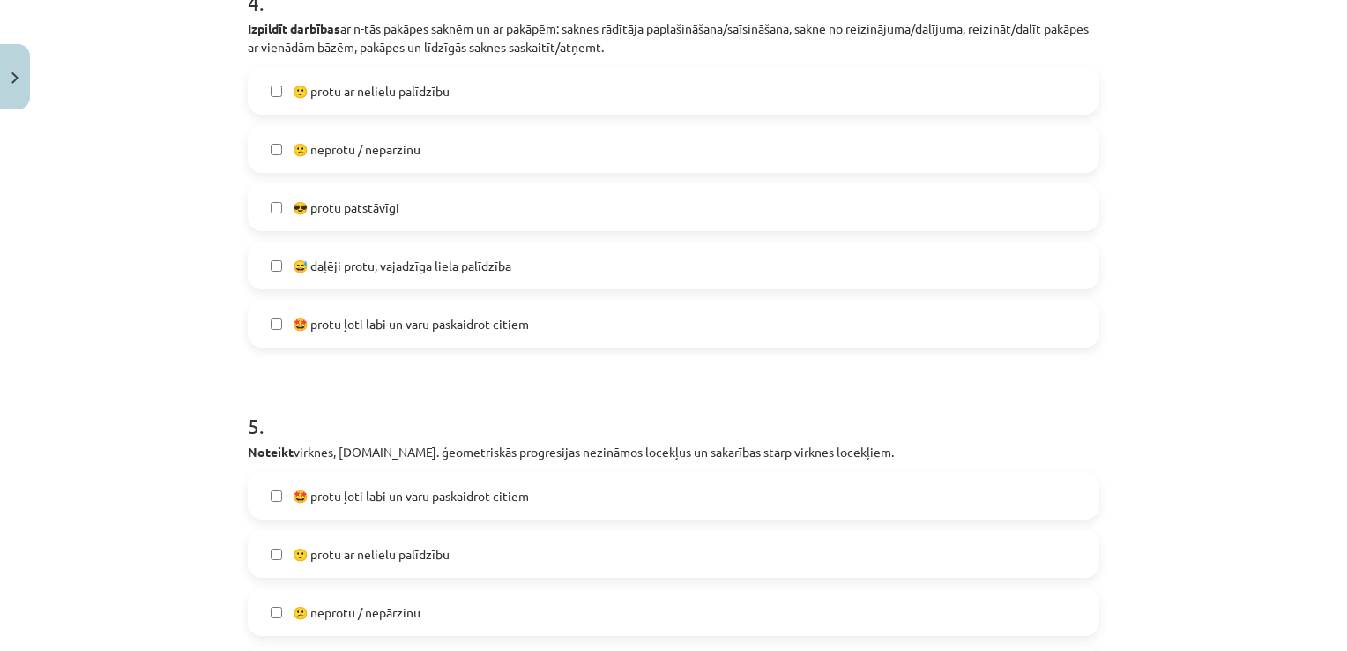
click at [460, 153] on label "😕 neprotu / nepārzinu" at bounding box center [673, 149] width 848 height 44
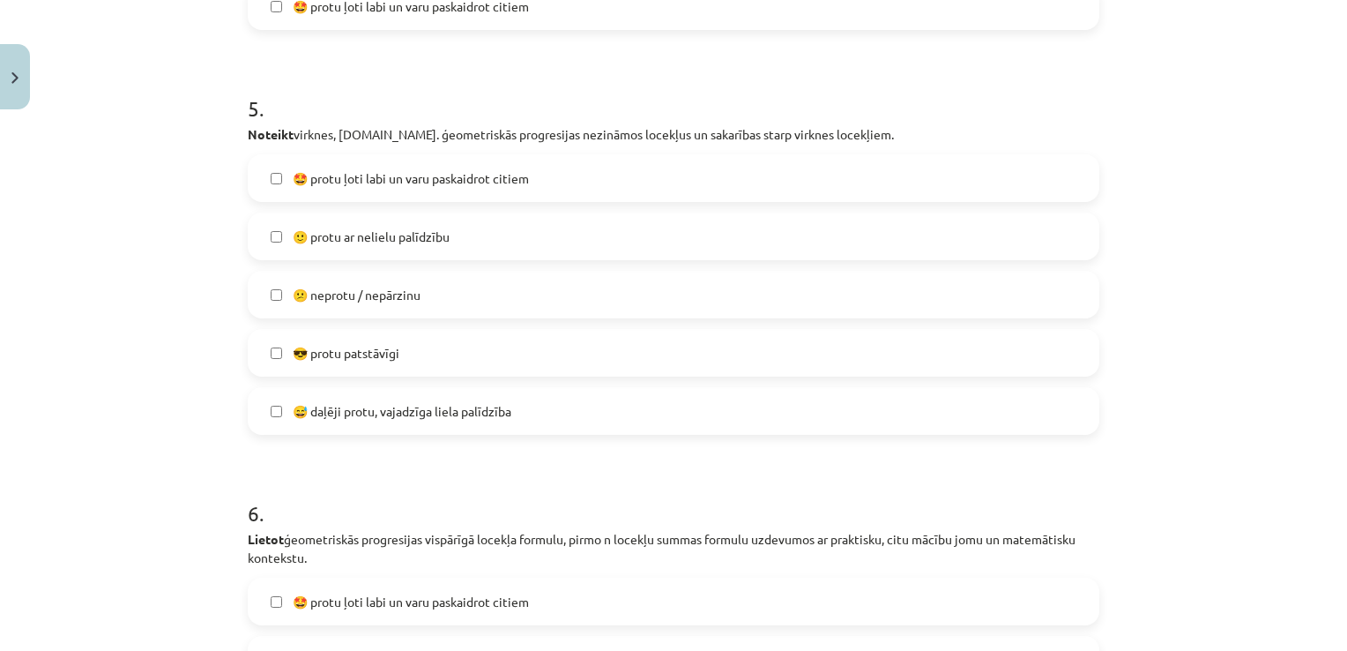
scroll to position [1929, 0]
click at [434, 223] on label "🙂 protu ar nelielu palīdzību" at bounding box center [673, 234] width 848 height 44
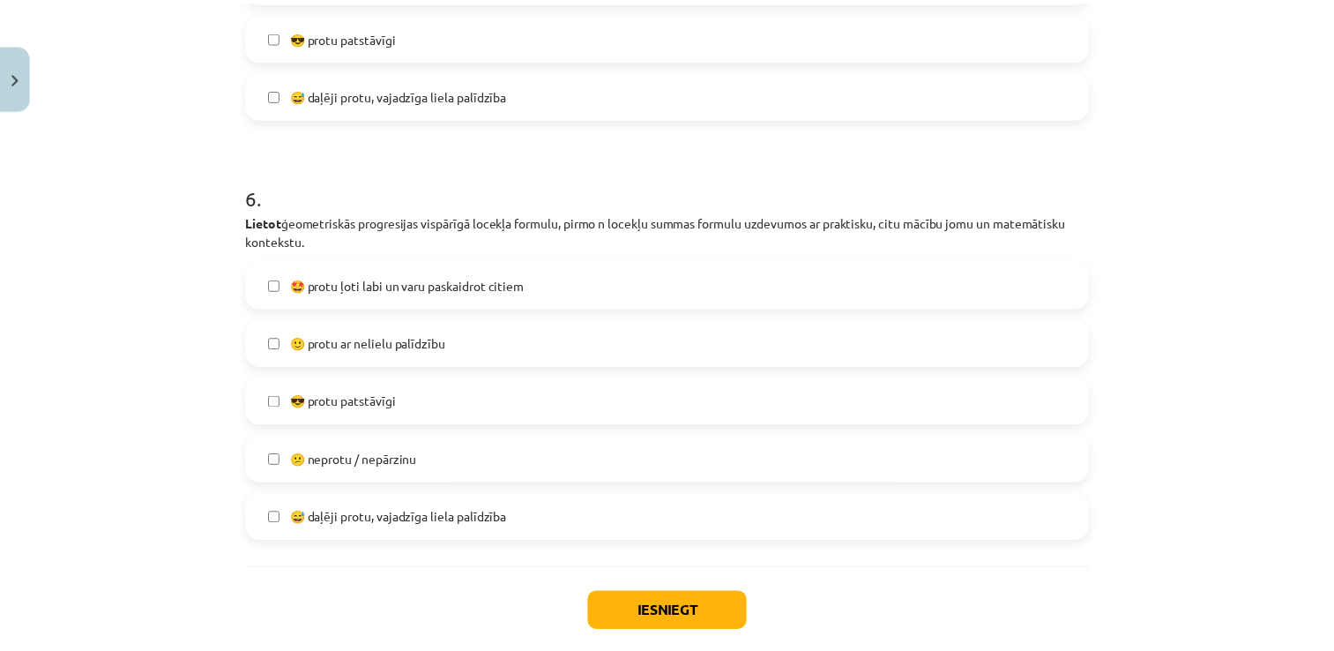
scroll to position [2247, 0]
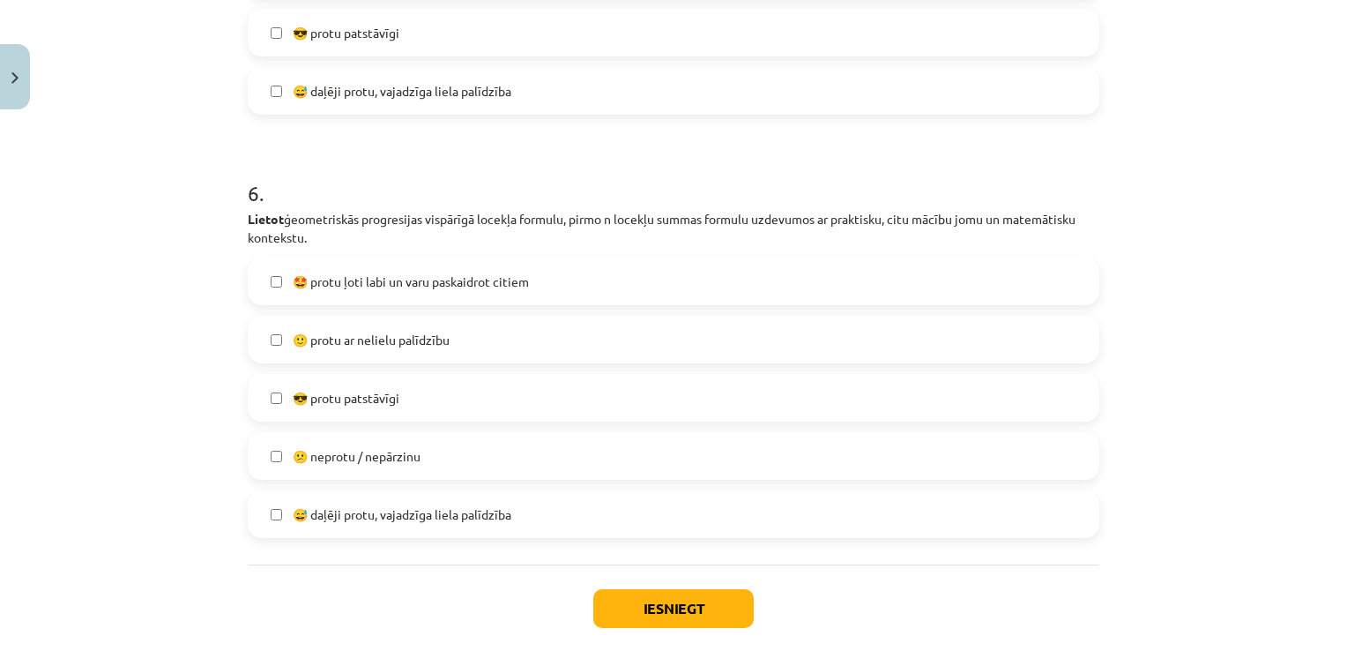
click at [430, 260] on label "🤩 protu ļoti labi un varu paskaidrot citiem" at bounding box center [673, 281] width 848 height 44
click at [432, 352] on label "🙂 protu ar nelielu palīdzību" at bounding box center [673, 339] width 848 height 44
click at [671, 597] on button "Iesniegt" at bounding box center [673, 608] width 160 height 39
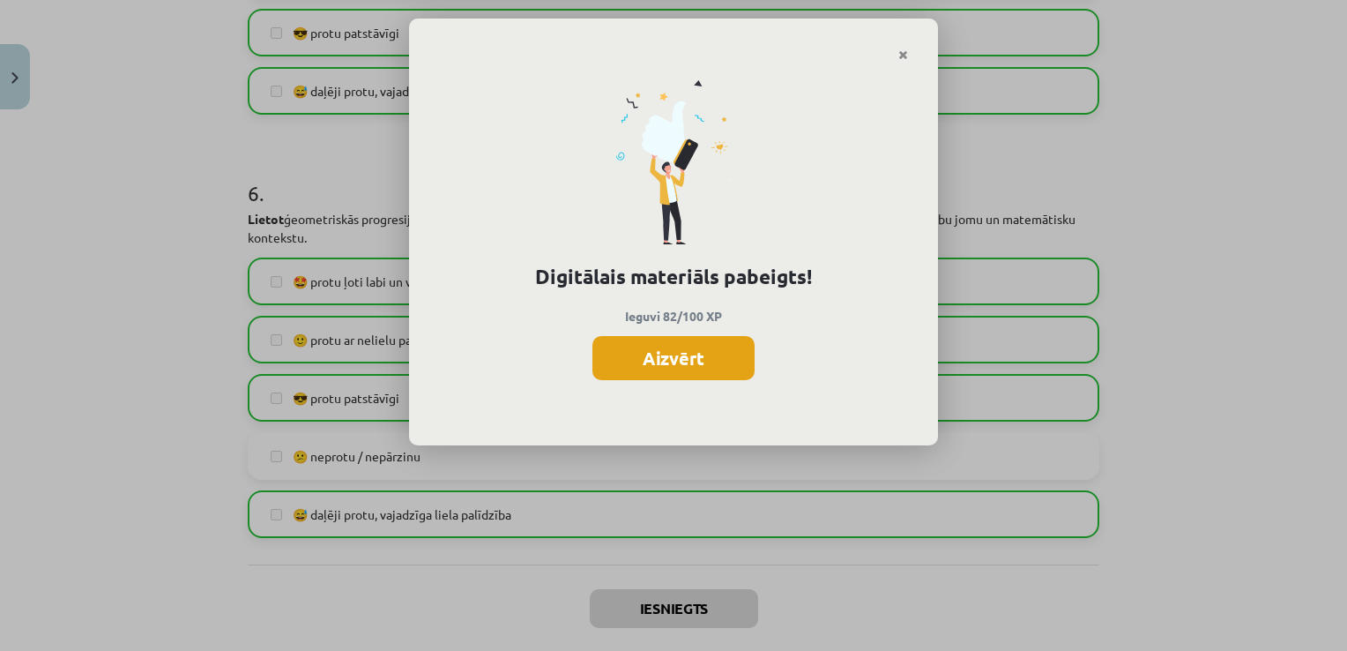
click at [620, 359] on button "Aizvērt" at bounding box center [673, 358] width 162 height 44
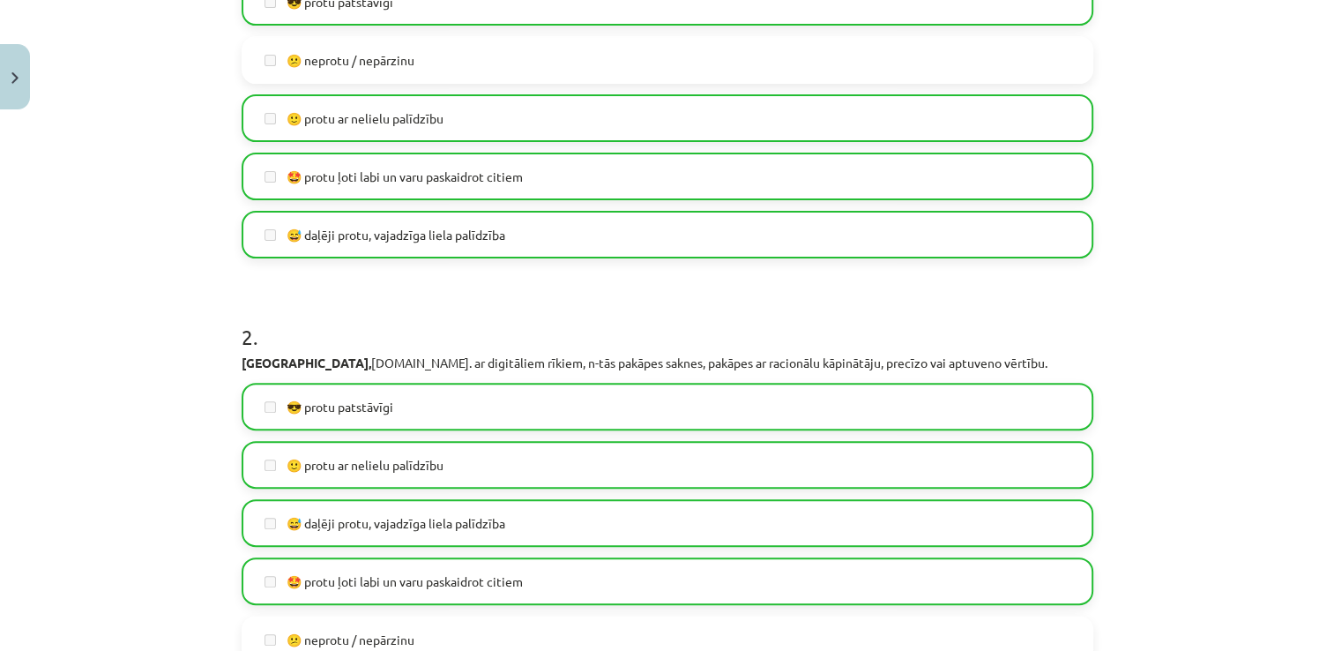
scroll to position [0, 0]
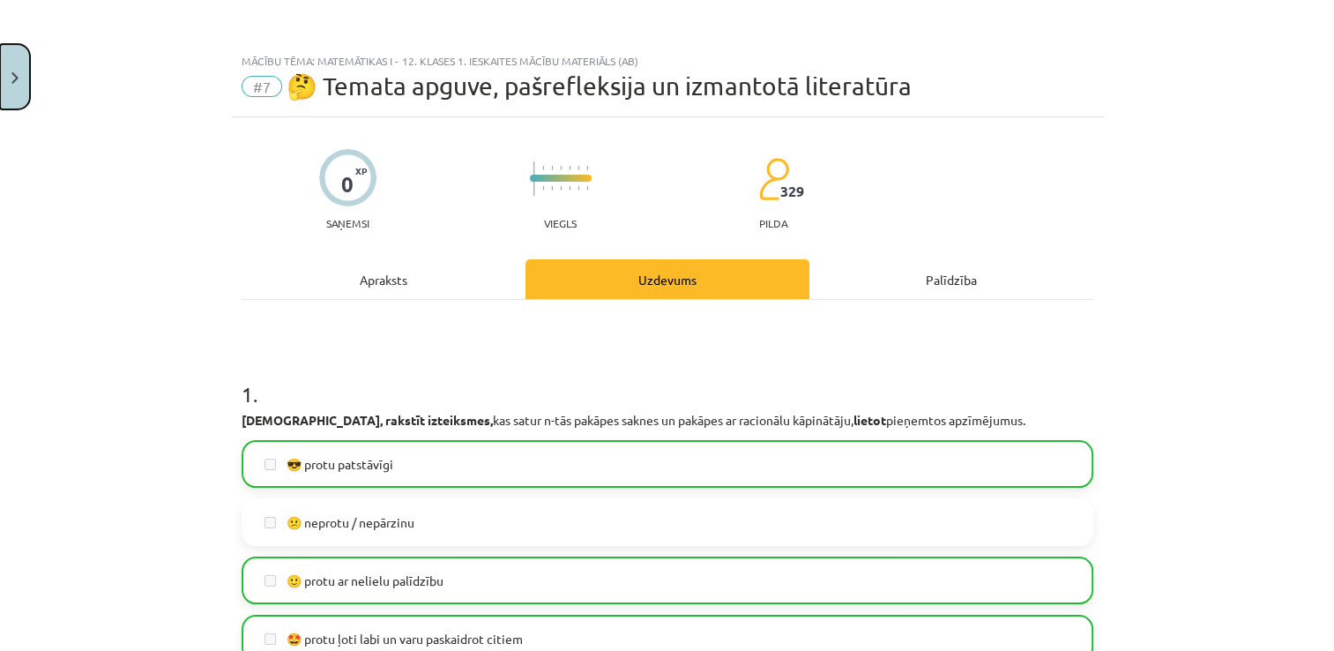
click at [13, 98] on button "Close" at bounding box center [15, 76] width 30 height 65
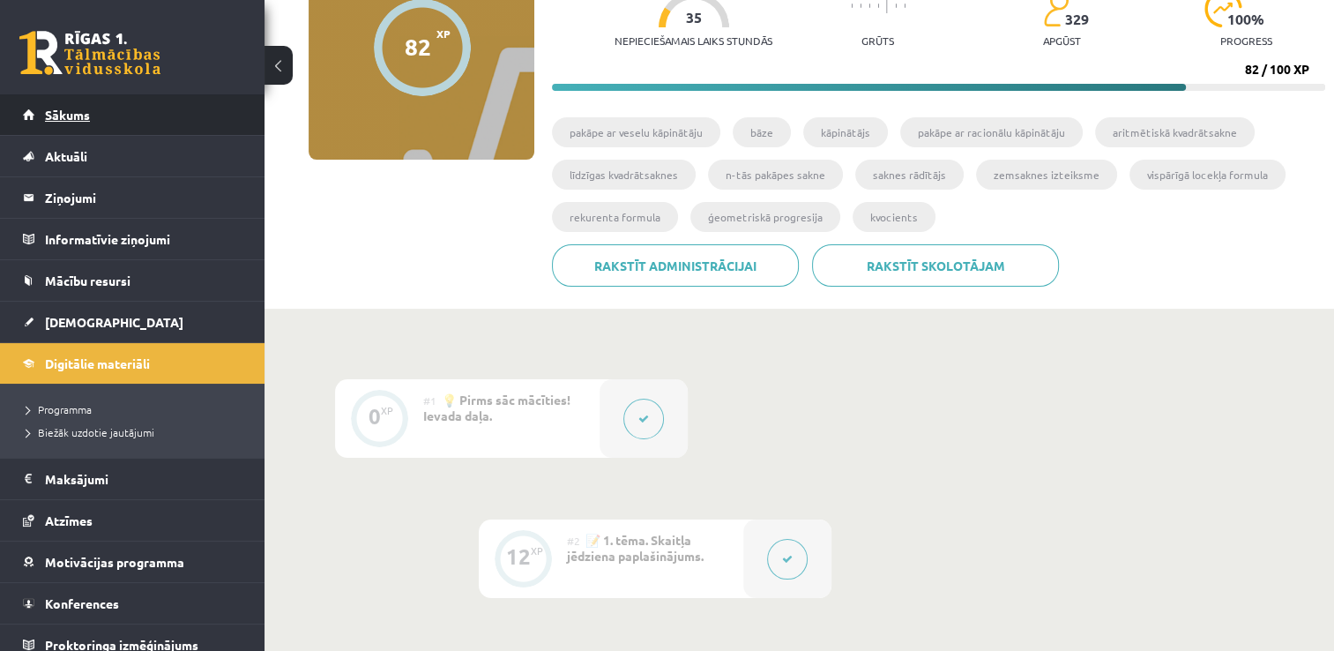
click at [49, 106] on link "Sākums" at bounding box center [132, 114] width 219 height 41
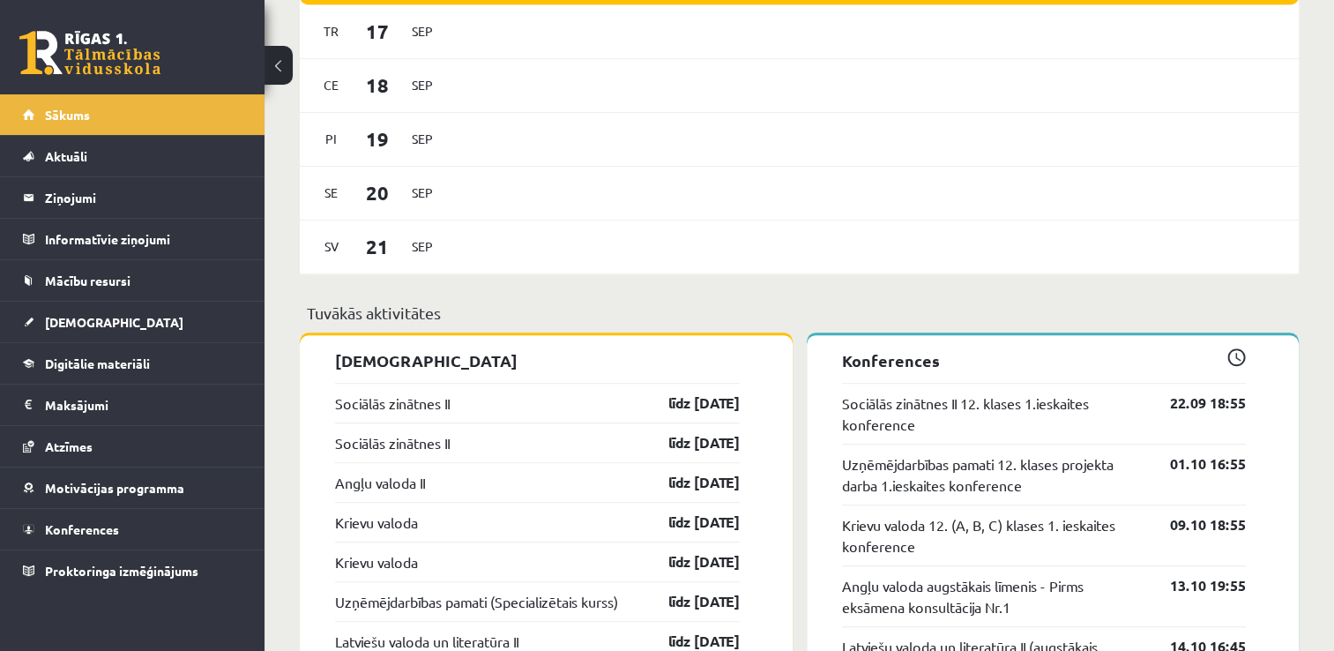
scroll to position [1112, 0]
